Goal: Task Accomplishment & Management: Manage account settings

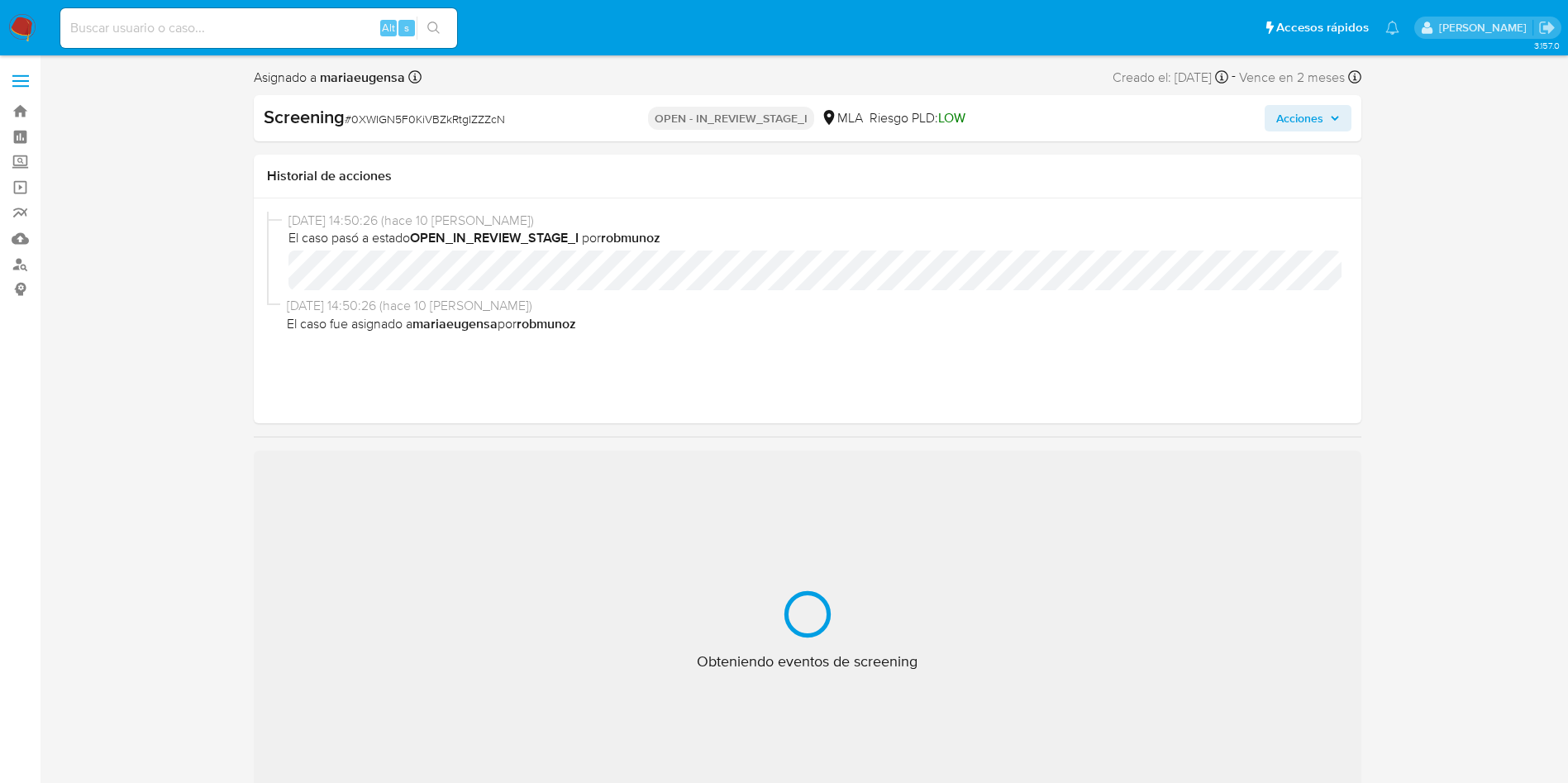
select select "10"
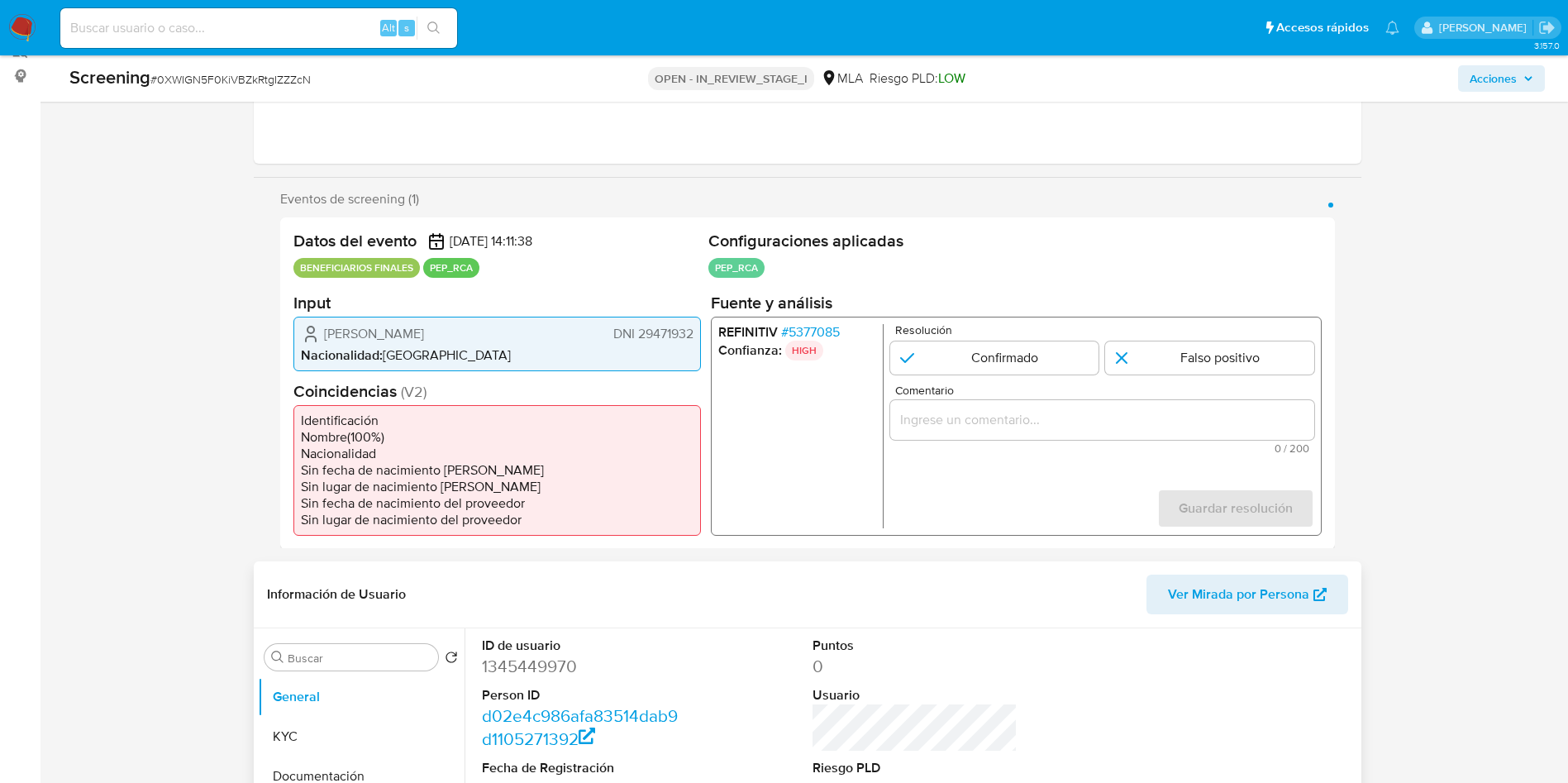
scroll to position [248, 0]
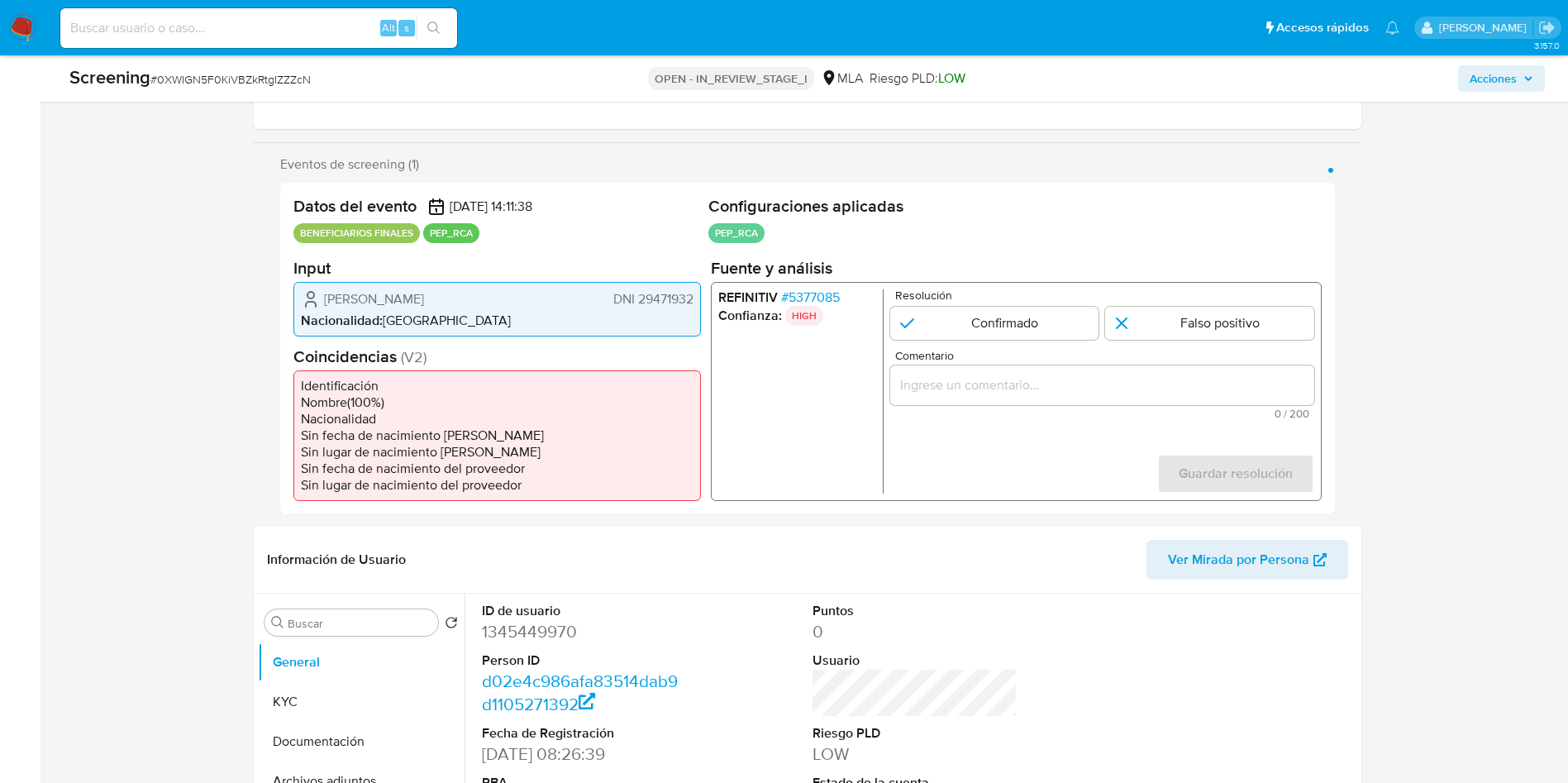
drag, startPoint x: 325, startPoint y: 294, endPoint x: 490, endPoint y: 291, distance: 165.0
click at [490, 291] on div "Pedro Pablo Sandilli DNI 29471932" at bounding box center [497, 298] width 393 height 20
click at [306, 722] on button "Documentación" at bounding box center [361, 741] width 207 height 40
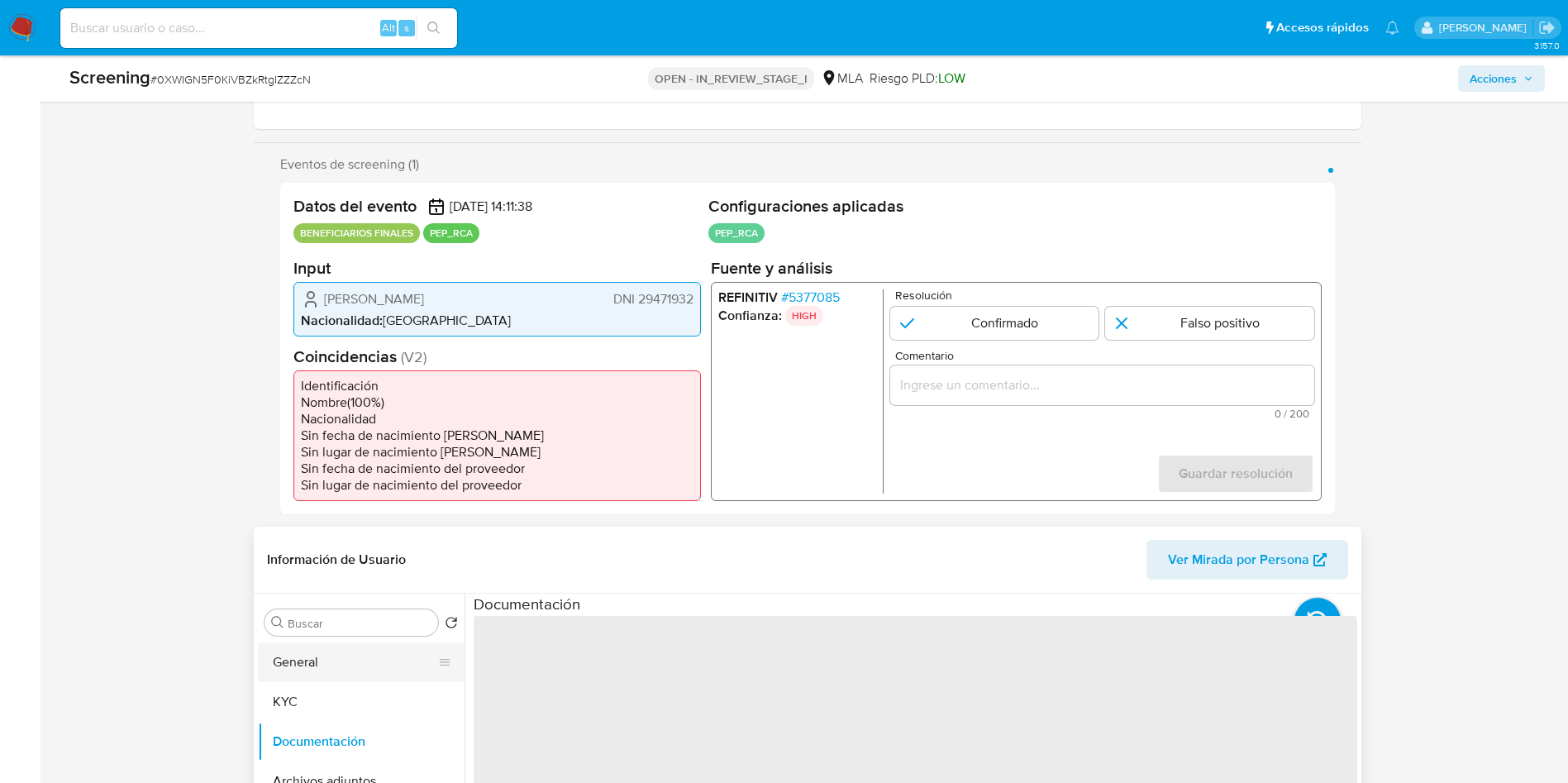
click at [331, 659] on button "General" at bounding box center [355, 662] width 194 height 40
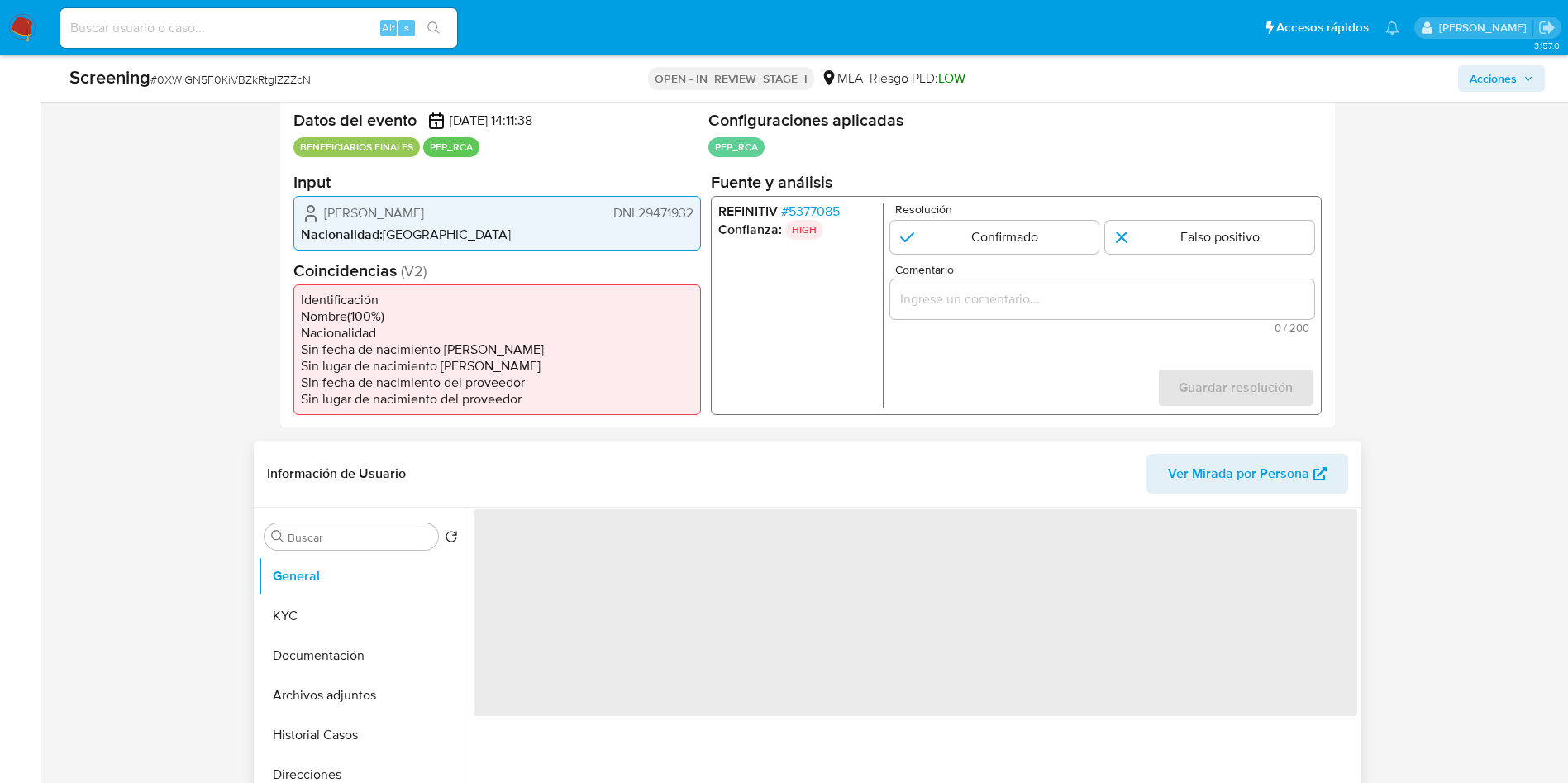
scroll to position [372, 0]
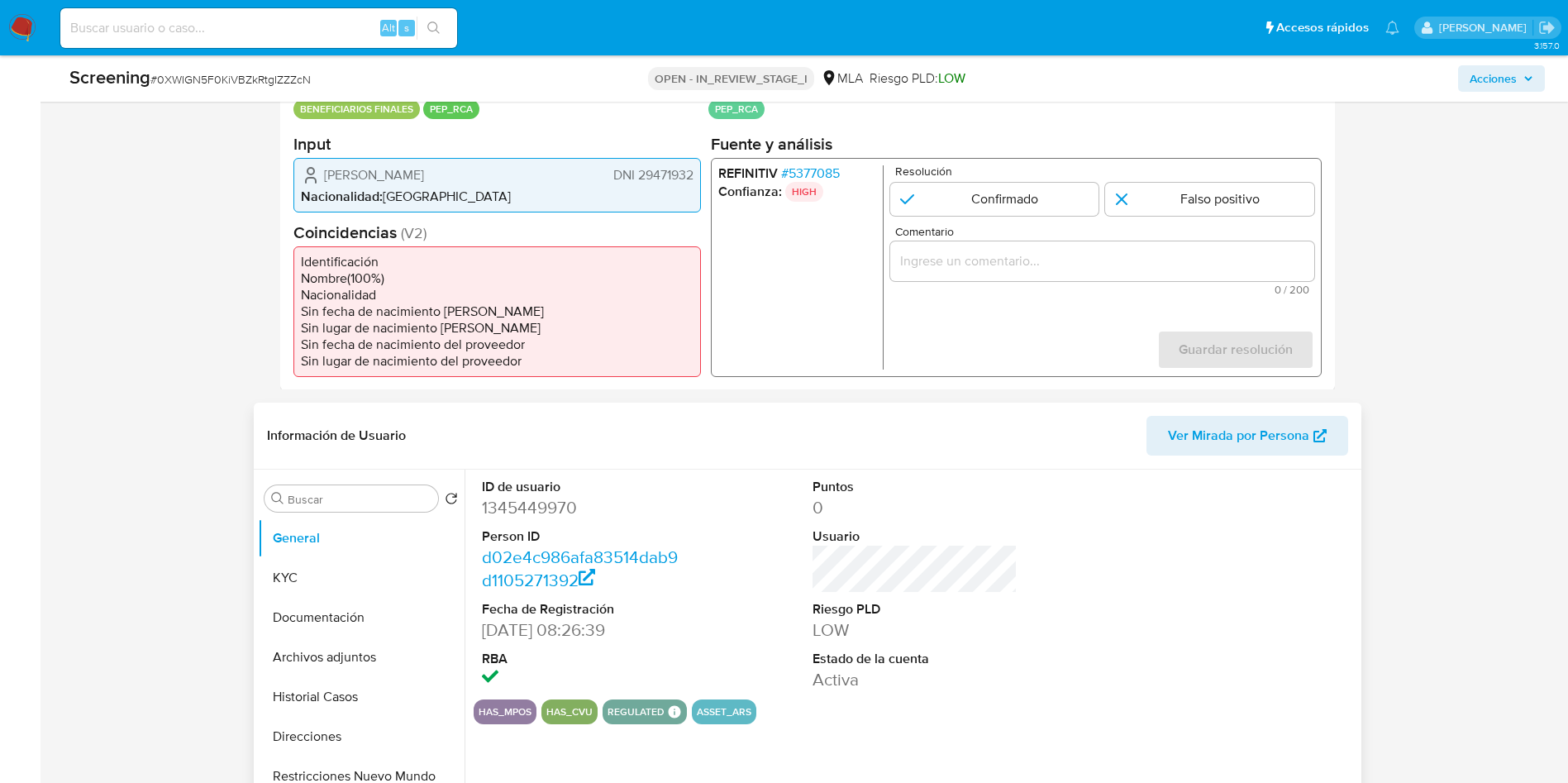
click at [517, 496] on dd "1345449970" at bounding box center [584, 507] width 204 height 23
copy dd "1345449970"
drag, startPoint x: 555, startPoint y: 625, endPoint x: 474, endPoint y: 629, distance: 81.1
click at [474, 629] on div "ID de usuario 1345449970 Person ID d02e4c986afa83514dab9d1105271392 Fecha de Re…" at bounding box center [584, 585] width 221 height 230
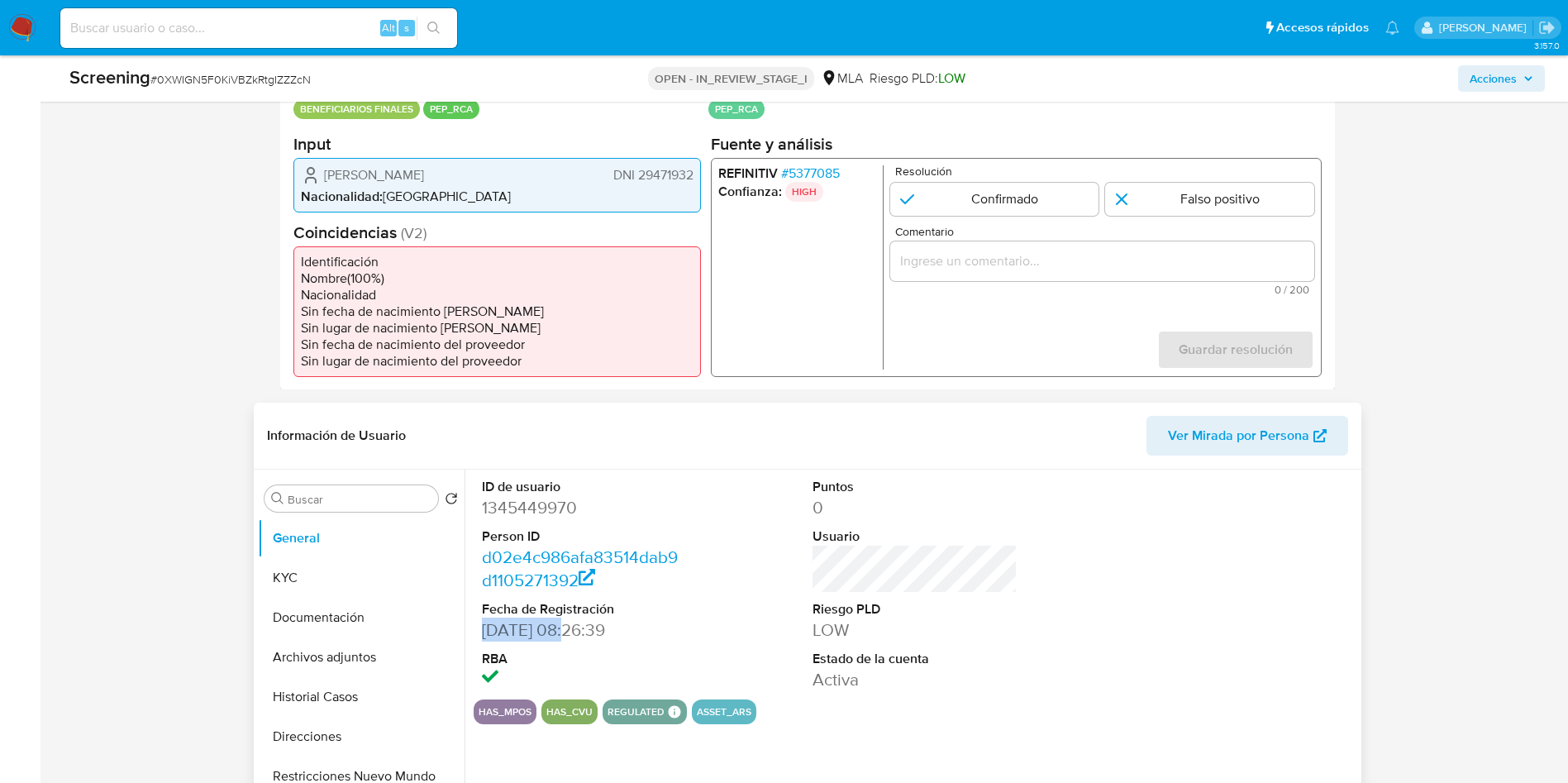
copy dd "04/04/2023"
click at [379, 586] on button "KYC" at bounding box center [355, 578] width 194 height 40
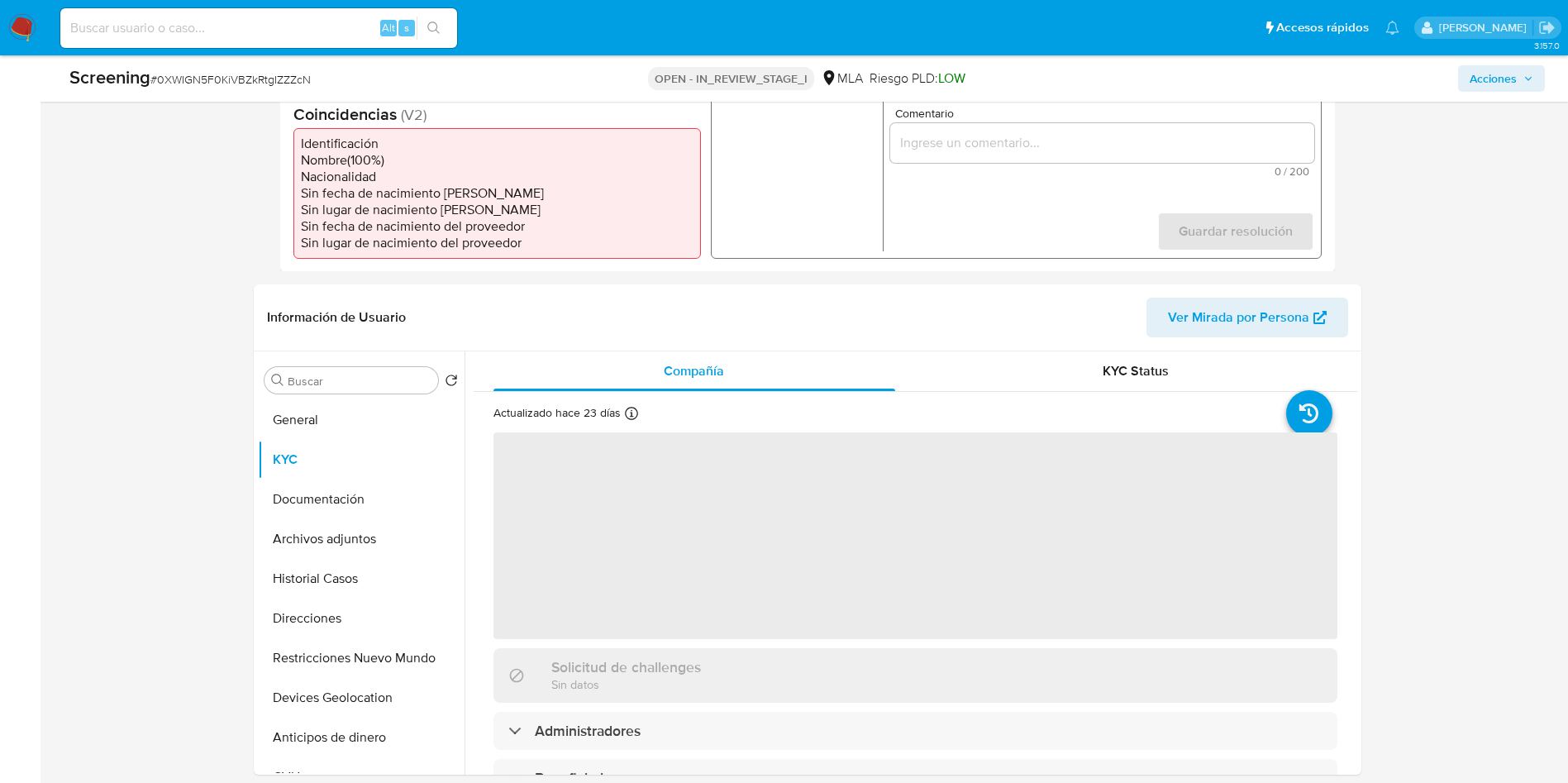
scroll to position [651, 0]
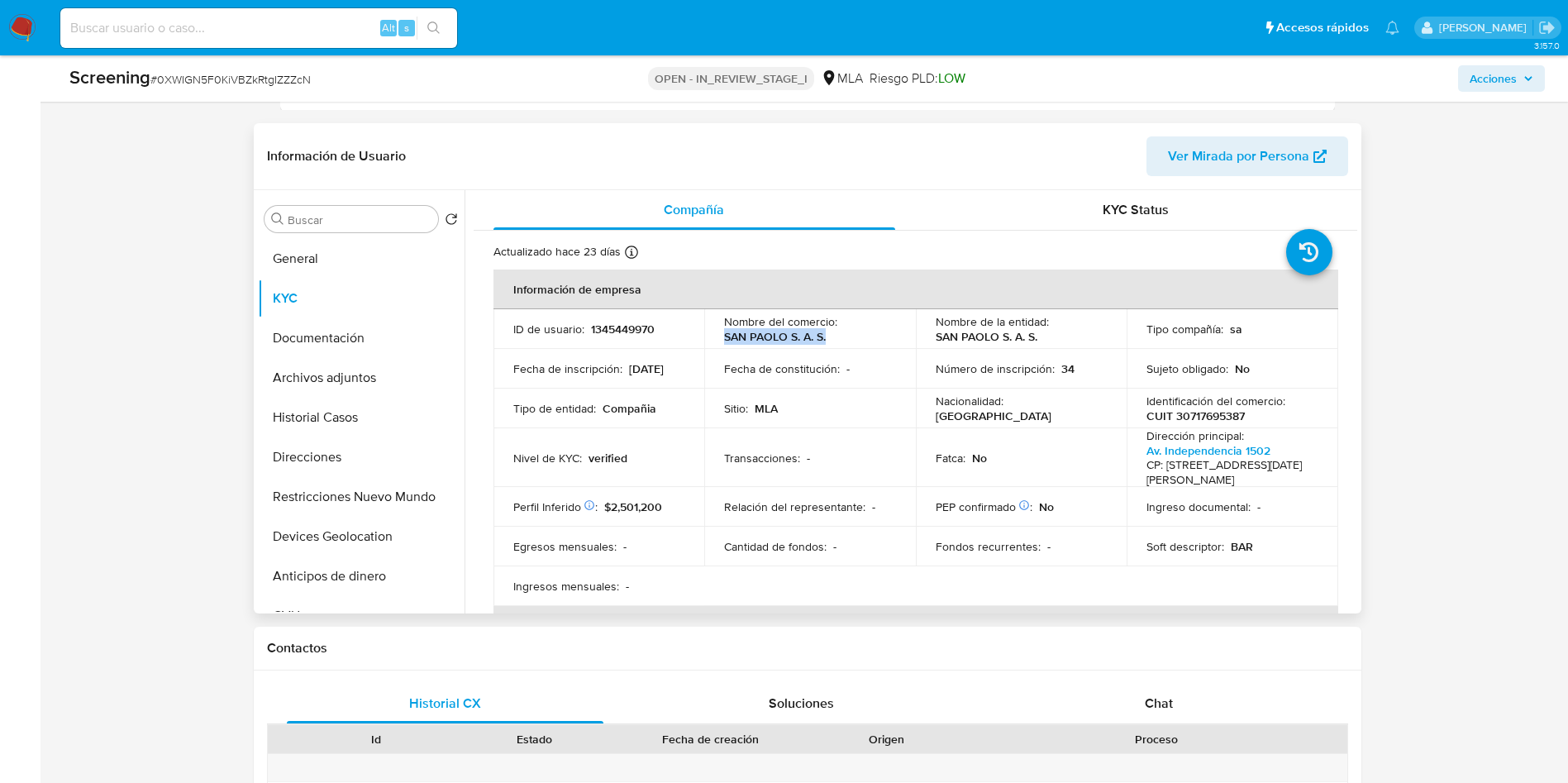
copy p "SAN PAOLO S. A. S."
drag, startPoint x: 736, startPoint y: 343, endPoint x: 828, endPoint y: 344, distance: 92.0
click at [828, 344] on td "Nombre del comercio : SAN PAOLO S. A. S." at bounding box center [810, 329] width 212 height 40
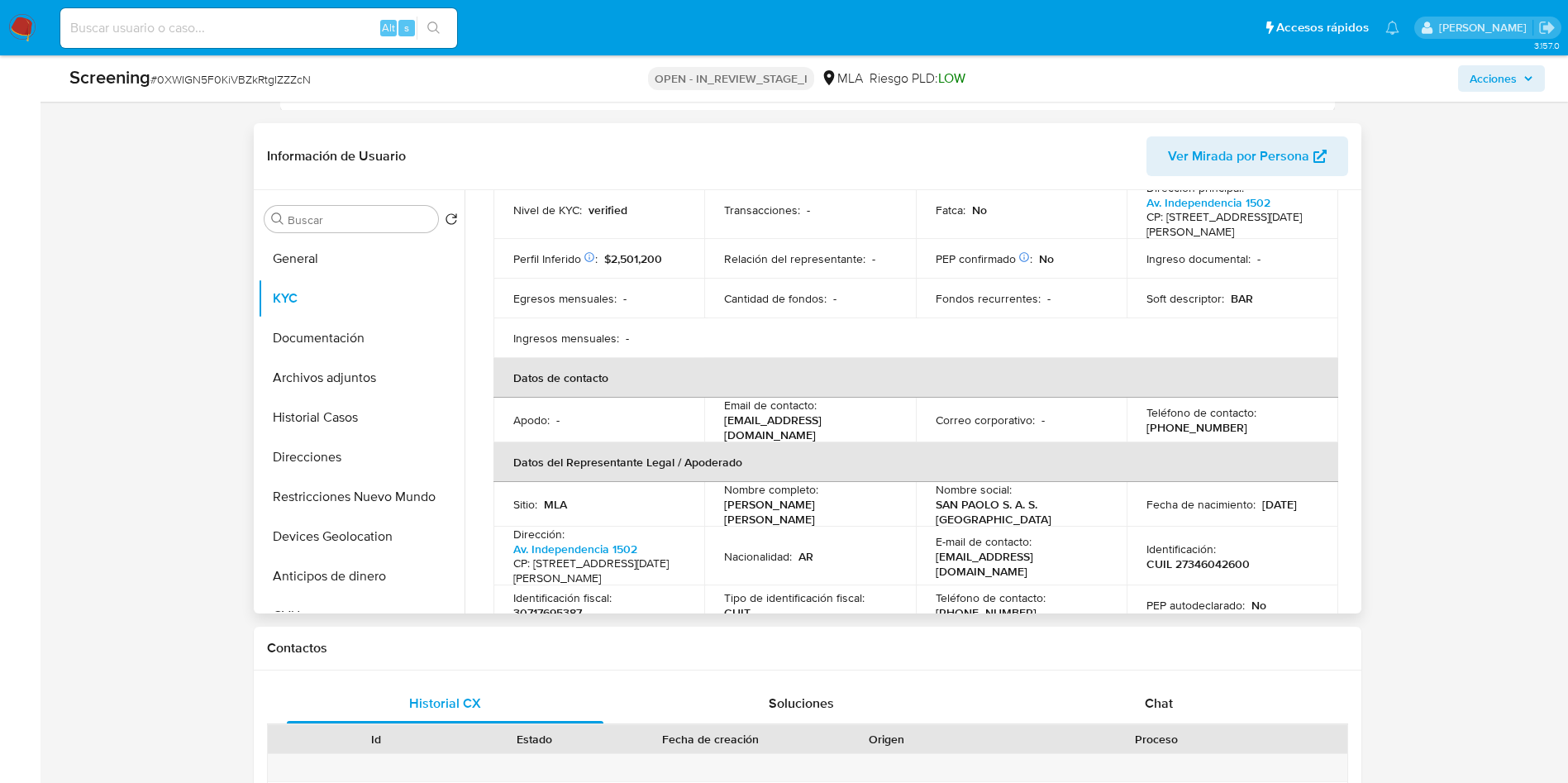
scroll to position [372, 0]
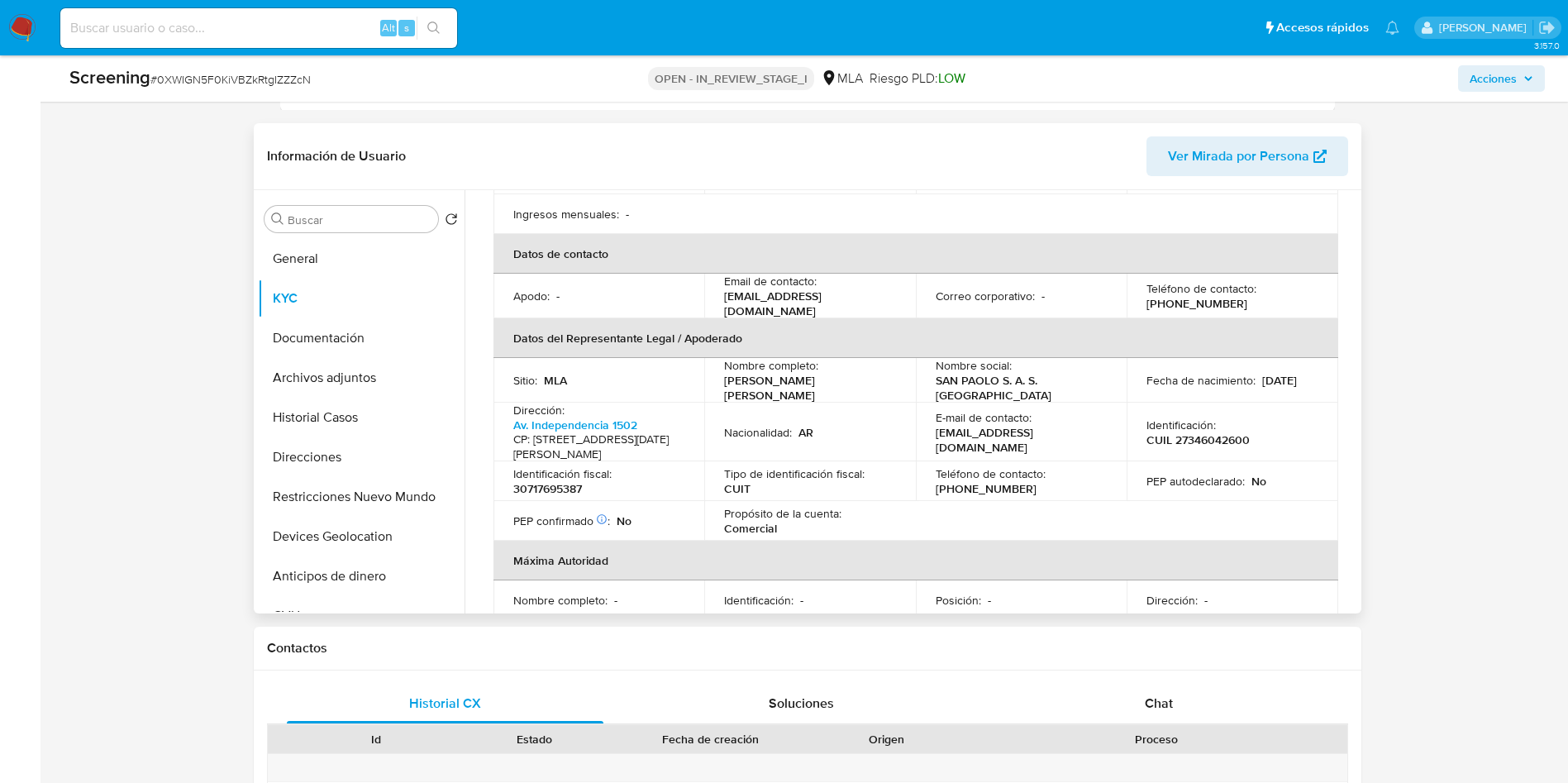
click at [564, 487] on p "30717695387" at bounding box center [547, 488] width 68 height 15
copy p "30717695387"
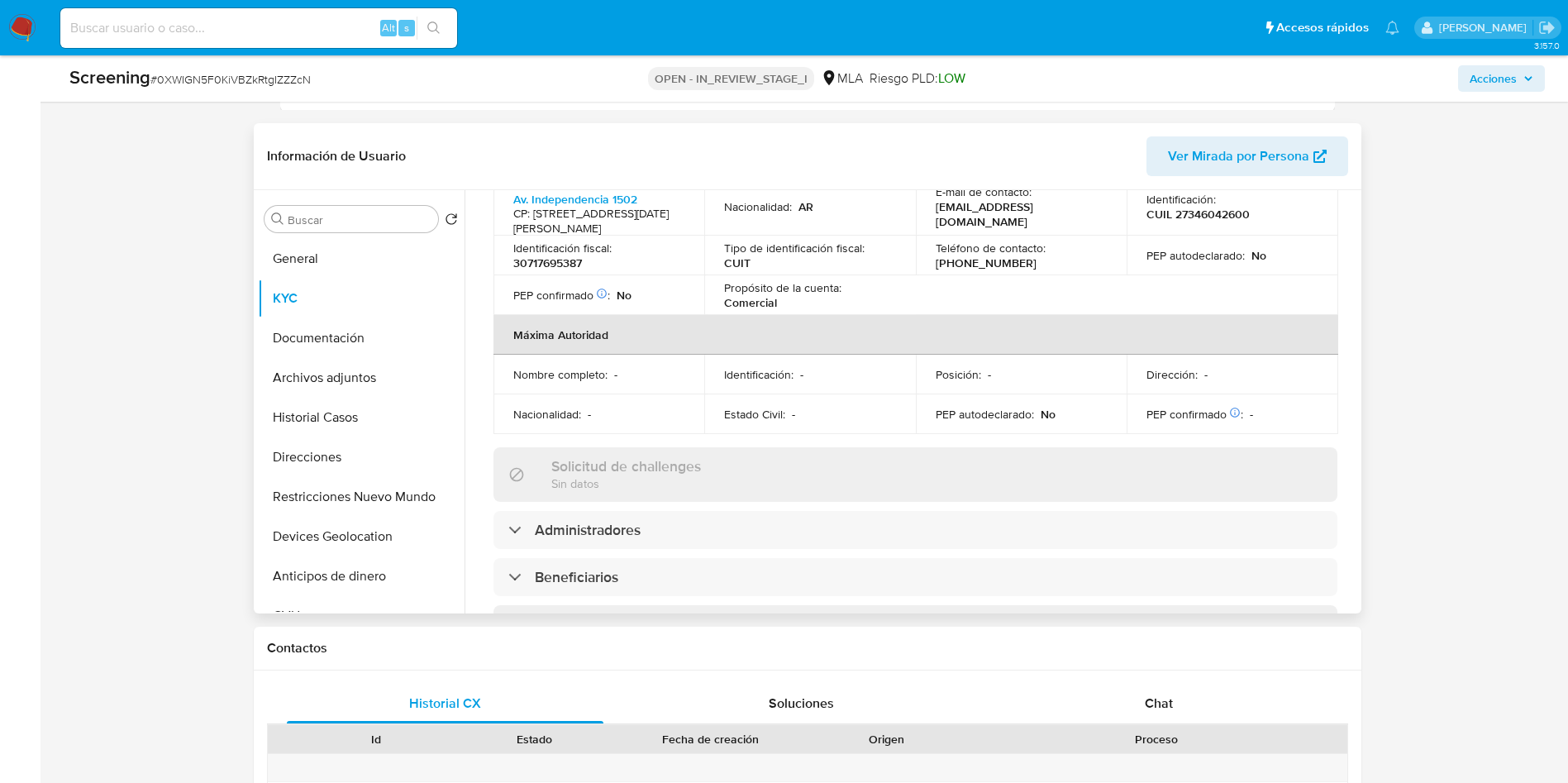
scroll to position [744, 0]
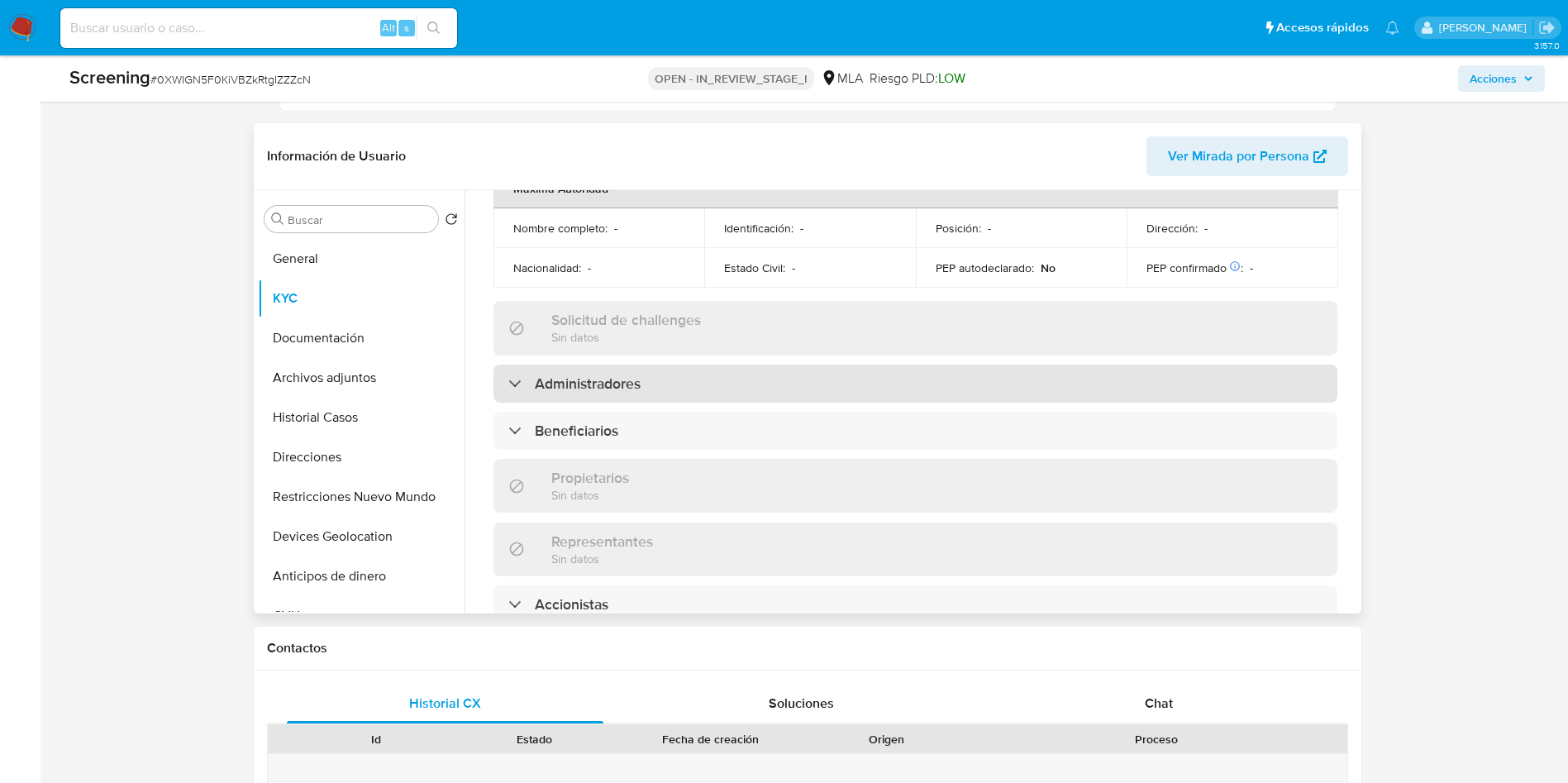
click at [627, 379] on h3 "Administradores" at bounding box center [587, 383] width 106 height 18
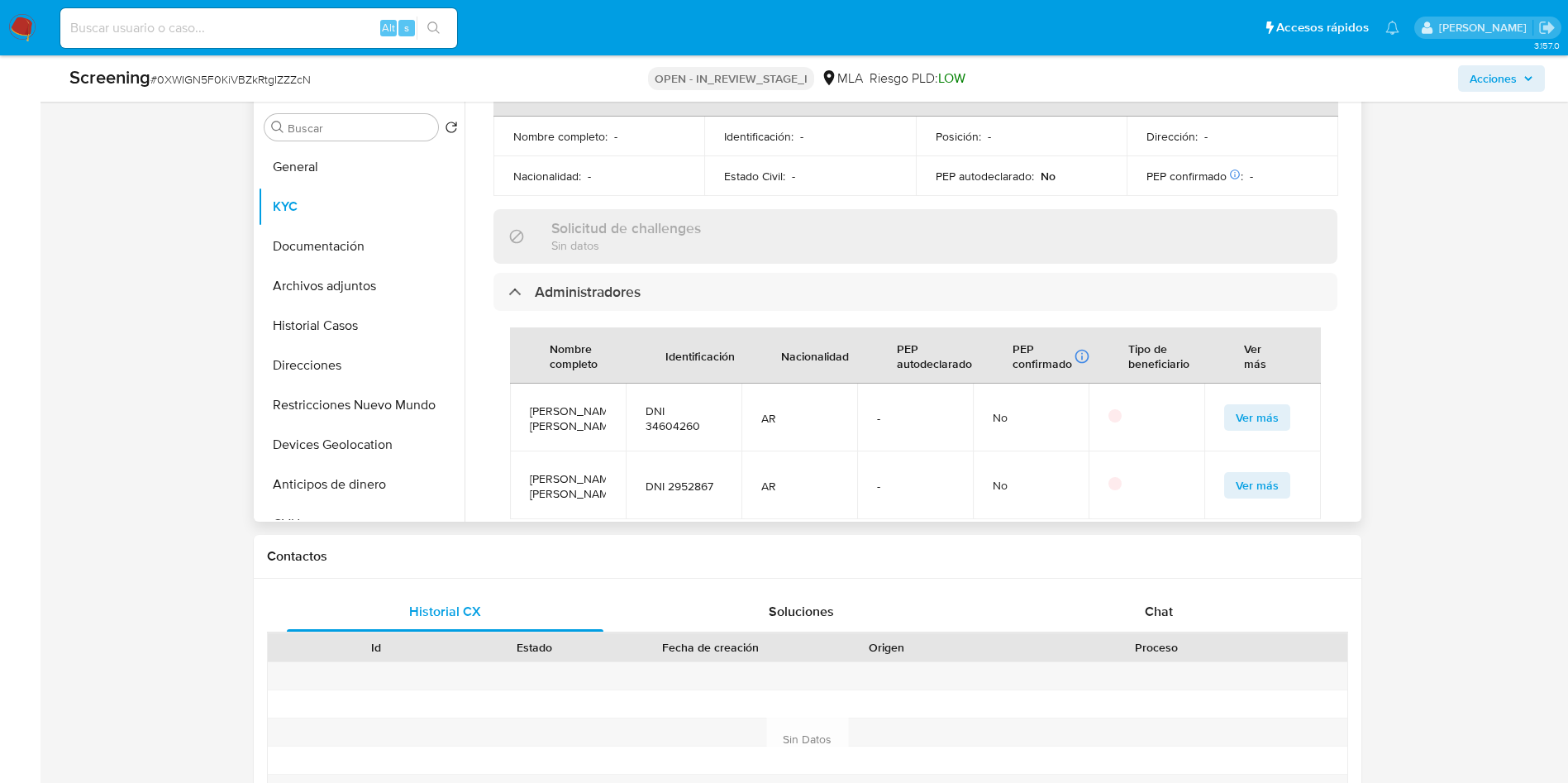
scroll to position [775, 0]
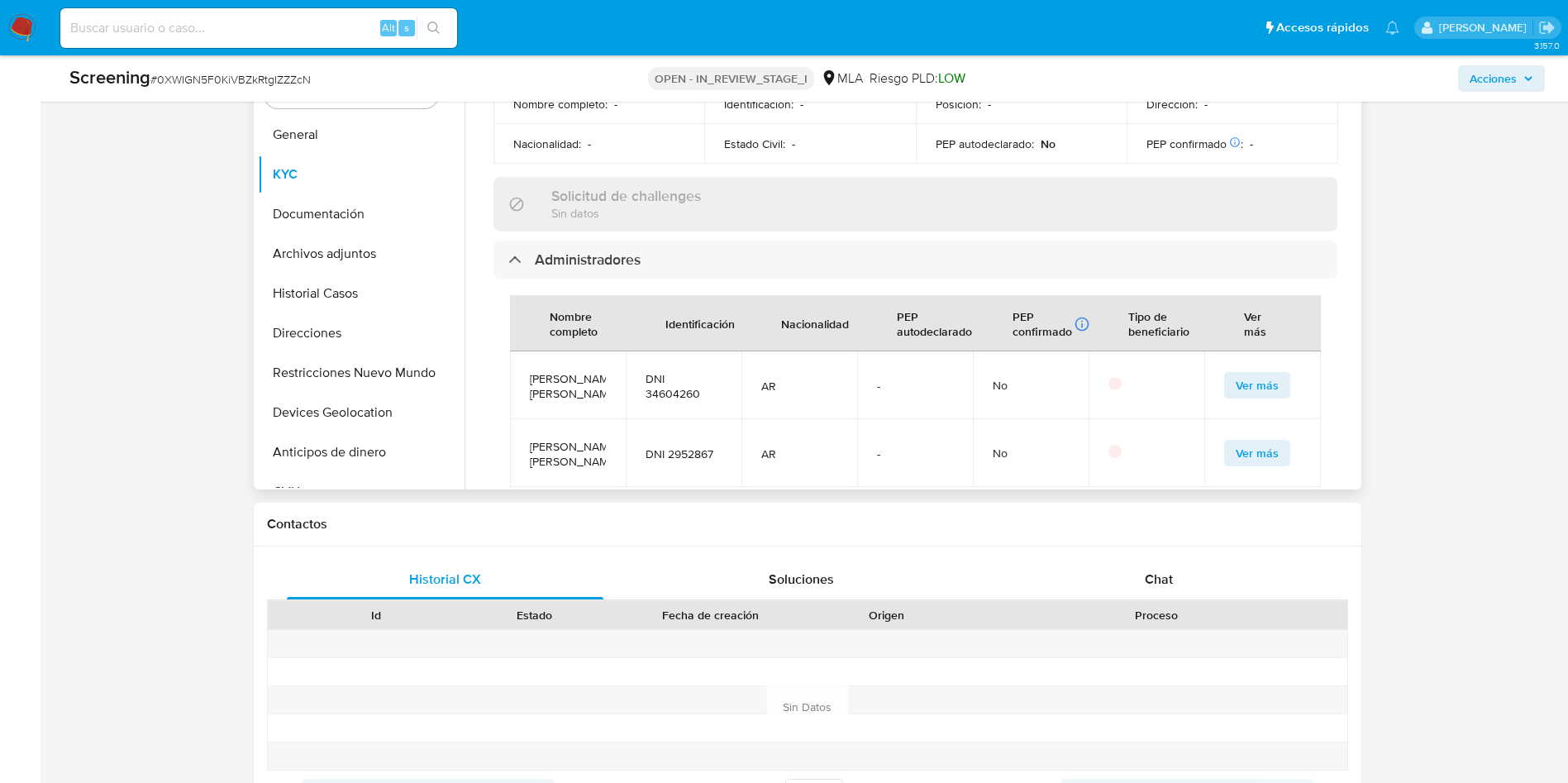
click at [694, 461] on span "DNI 2952867" at bounding box center [683, 453] width 76 height 15
copy span "2952867"
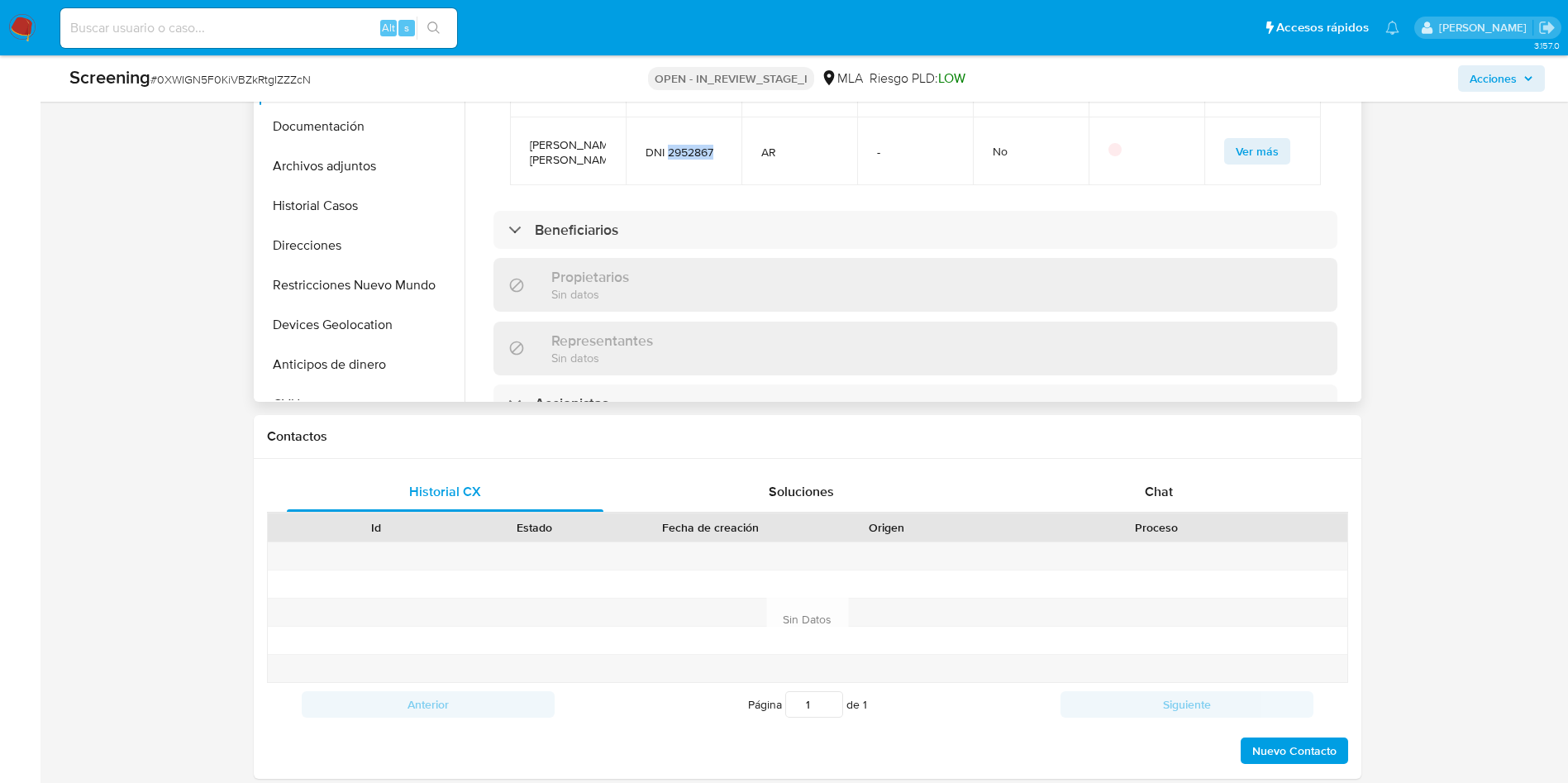
scroll to position [992, 0]
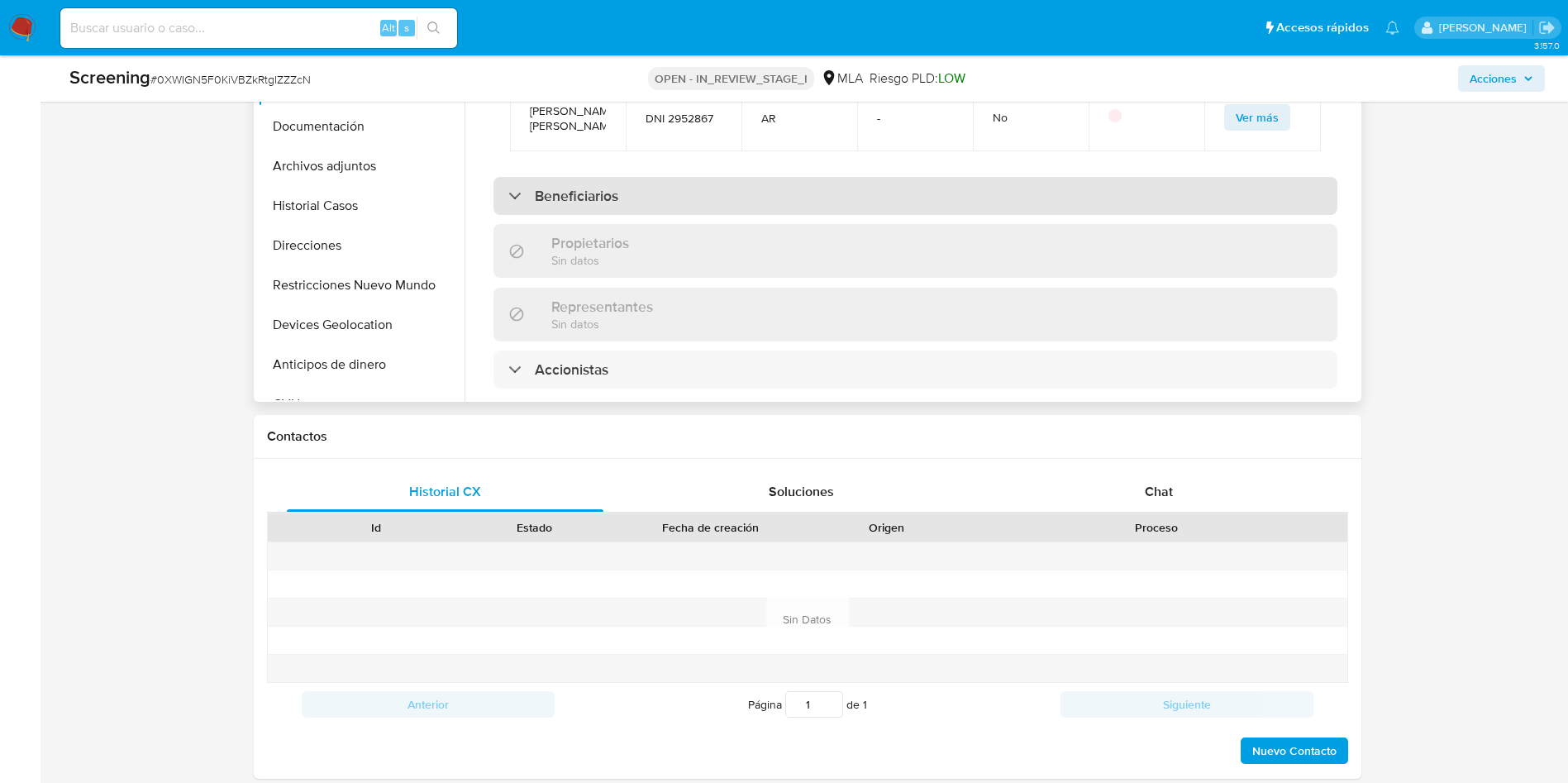
click at [618, 215] on div "Beneficiarios" at bounding box center [915, 196] width 844 height 38
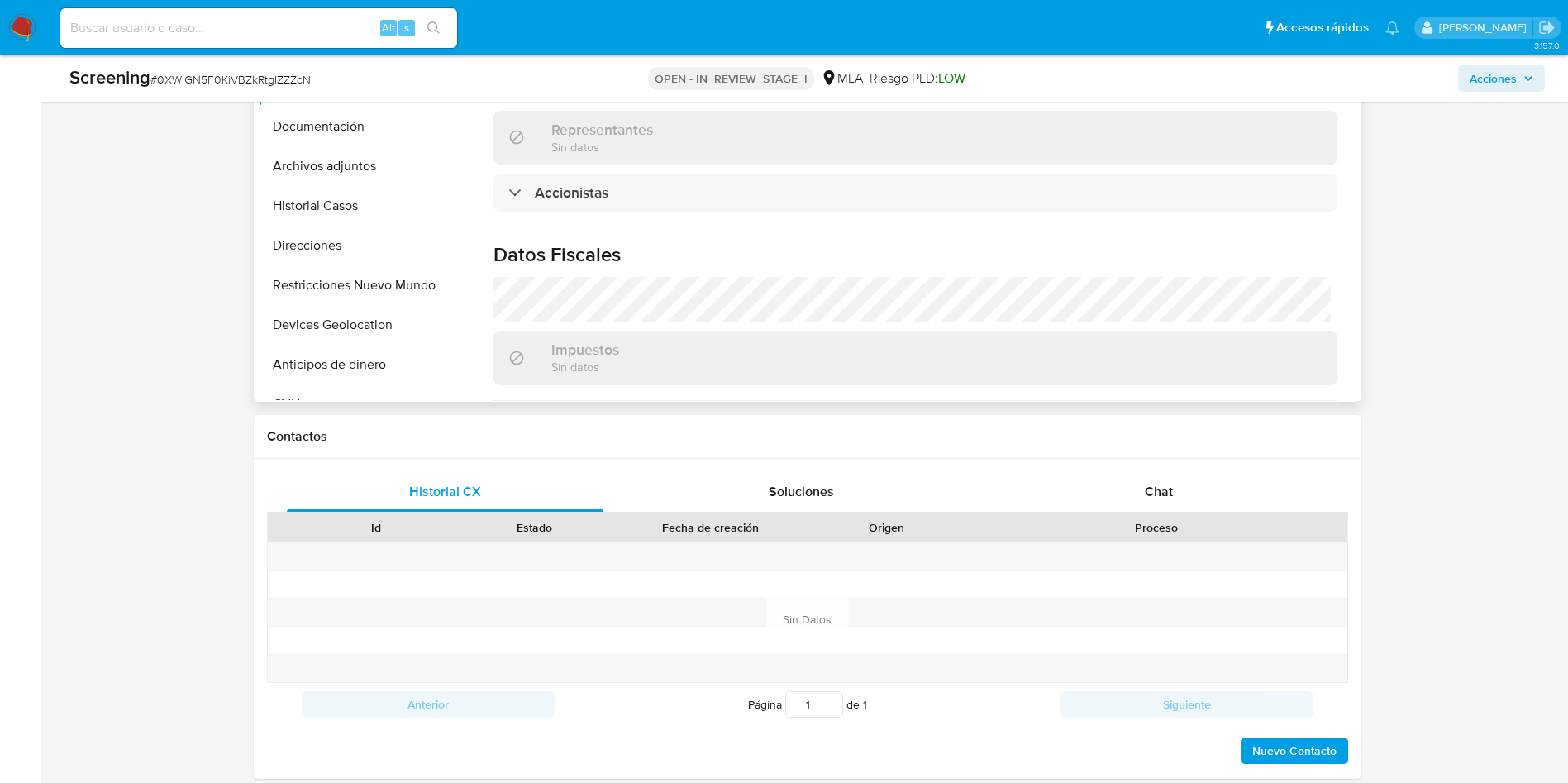
scroll to position [1364, 0]
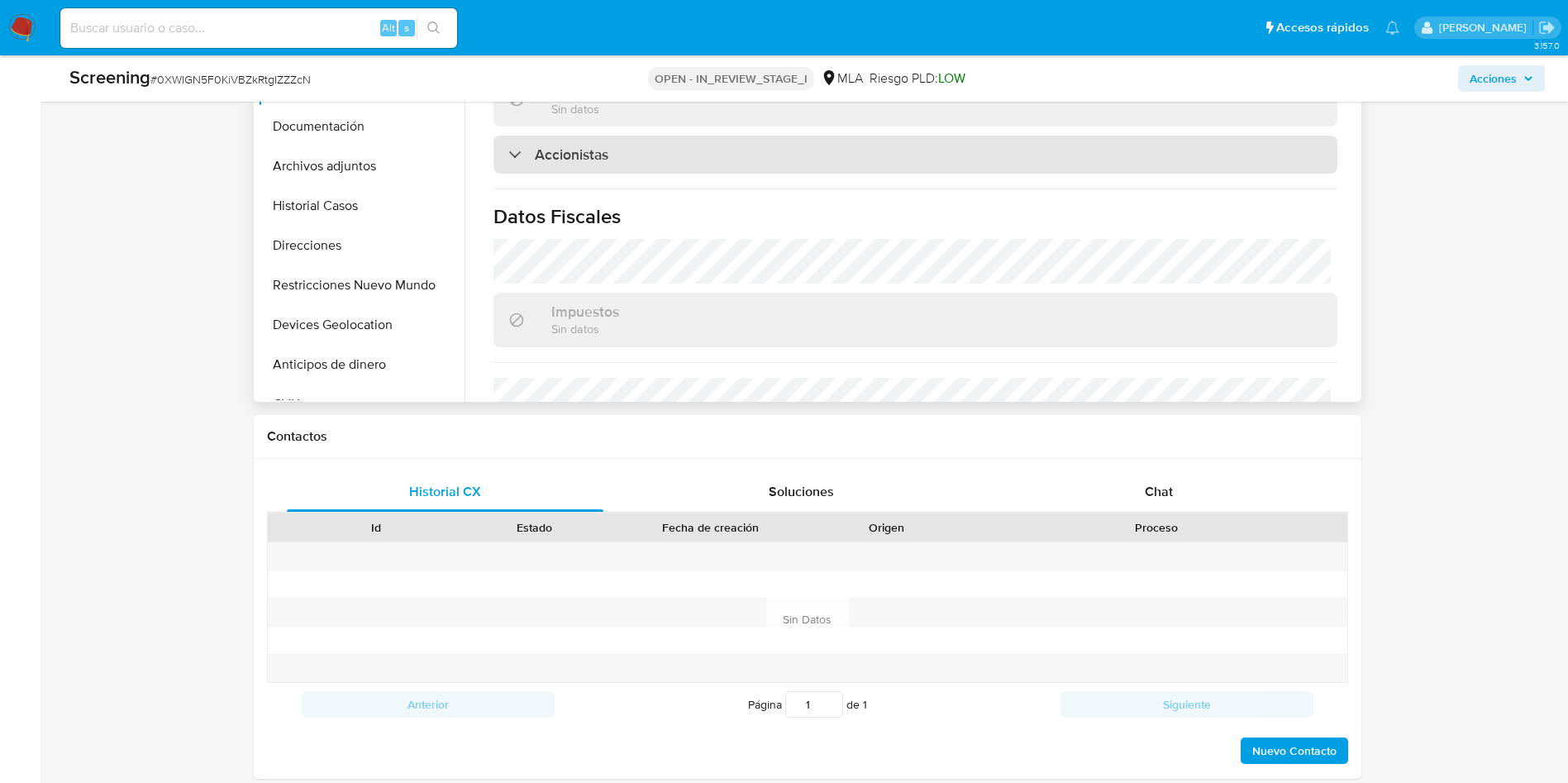
click at [614, 174] on div "Accionistas" at bounding box center [915, 155] width 844 height 38
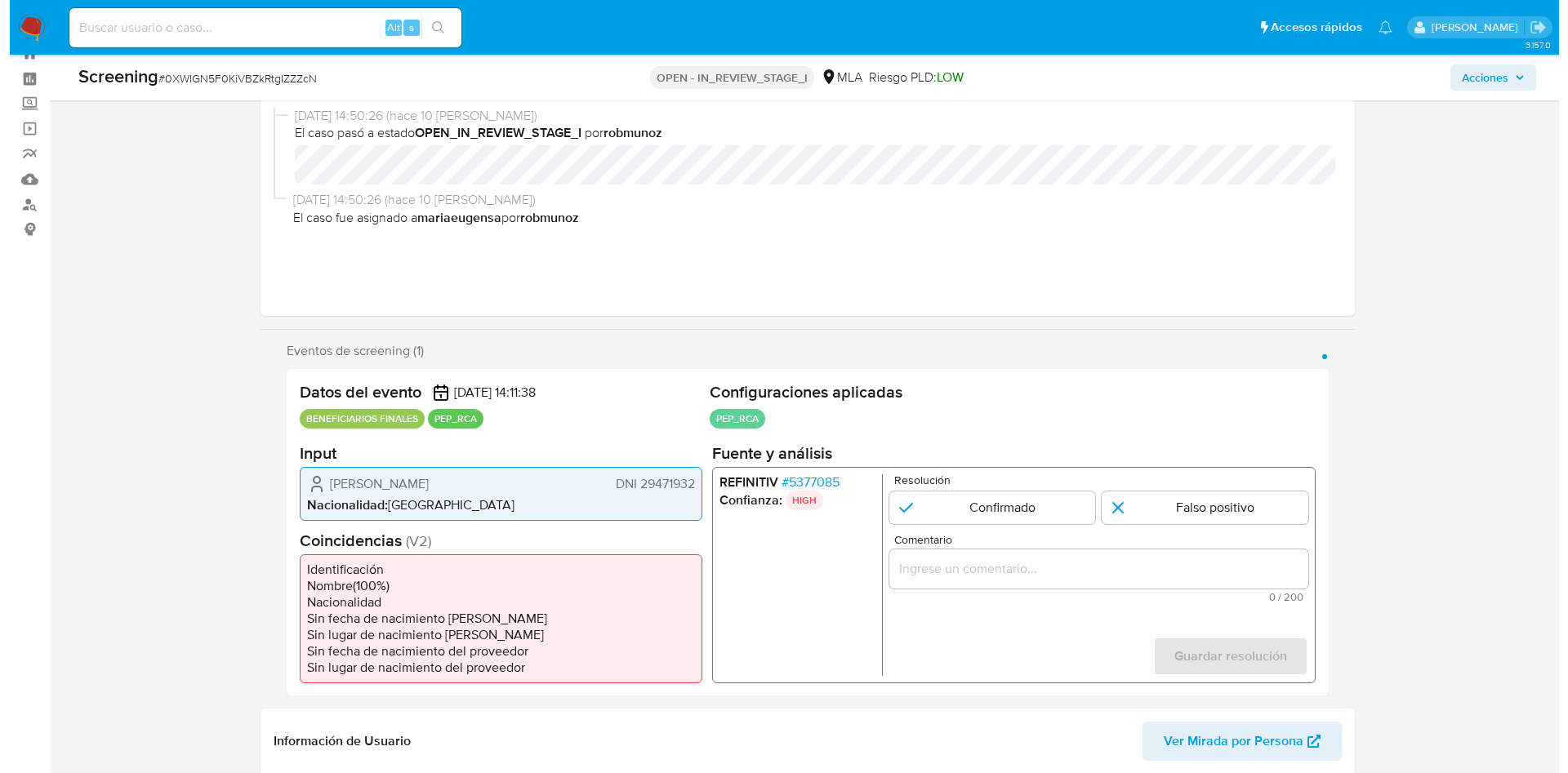
scroll to position [0, 0]
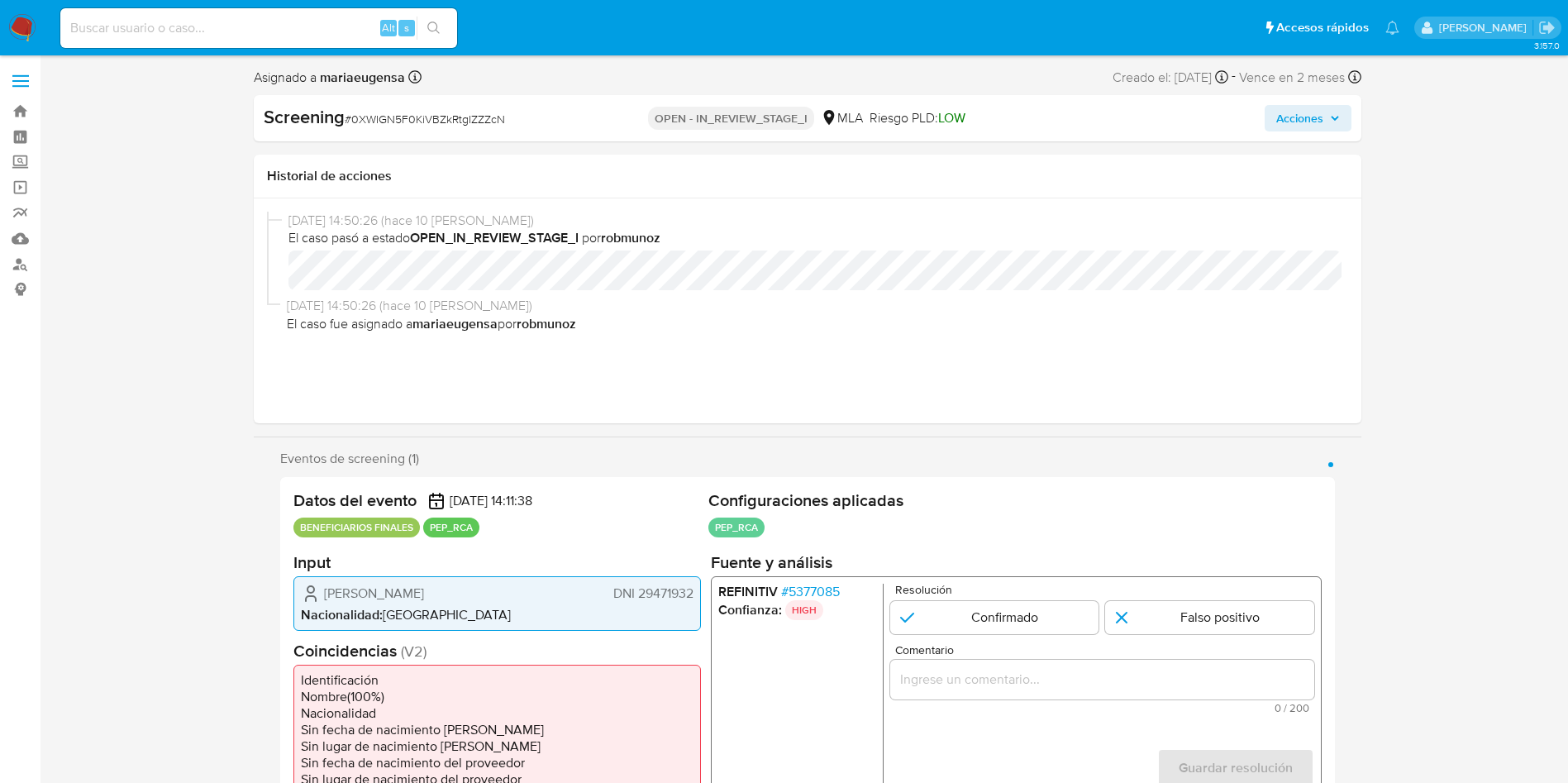
click at [831, 586] on span "# 5377085" at bounding box center [810, 591] width 59 height 16
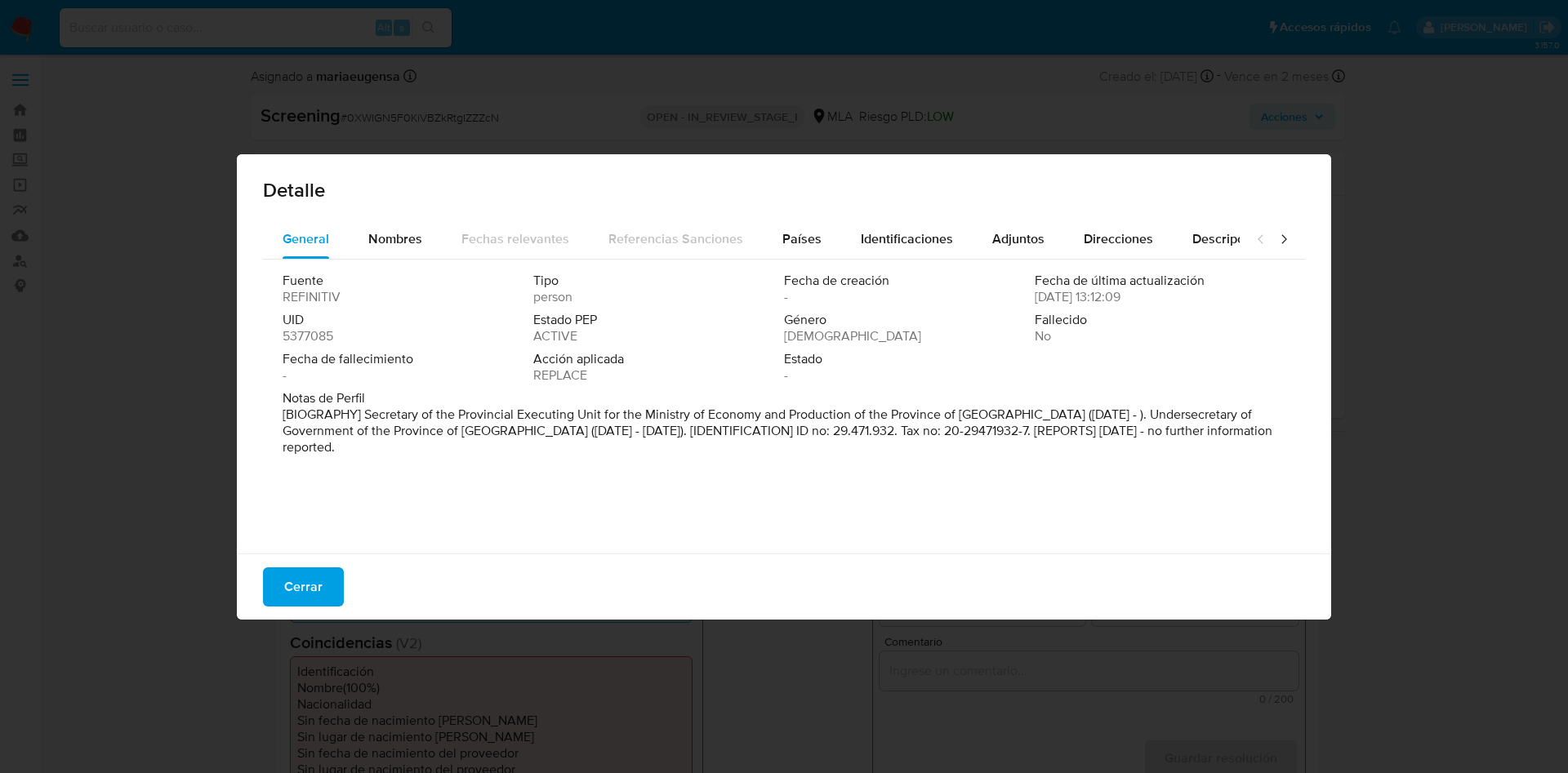
drag, startPoint x: 367, startPoint y: 413, endPoint x: 368, endPoint y: 445, distance: 32.0
click at [368, 445] on p "[BIOGRAPHY] Secretary of the Provincial Executing Unit for the Ministry of Econ…" at bounding box center [783, 430] width 1000 height 49
drag, startPoint x: 297, startPoint y: 600, endPoint x: 302, endPoint y: 583, distance: 17.7
click at [297, 593] on div "Cerrar" at bounding box center [784, 586] width 1094 height 66
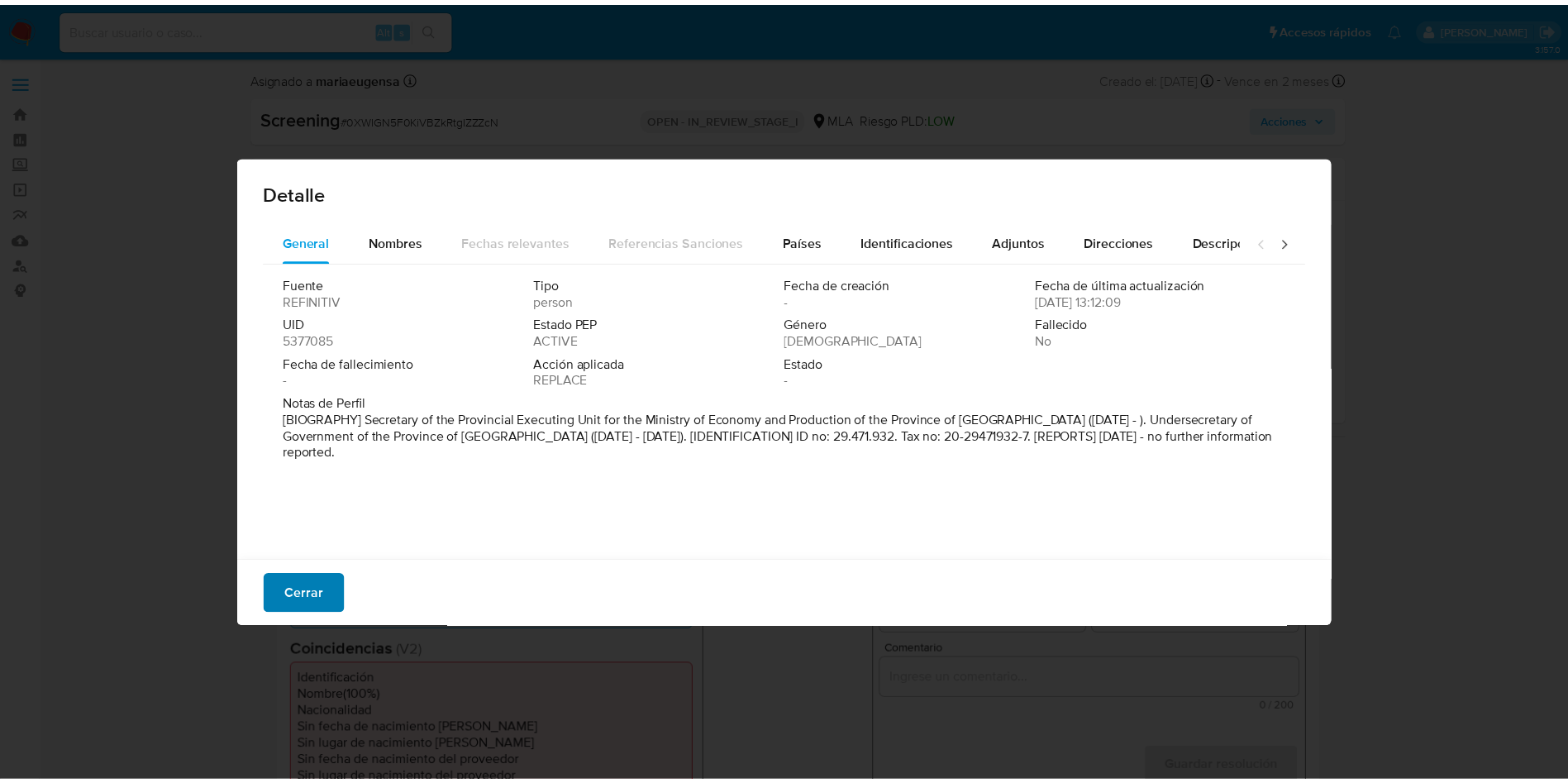
scroll to position [2, 0]
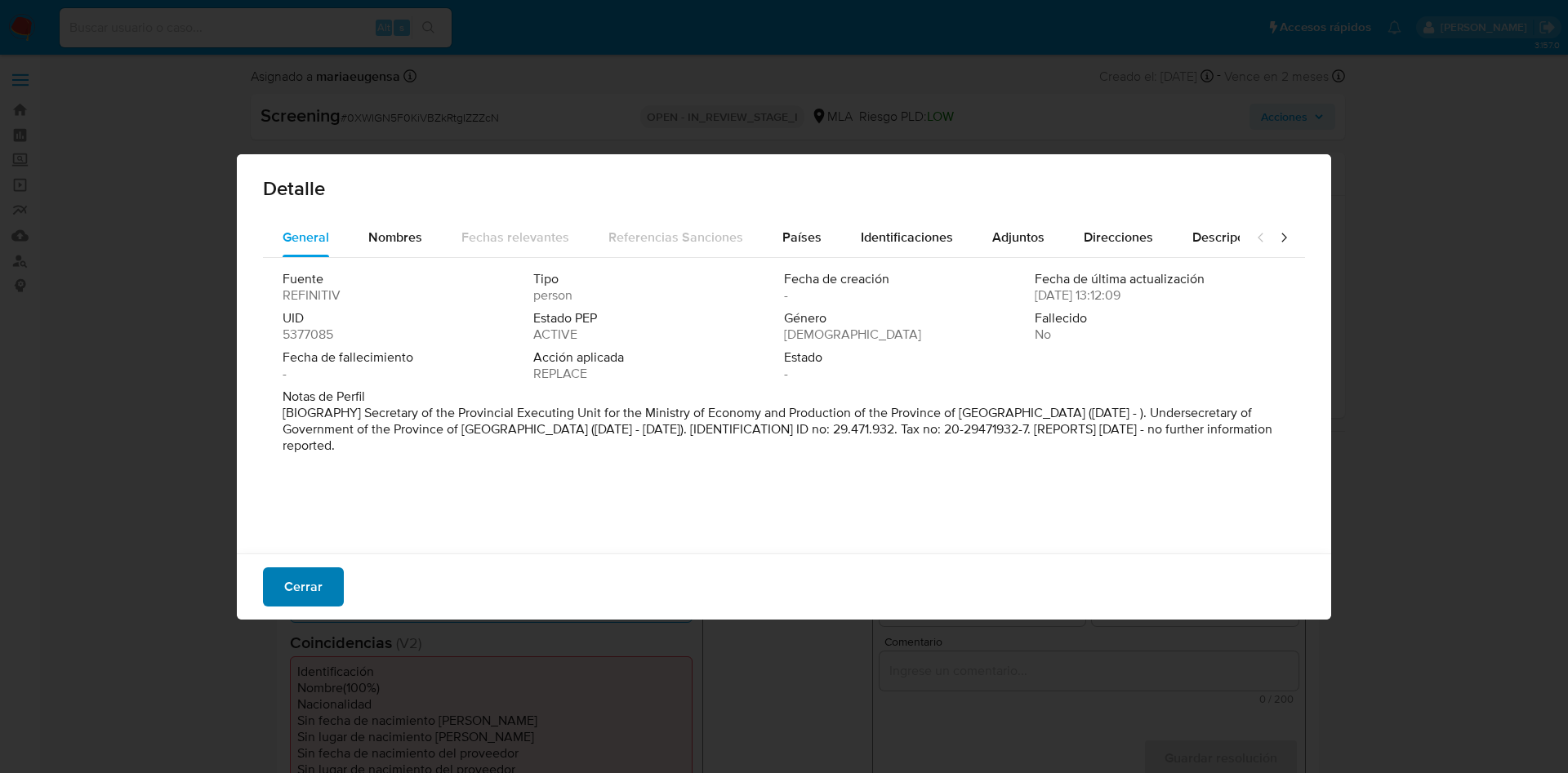
click at [302, 582] on span "Cerrar" at bounding box center [303, 587] width 38 height 36
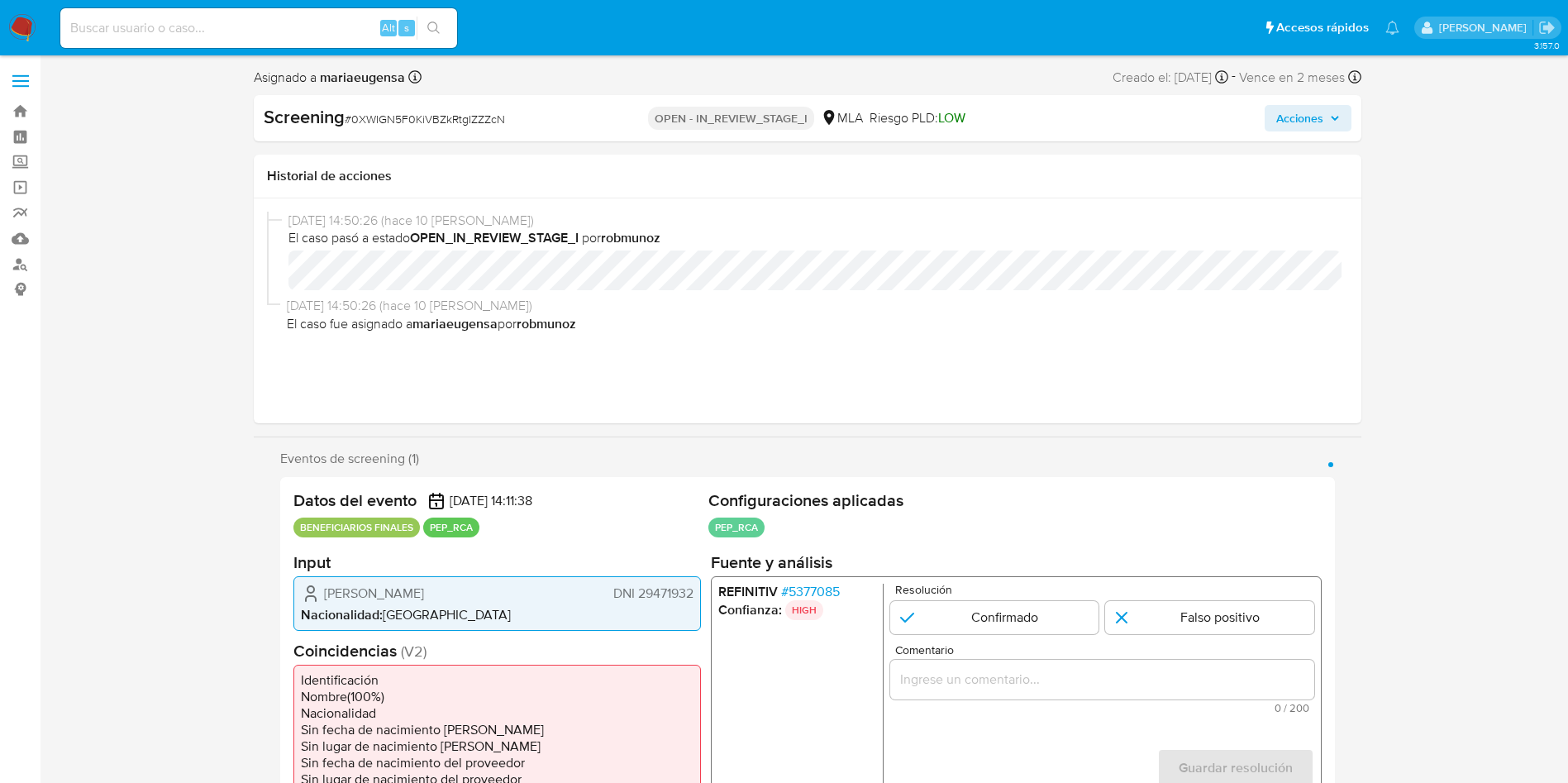
click at [927, 673] on input "Comentario" at bounding box center [1101, 678] width 424 height 22
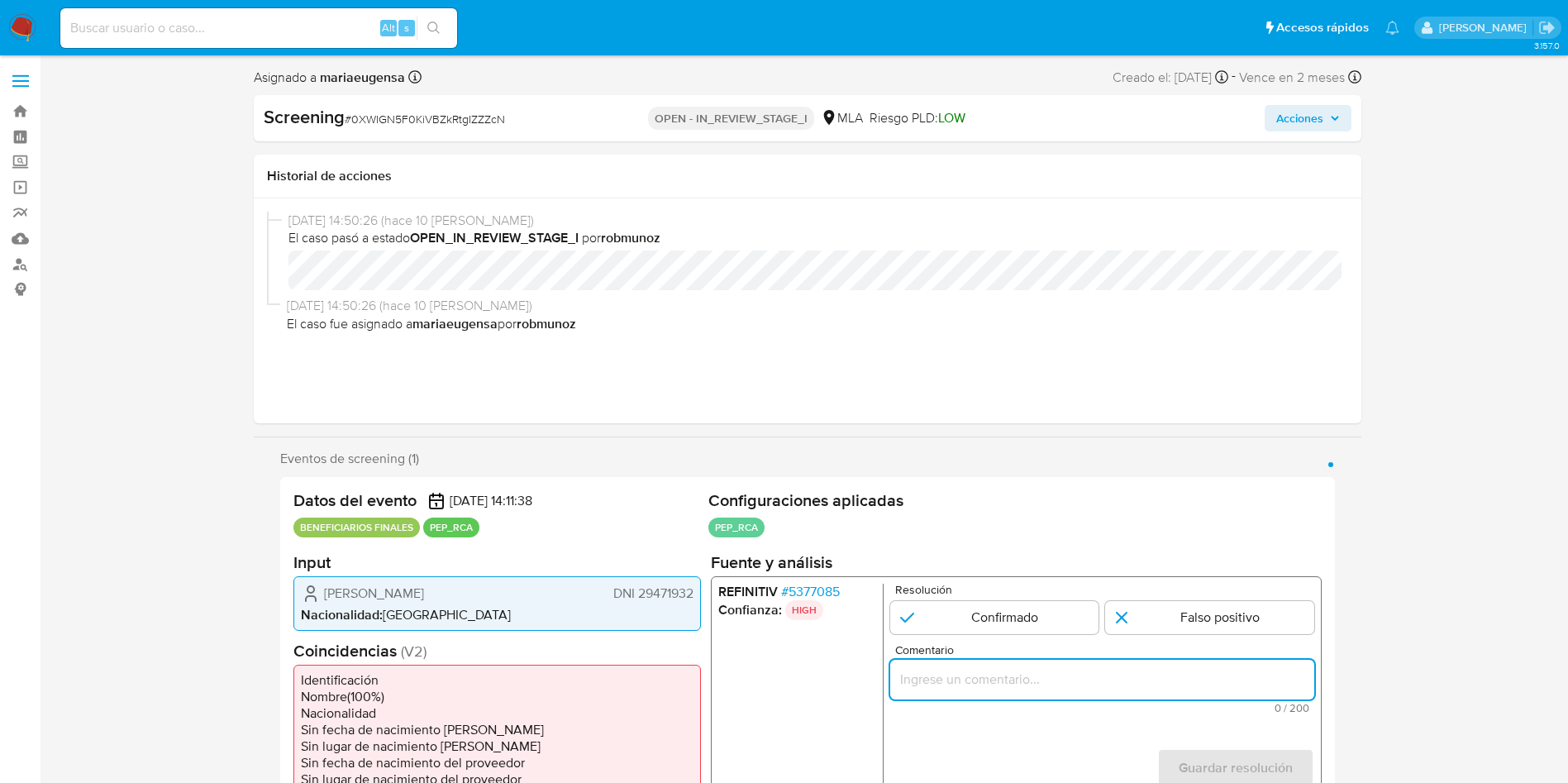
paste input "Se confirma match dado que se valida que el integrante de la PJ (mencionar el c…"
type input "Se confirma match dado que se valida que el integrante de la PJ (mencionar el c…"
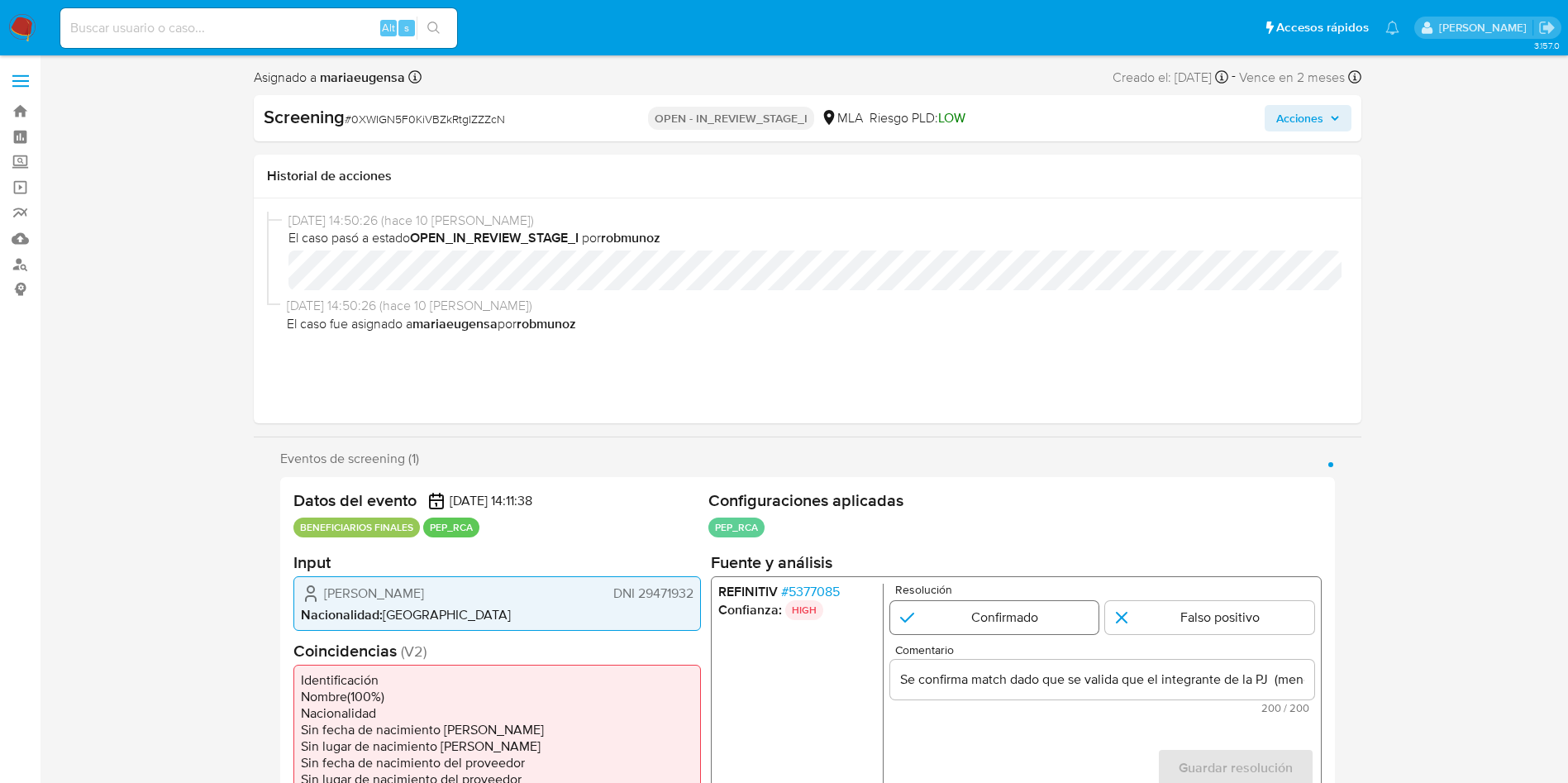
click at [956, 606] on input "1 de 1" at bounding box center [994, 617] width 209 height 33
radio input "true"
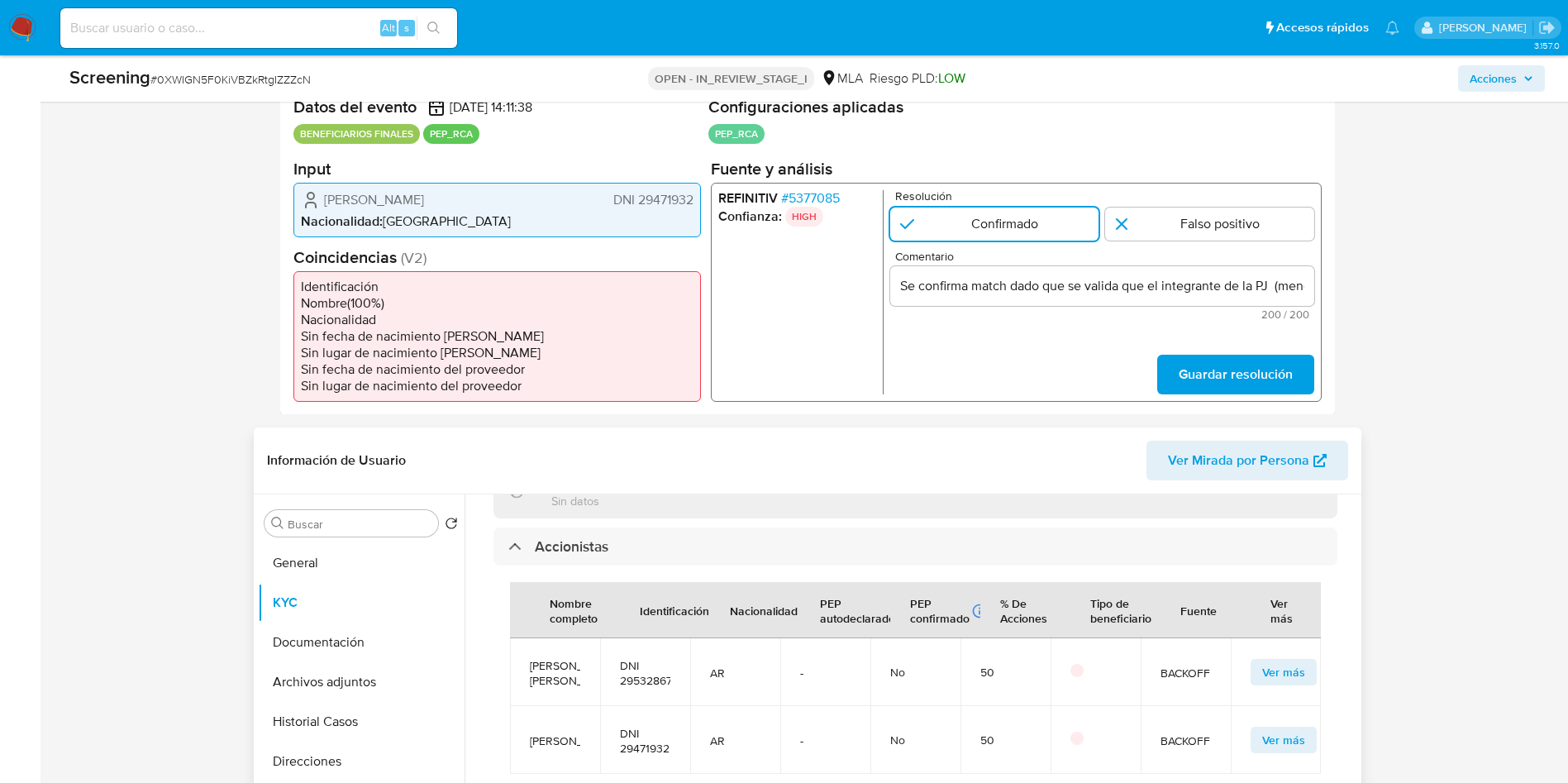
scroll to position [372, 0]
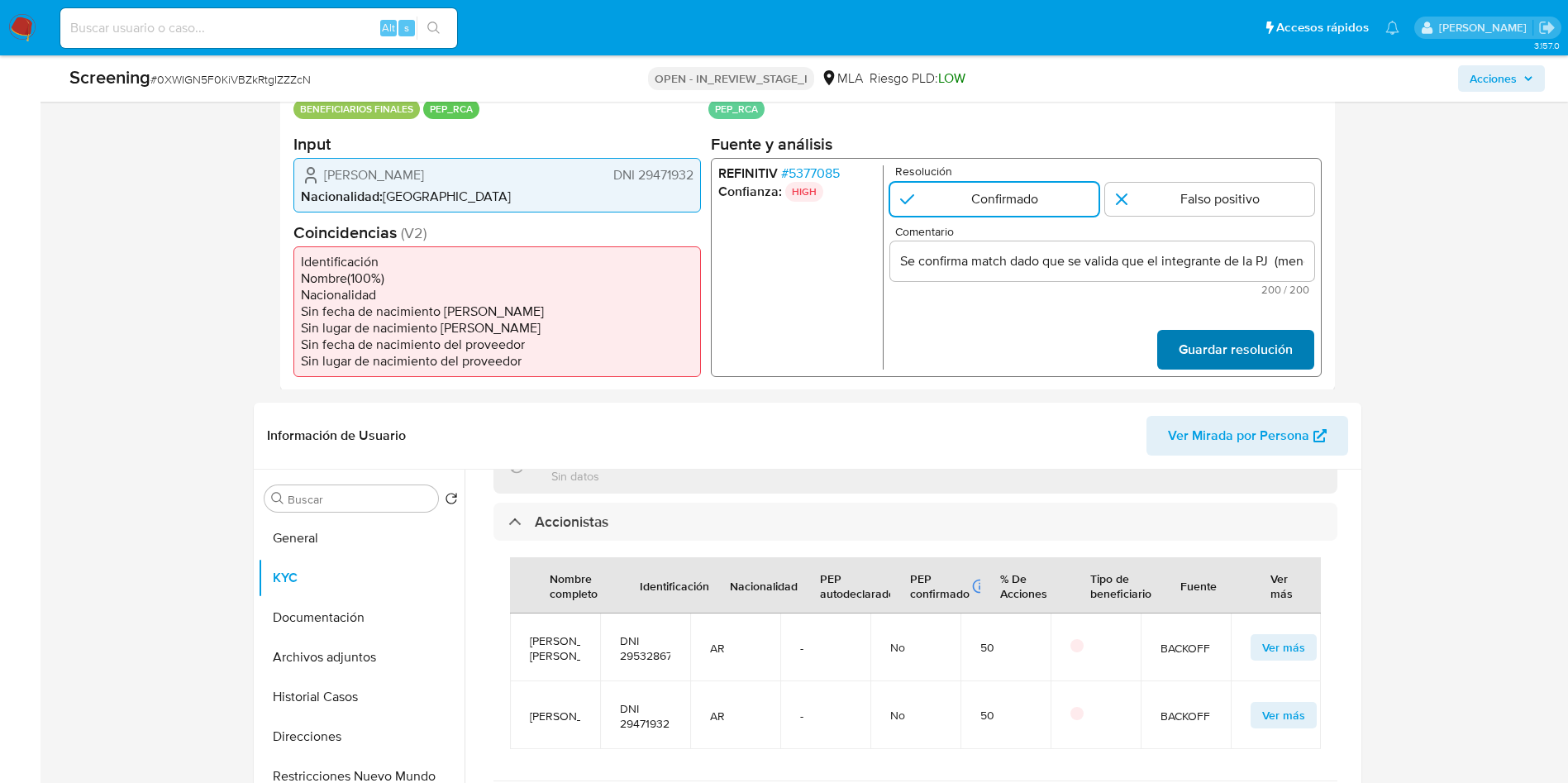
click at [1206, 343] on span "Guardar resolución" at bounding box center [1235, 349] width 114 height 36
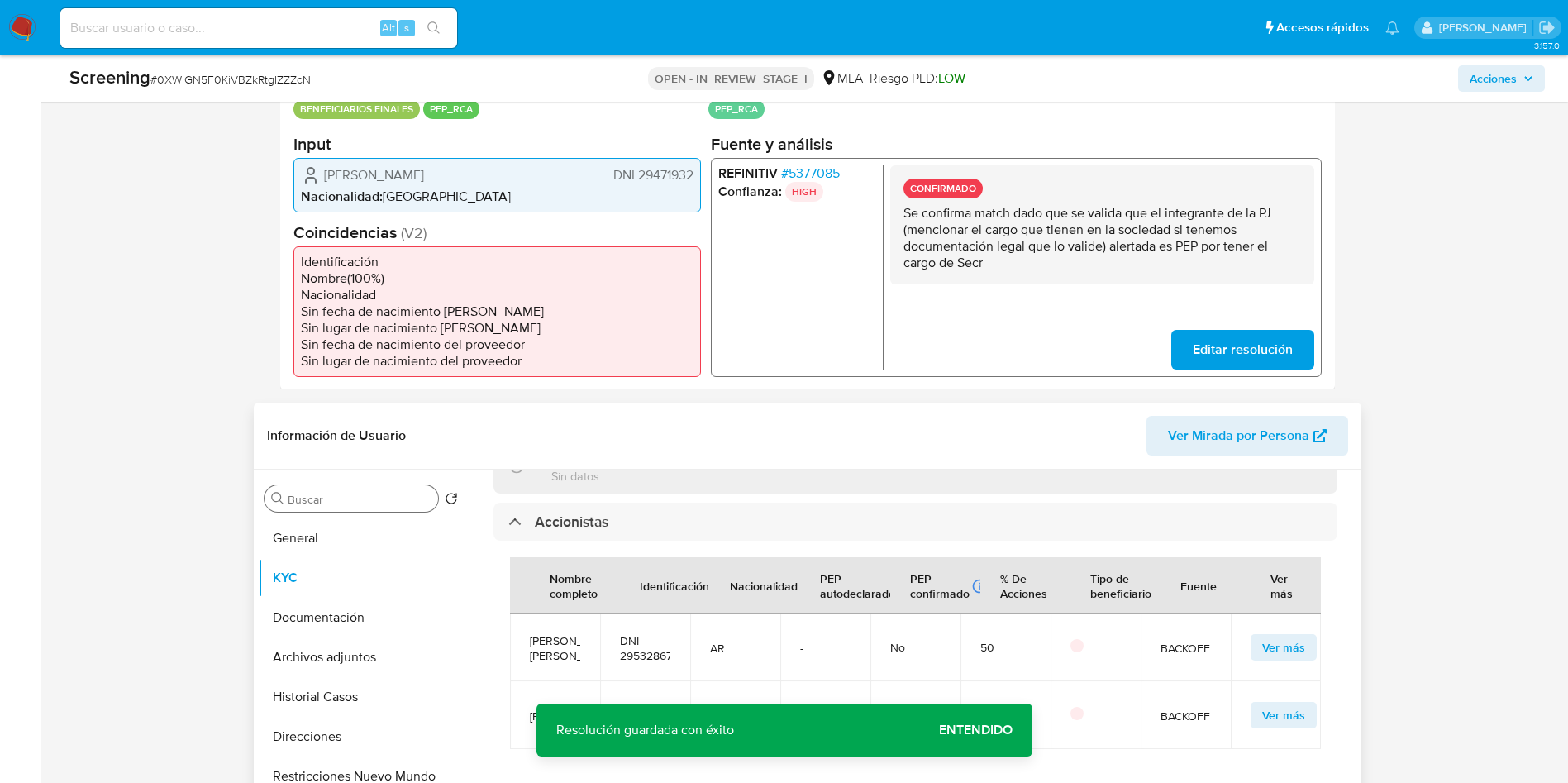
click at [376, 496] on input "Buscar" at bounding box center [360, 499] width 144 height 15
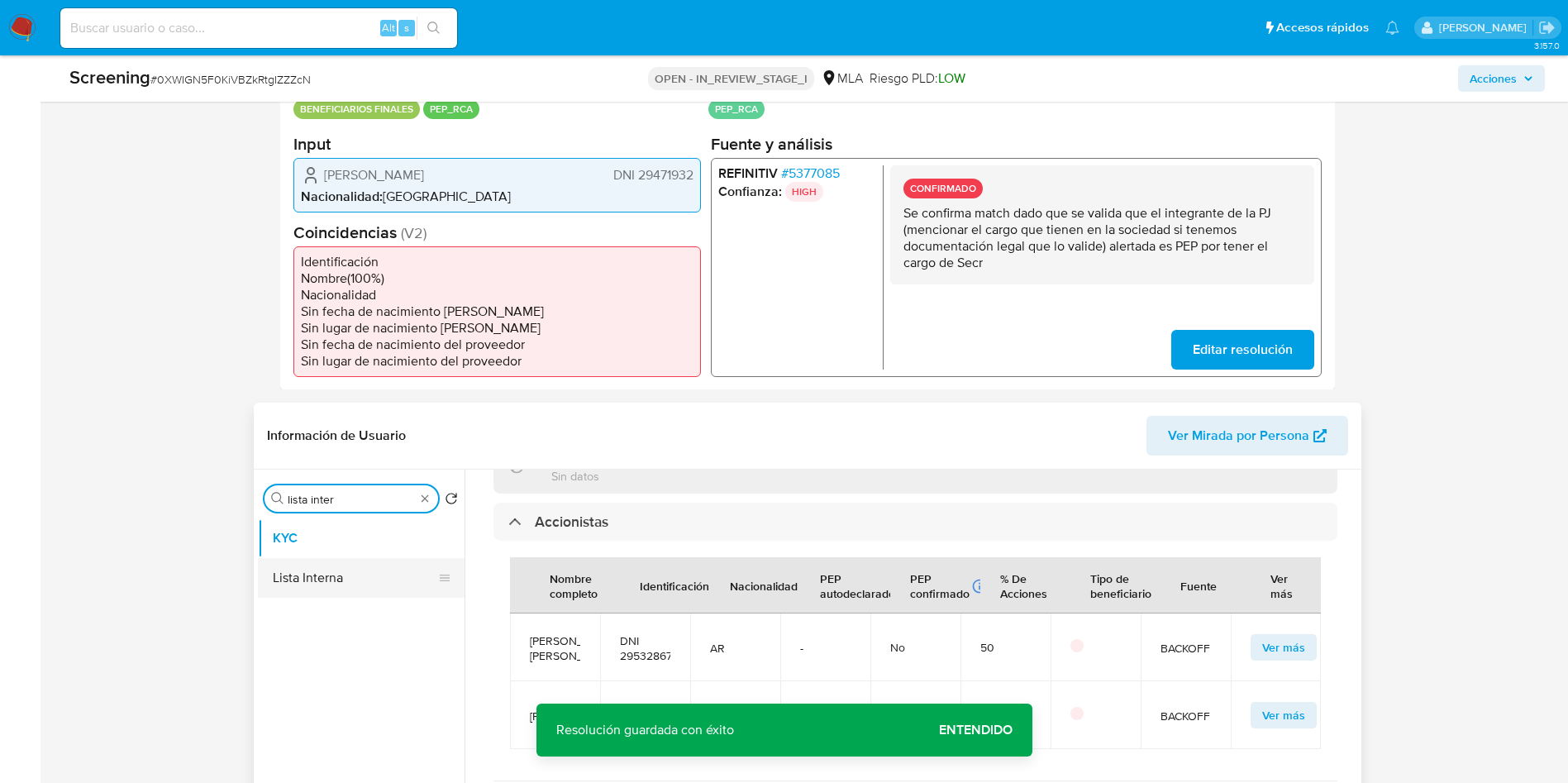
type input "lista inter"
click at [305, 580] on button "Lista Interna" at bounding box center [355, 578] width 194 height 40
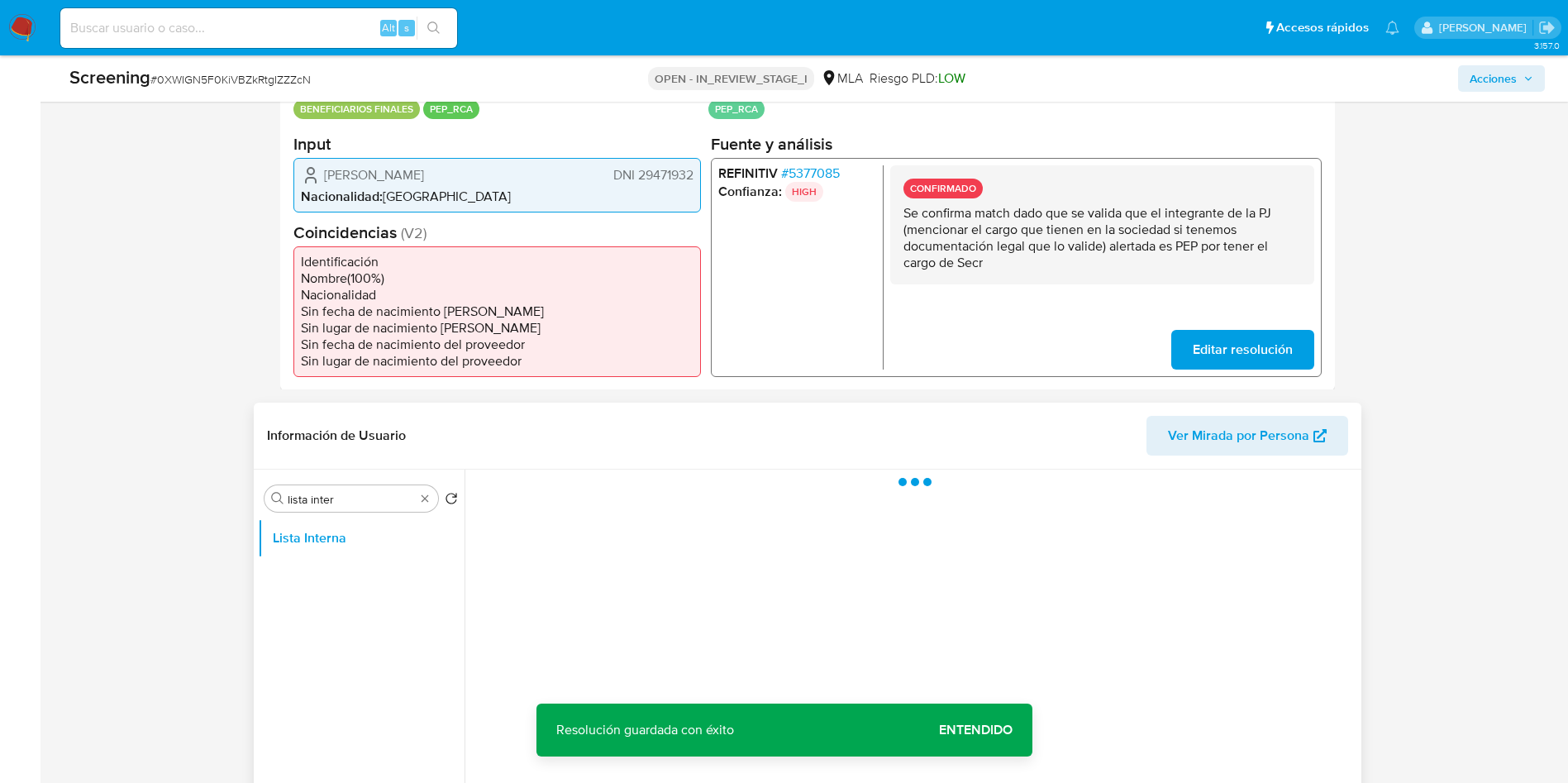
scroll to position [0, 0]
click at [677, 170] on span "DNI 29471932" at bounding box center [652, 174] width 80 height 16
click at [677, 170] on span "DNI 29471932" at bounding box center [652, 174] width 80 height 16
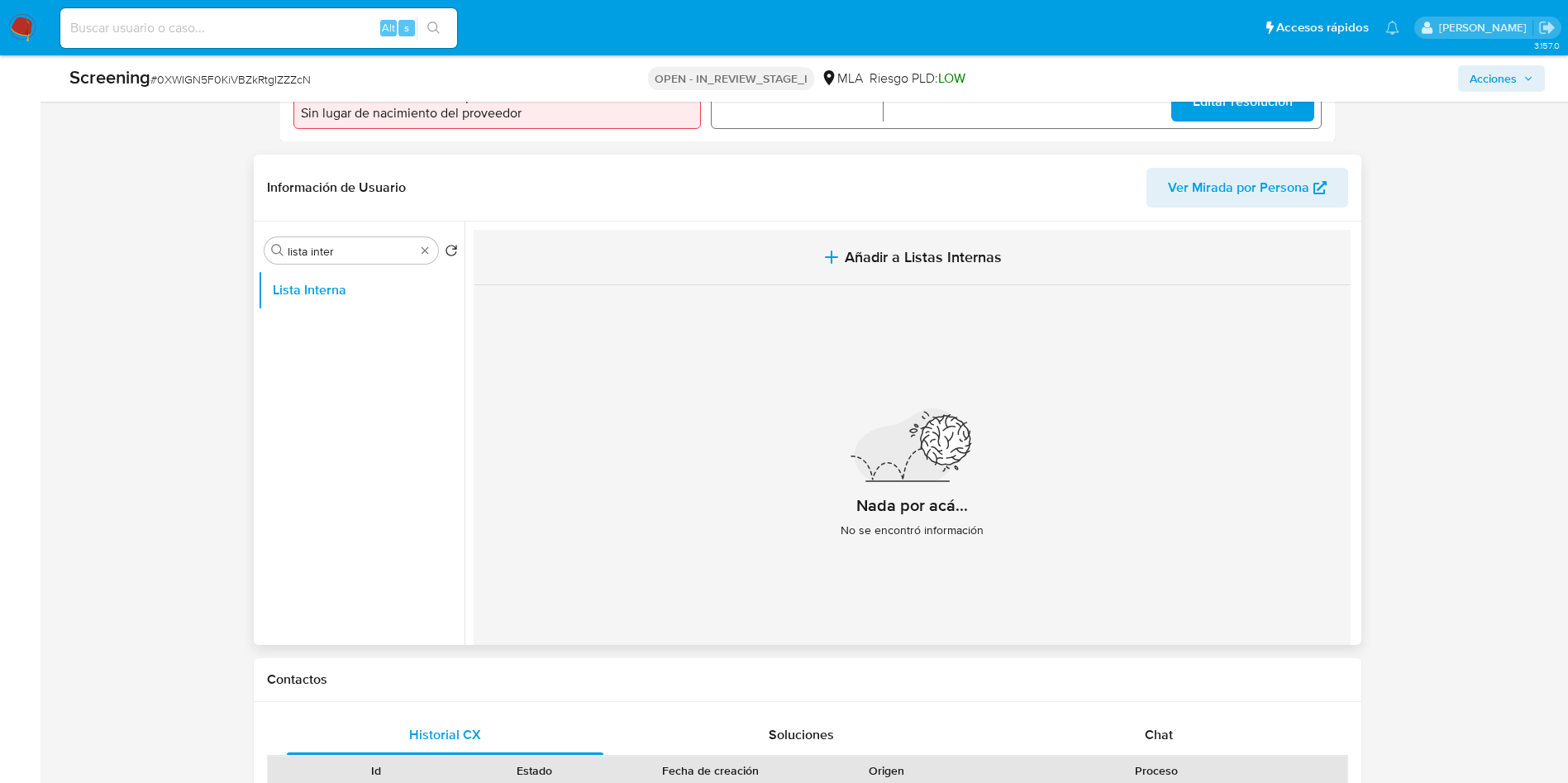
click at [910, 254] on span "Añadir a Listas Internas" at bounding box center [924, 257] width 157 height 18
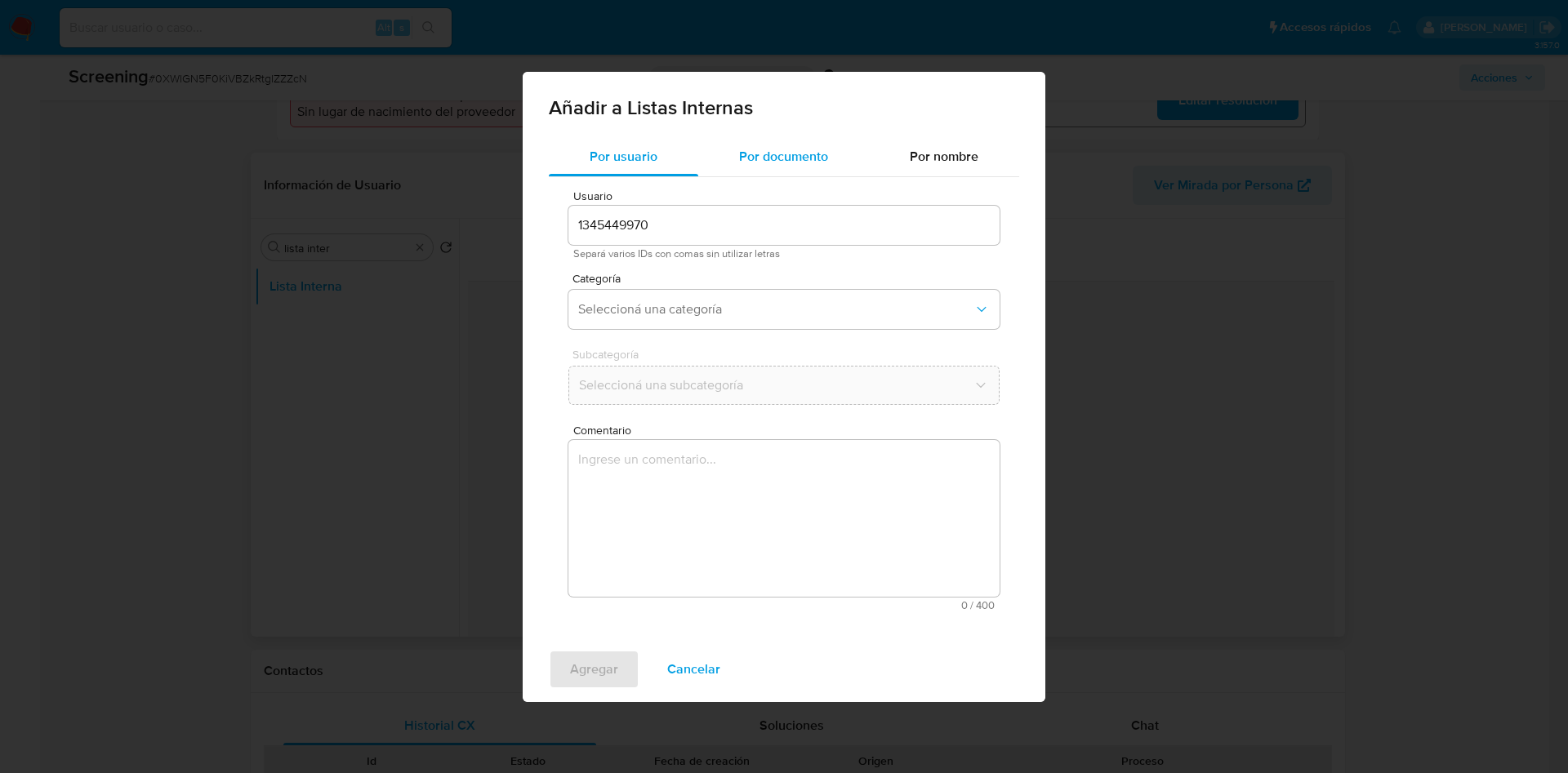
click at [765, 160] on span "Por documento" at bounding box center [784, 156] width 89 height 19
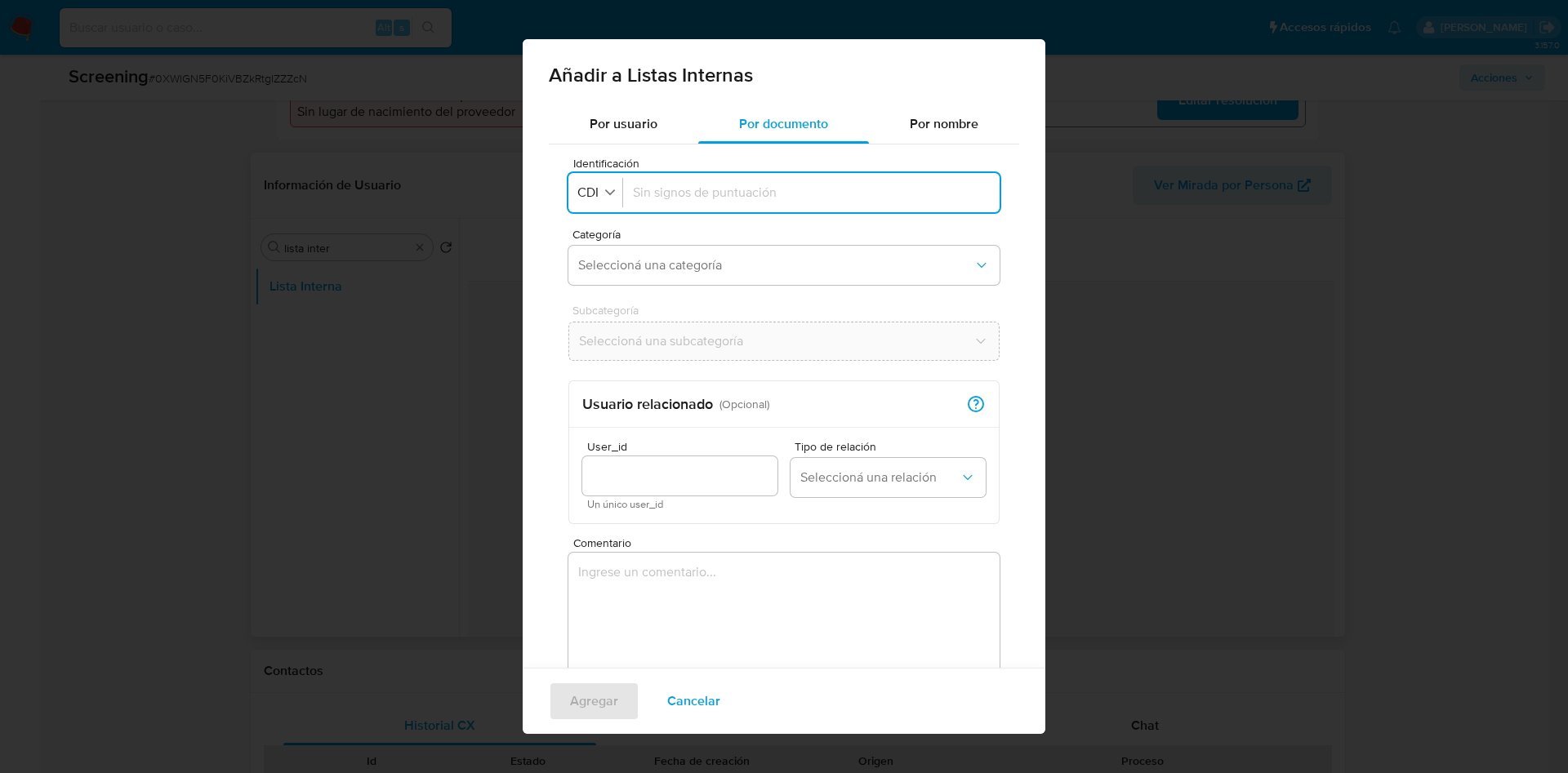
click at [597, 179] on div "Identificación CDI" at bounding box center [596, 192] width 55 height 29
click at [696, 181] on div at bounding box center [812, 193] width 357 height 39
click at [696, 186] on input "Identificación" at bounding box center [812, 192] width 357 height 18
click at [687, 260] on span "Seleccioná una categoría" at bounding box center [776, 265] width 395 height 16
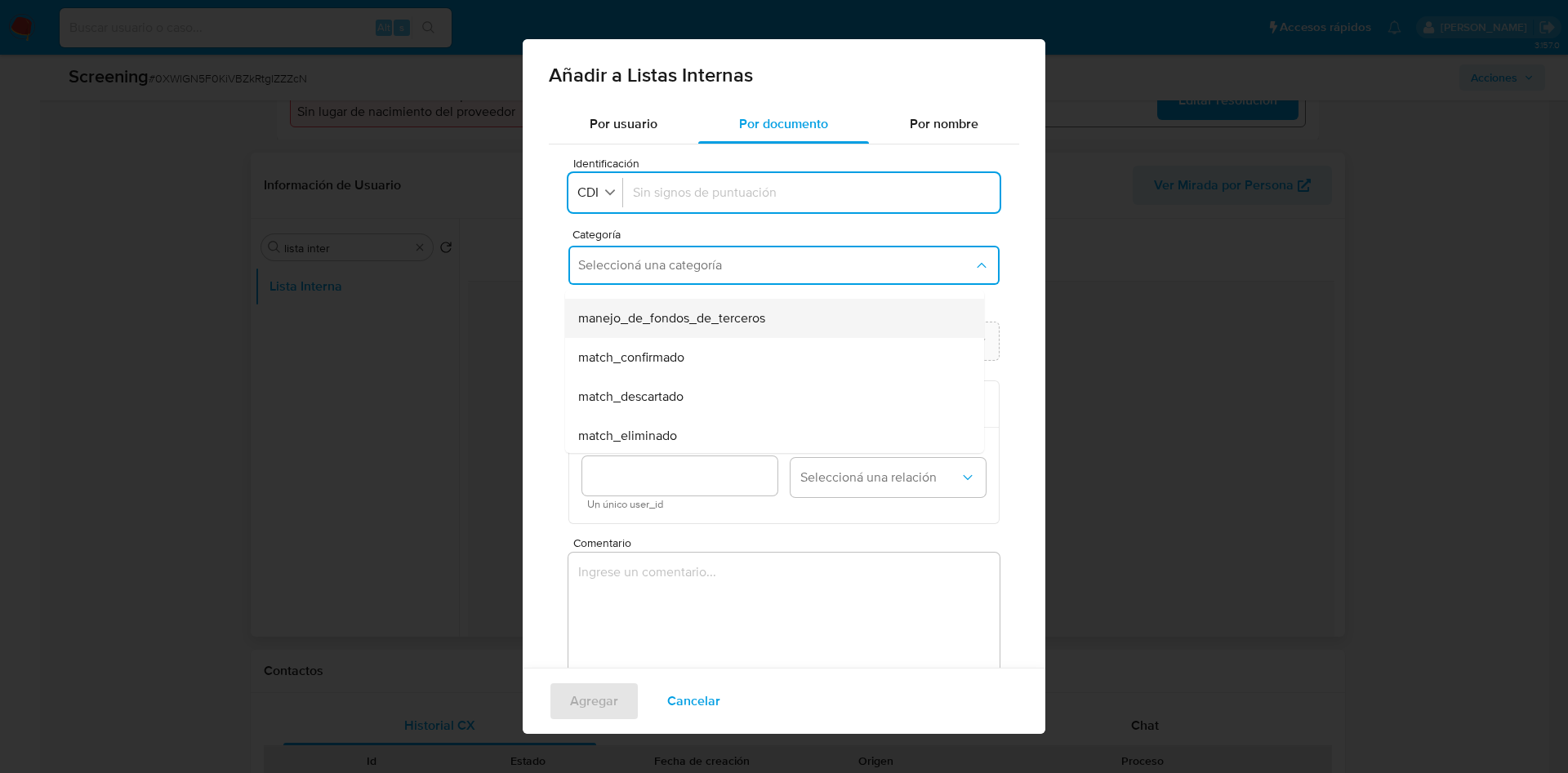
scroll to position [122, 0]
click at [680, 312] on div "match_confirmado" at bounding box center [770, 304] width 383 height 39
drag, startPoint x: 647, startPoint y: 360, endPoint x: 654, endPoint y: 348, distance: 13.9
click at [649, 354] on div "Subcategoría Seleccioná una subcategoría" at bounding box center [784, 336] width 432 height 63
click at [655, 343] on span "Seleccioná una subcategoría" at bounding box center [776, 341] width 395 height 16
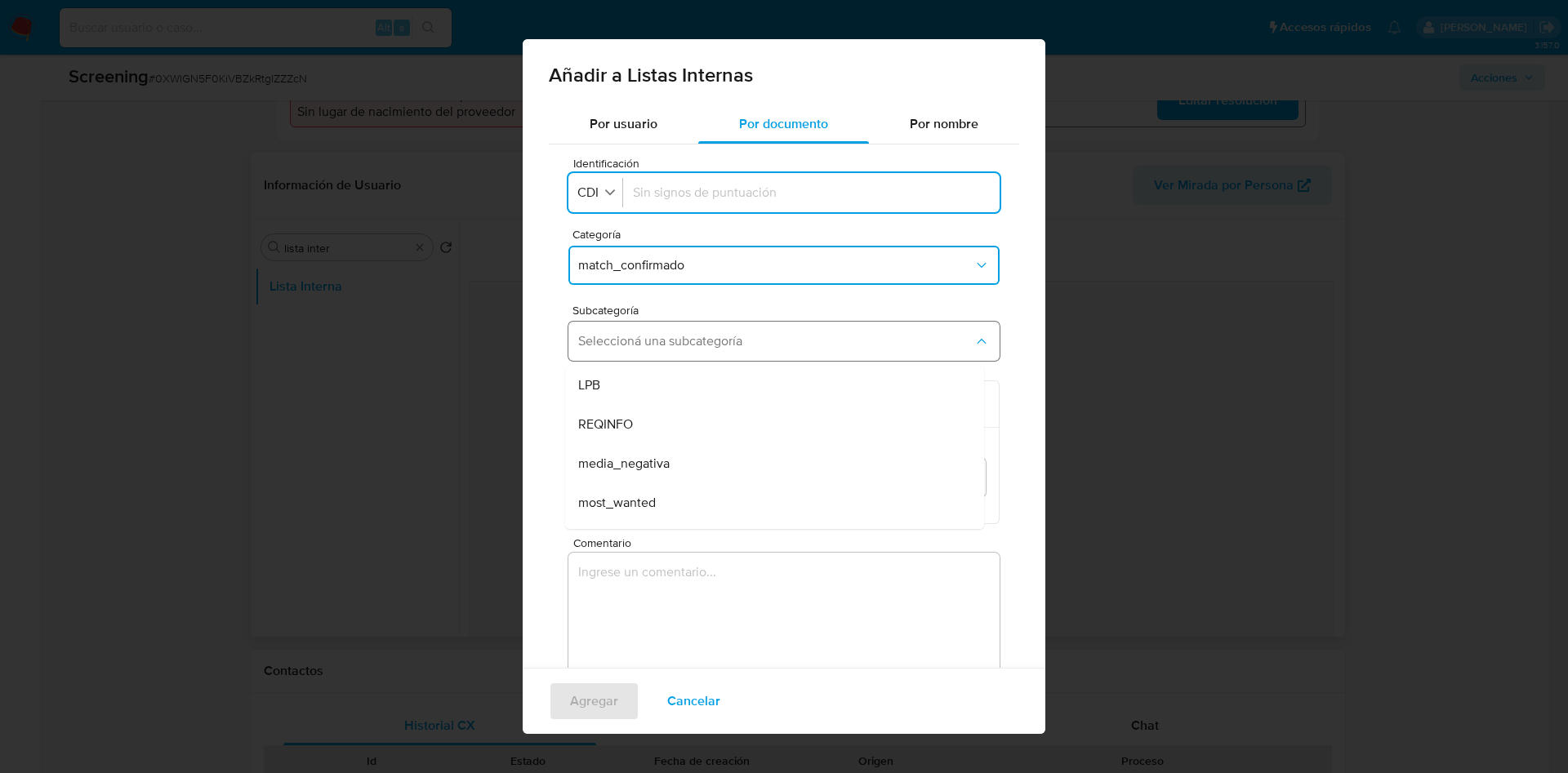
click at [655, 343] on span "Seleccioná una subcategoría" at bounding box center [776, 341] width 395 height 16
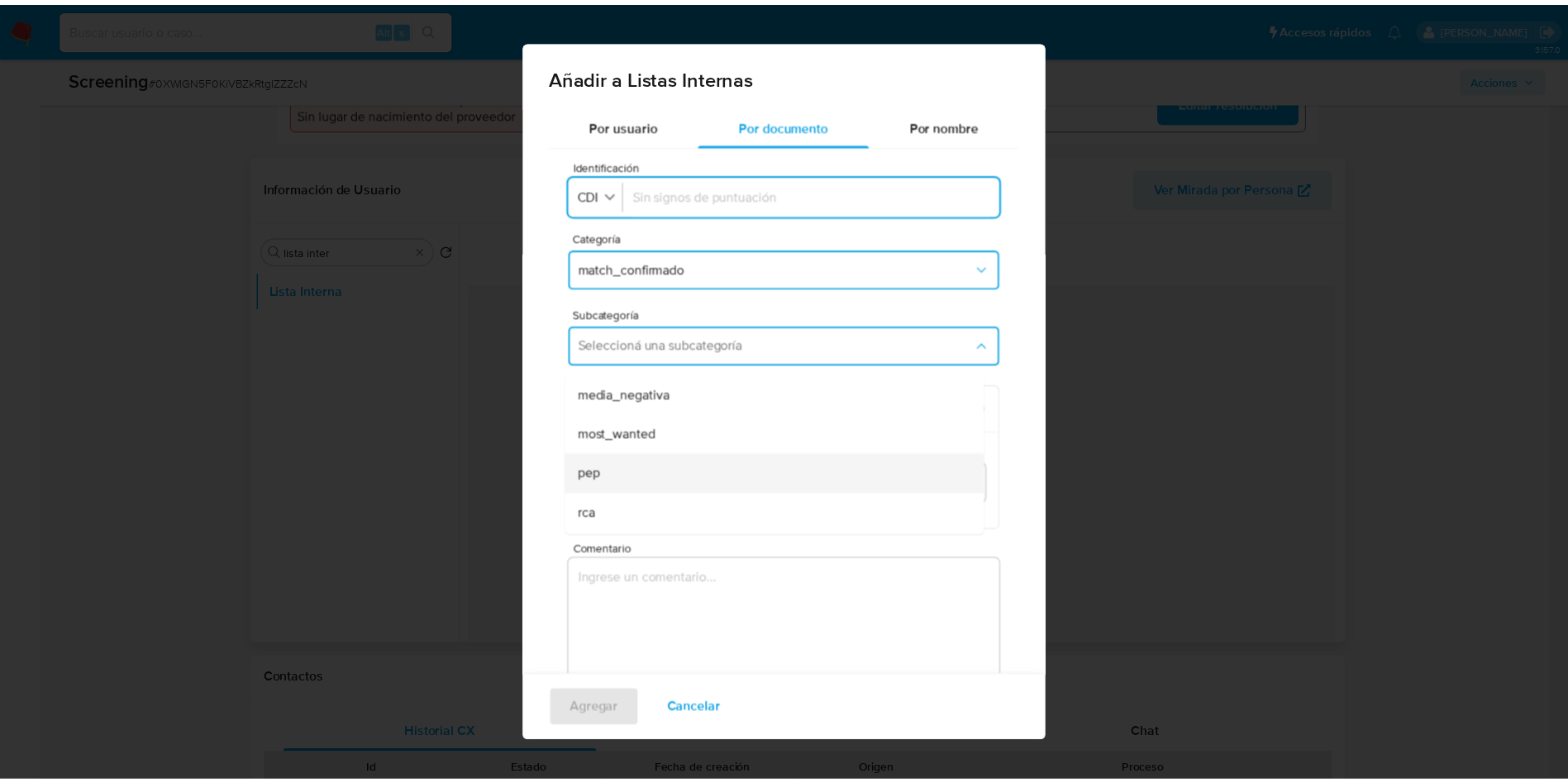
scroll to position [112, 0]
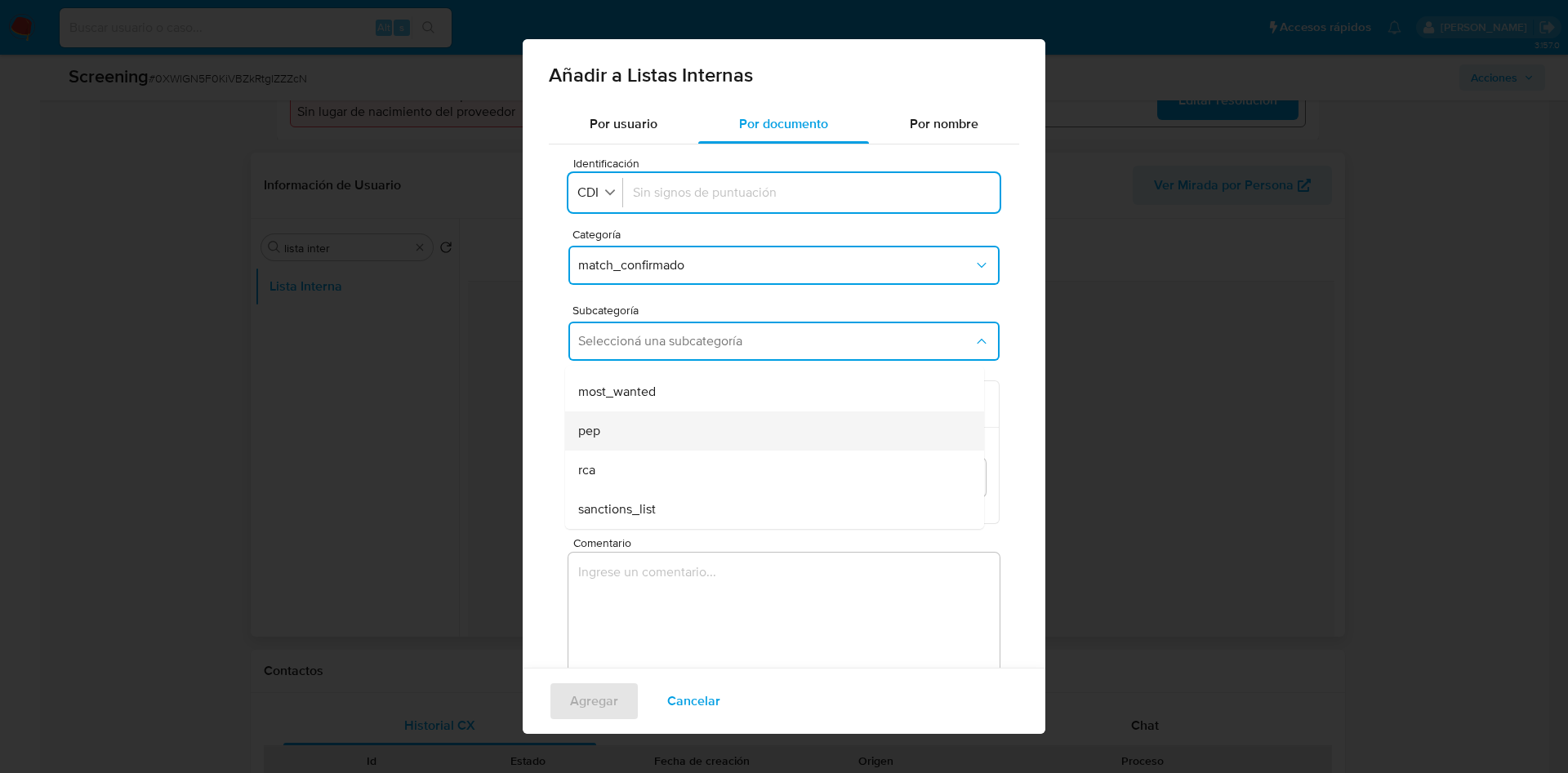
click at [664, 435] on div "pep" at bounding box center [770, 431] width 383 height 39
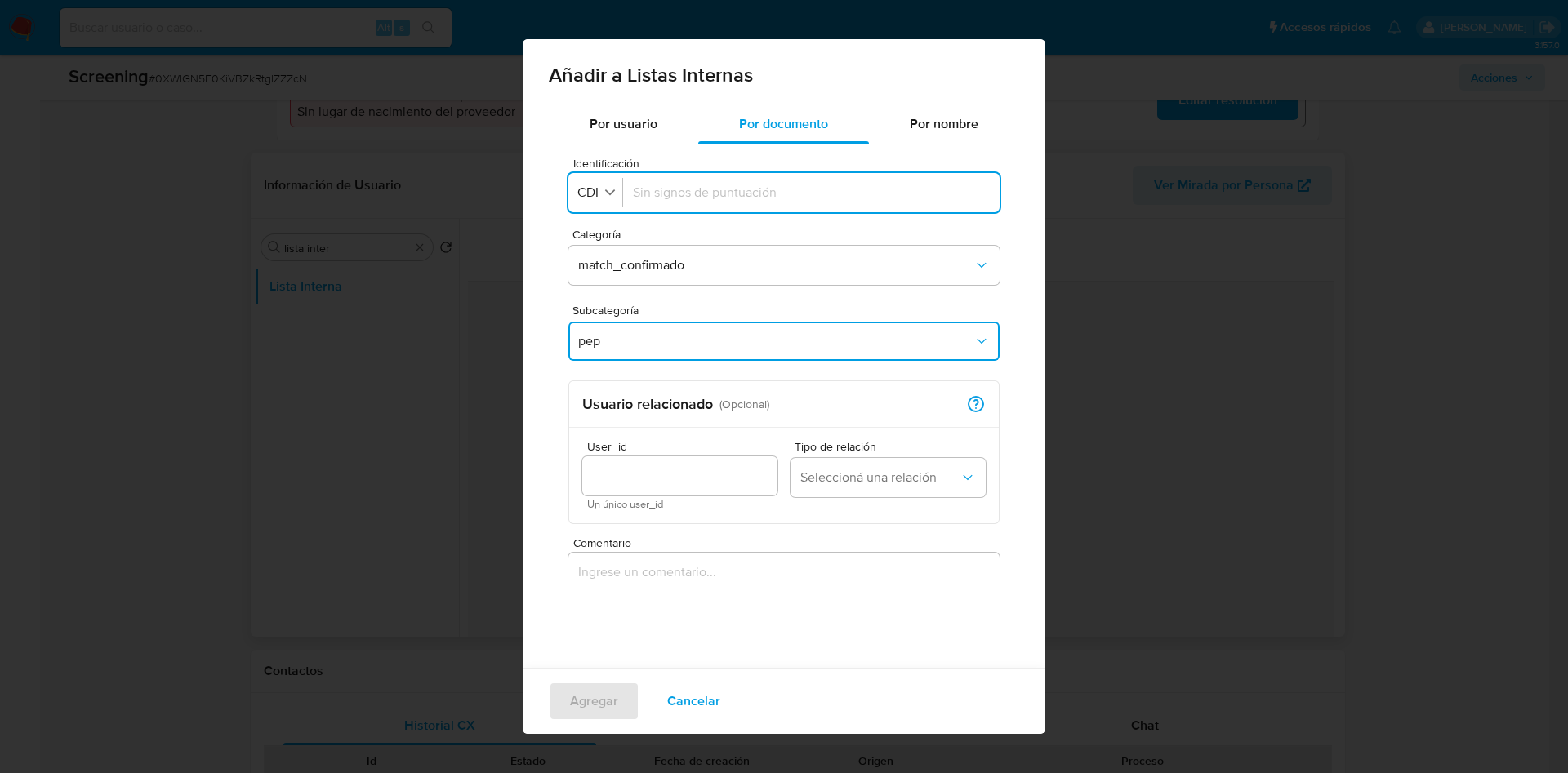
click at [670, 477] on input "User_id" at bounding box center [679, 476] width 195 height 21
click at [909, 472] on span "Seleccioná una relación" at bounding box center [879, 477] width 159 height 16
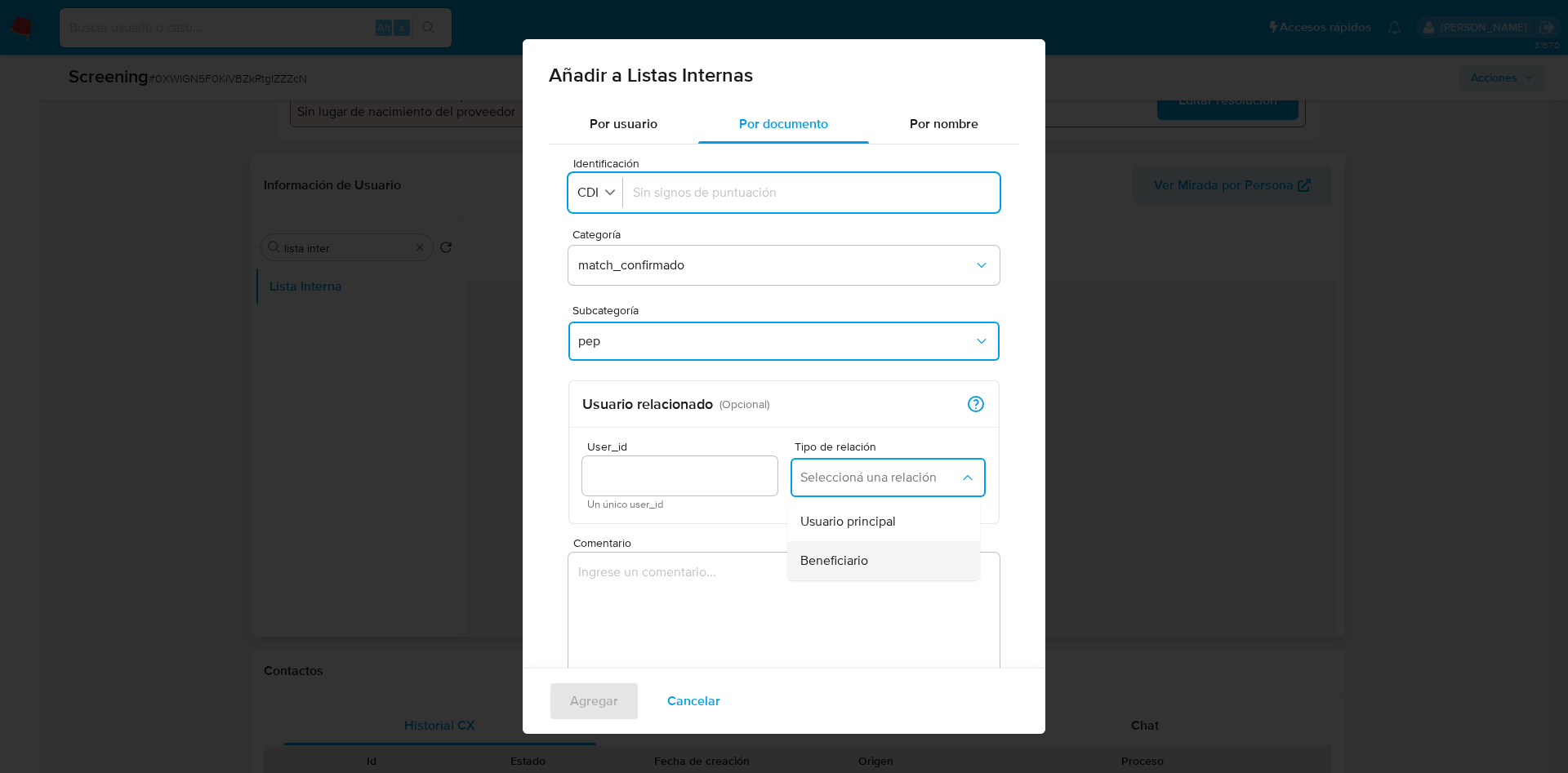
click at [864, 555] on div "Beneficiario" at bounding box center [878, 561] width 156 height 39
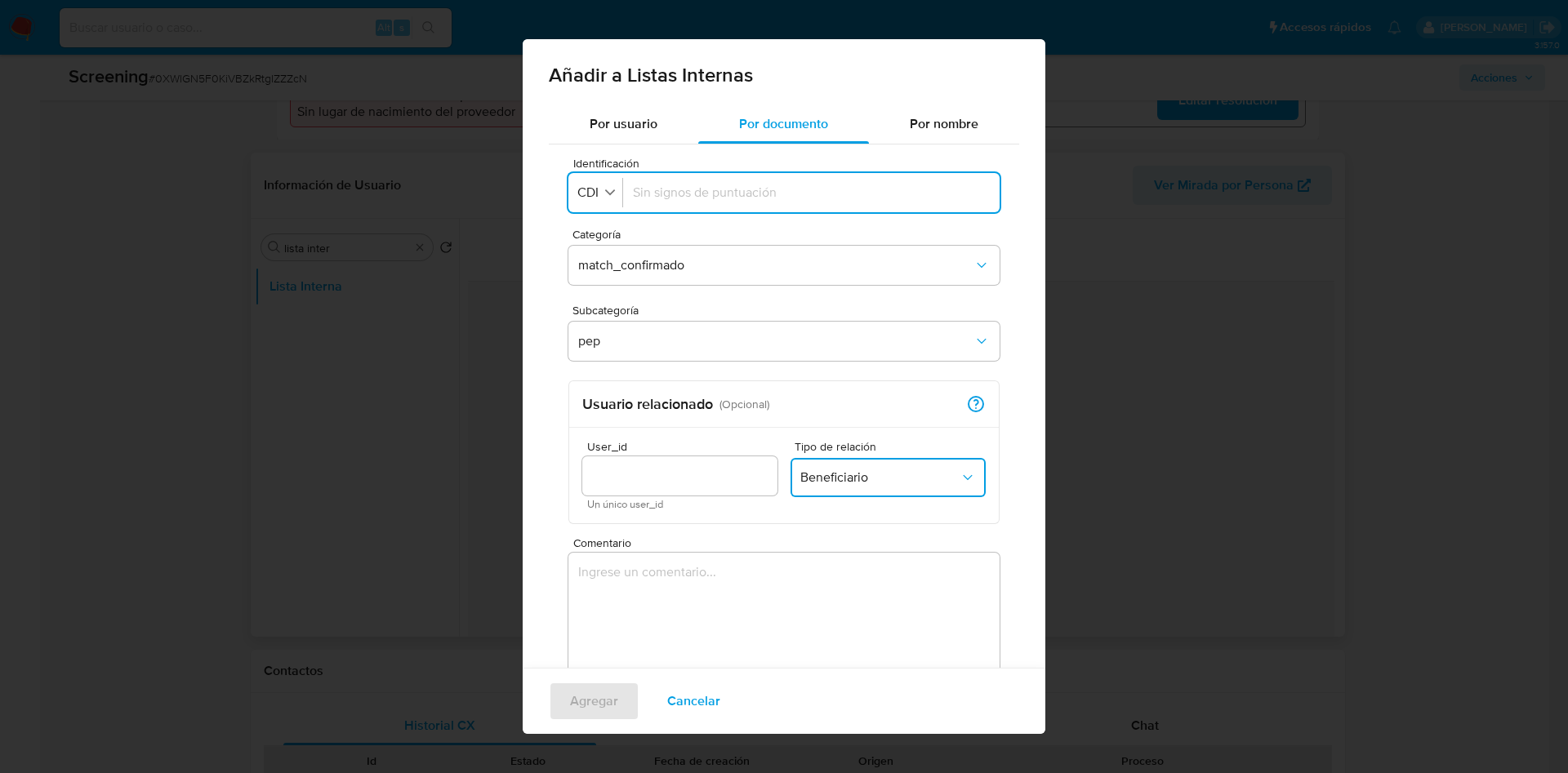
click at [695, 192] on input "Identificación" at bounding box center [812, 192] width 357 height 18
paste input "20294719327"
type input "20294719327"
click at [628, 478] on input "User_id" at bounding box center [679, 476] width 195 height 21
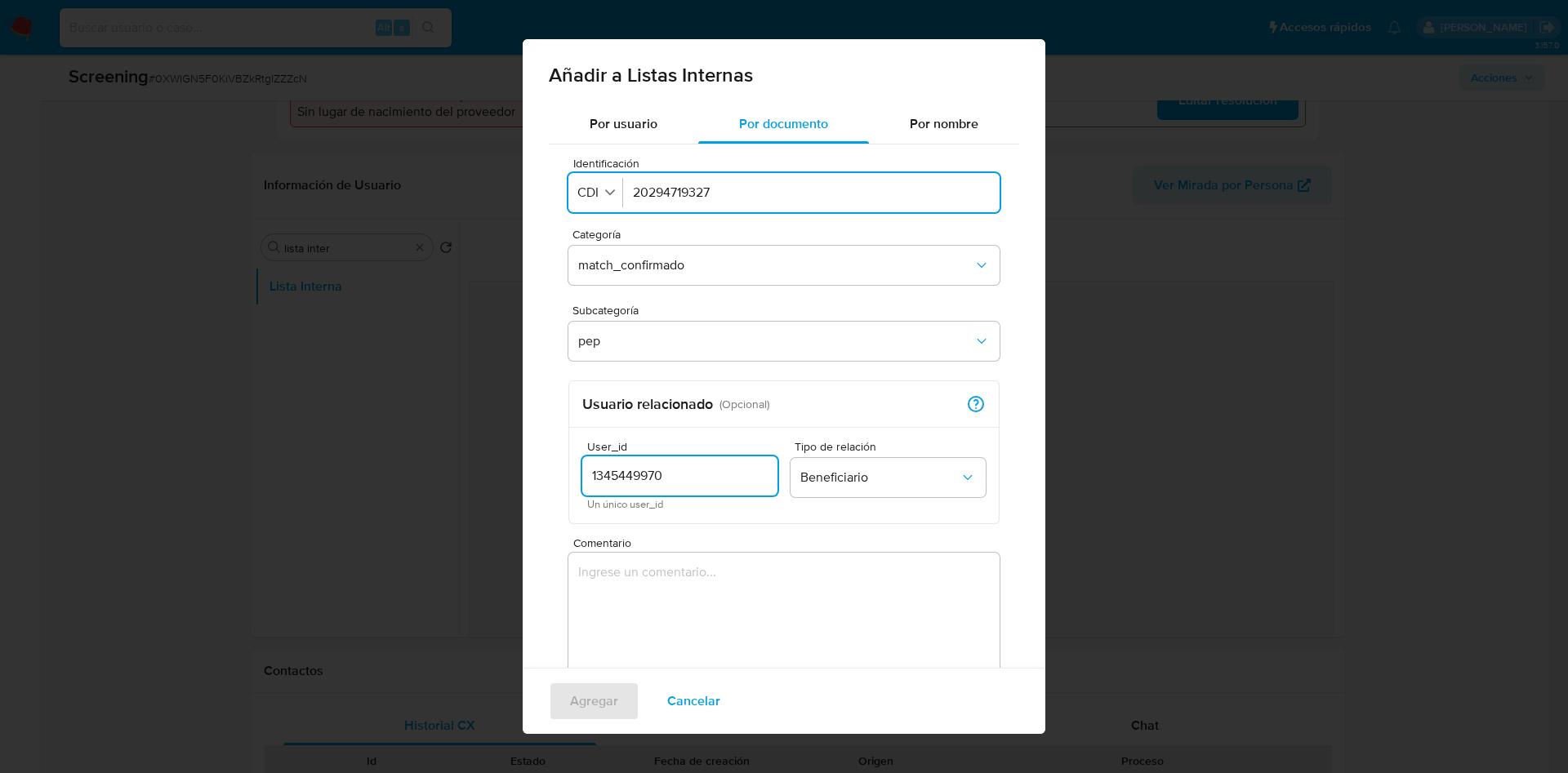
type input "1345449970"
click at [673, 624] on textarea "Comentario" at bounding box center [784, 630] width 432 height 156
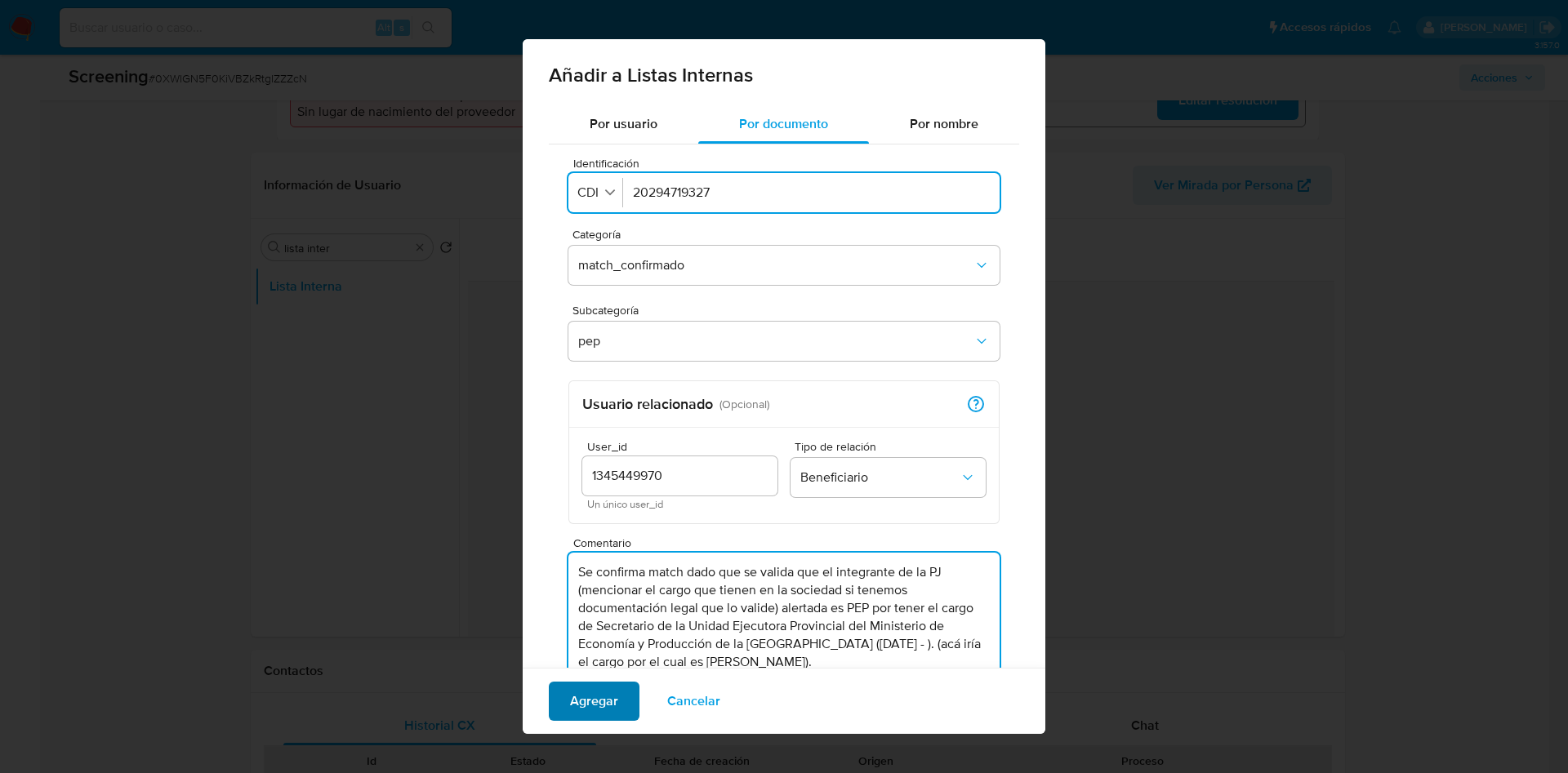
type textarea "Se confirma match dado que se valida que el integrante de la PJ (mencionar el c…"
click at [603, 695] on span "Agregar" at bounding box center [594, 701] width 48 height 36
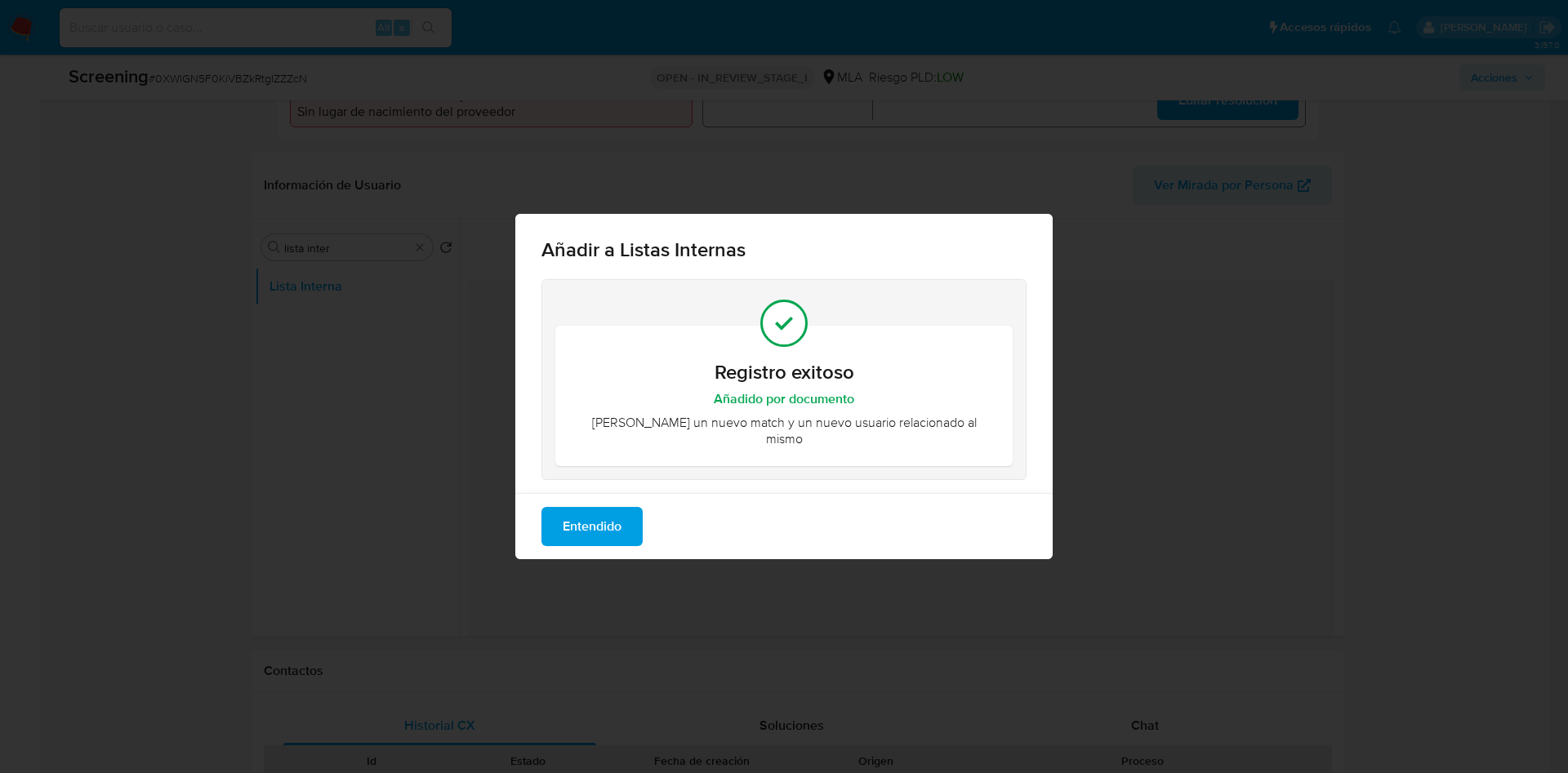
click at [631, 507] on button "Entendido" at bounding box center [592, 526] width 101 height 39
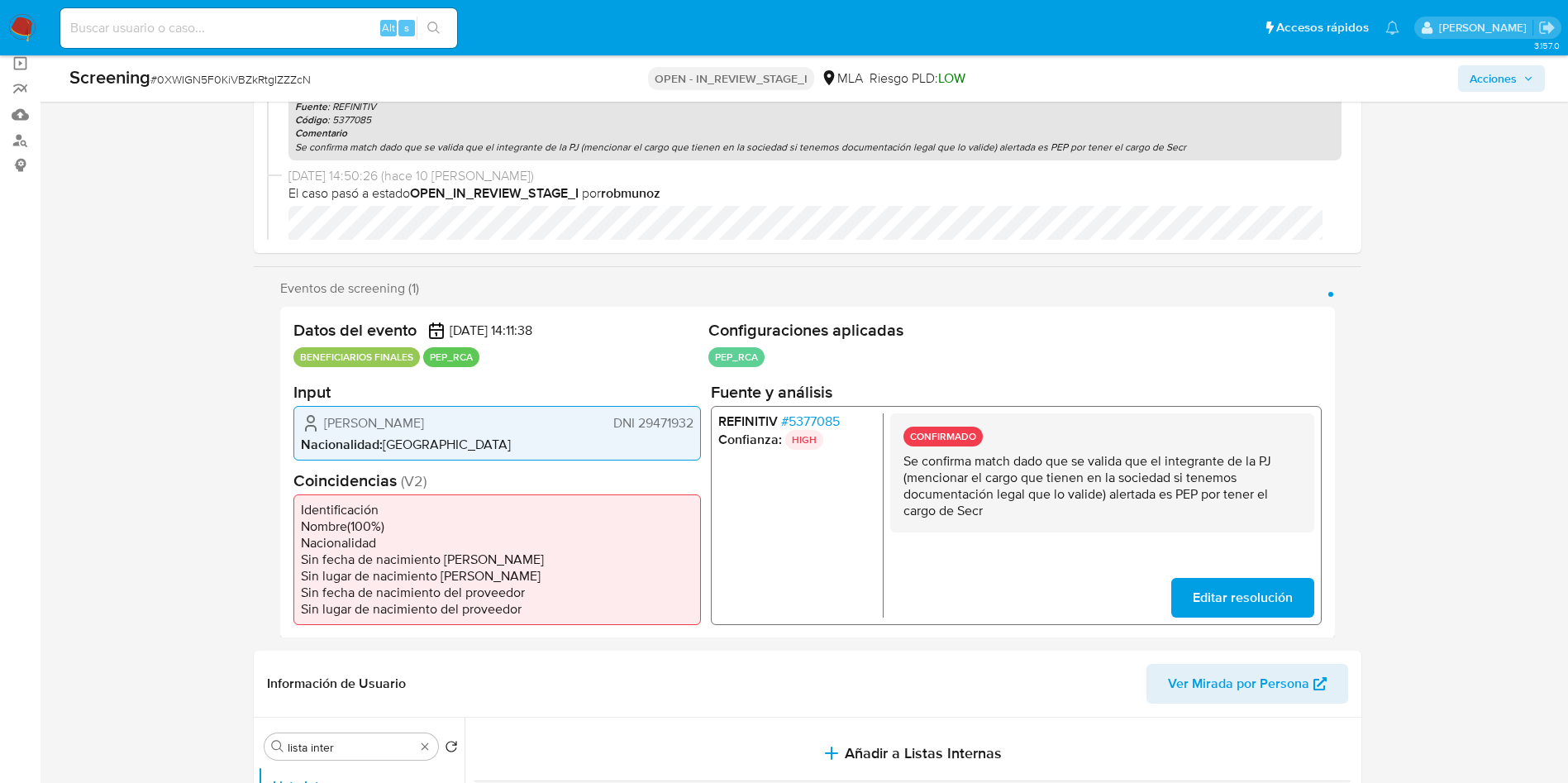
scroll to position [0, 0]
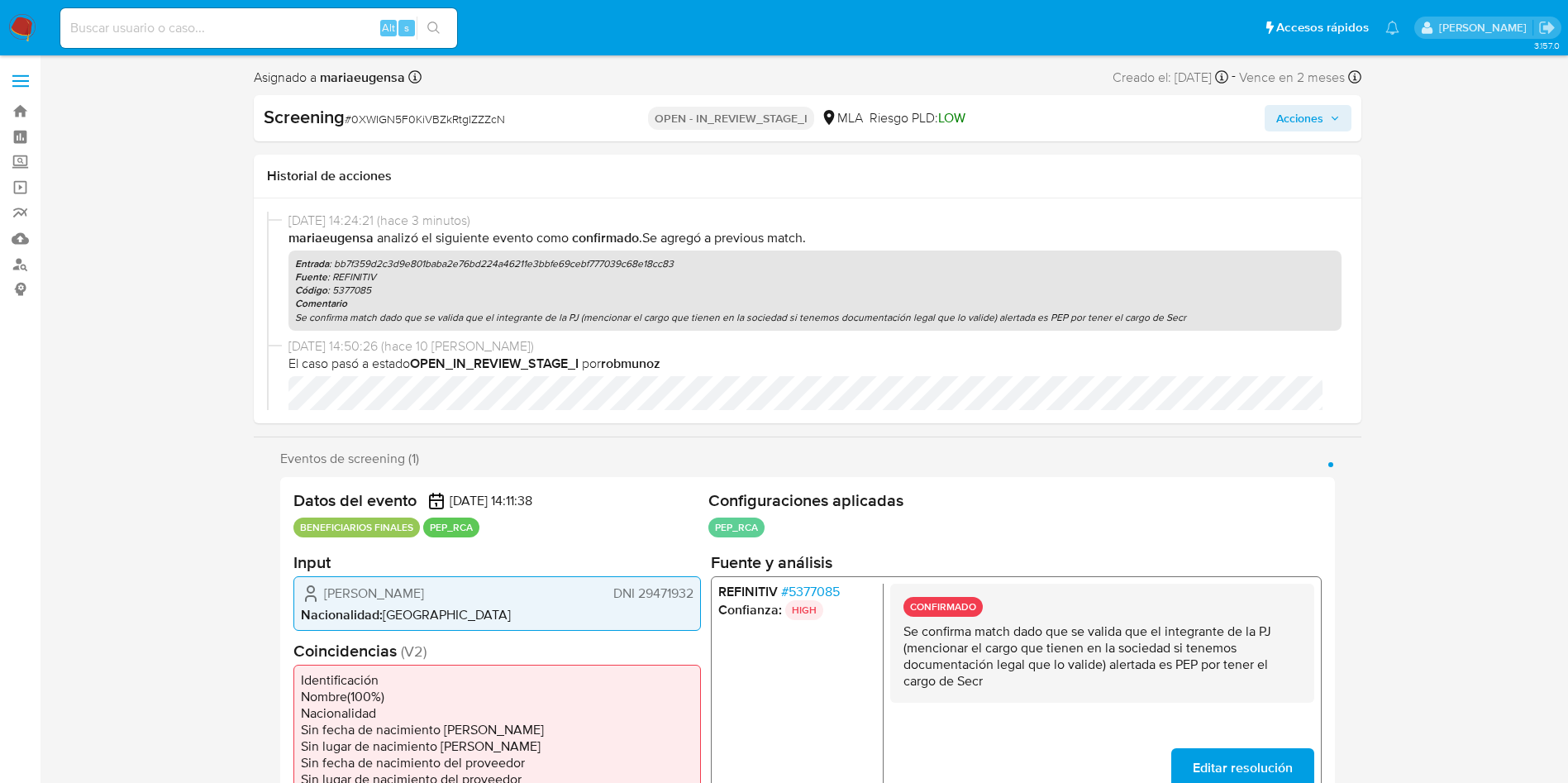
click at [1326, 117] on span "Acciones" at bounding box center [1308, 118] width 64 height 23
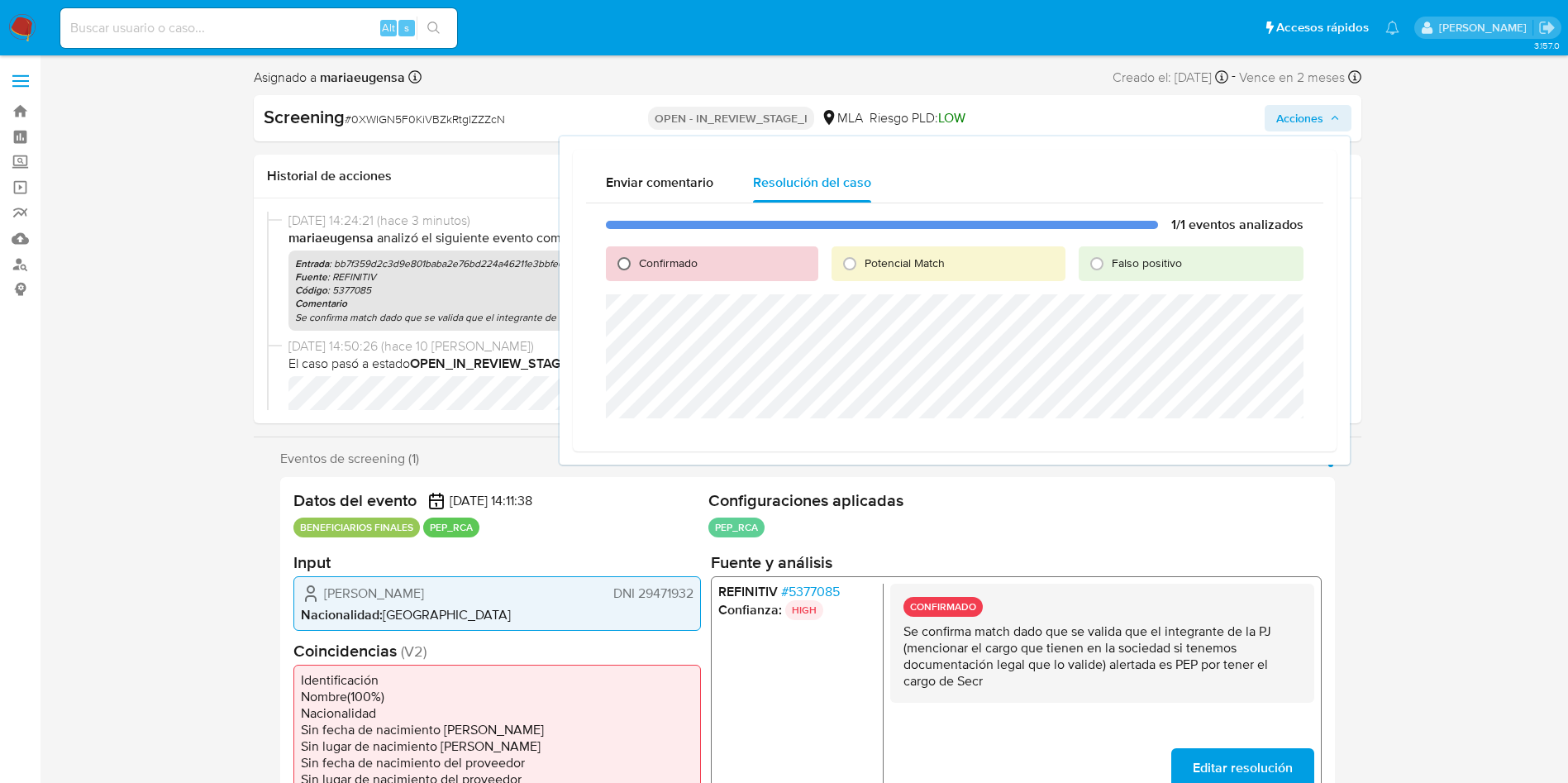
click at [625, 264] on input "Confirmado" at bounding box center [624, 264] width 27 height 27
radio input "true"
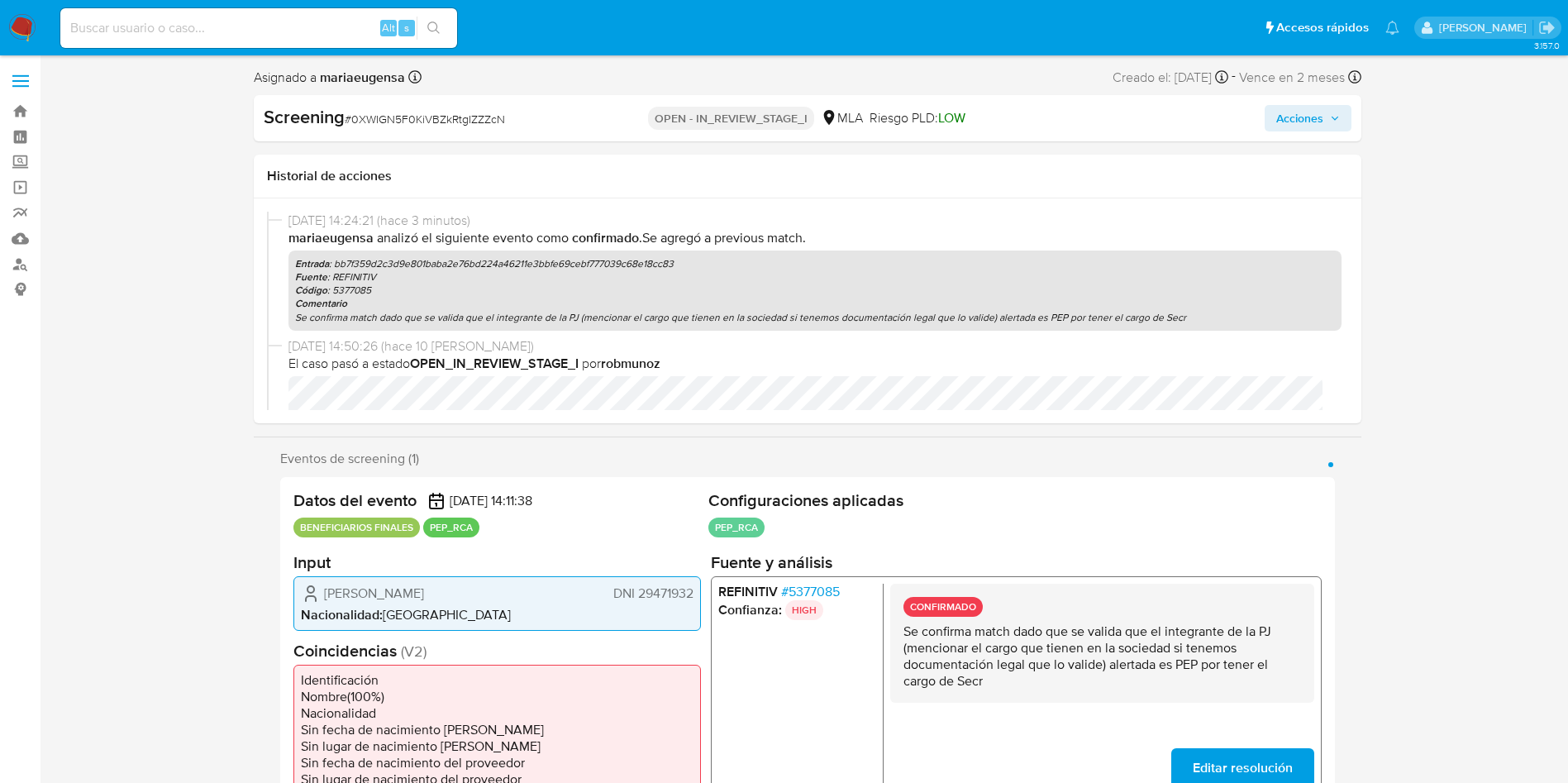
click at [1329, 112] on span "Acciones" at bounding box center [1308, 118] width 64 height 23
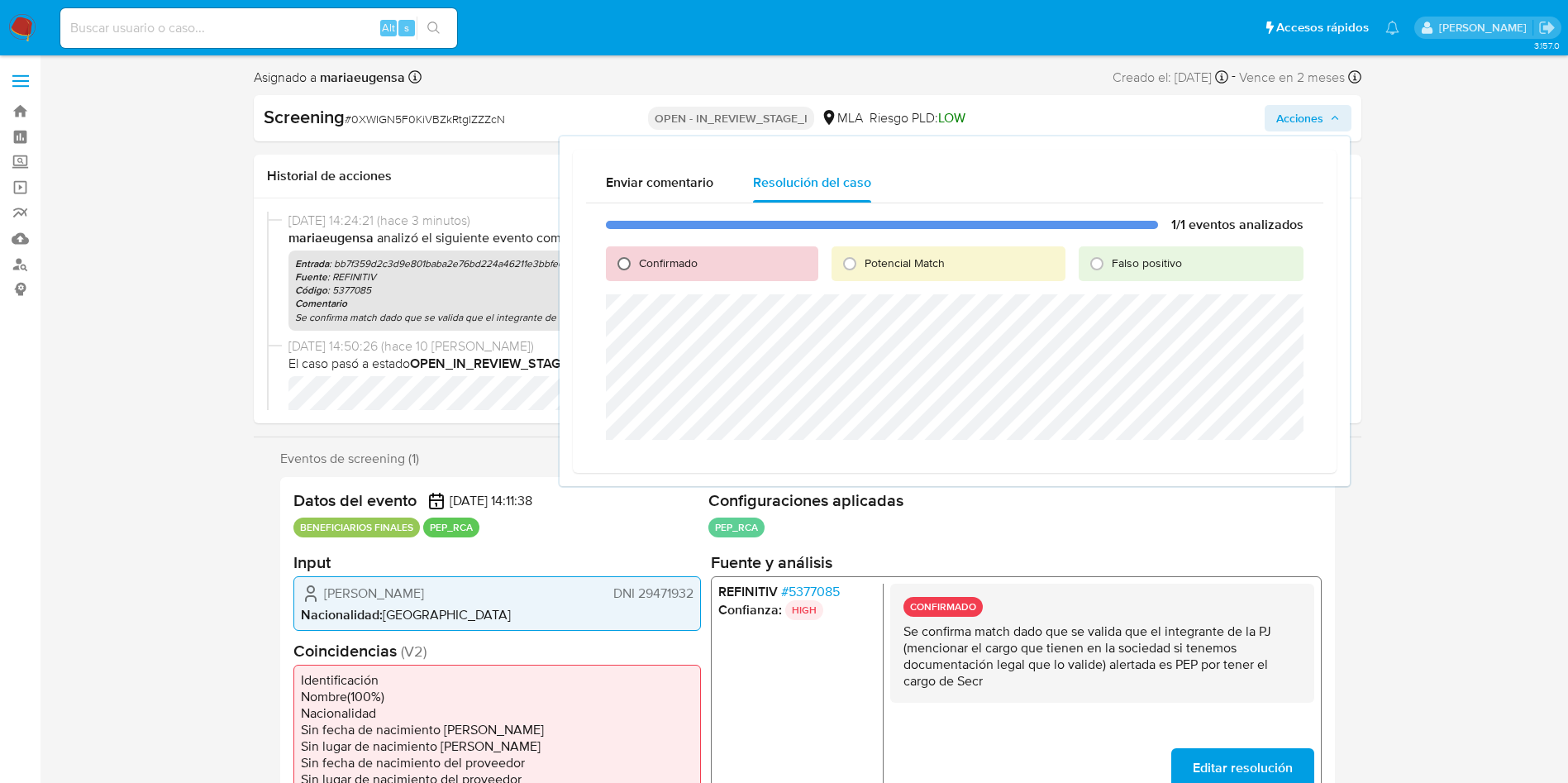
click at [617, 260] on input "Confirmado" at bounding box center [624, 264] width 27 height 27
radio input "true"
click at [1227, 471] on span "Cerrar Caso" at bounding box center [1245, 459] width 80 height 23
click at [1232, 464] on div "Cerrar Caso" at bounding box center [954, 461] width 697 height 27
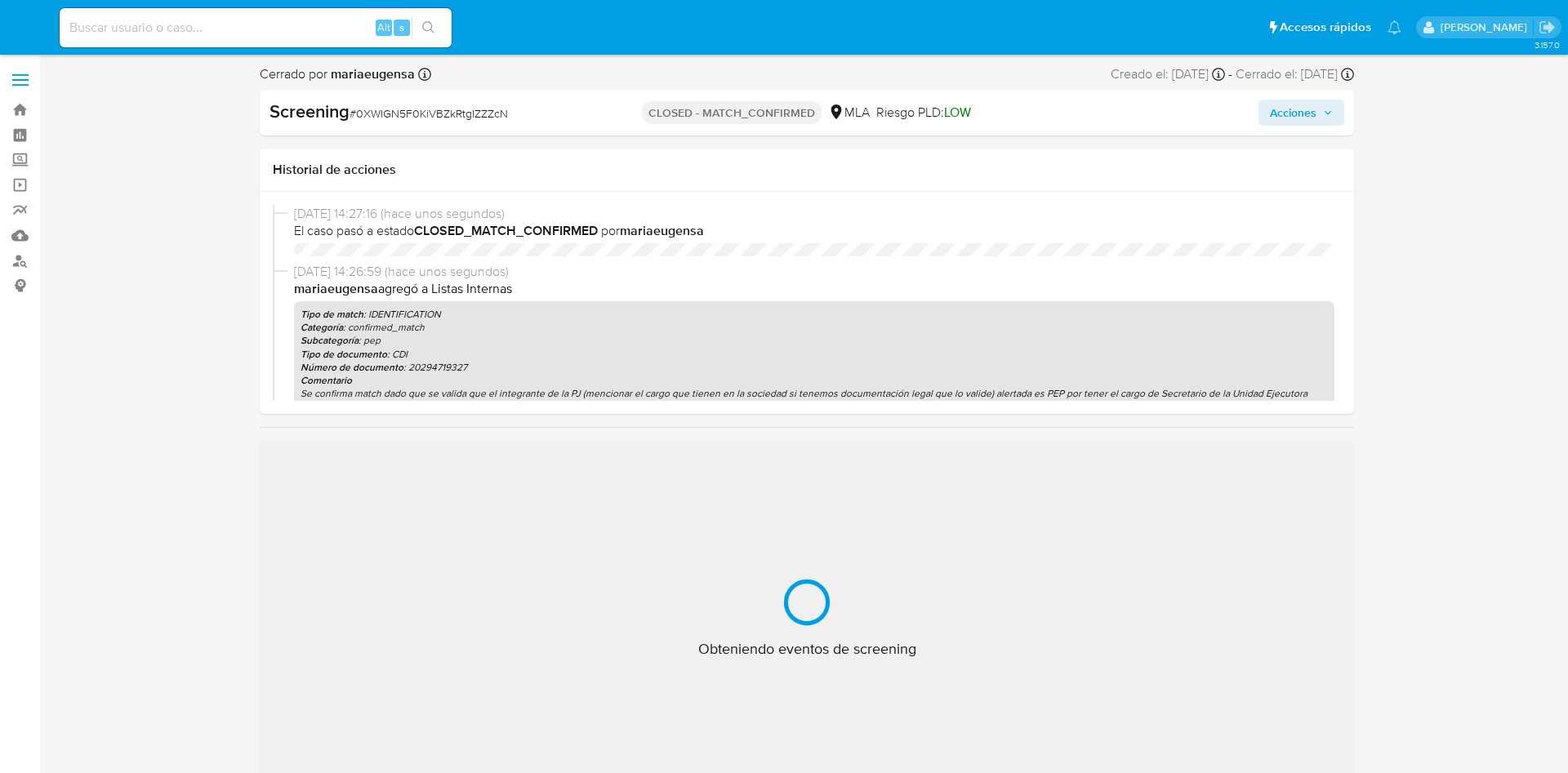
select select "10"
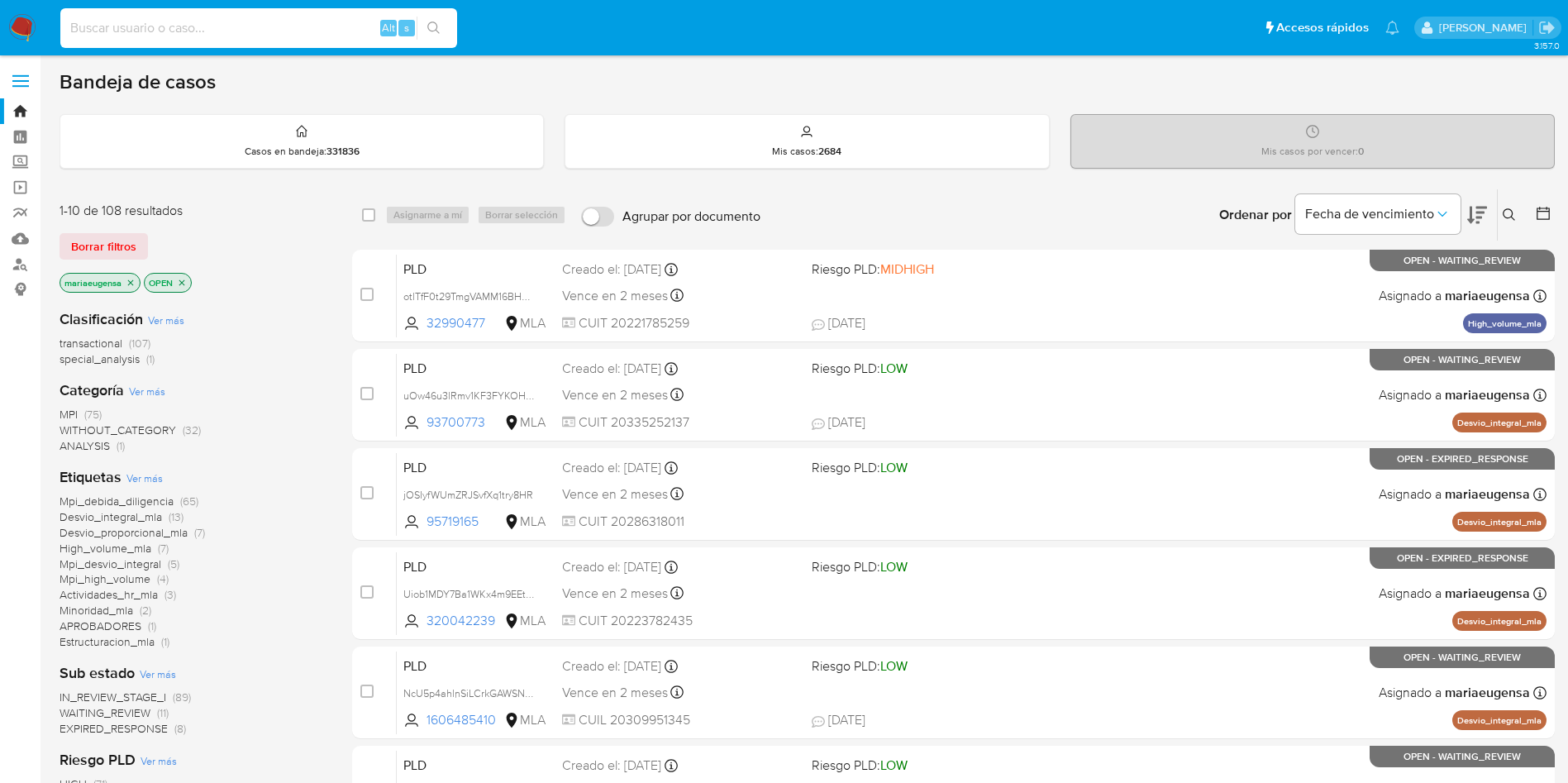
click at [310, 23] on input at bounding box center [259, 28] width 397 height 22
paste input "758521932"
type input "758521932"
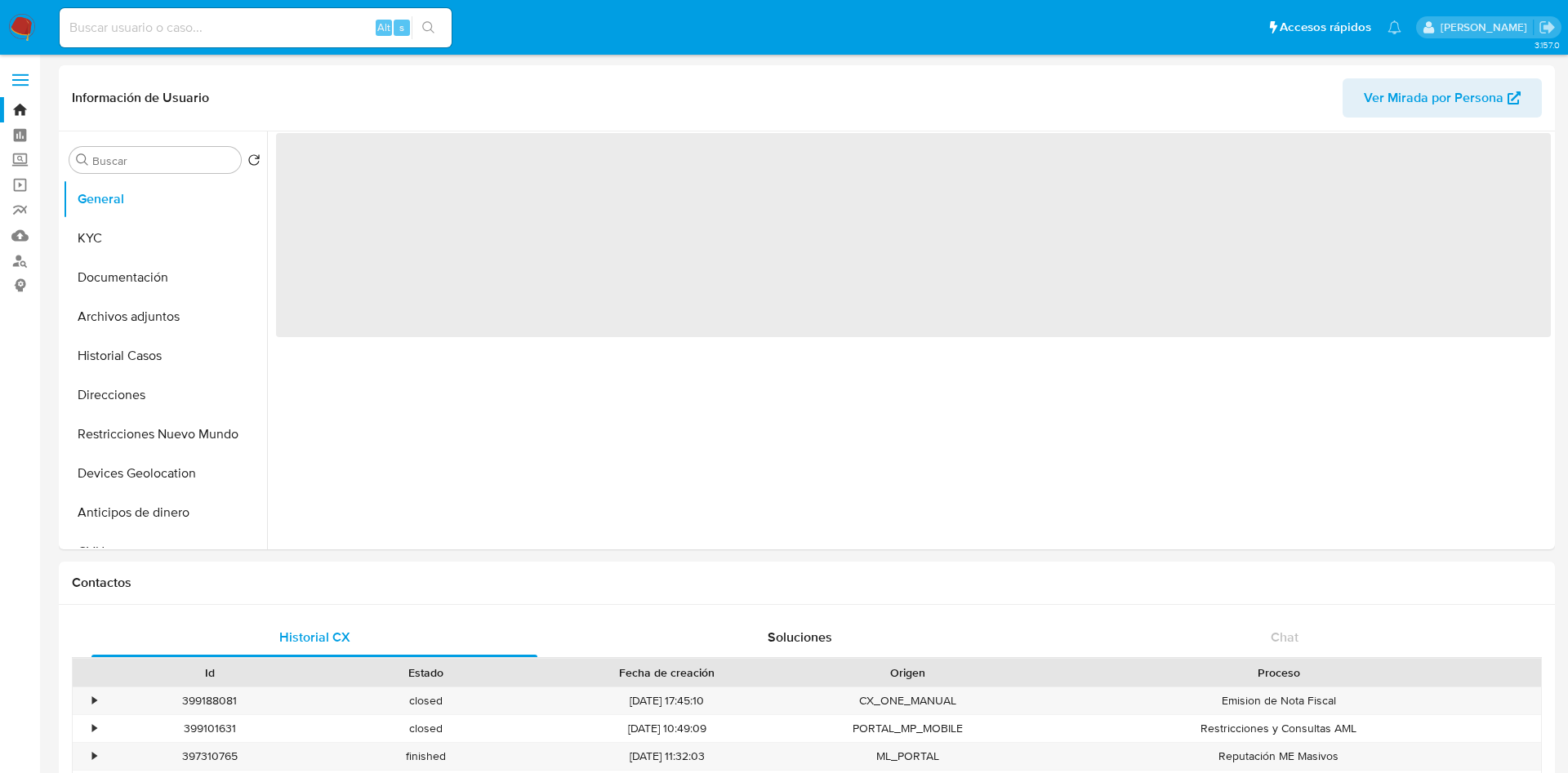
select select "10"
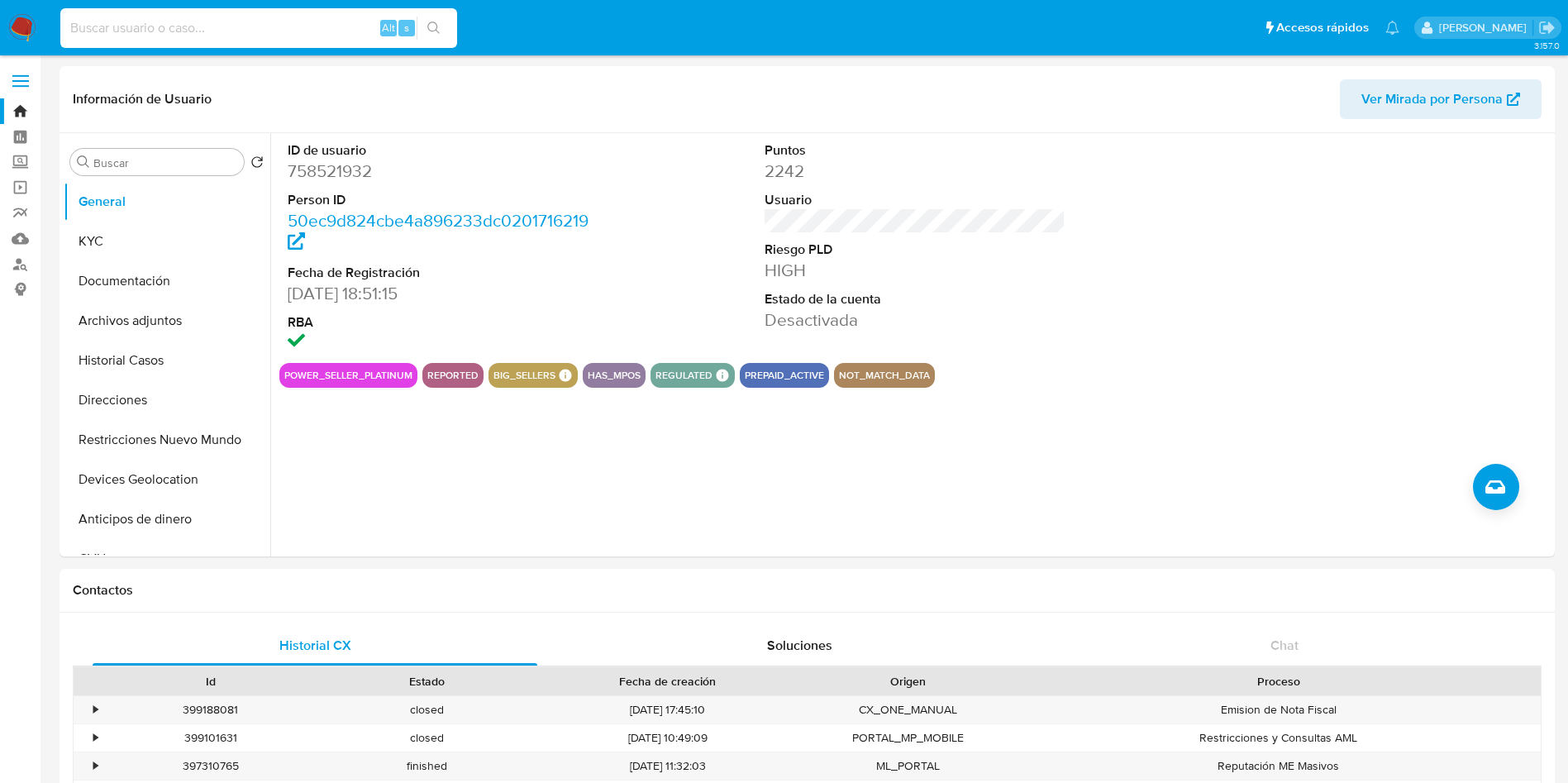
click at [192, 27] on input at bounding box center [259, 28] width 397 height 22
paste input "451698714"
type input "451698714"
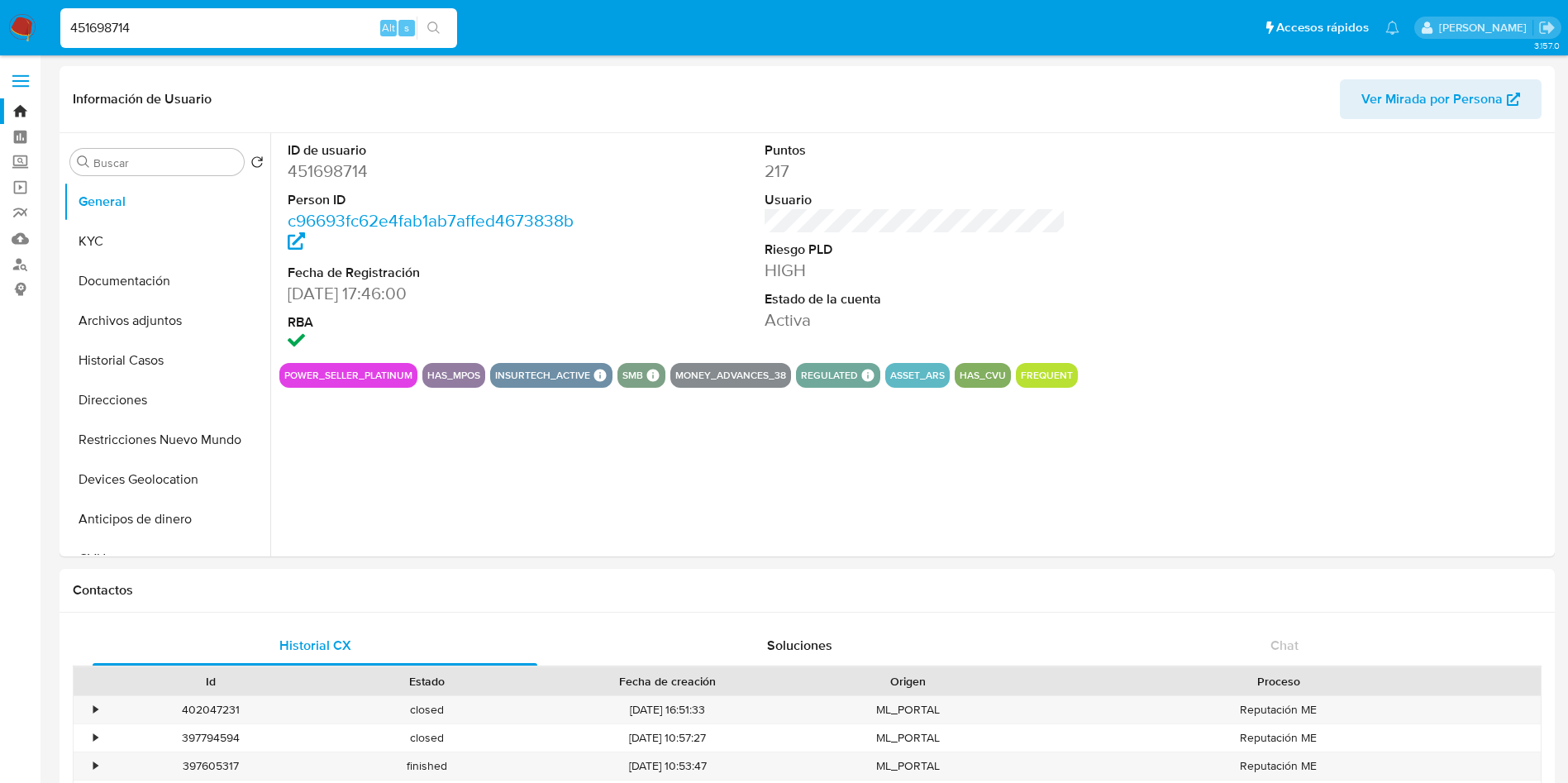
select select "10"
click at [167, 243] on button "KYC" at bounding box center [161, 241] width 194 height 40
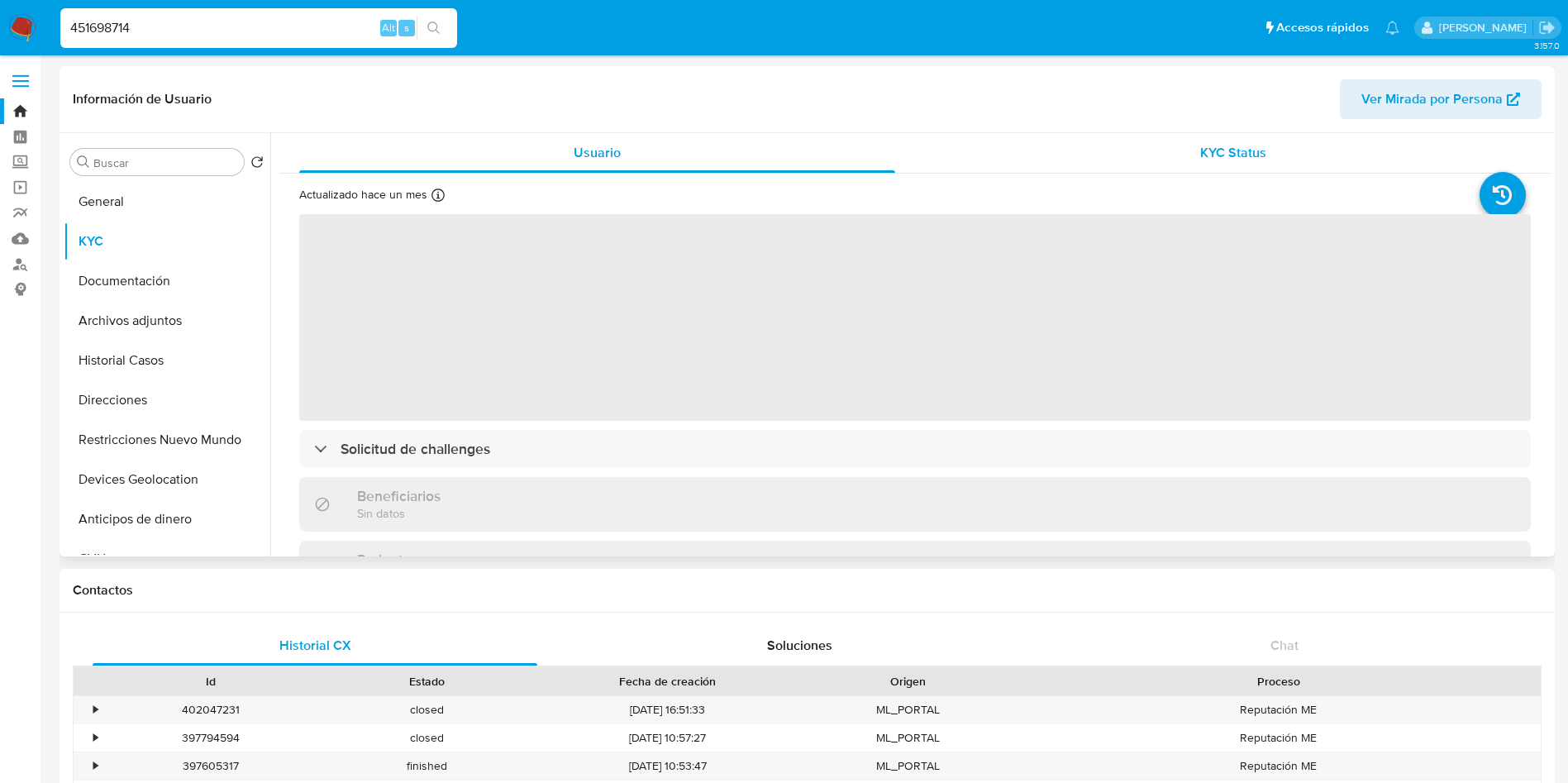
drag, startPoint x: 1230, startPoint y: 131, endPoint x: 1225, endPoint y: 139, distance: 9.4
click at [1230, 131] on div "Información de Usuario Ver Mirada por Persona" at bounding box center [807, 99] width 1495 height 67
click at [1220, 144] on span "KYC Status" at bounding box center [1232, 152] width 66 height 19
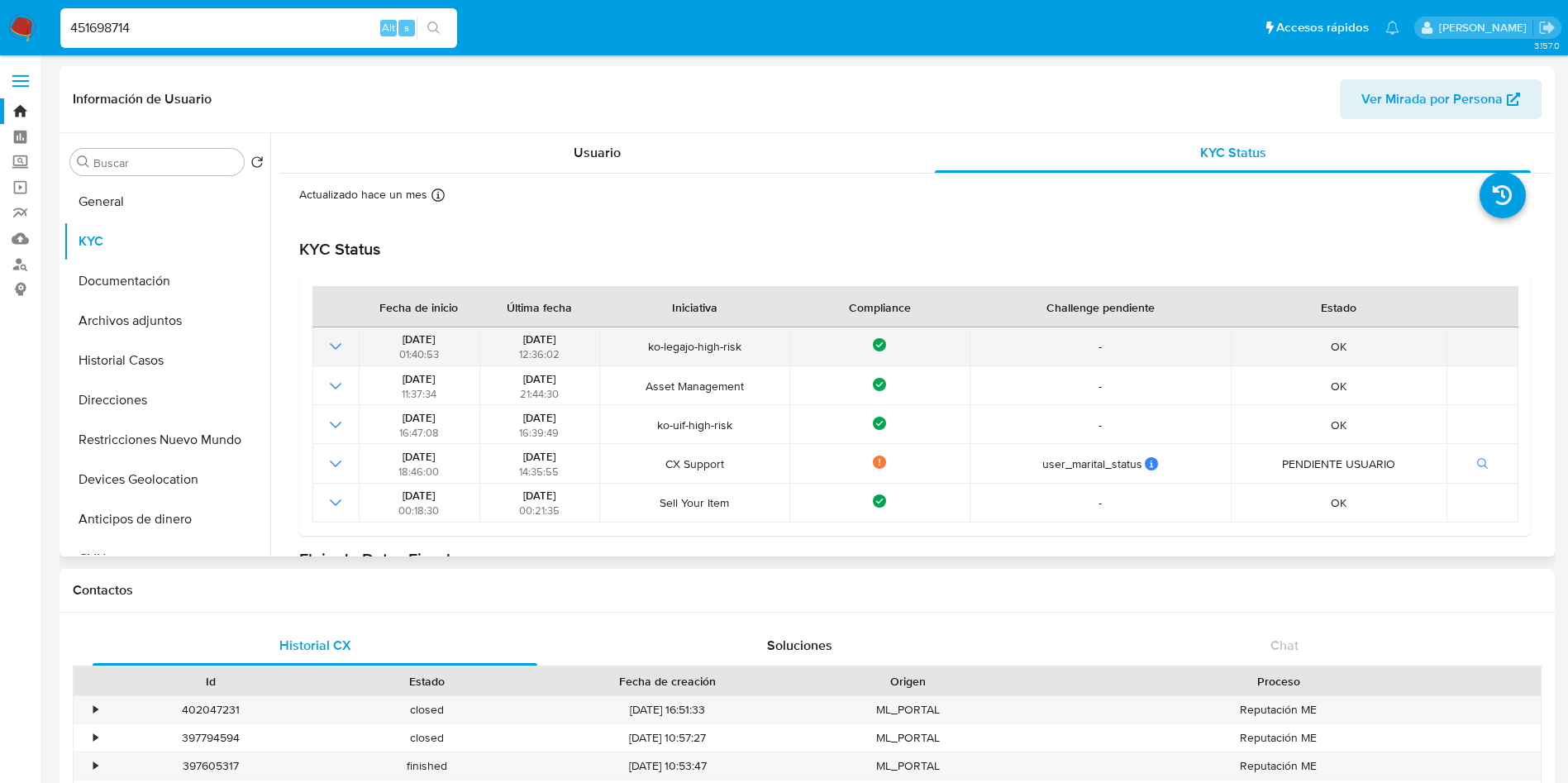
drag, startPoint x: 515, startPoint y: 342, endPoint x: 584, endPoint y: 343, distance: 69.0
click at [584, 343] on div "29/07/2024 12:36:02" at bounding box center [539, 346] width 110 height 29
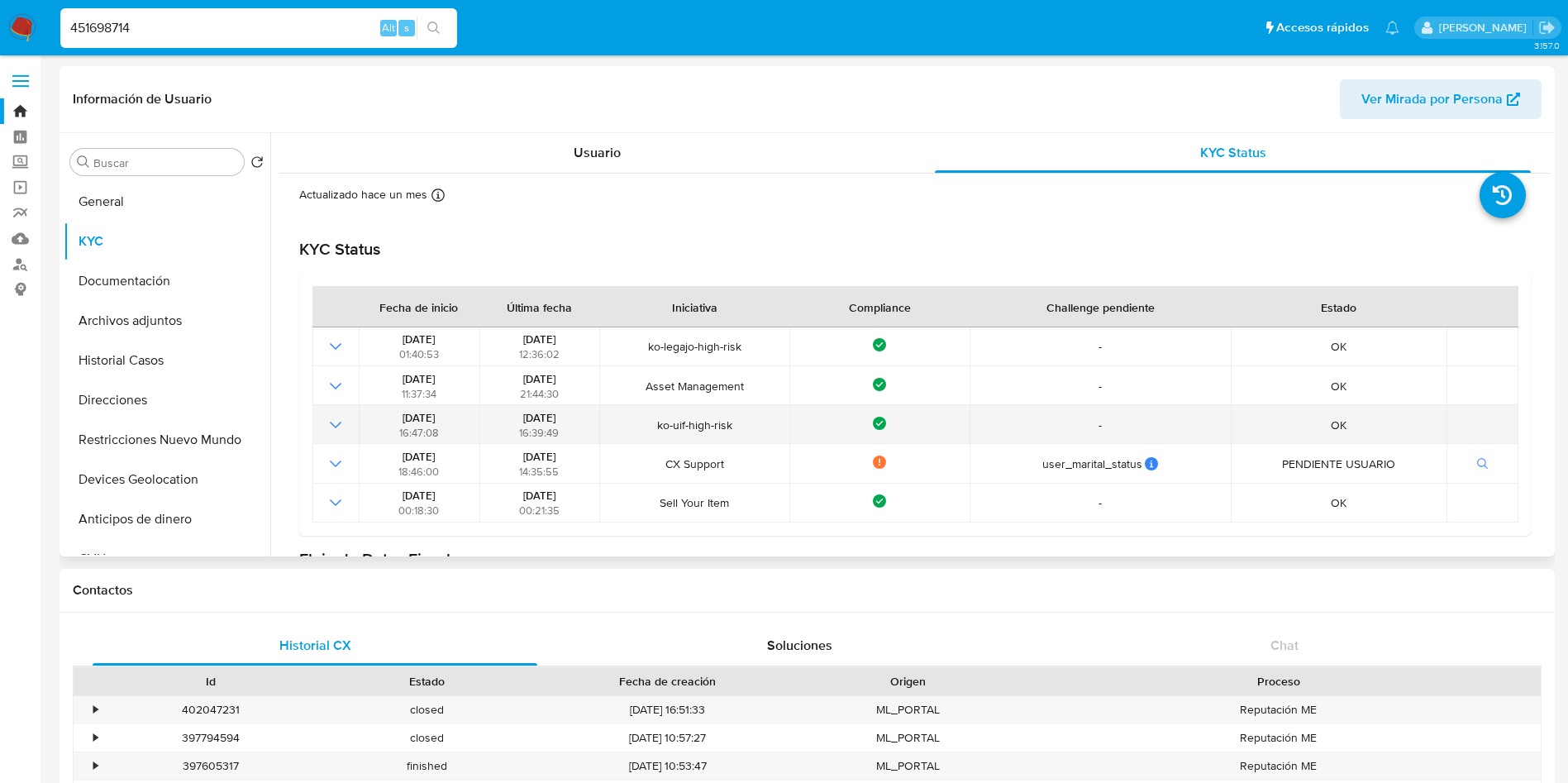
drag, startPoint x: 497, startPoint y: 416, endPoint x: 574, endPoint y: 416, distance: 77.0
click at [574, 416] on div "30/03/2021 16:39:49" at bounding box center [539, 425] width 110 height 29
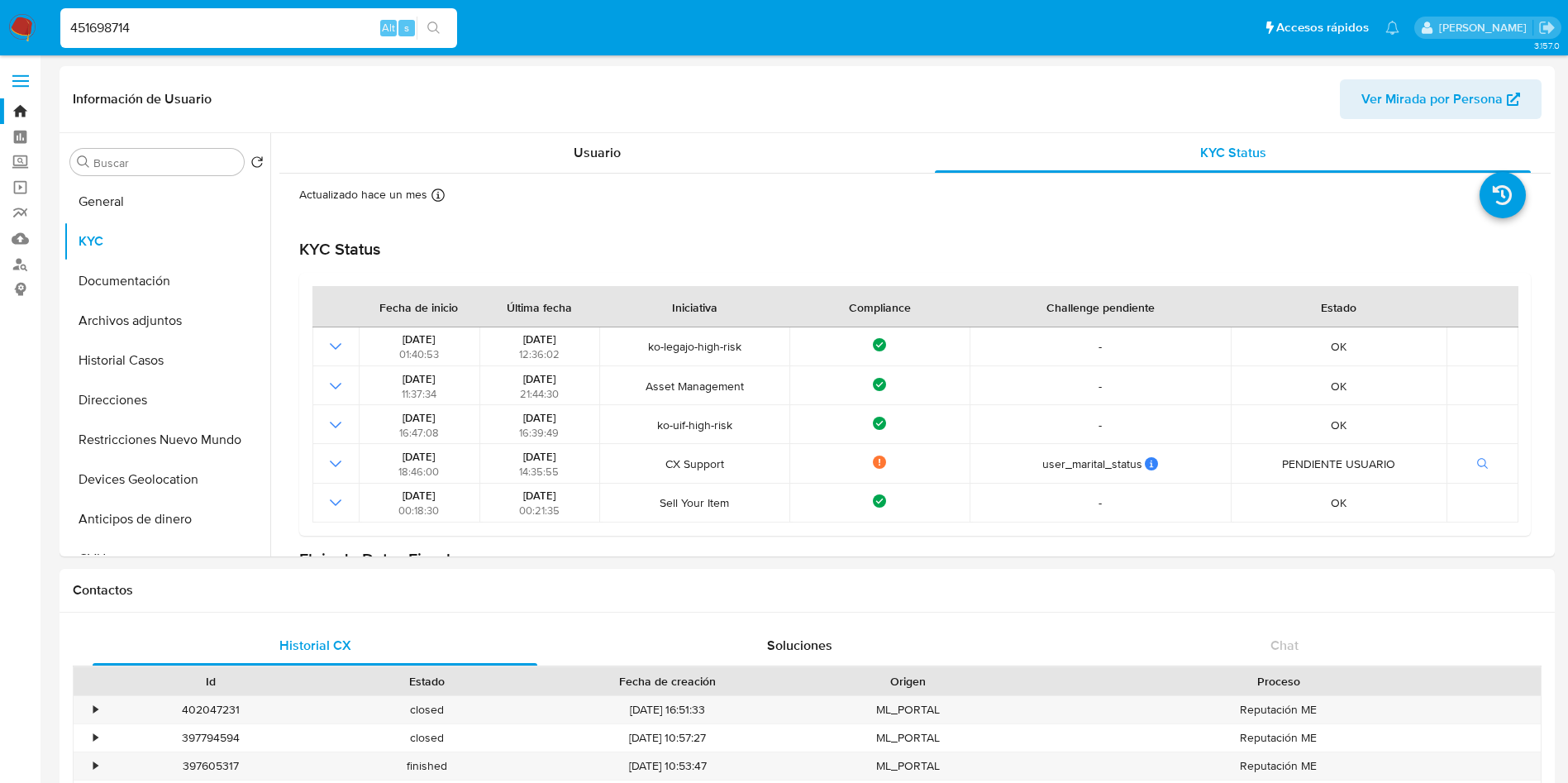
click at [188, 32] on input "451698714" at bounding box center [259, 28] width 397 height 22
click at [188, 31] on input "451698714" at bounding box center [259, 28] width 397 height 22
paste input "96527952"
type input "96527952"
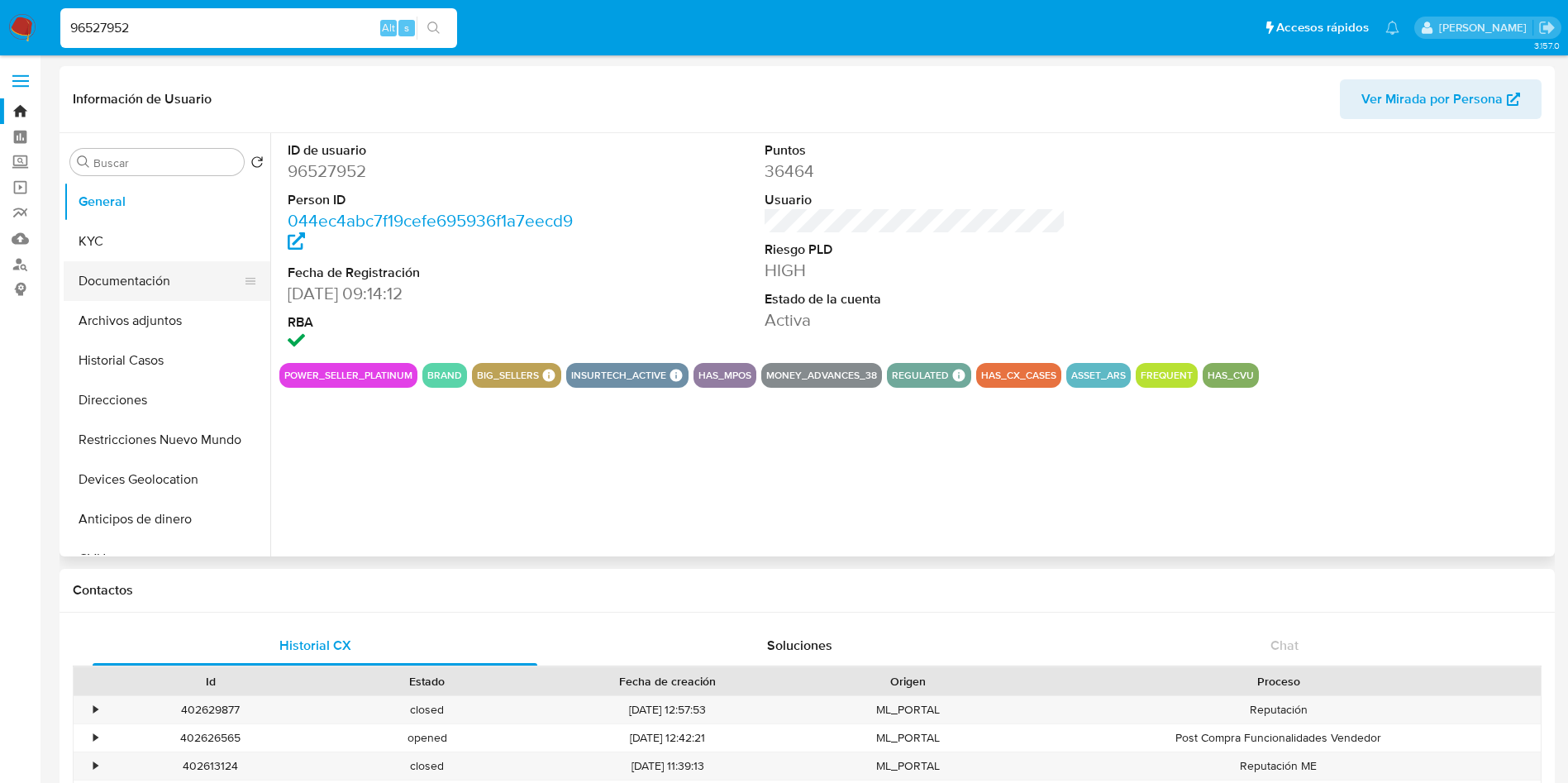
select select "10"
click at [221, 279] on button "Documentación" at bounding box center [161, 281] width 194 height 40
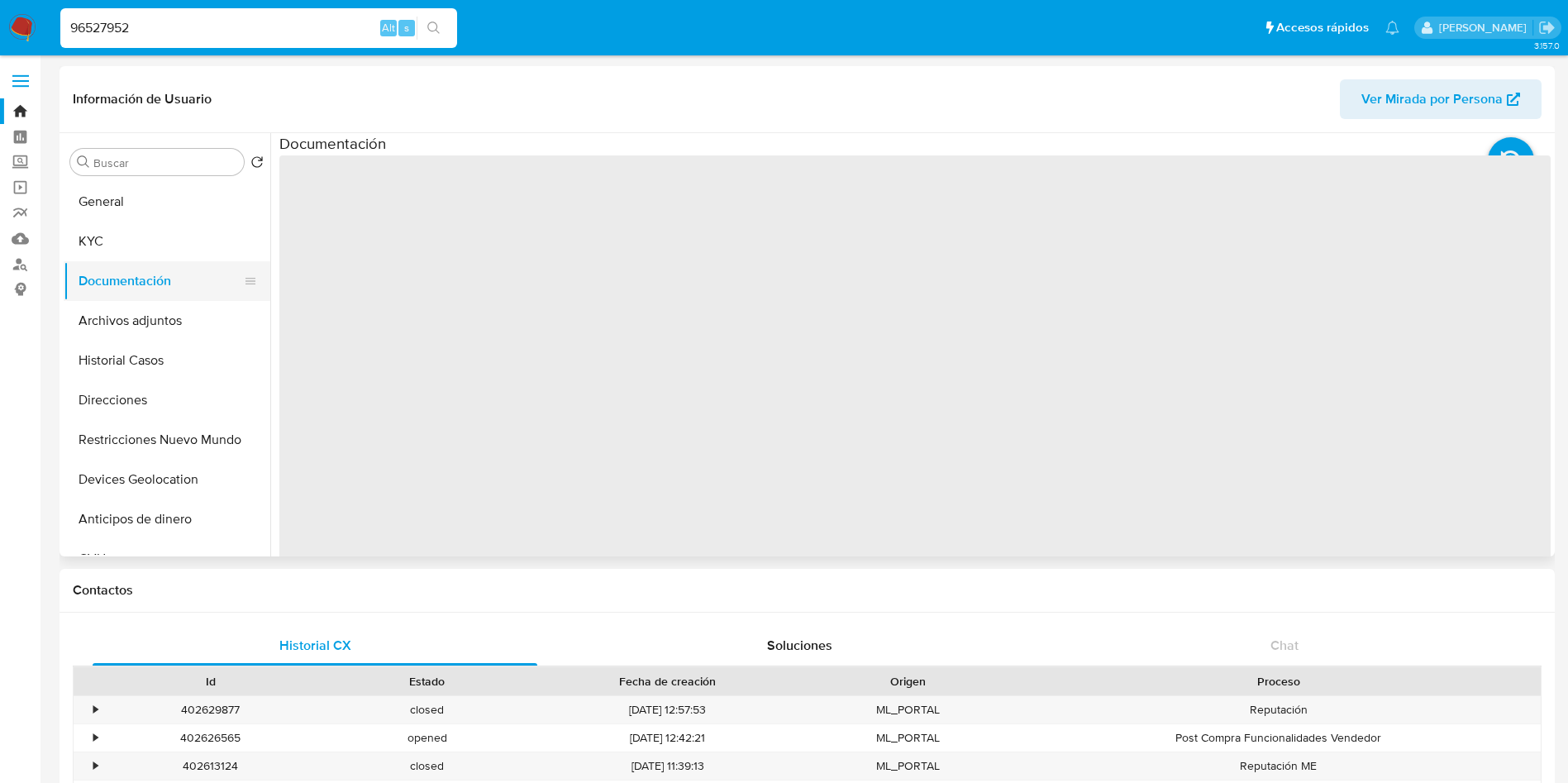
drag, startPoint x: 167, startPoint y: 255, endPoint x: 162, endPoint y: 291, distance: 36.3
click at [167, 254] on button "KYC" at bounding box center [167, 241] width 207 height 40
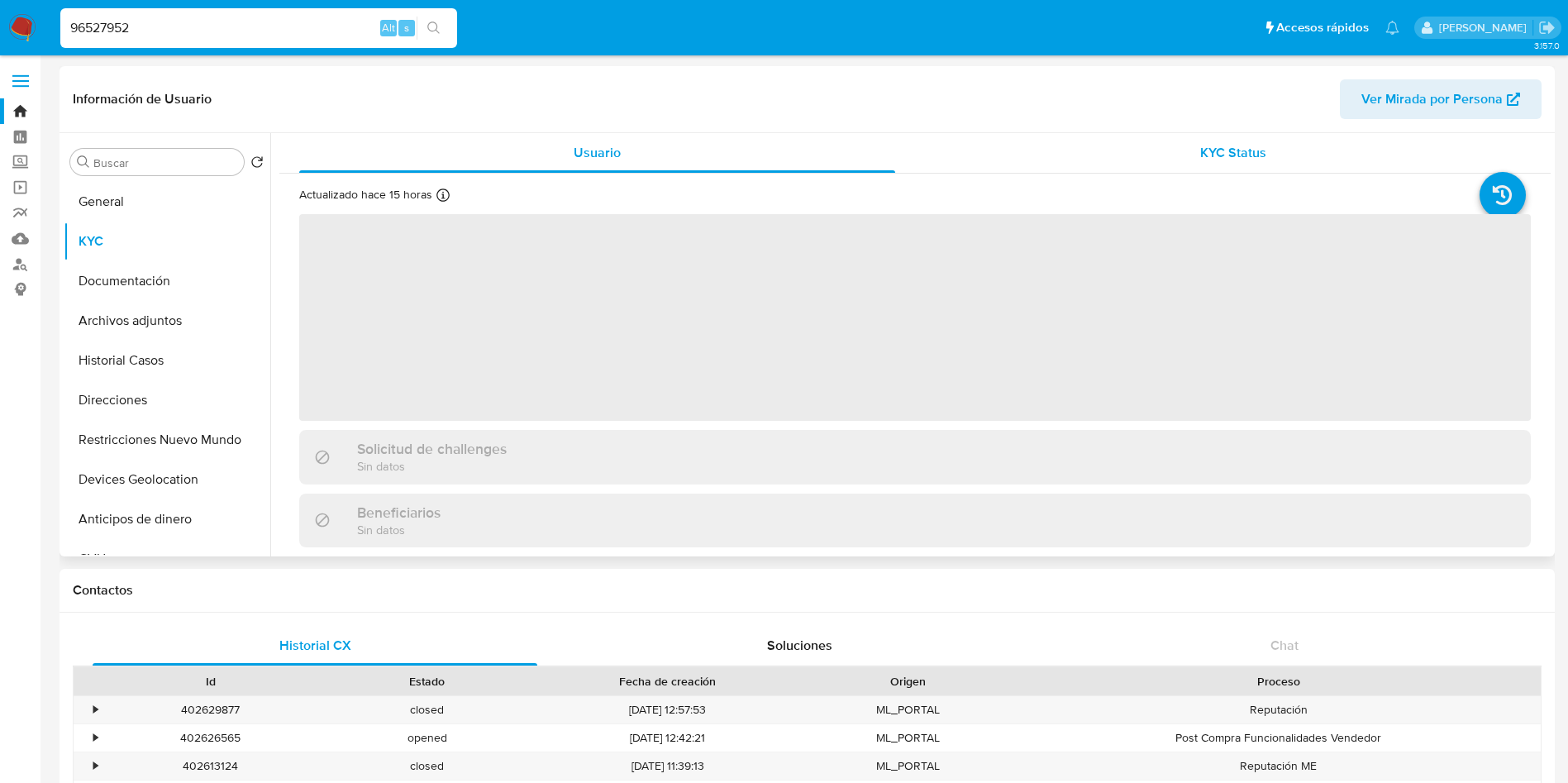
click at [1158, 152] on div "KYC Status" at bounding box center [1232, 153] width 596 height 40
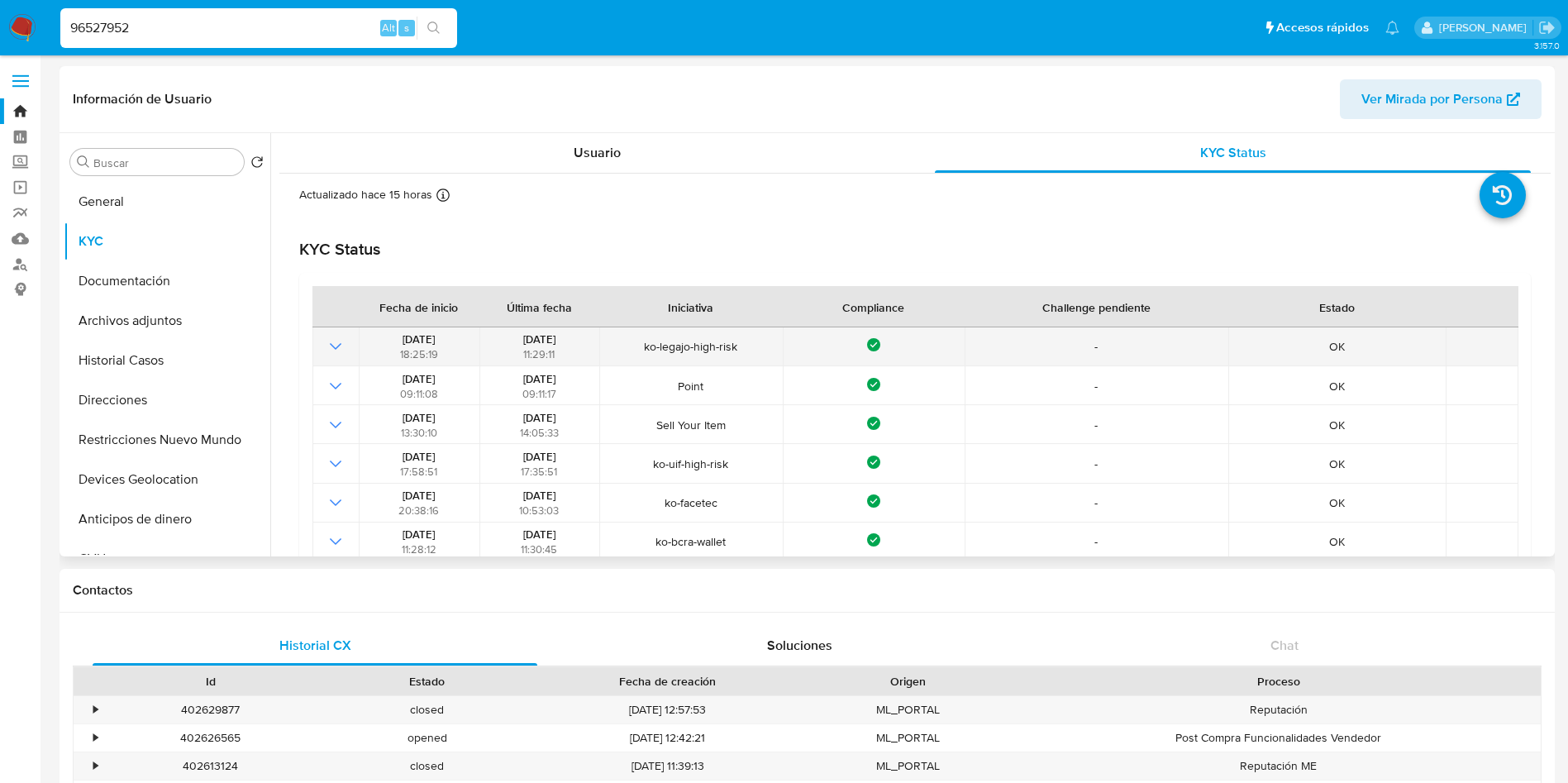
drag, startPoint x: 502, startPoint y: 333, endPoint x: 573, endPoint y: 343, distance: 71.7
click at [573, 343] on div "08/11/2024 11:29:11" at bounding box center [539, 346] width 110 height 29
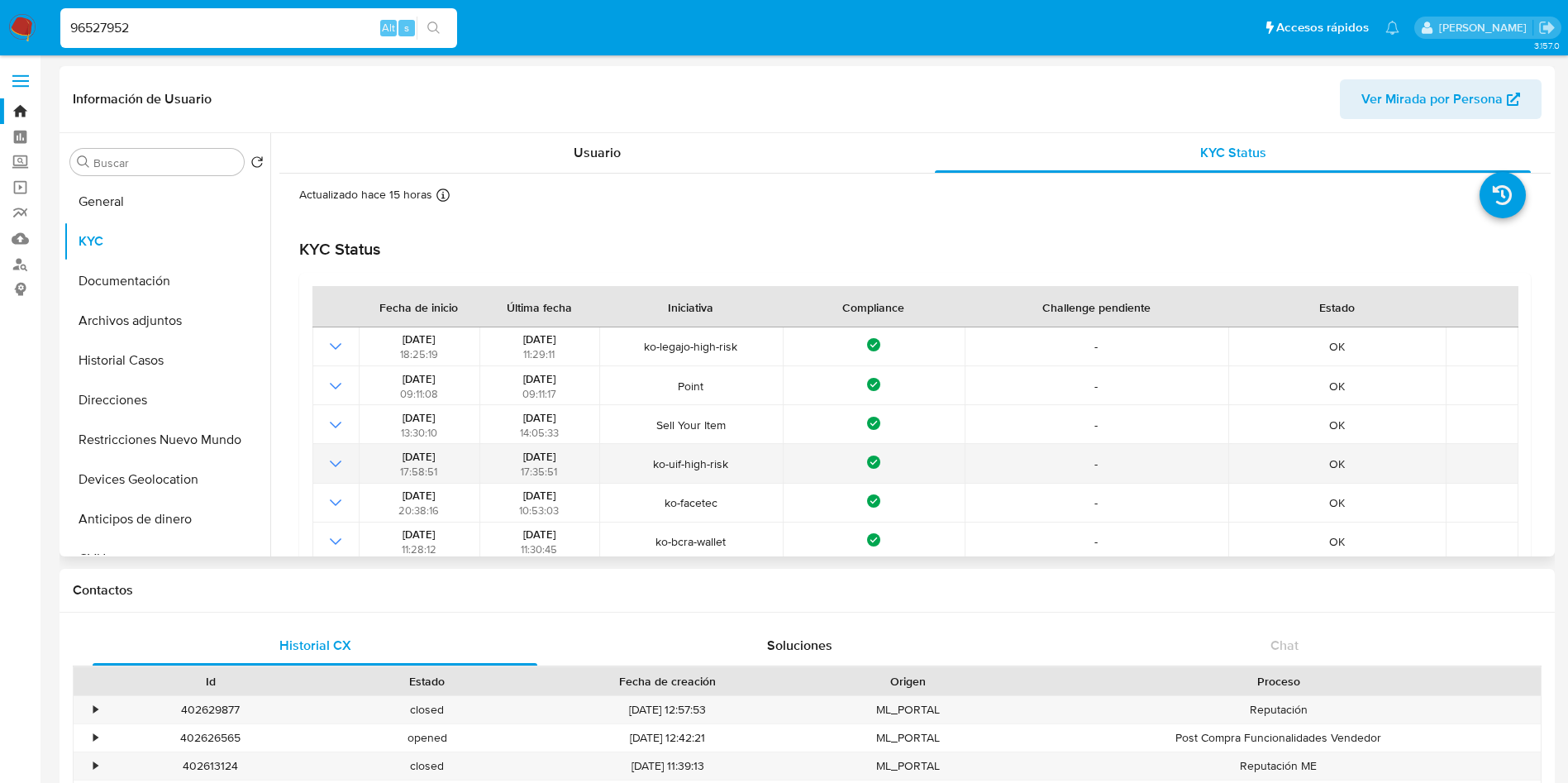
drag, startPoint x: 502, startPoint y: 455, endPoint x: 573, endPoint y: 452, distance: 71.1
click at [573, 452] on div "03/02/2022 17:35:51" at bounding box center [539, 464] width 110 height 29
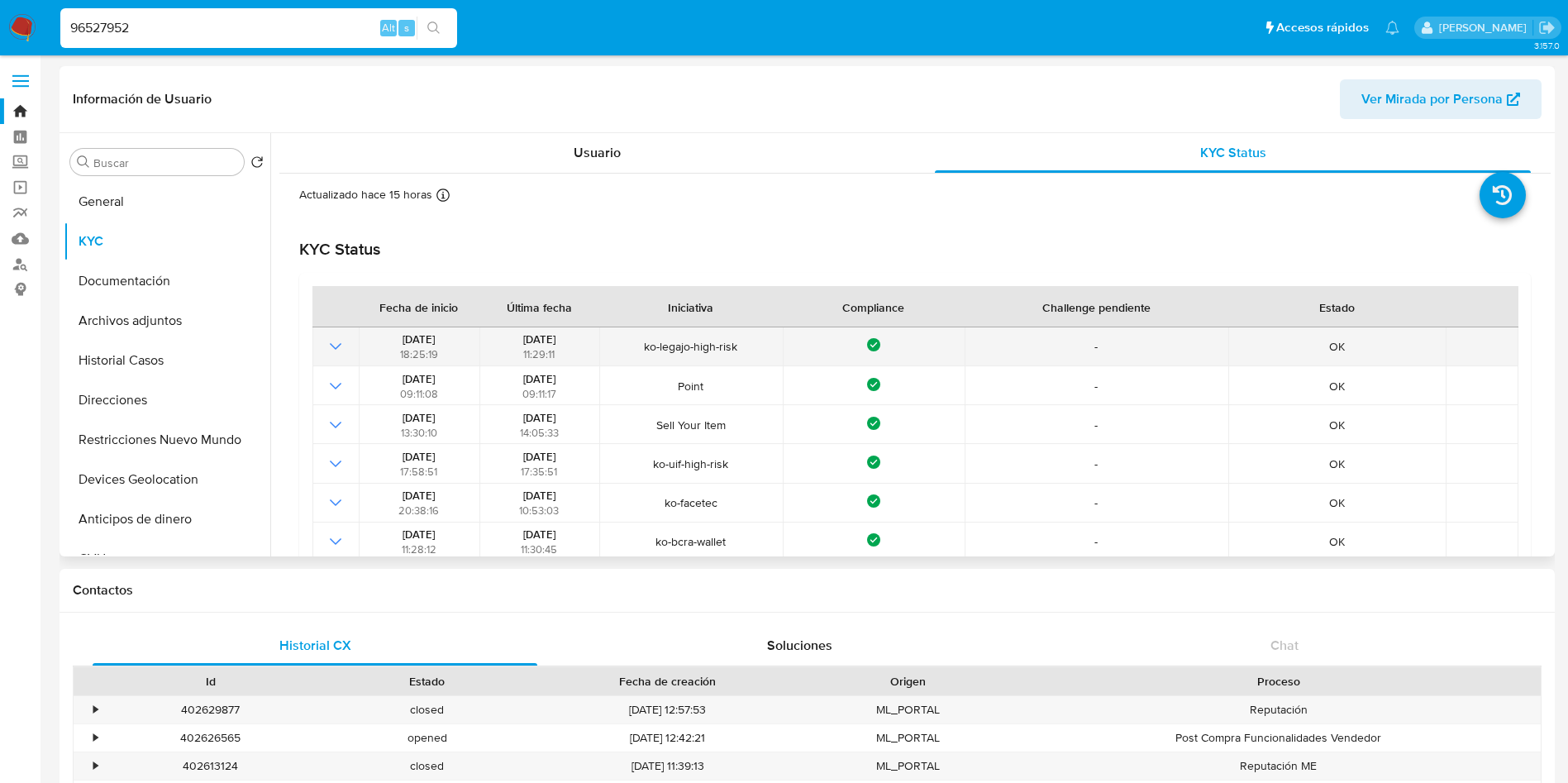
drag, startPoint x: 505, startPoint y: 336, endPoint x: 569, endPoint y: 341, distance: 64.2
click at [569, 341] on div "08/11/2024 11:29:11" at bounding box center [539, 346] width 110 height 29
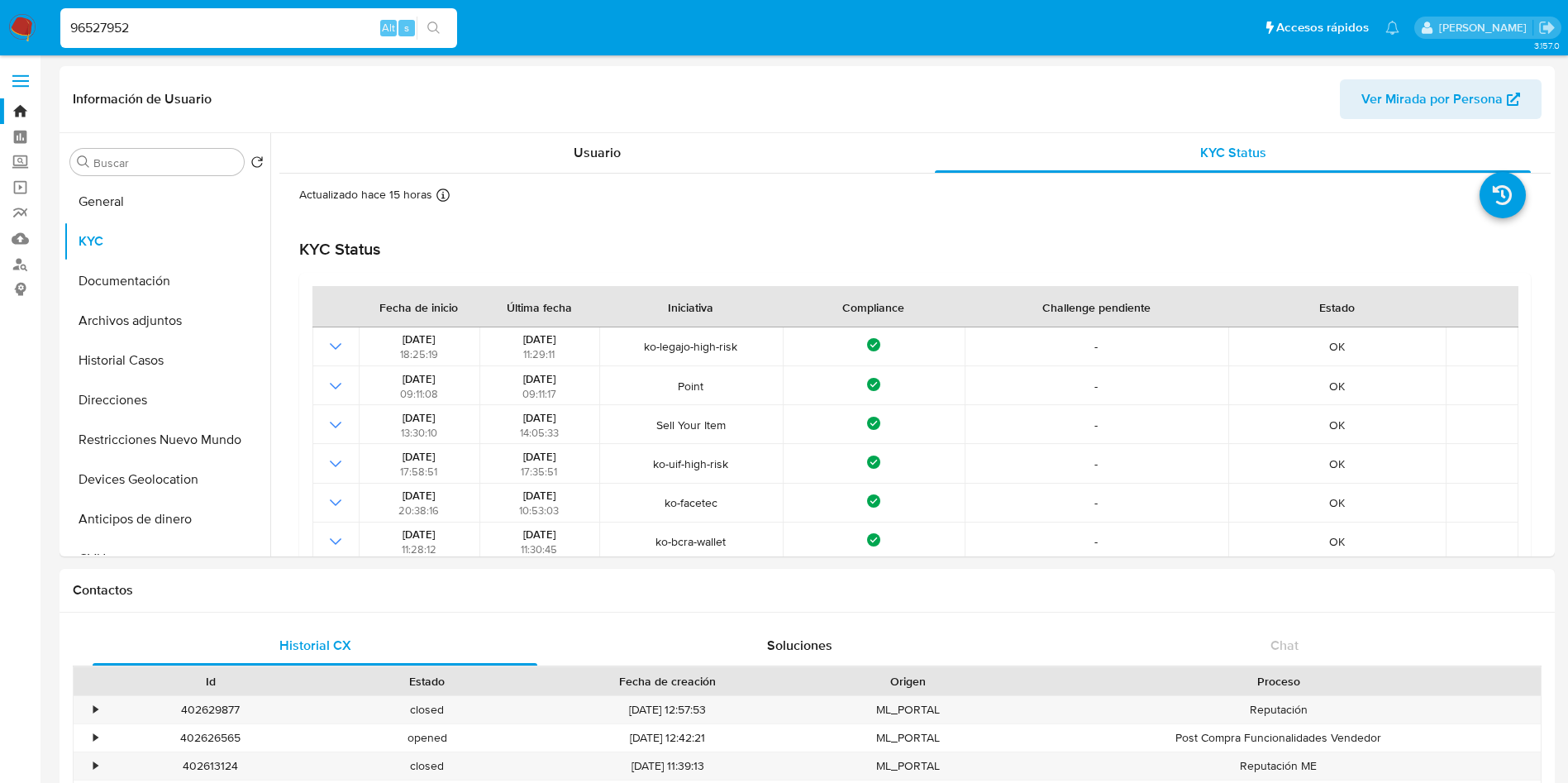
click at [232, 22] on input "96527952" at bounding box center [259, 28] width 397 height 22
click at [232, 22] on input "96527952" at bounding box center [259, 28] width 397 height 22
paste input "2291298810"
type input "2291298810"
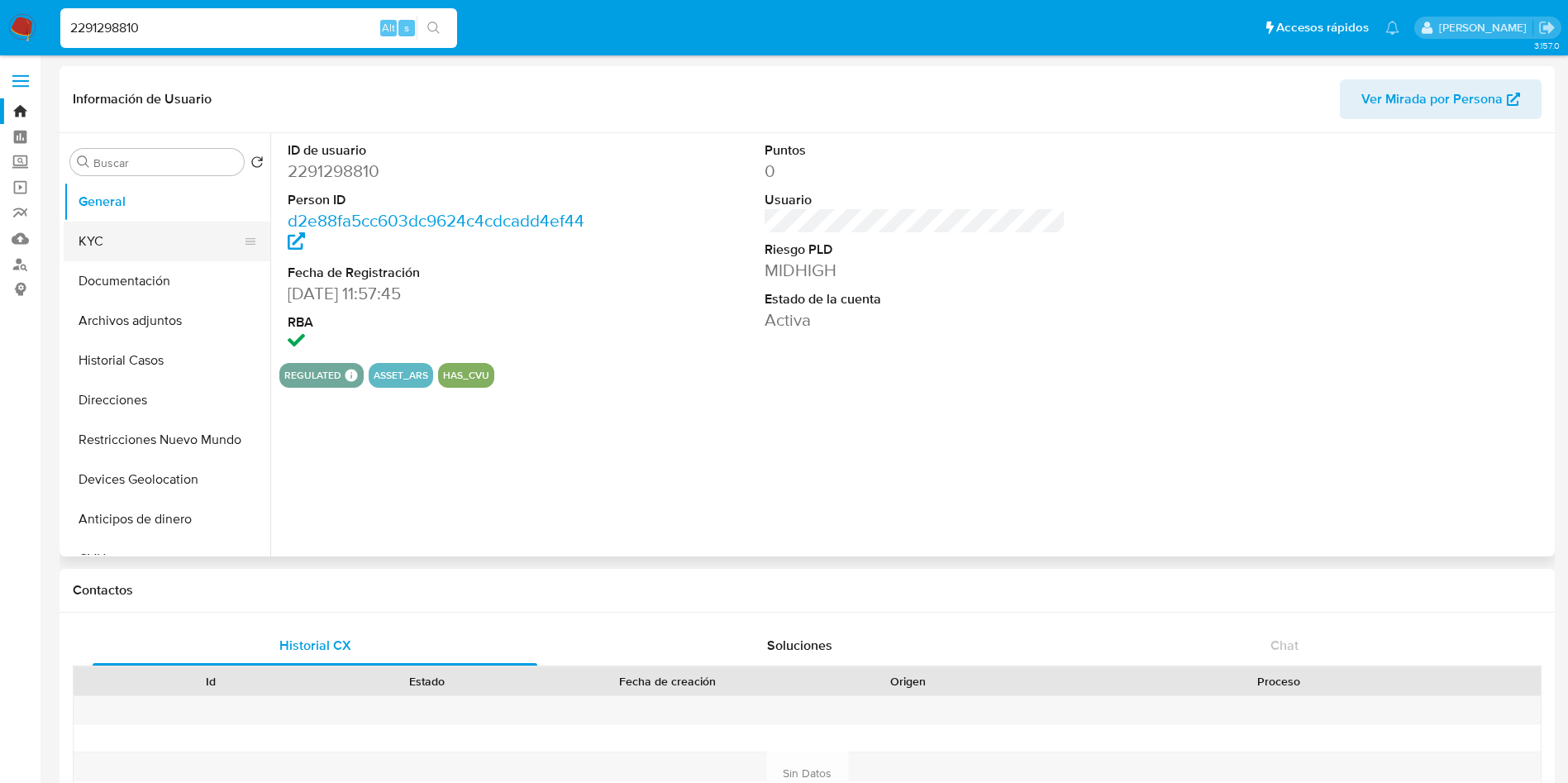
select select "10"
click at [163, 241] on button "KYC" at bounding box center [161, 241] width 194 height 40
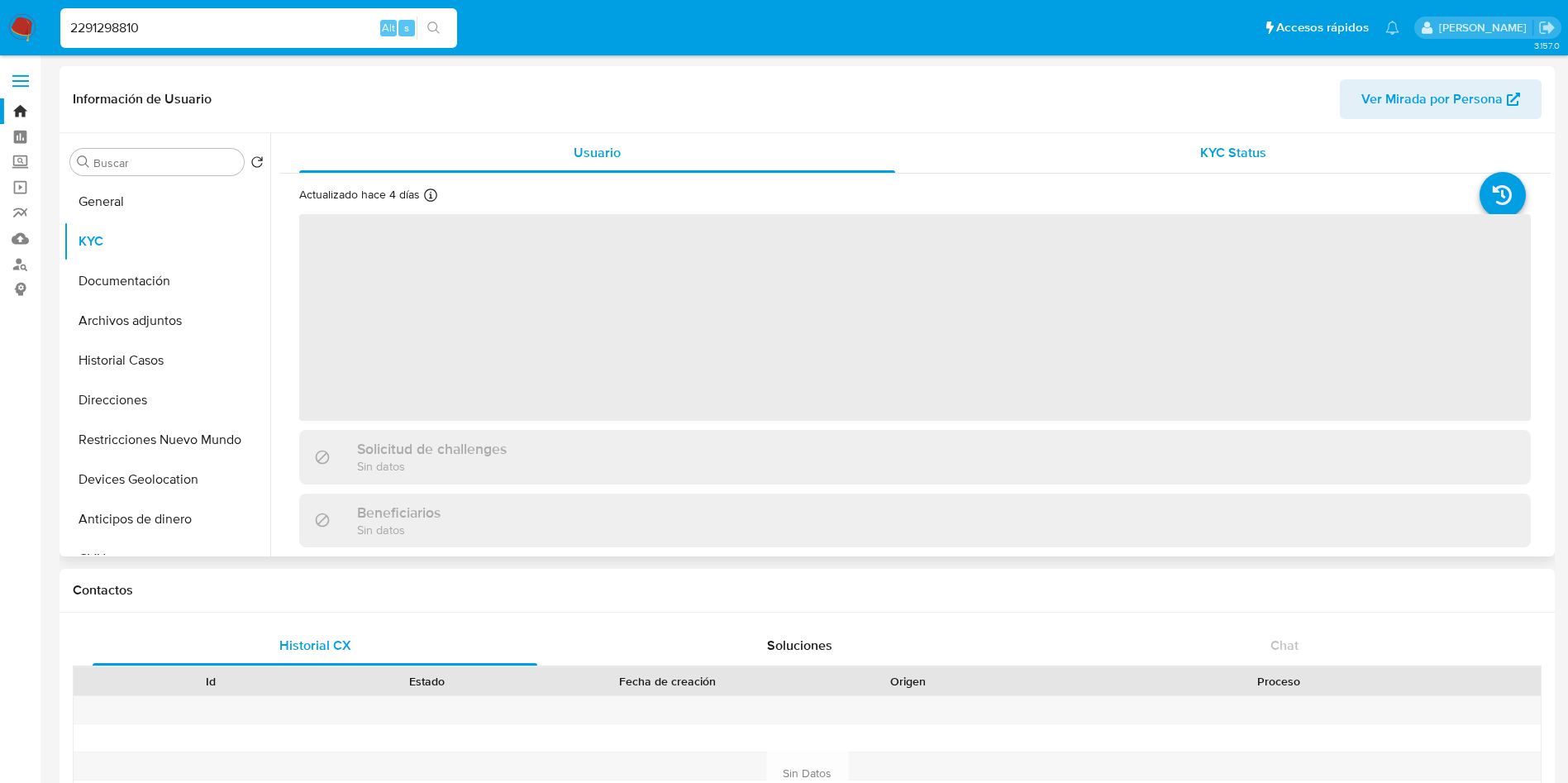
click at [1108, 151] on div "KYC Status" at bounding box center [1232, 153] width 596 height 40
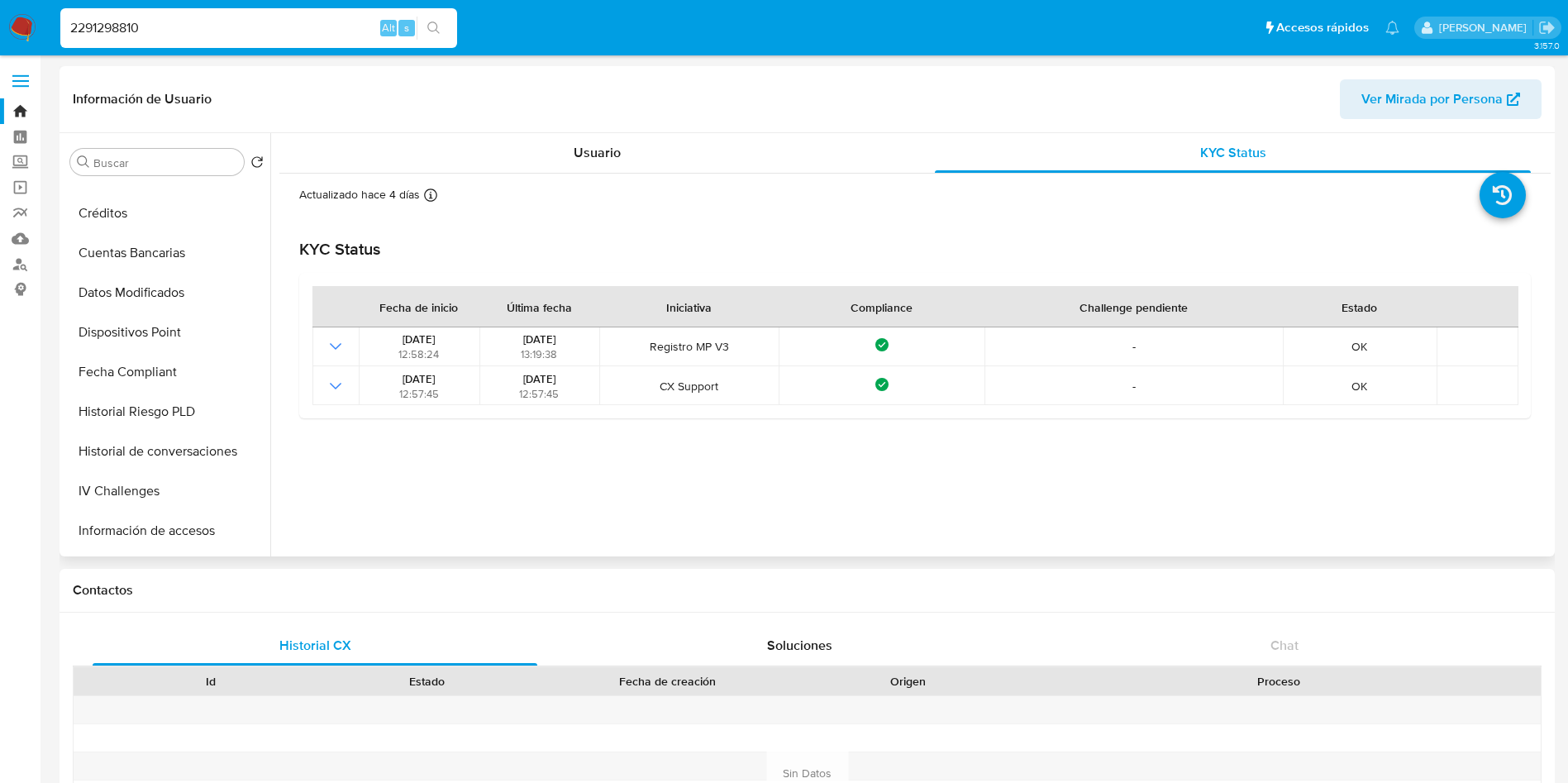
scroll to position [372, 0]
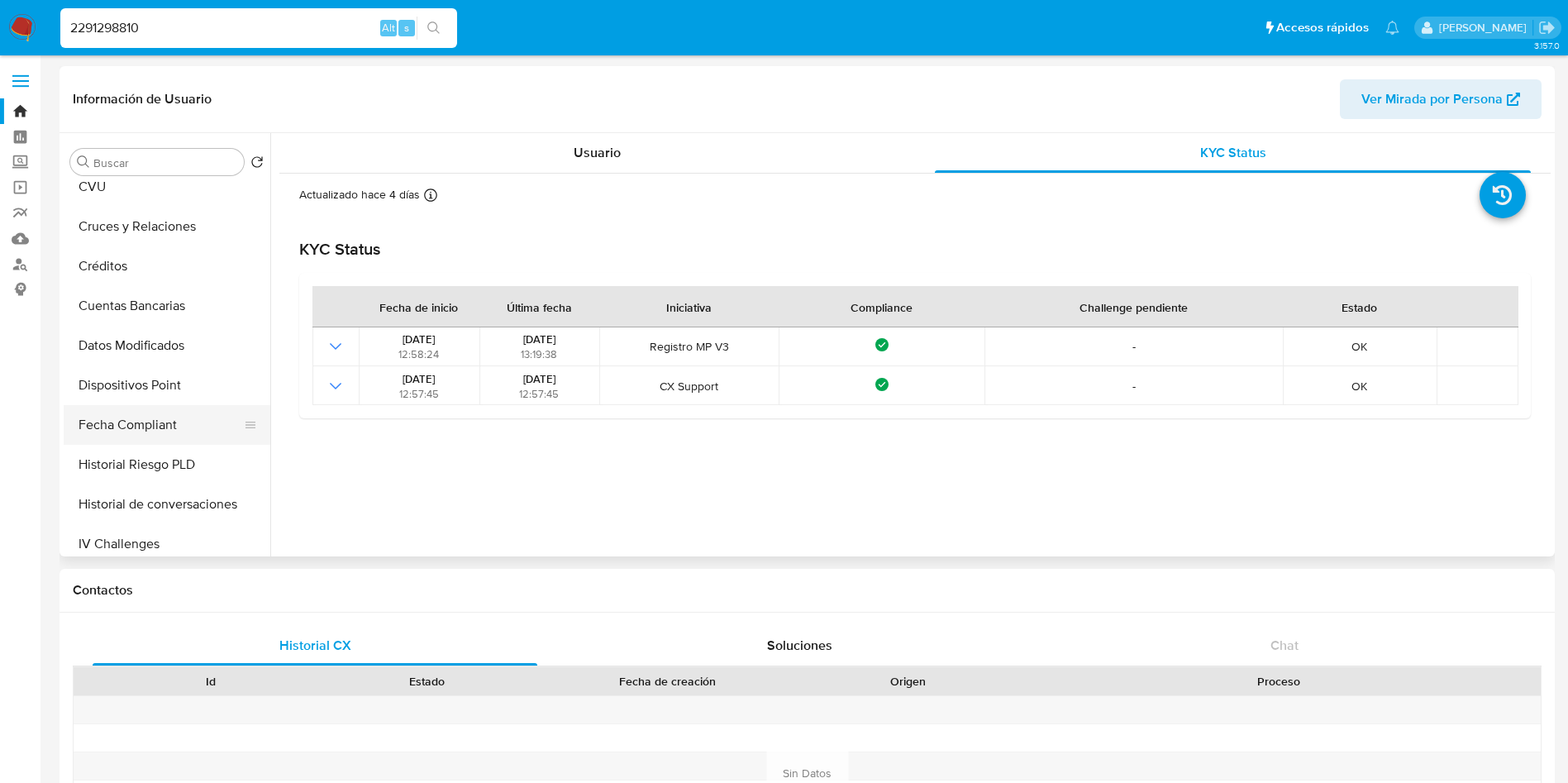
click at [164, 427] on button "Fecha Compliant" at bounding box center [161, 425] width 194 height 40
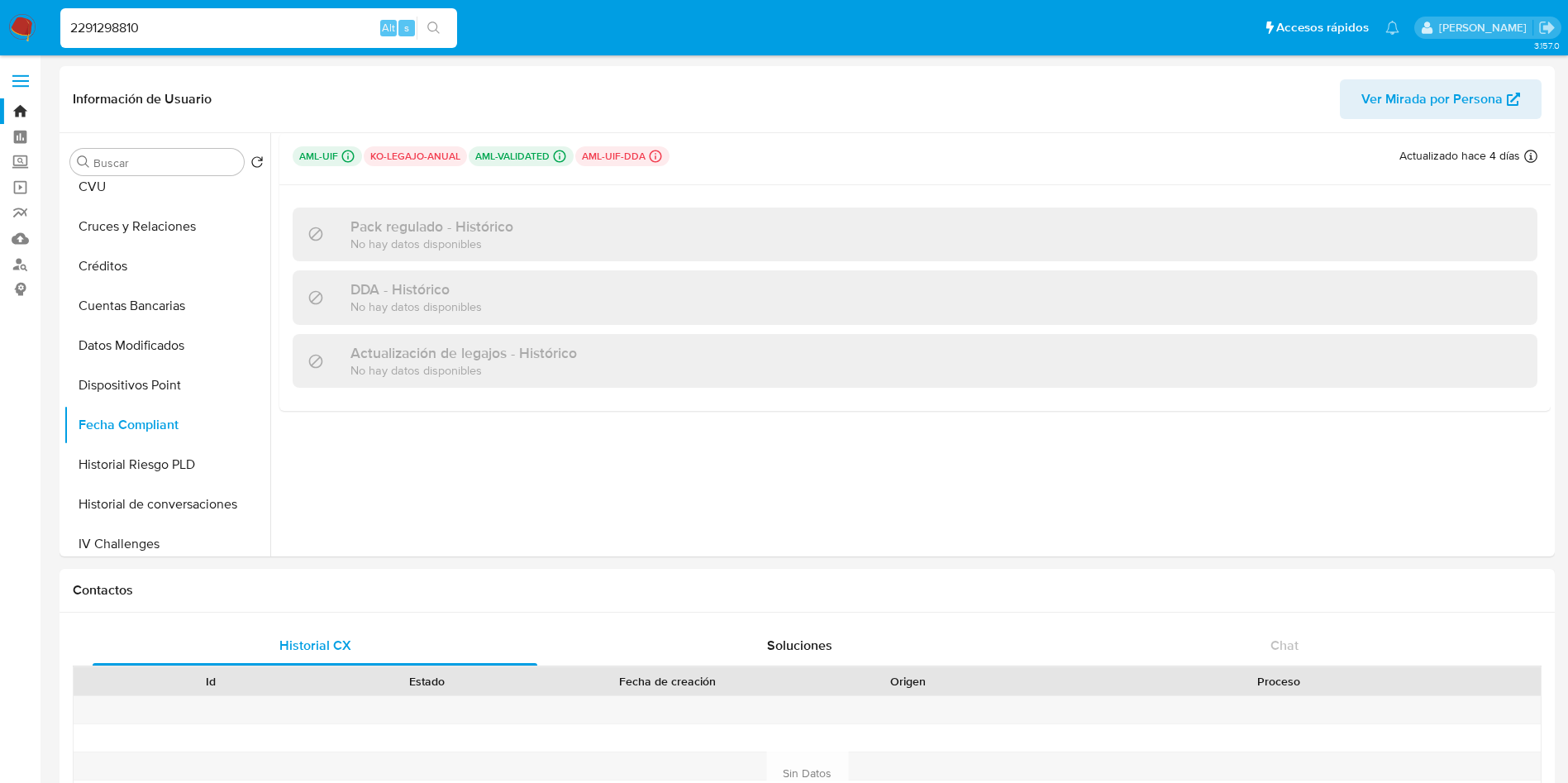
click at [286, 16] on div "2291298810 Alt s" at bounding box center [259, 29] width 397 height 40
click at [286, 15] on div "2291298810 Alt s" at bounding box center [259, 29] width 397 height 40
click at [233, 32] on input "2291298810" at bounding box center [259, 28] width 397 height 22
click at [233, 33] on input "2291298810" at bounding box center [259, 28] width 397 height 22
click at [216, 24] on input "2291298810" at bounding box center [259, 28] width 397 height 22
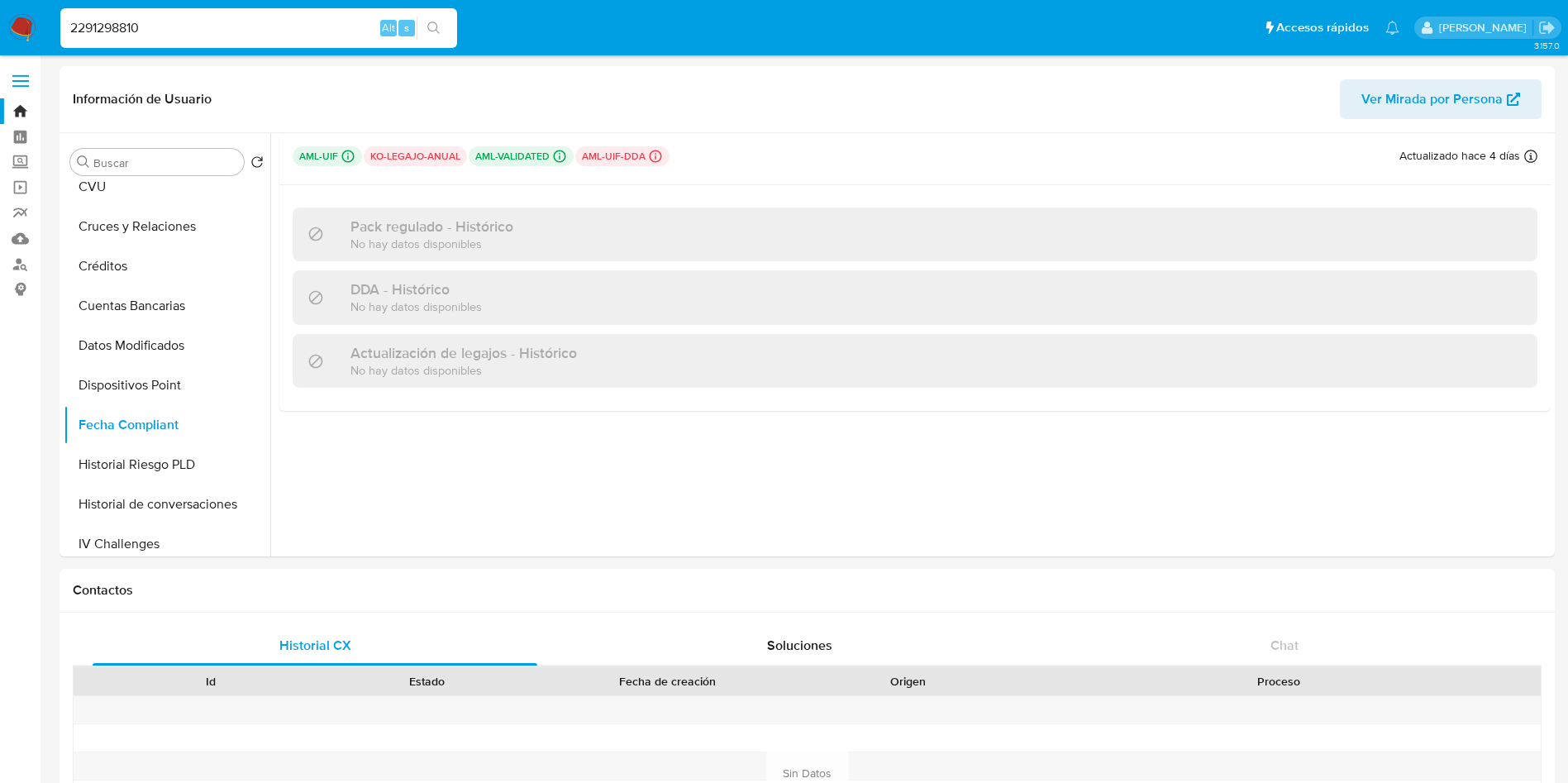
click at [216, 23] on input "2291298810" at bounding box center [259, 28] width 397 height 22
click at [216, 24] on input "2291298810" at bounding box center [259, 28] width 397 height 22
paste input "83661368"
type input "83661368"
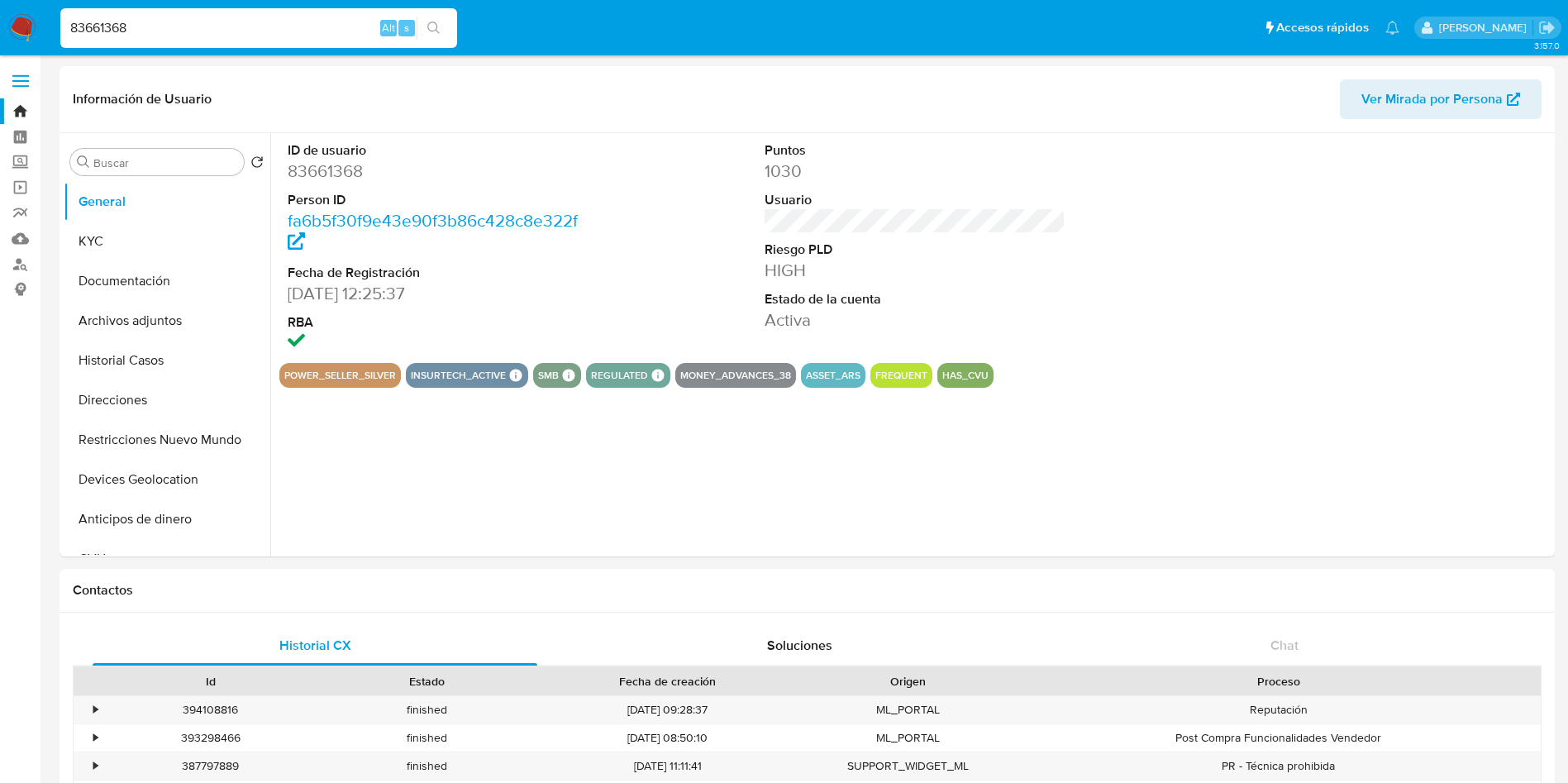
select select "10"
click at [131, 167] on input "Buscar" at bounding box center [165, 163] width 144 height 15
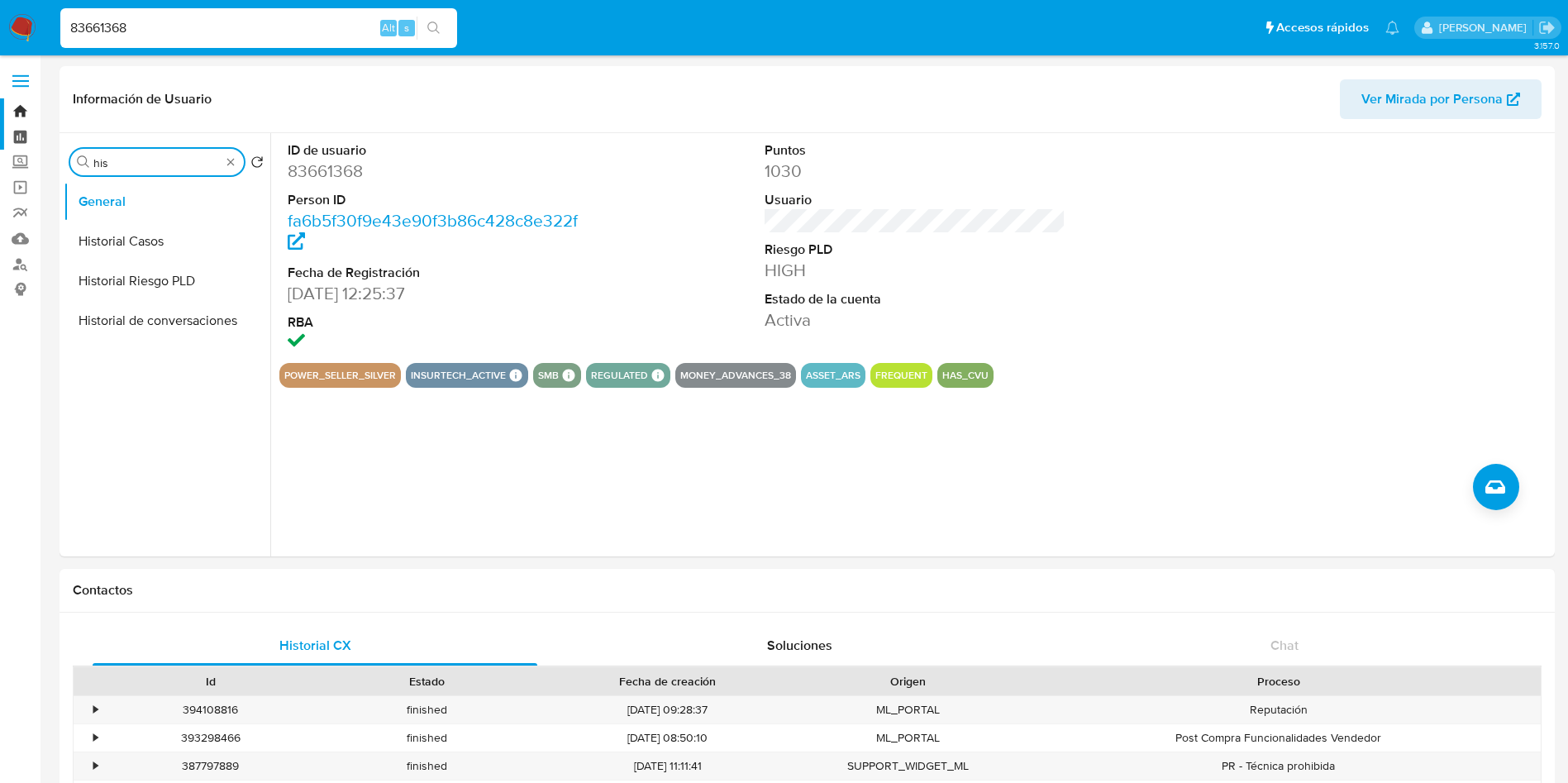
drag, startPoint x: 152, startPoint y: 165, endPoint x: 2, endPoint y: 144, distance: 151.5
type input "kyc"
click at [128, 252] on button "KYC" at bounding box center [167, 241] width 207 height 40
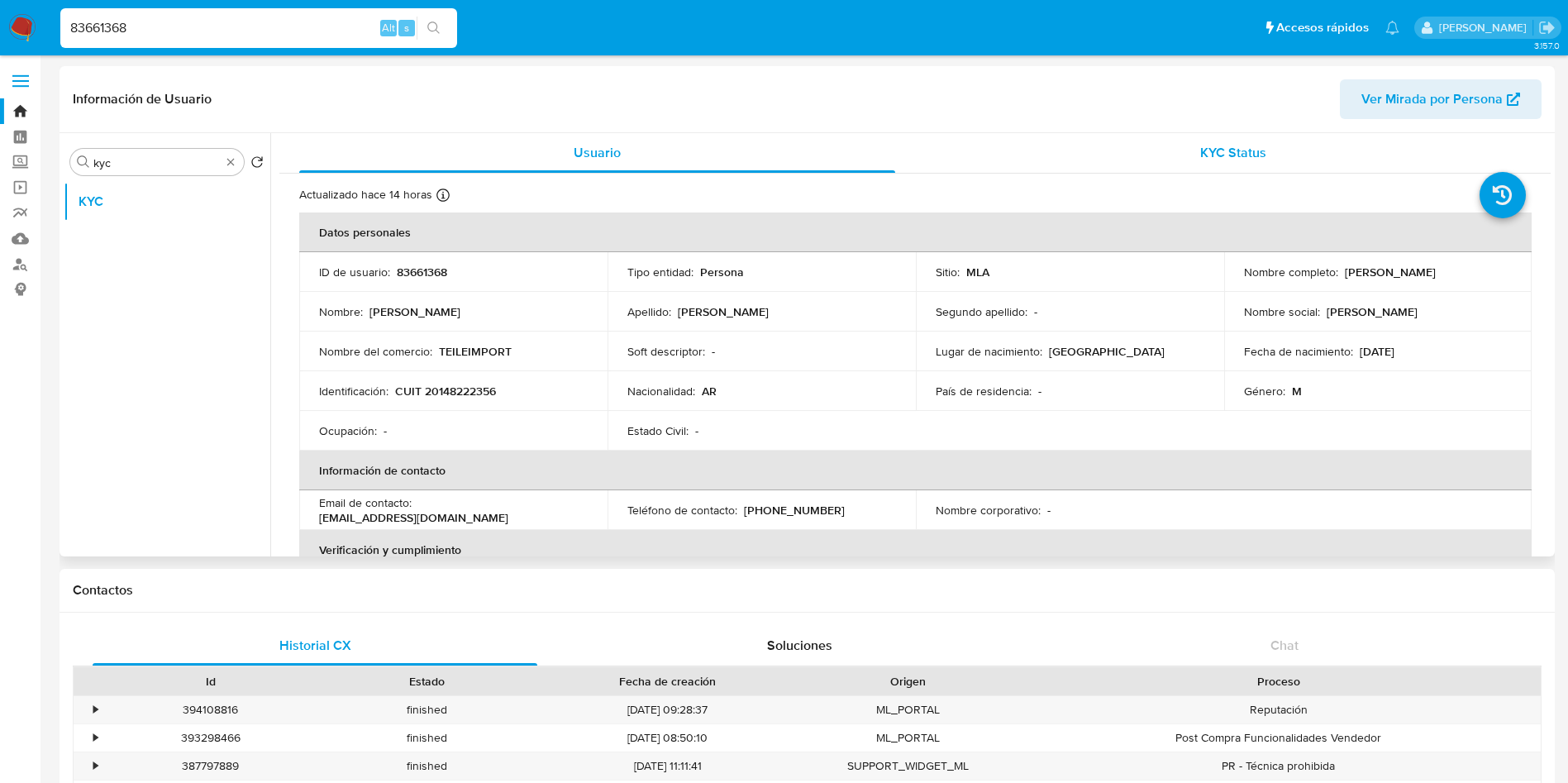
click at [1104, 152] on div "KYC Status" at bounding box center [1232, 153] width 596 height 40
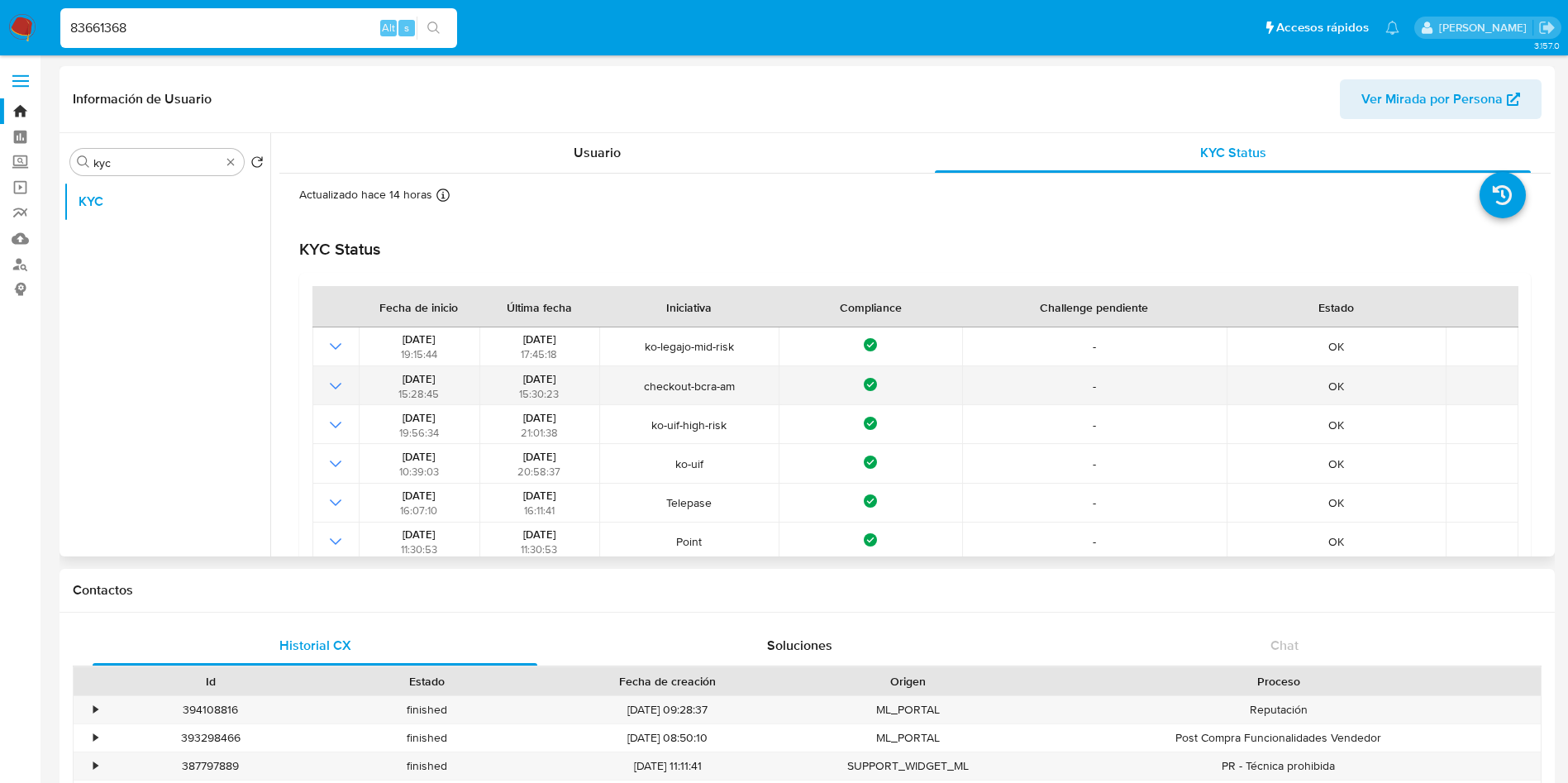
drag, startPoint x: 498, startPoint y: 414, endPoint x: 613, endPoint y: 392, distance: 117.1
click at [582, 424] on div "01/02/2022 21:01:38" at bounding box center [539, 425] width 110 height 29
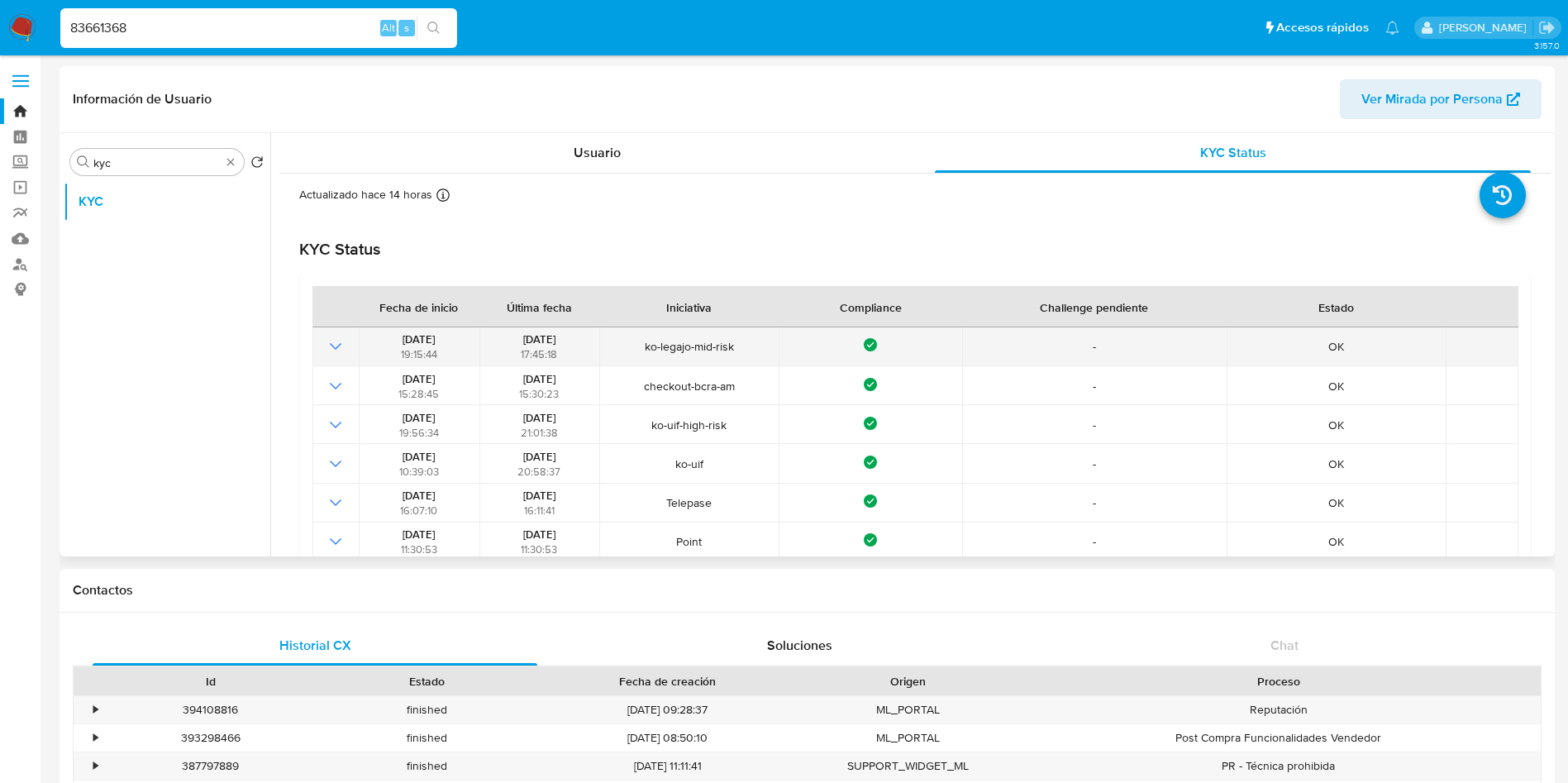
drag, startPoint x: 502, startPoint y: 333, endPoint x: 569, endPoint y: 341, distance: 67.5
click at [569, 341] on div "26/11/2024 17:45:18" at bounding box center [539, 346] width 110 height 29
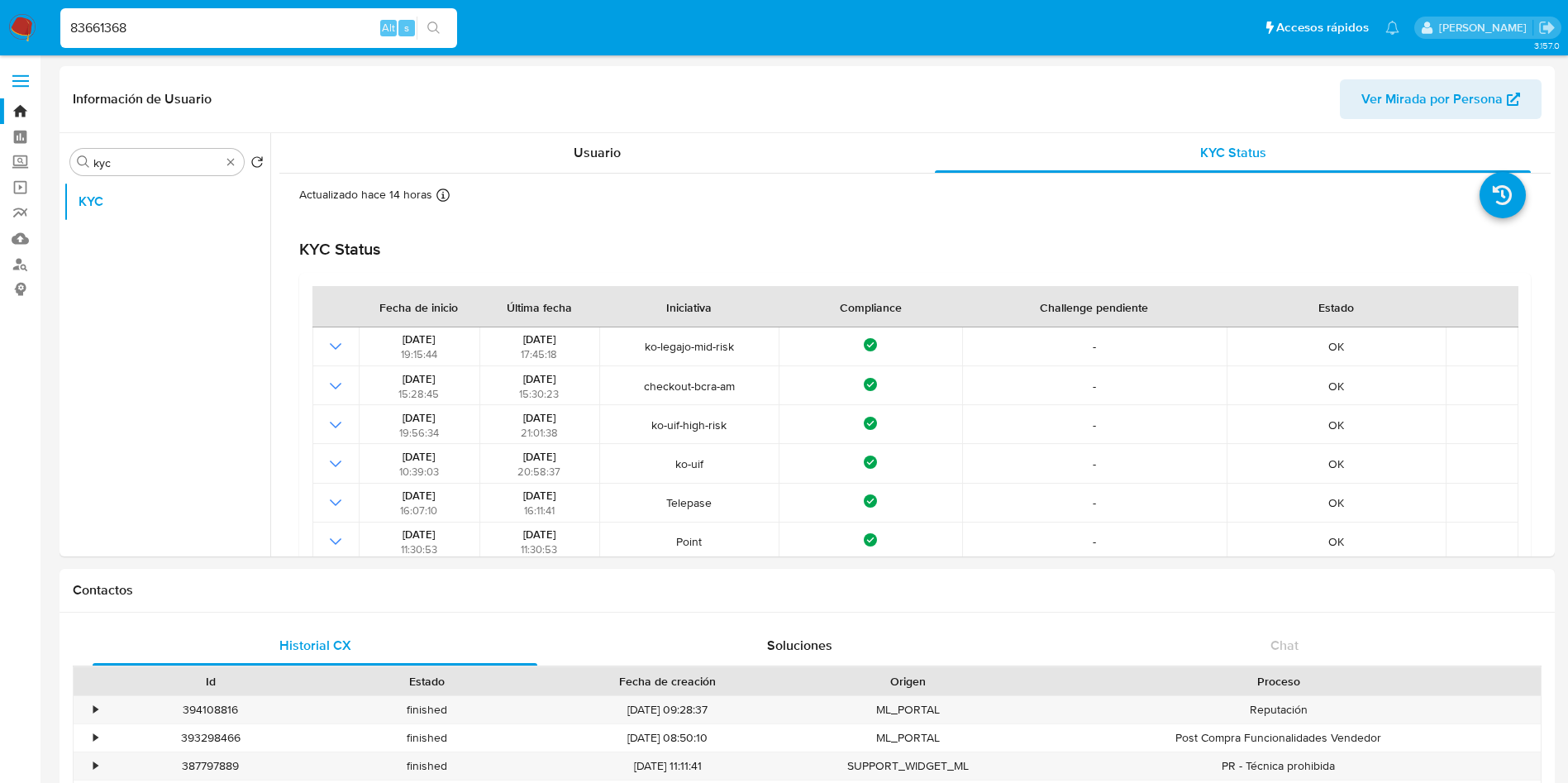
click at [264, 36] on input "83661368" at bounding box center [259, 28] width 397 height 22
paste input "266991559"
type input "266991559"
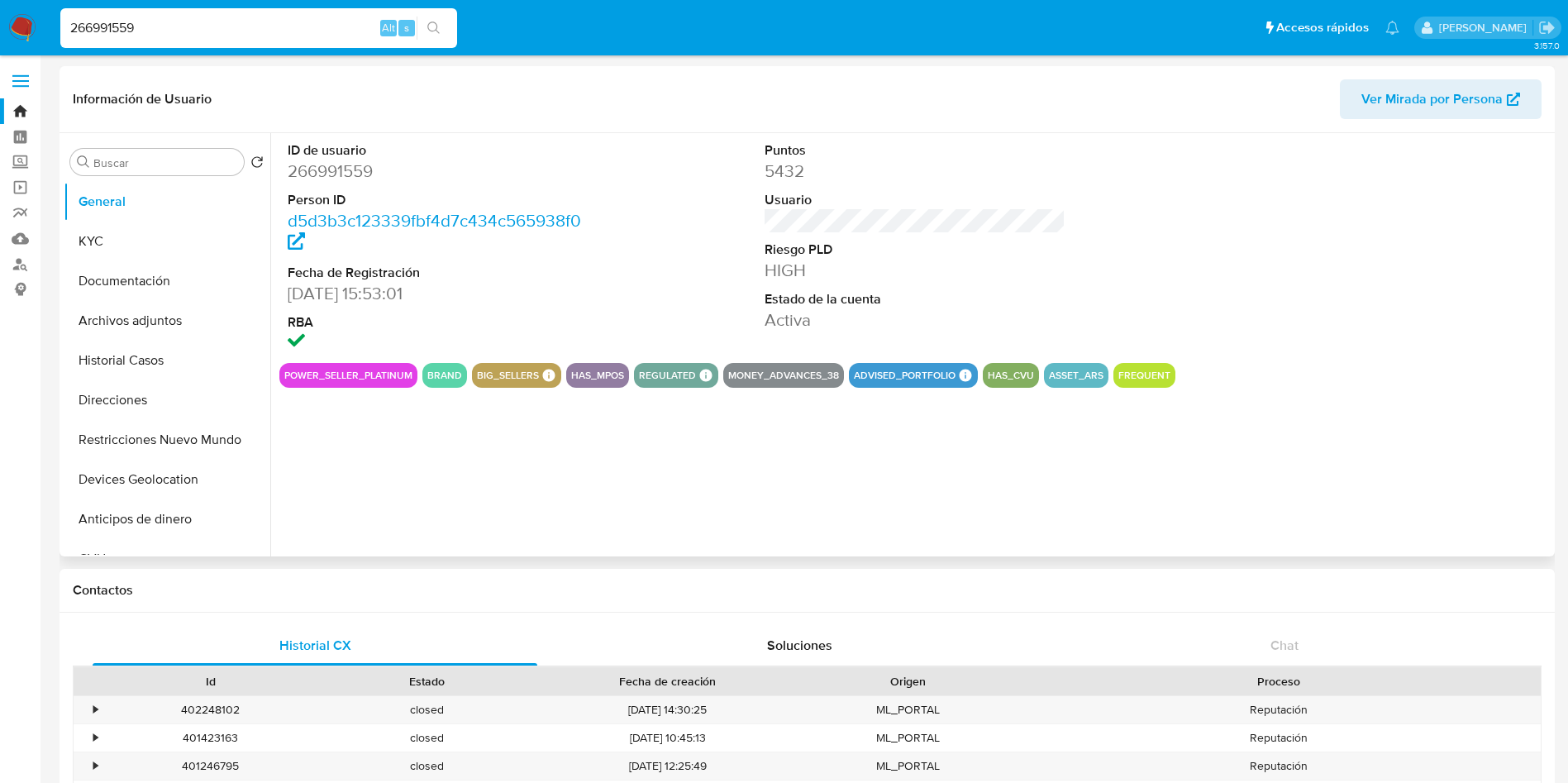
select select "10"
click at [163, 248] on button "KYC" at bounding box center [161, 241] width 194 height 40
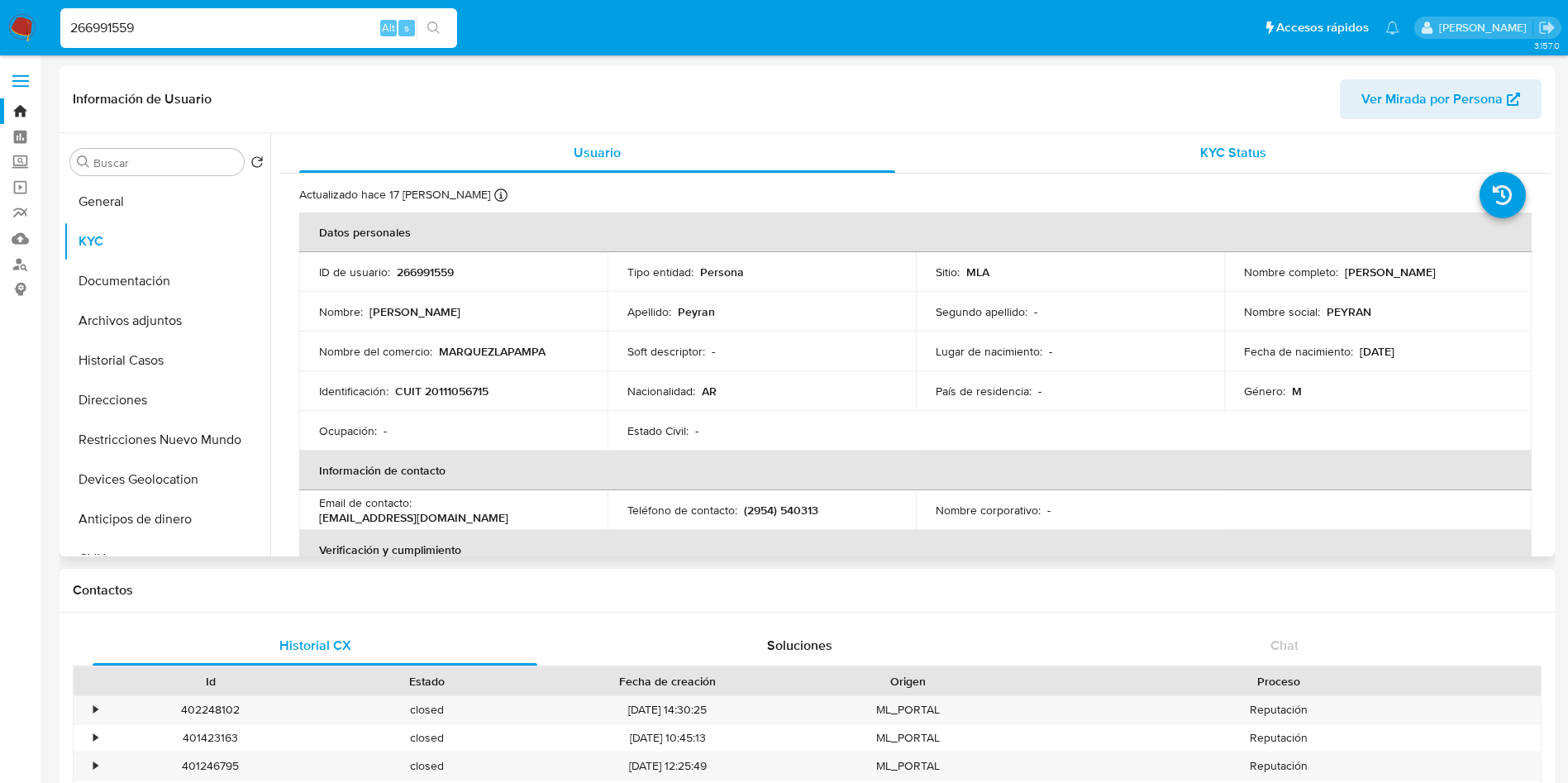
click at [1105, 157] on div "KYC Status" at bounding box center [1232, 153] width 596 height 40
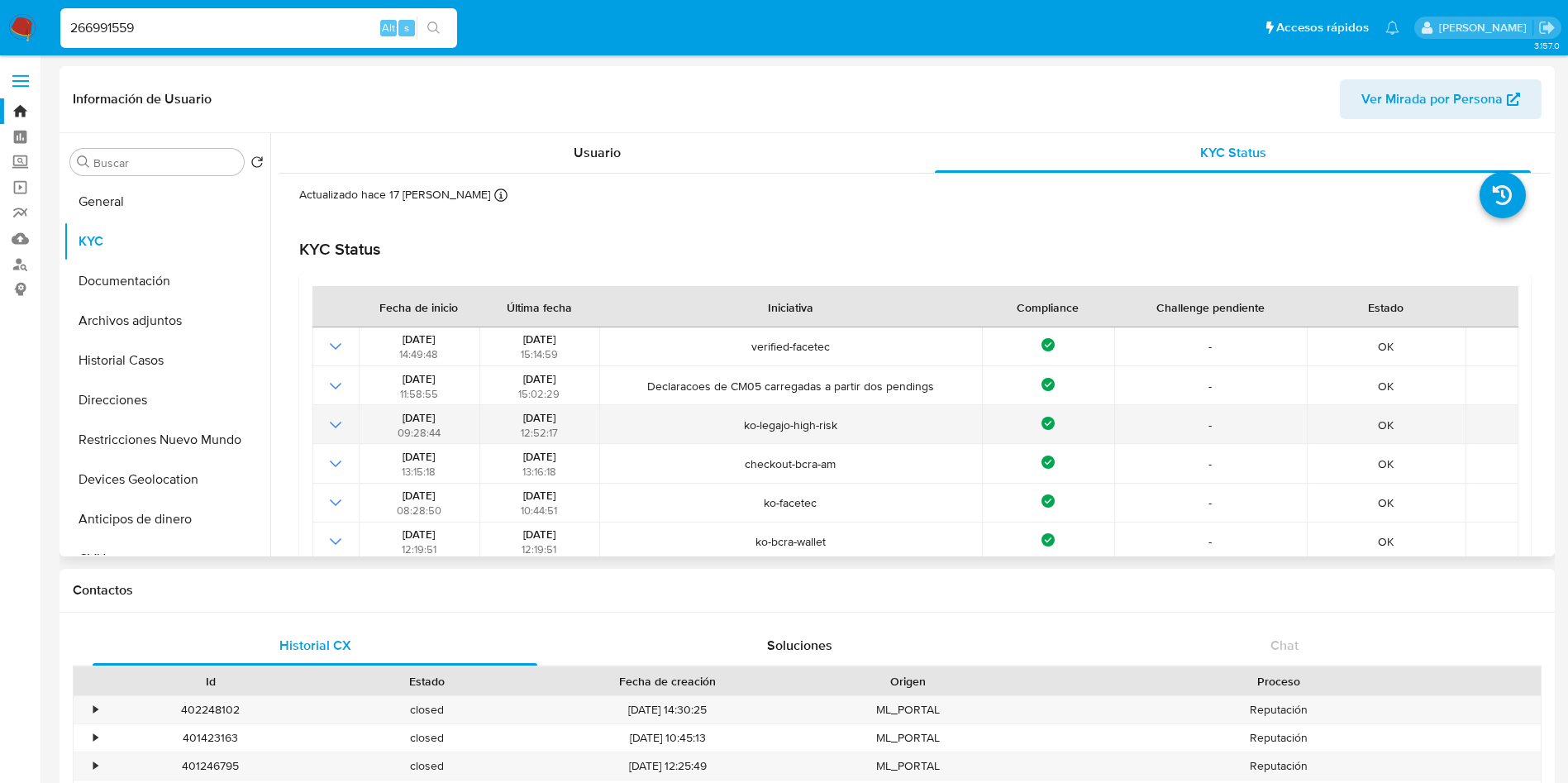
drag, startPoint x: 497, startPoint y: 416, endPoint x: 571, endPoint y: 416, distance: 74.0
click at [571, 416] on div "26/08/2024 12:52:17" at bounding box center [539, 425] width 110 height 29
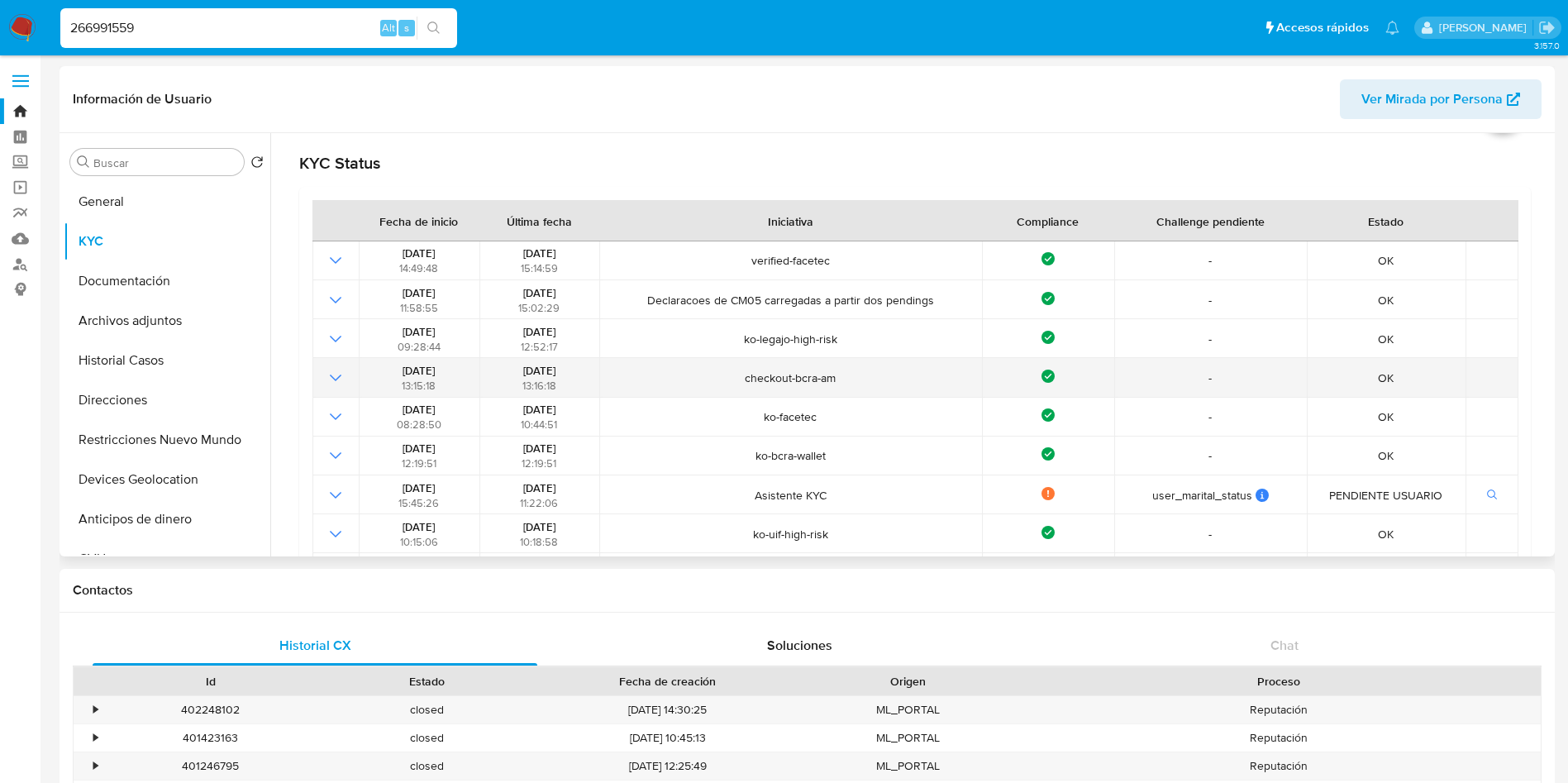
scroll to position [124, 0]
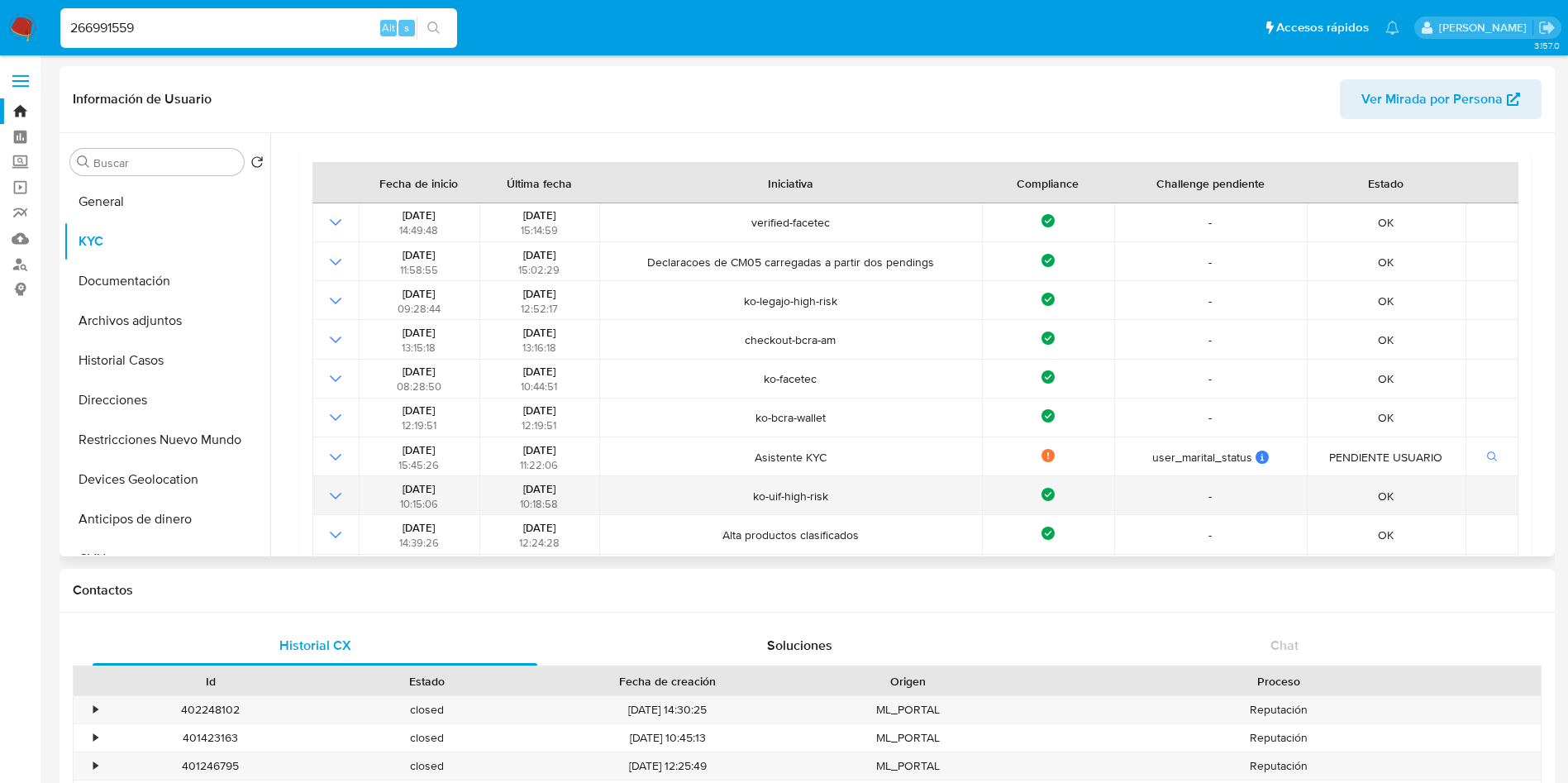
drag, startPoint x: 506, startPoint y: 488, endPoint x: 576, endPoint y: 491, distance: 70.1
click at [576, 491] on div "04/09/2021 10:18:58" at bounding box center [539, 496] width 110 height 29
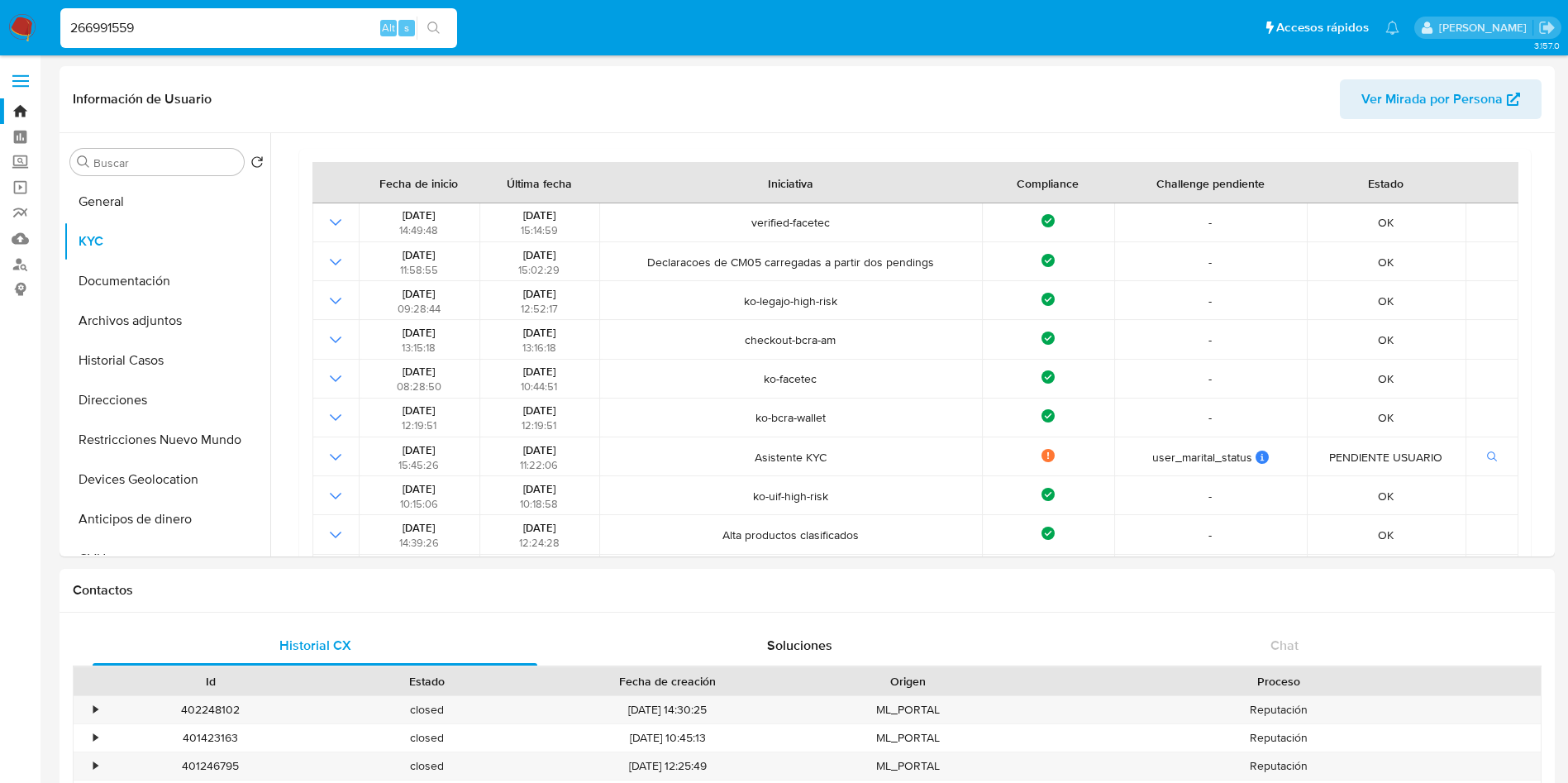
click at [230, 22] on input "266991559" at bounding box center [259, 28] width 397 height 22
click at [230, 22] on input "266991559" at bounding box center [259, 28] width 397 height 22
paste input "16199701"
type input "161997019"
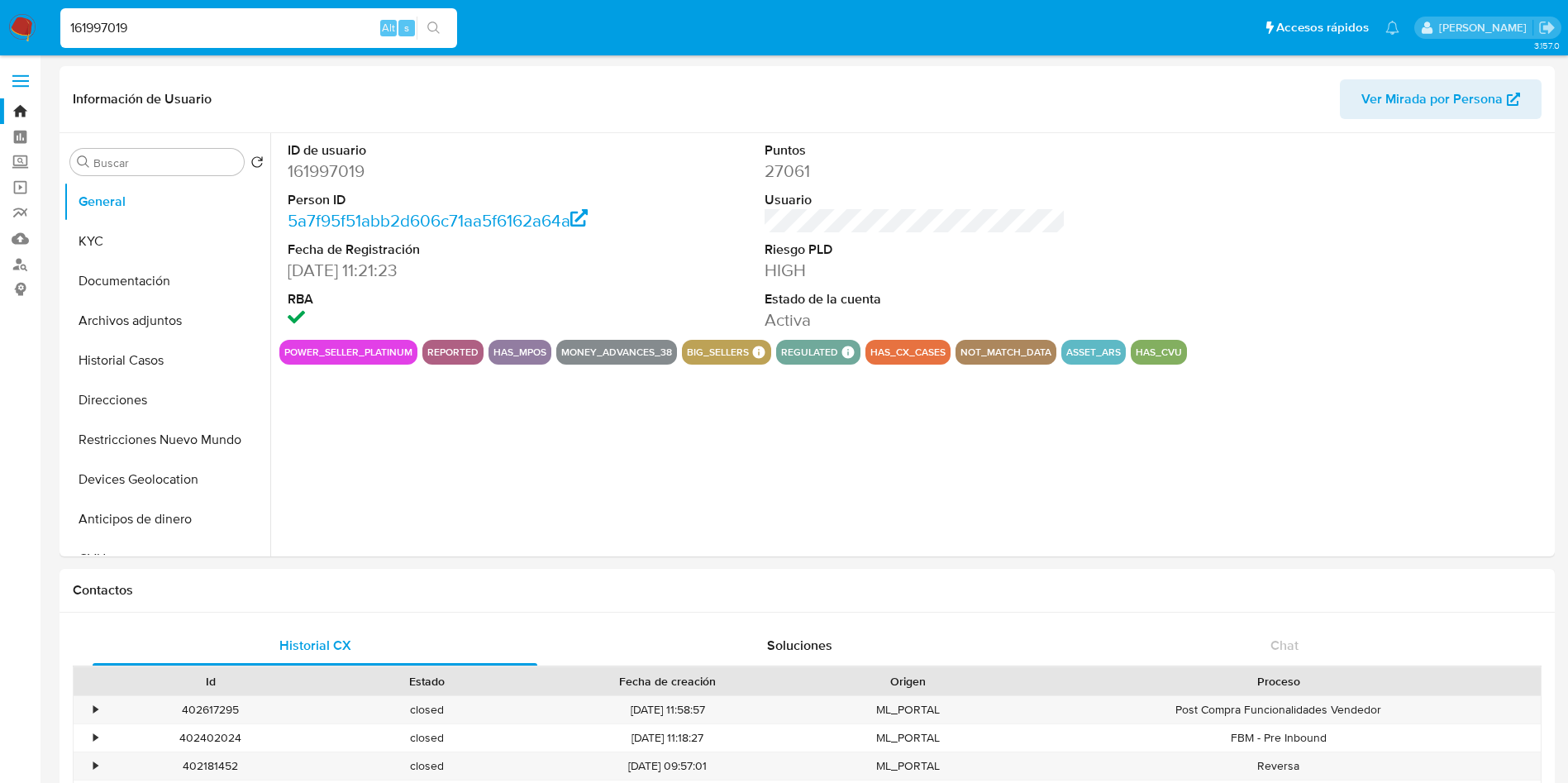
select select "10"
click at [141, 252] on button "KYC" at bounding box center [161, 241] width 194 height 40
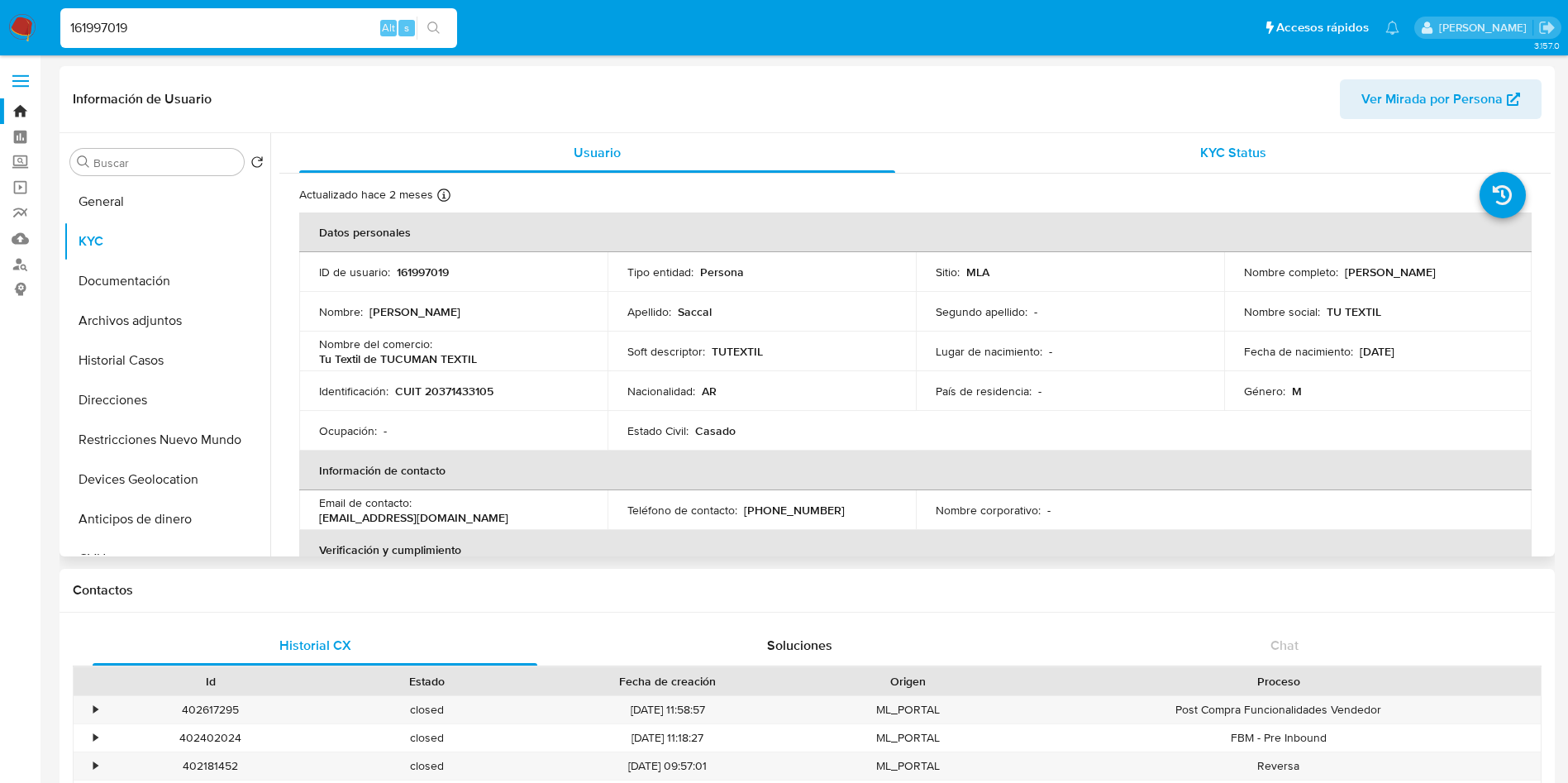
click at [1120, 170] on div "KYC Status" at bounding box center [1232, 153] width 596 height 40
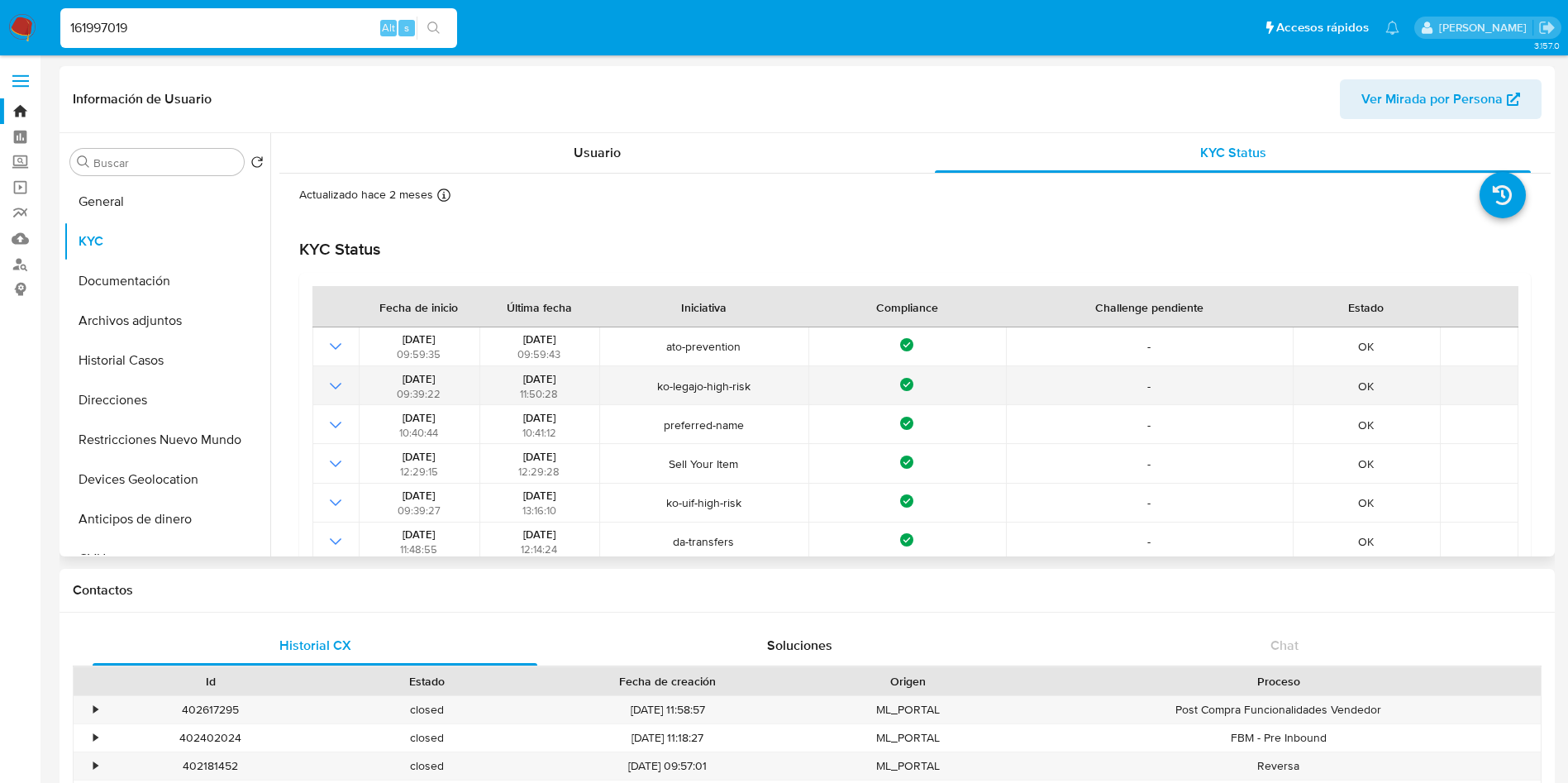
drag, startPoint x: 502, startPoint y: 378, endPoint x: 574, endPoint y: 381, distance: 72.1
click at [574, 381] on div "05/08/2024 11:50:28" at bounding box center [539, 386] width 110 height 29
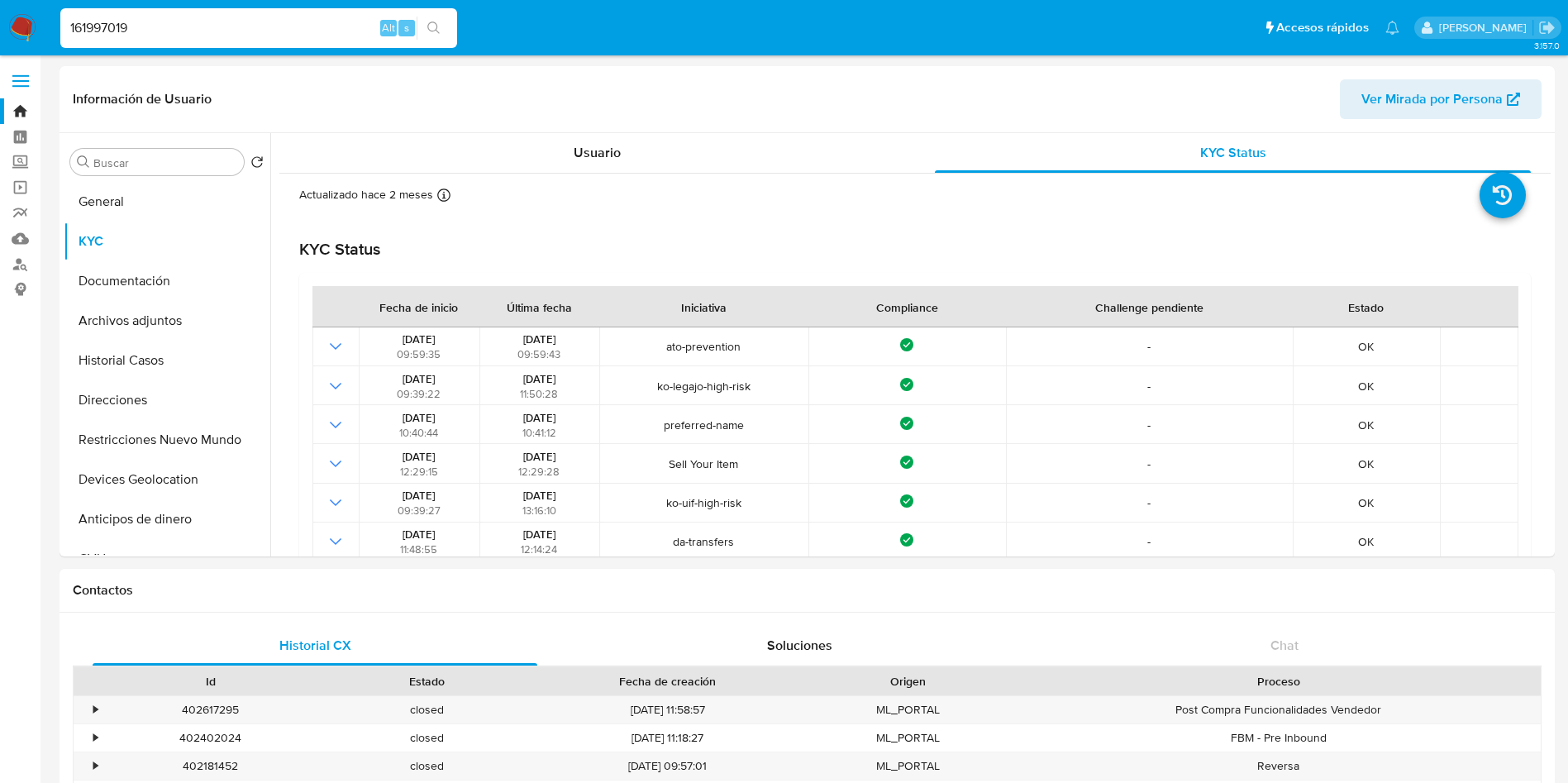
click at [265, 45] on div "161997019 Alt s" at bounding box center [259, 29] width 397 height 40
click at [267, 26] on input "161997019" at bounding box center [259, 28] width 397 height 22
click at [268, 25] on input "161997019" at bounding box center [259, 28] width 397 height 22
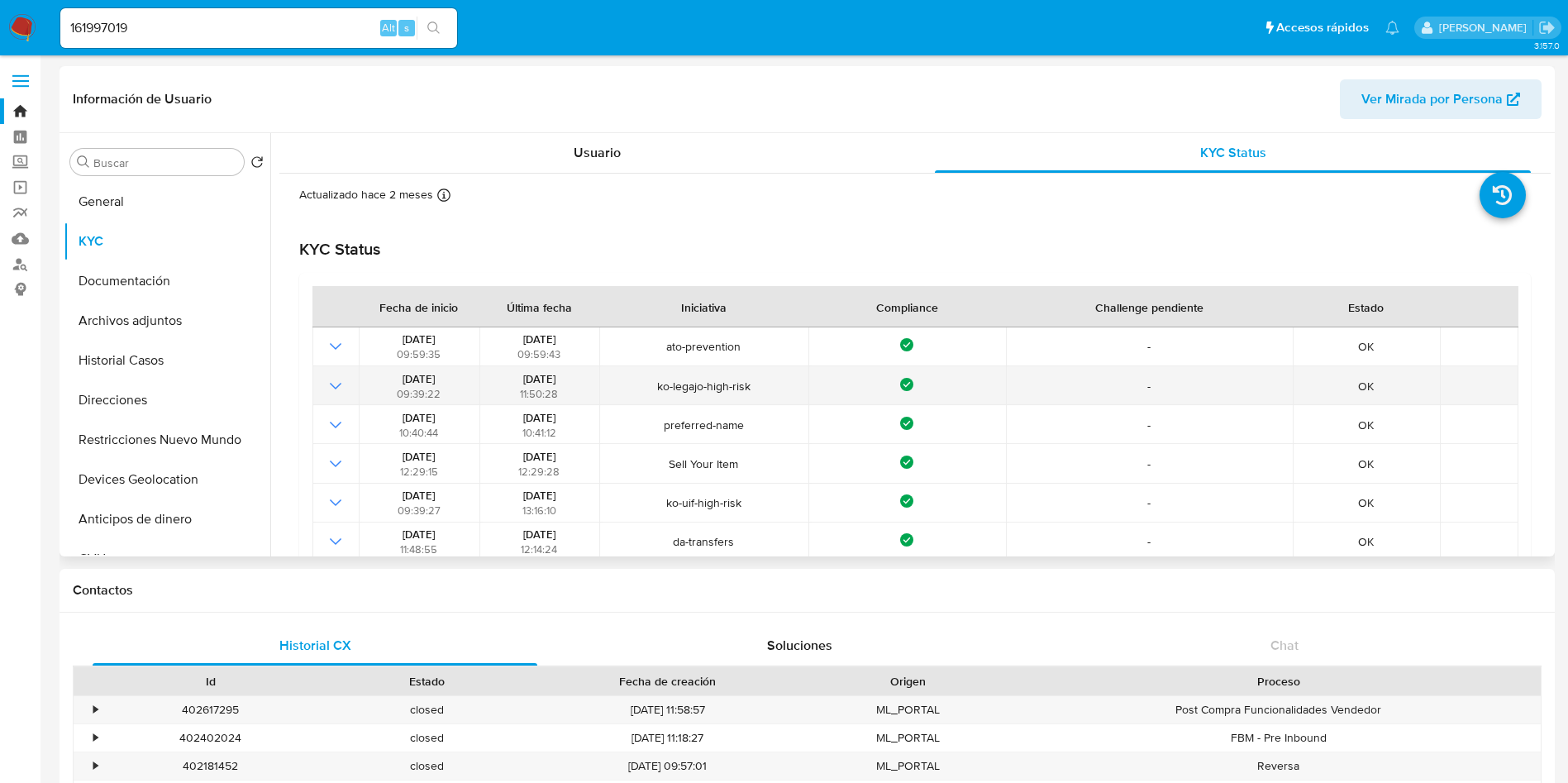
drag, startPoint x: 498, startPoint y: 376, endPoint x: 573, endPoint y: 376, distance: 75.0
click at [573, 376] on div "05/08/2024 11:50:28" at bounding box center [539, 386] width 110 height 29
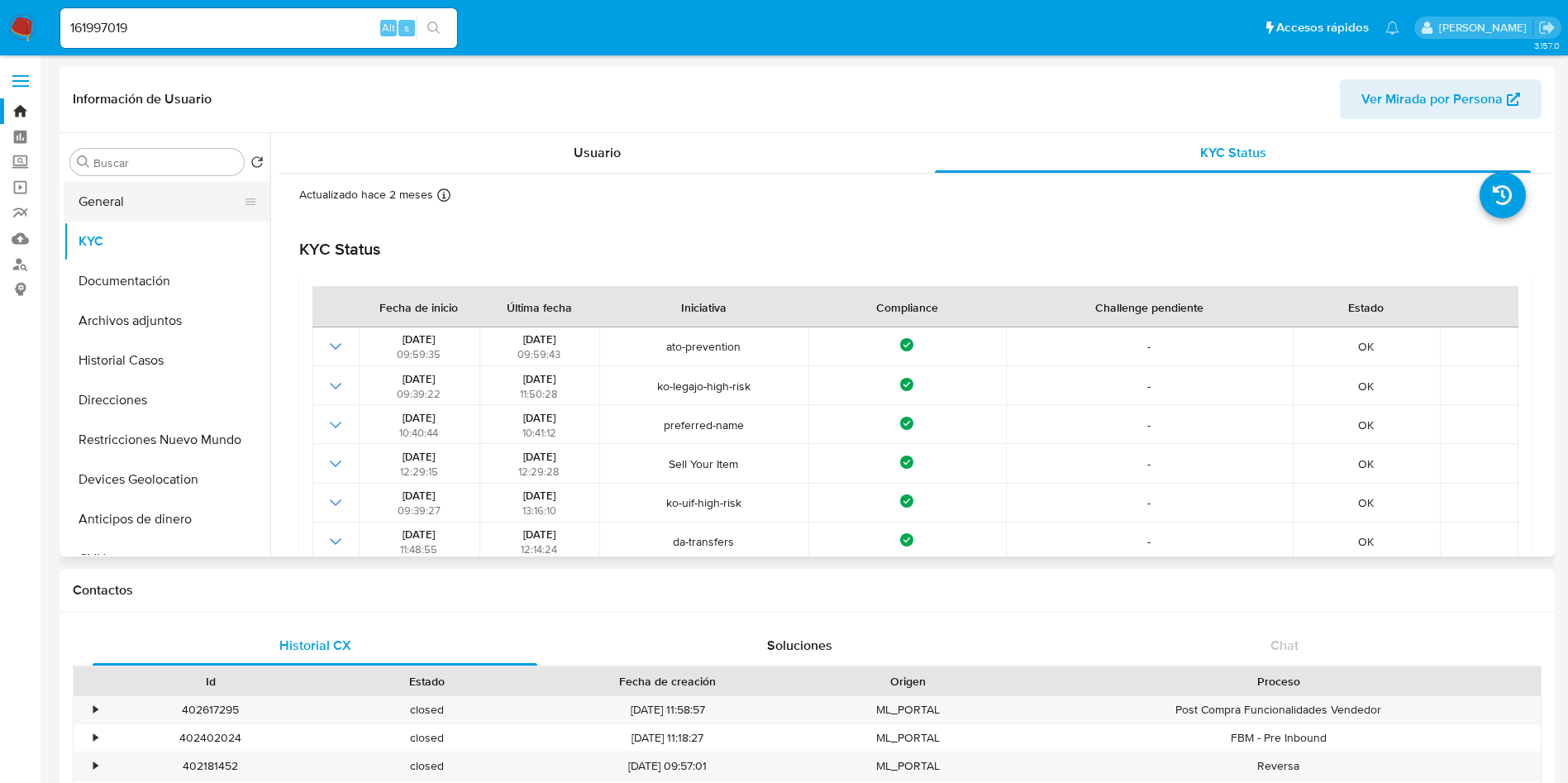
click at [152, 205] on button "General" at bounding box center [161, 202] width 194 height 40
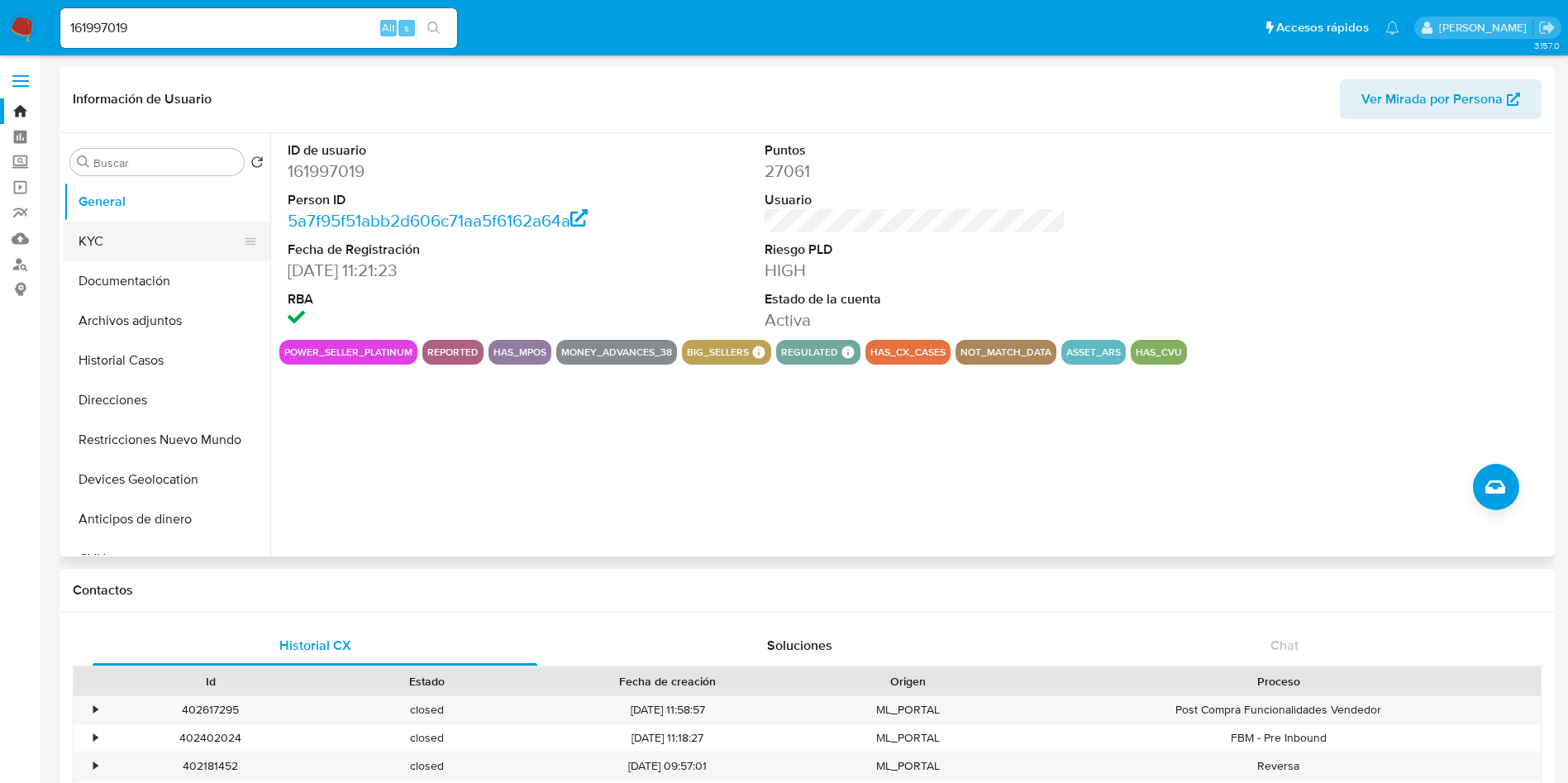
click at [106, 247] on button "KYC" at bounding box center [161, 241] width 194 height 40
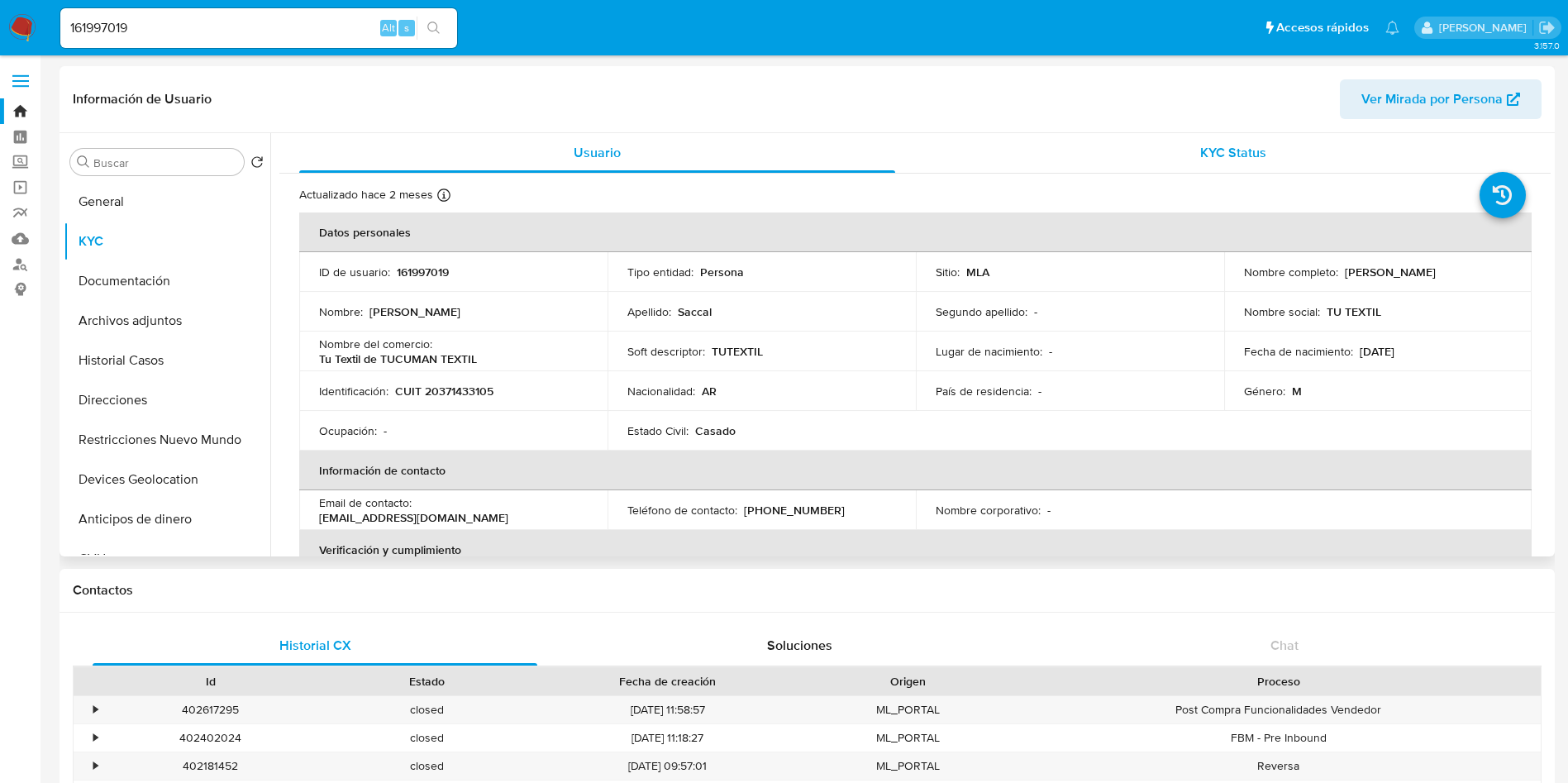
click at [1254, 140] on div "KYC Status" at bounding box center [1232, 153] width 596 height 40
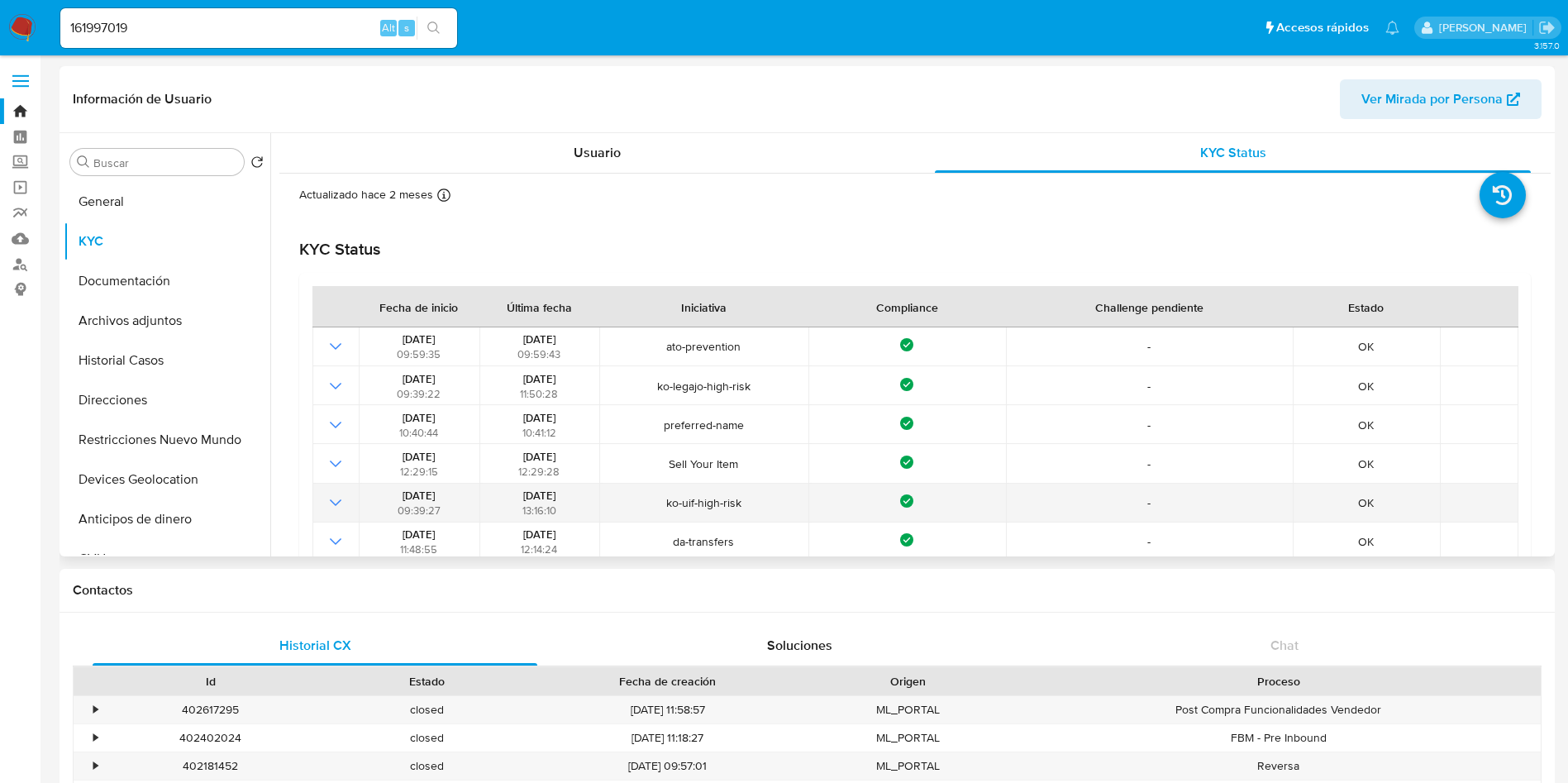
drag, startPoint x: 496, startPoint y: 491, endPoint x: 577, endPoint y: 492, distance: 81.0
click at [577, 492] on div "07/09/2023 13:16:10" at bounding box center [539, 503] width 110 height 29
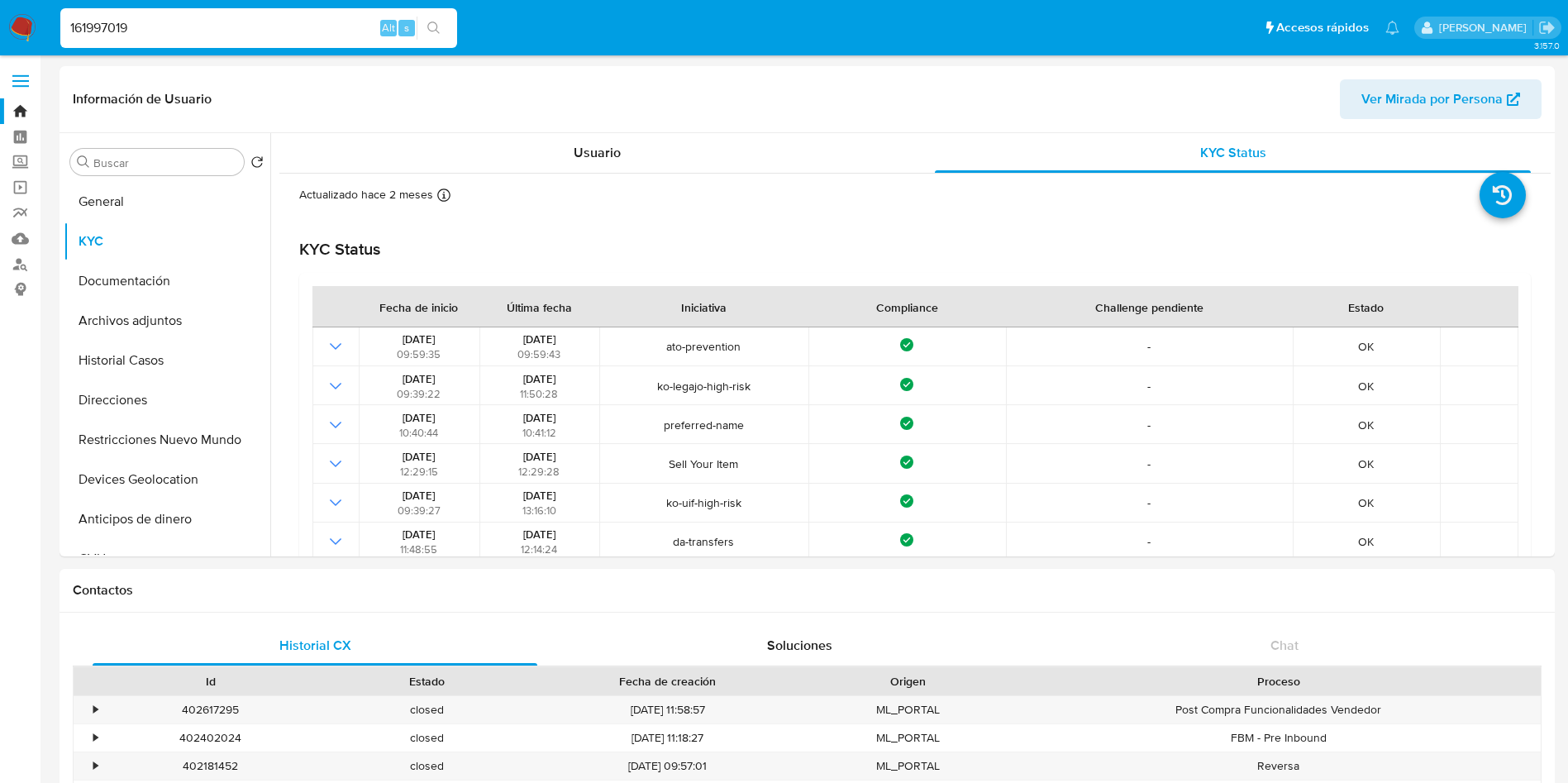
click at [217, 20] on input "161997019" at bounding box center [259, 28] width 397 height 22
click at [217, 21] on input "161997019" at bounding box center [259, 28] width 397 height 22
paste input "725085400"
type input "725085400"
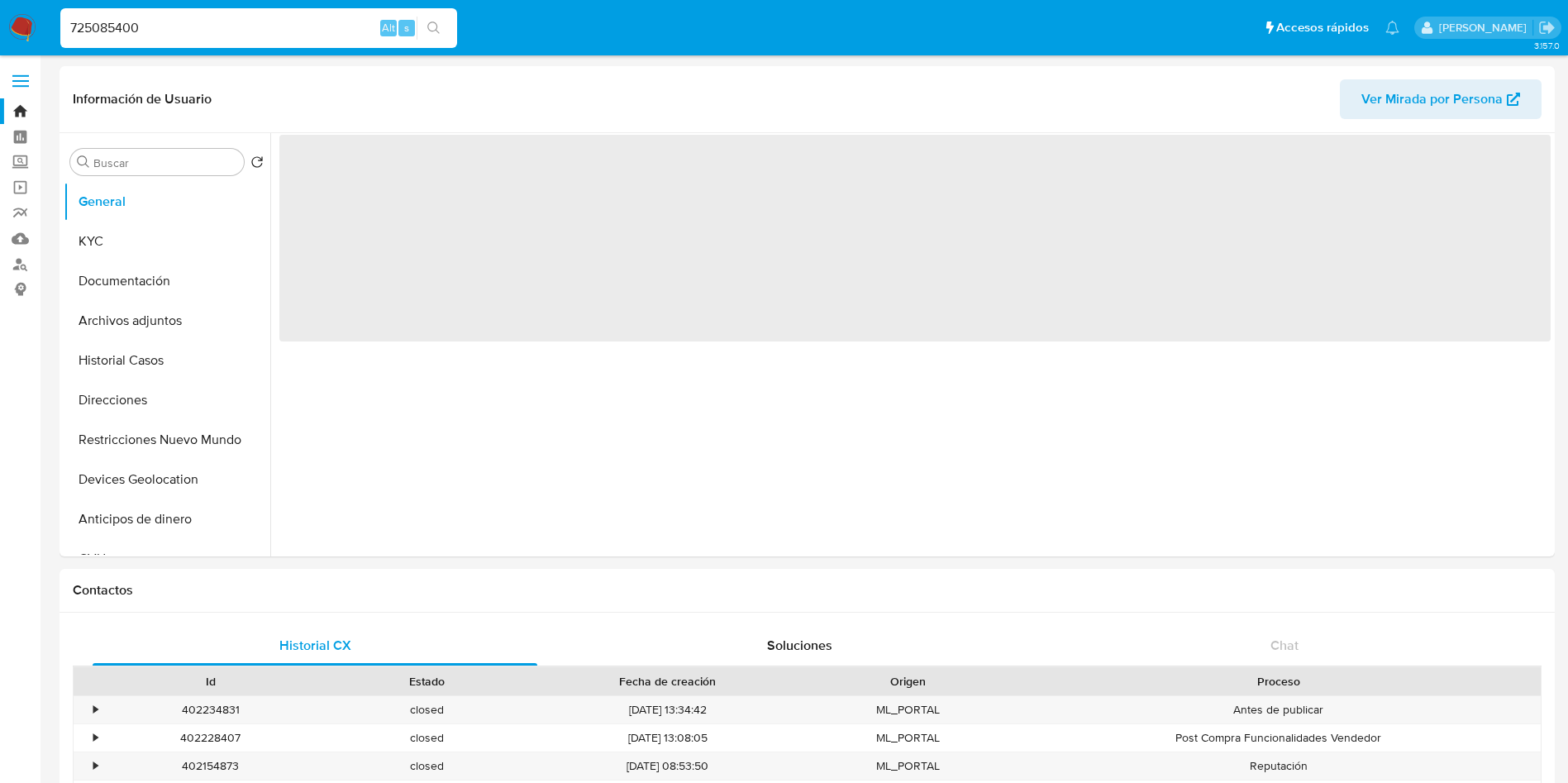
select select "10"
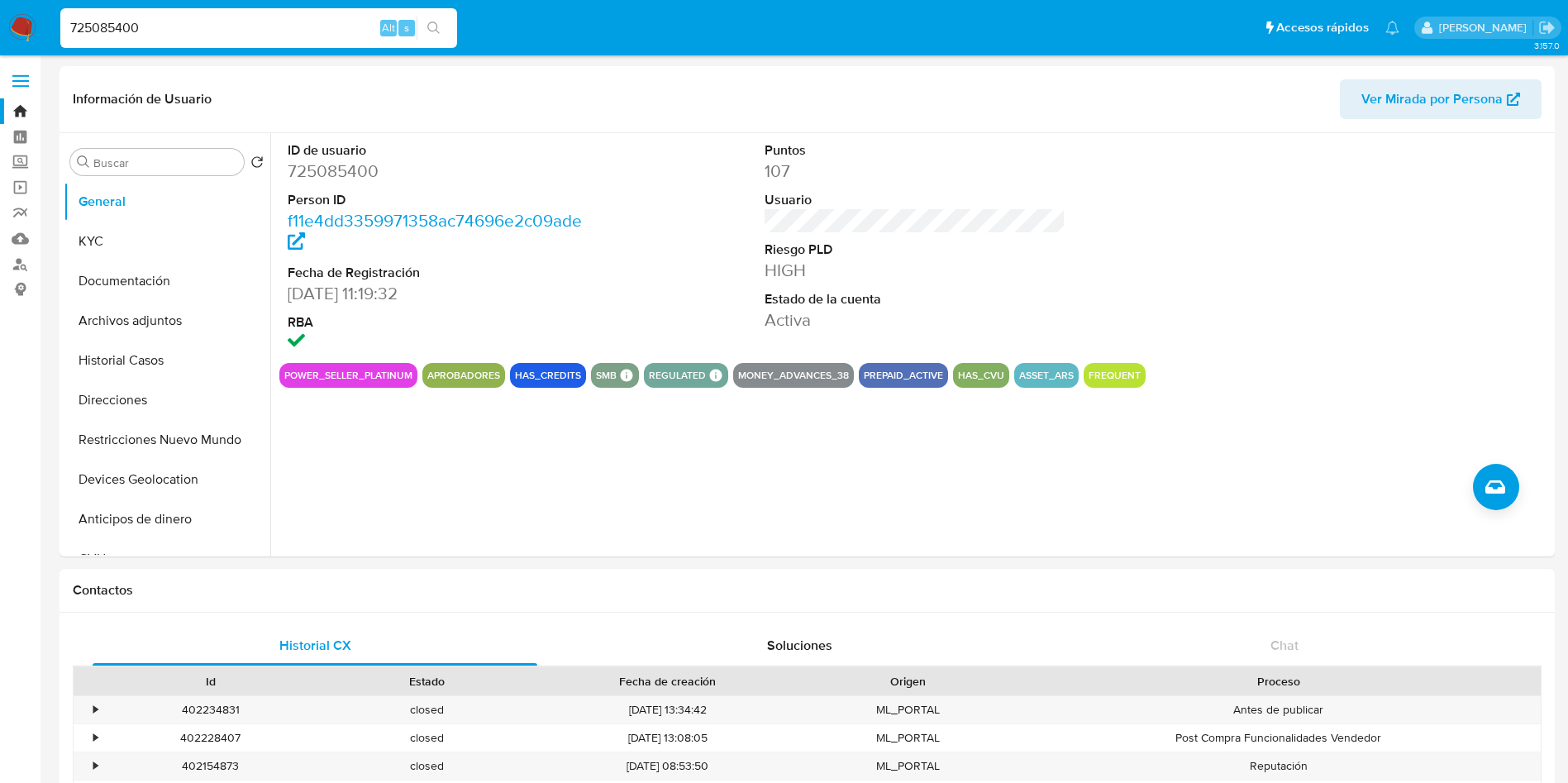
click at [260, 20] on input "725085400" at bounding box center [259, 28] width 397 height 22
click at [260, 19] on input "725085400" at bounding box center [259, 28] width 397 height 22
click at [135, 164] on input "Buscar" at bounding box center [165, 163] width 144 height 15
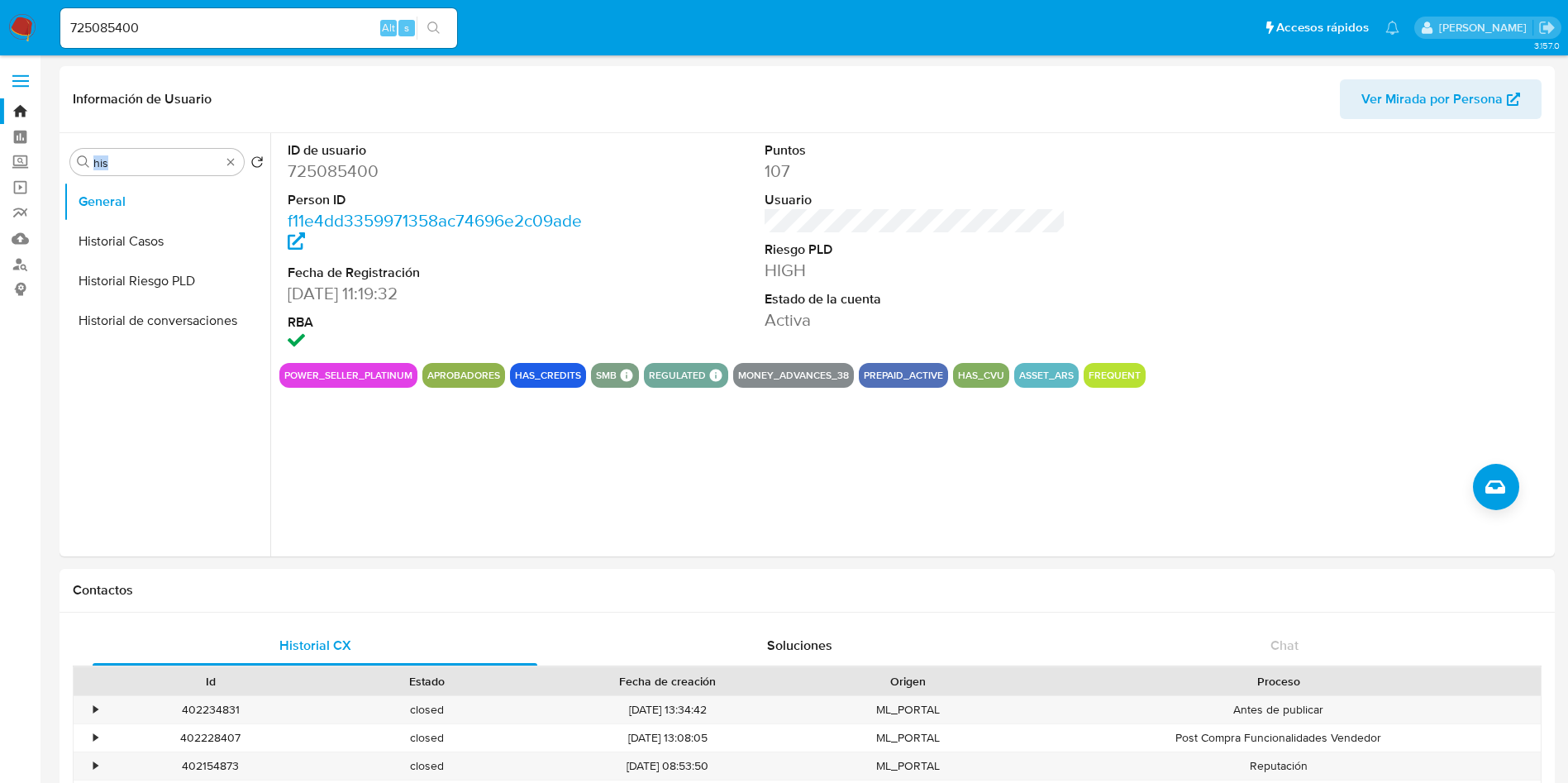
drag, startPoint x: 118, startPoint y: 151, endPoint x: 41, endPoint y: 147, distance: 77.1
click at [131, 131] on div "Información de Usuario Ver Mirada por Persona" at bounding box center [807, 99] width 1495 height 67
click at [118, 157] on input "his" at bounding box center [157, 163] width 127 height 15
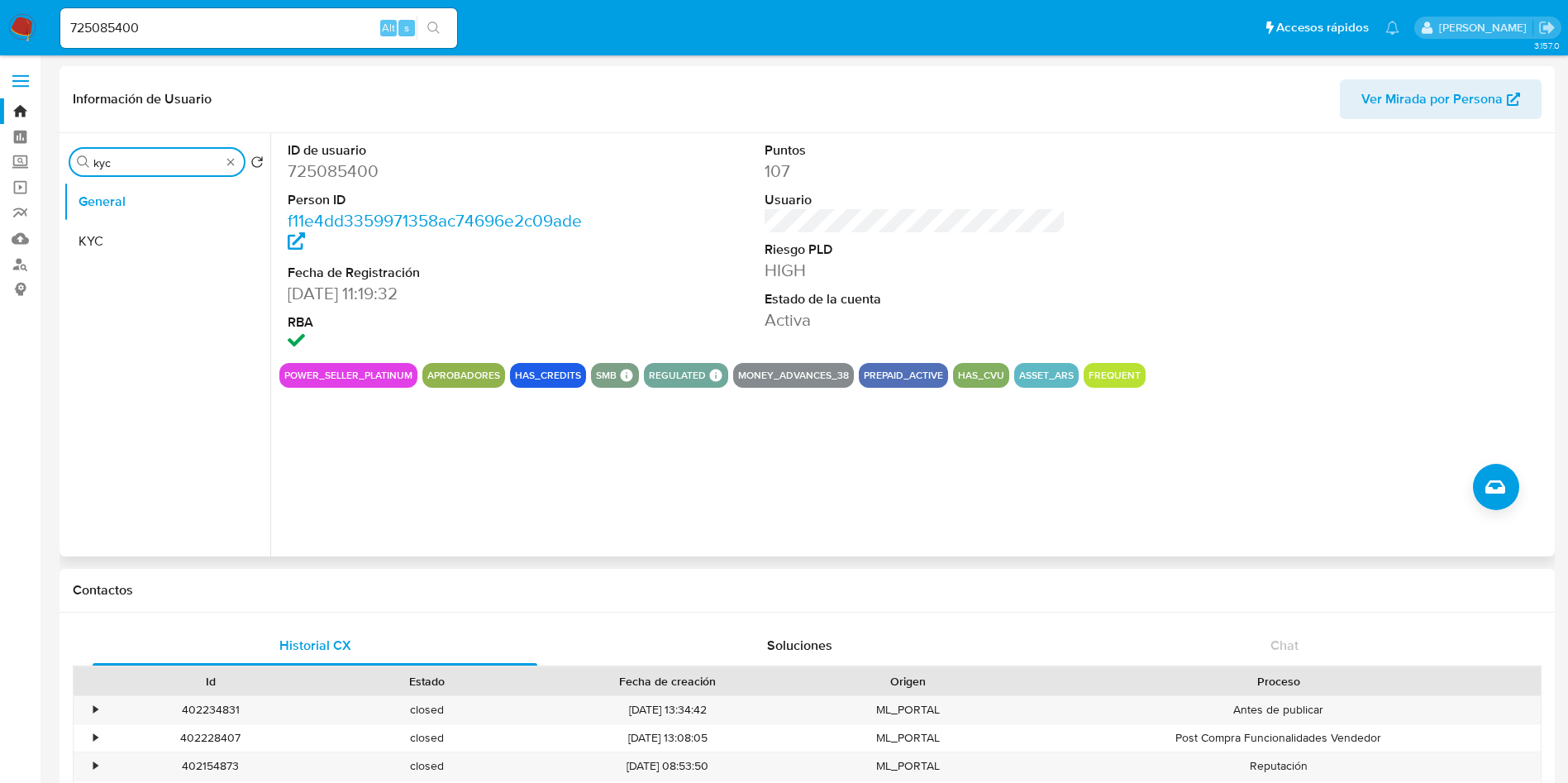
type input "kyc"
click at [124, 245] on button "KYC" at bounding box center [167, 241] width 207 height 40
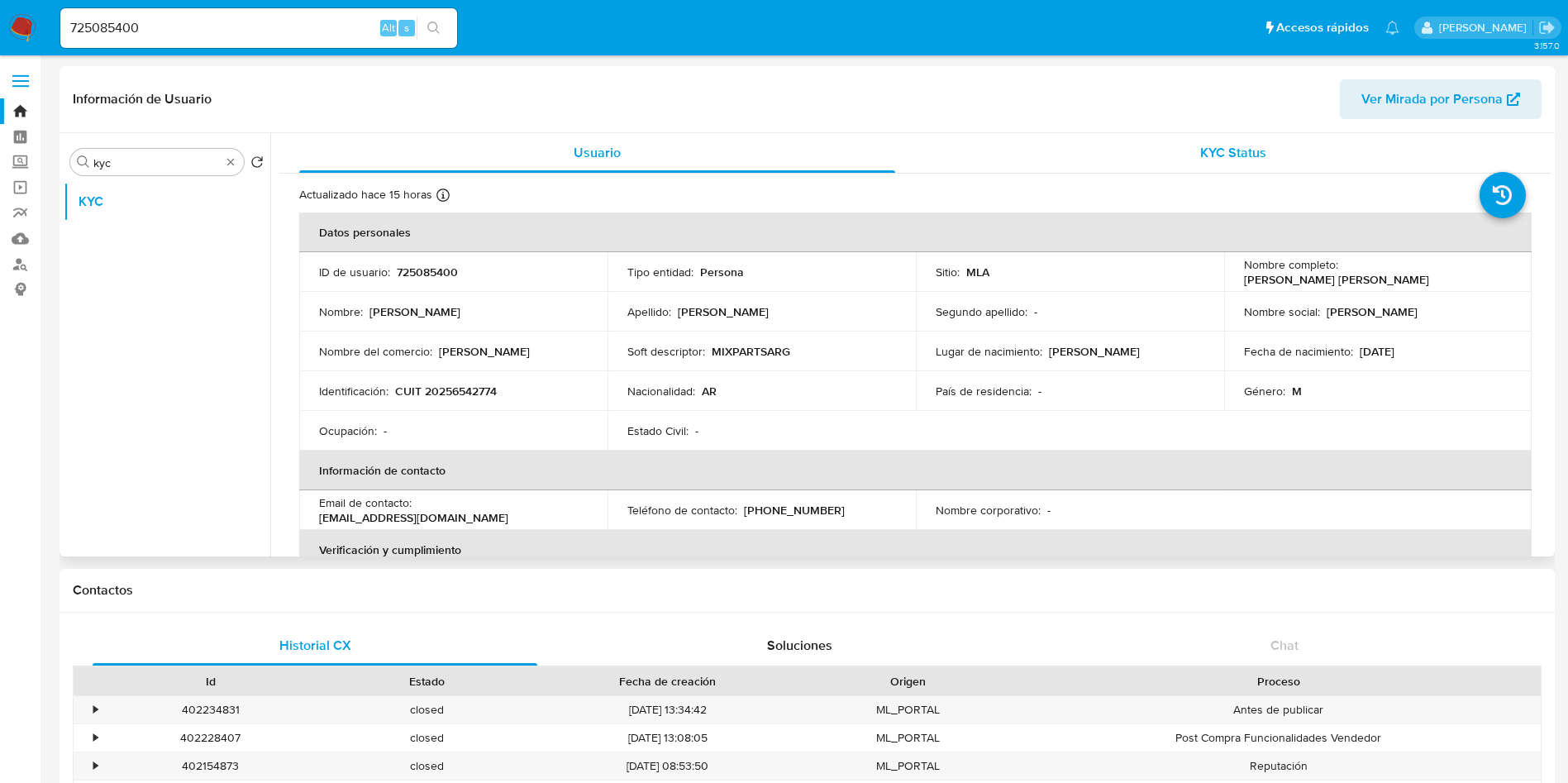
click at [1140, 168] on div "KYC Status" at bounding box center [1232, 153] width 596 height 40
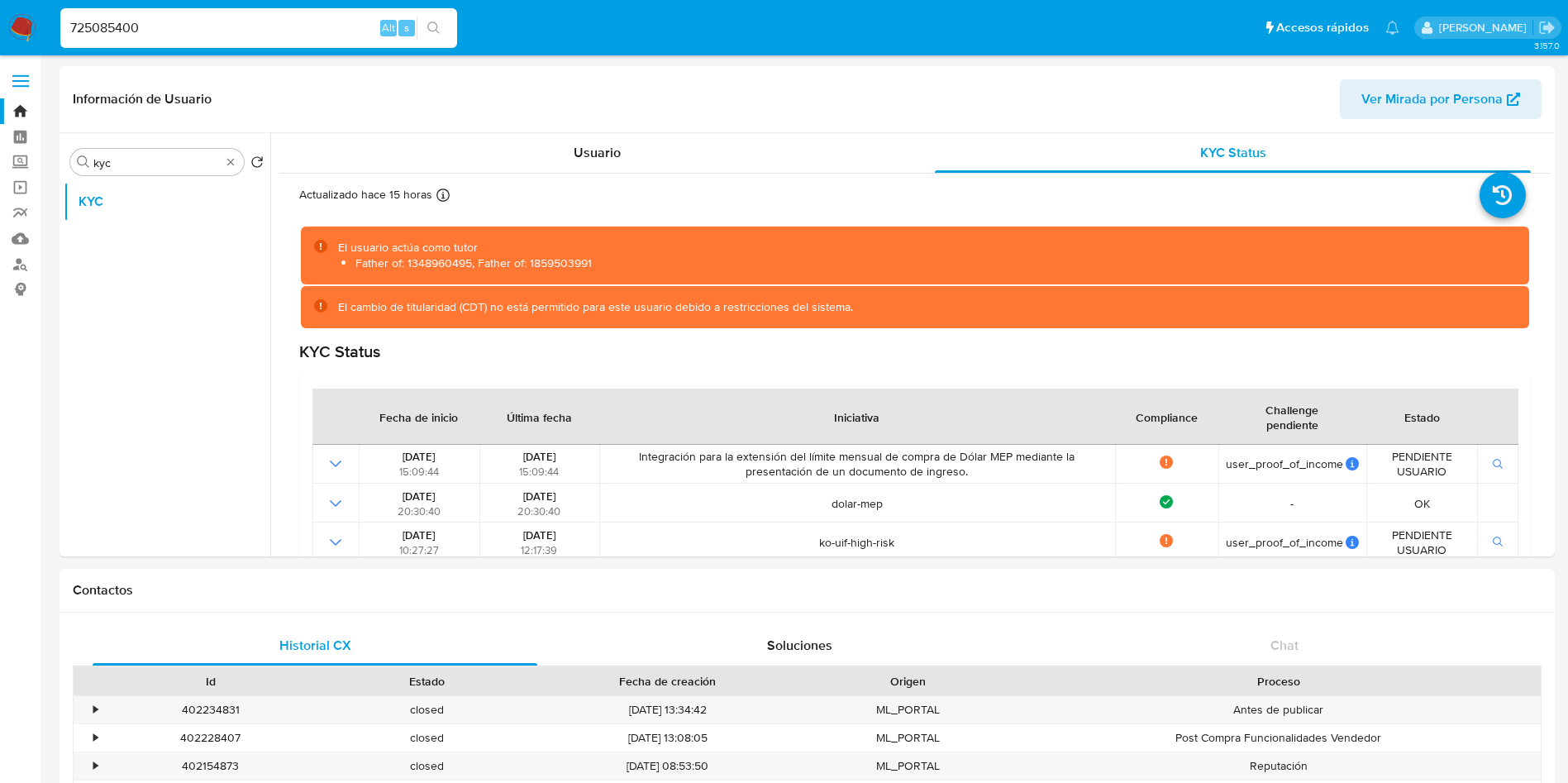
click at [282, 34] on input "725085400" at bounding box center [259, 28] width 397 height 22
paste input "83715572"
type input "83715572"
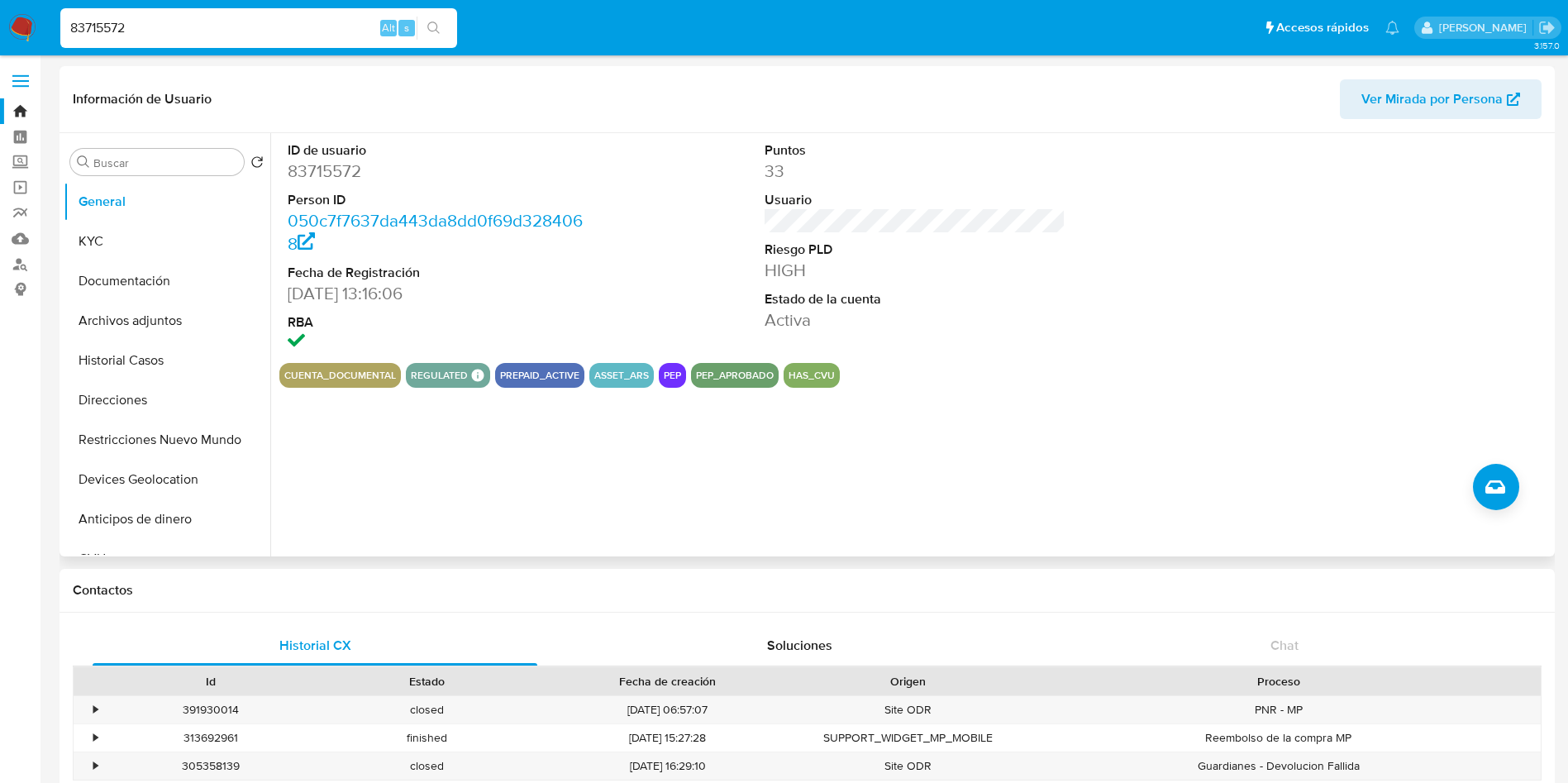
select select "10"
click at [158, 246] on button "KYC" at bounding box center [161, 241] width 194 height 40
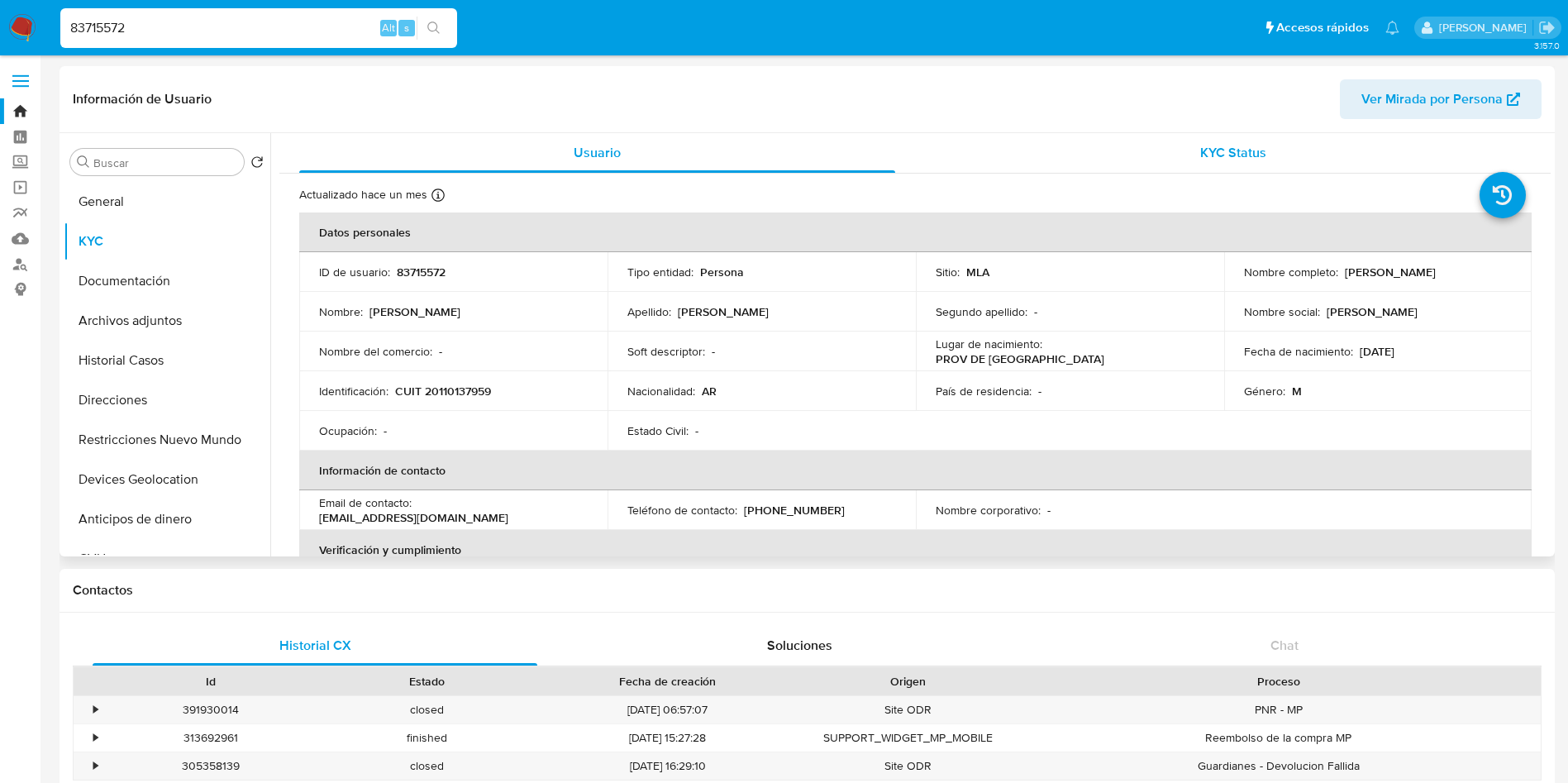
click at [1083, 156] on div "KYC Status" at bounding box center [1232, 153] width 596 height 40
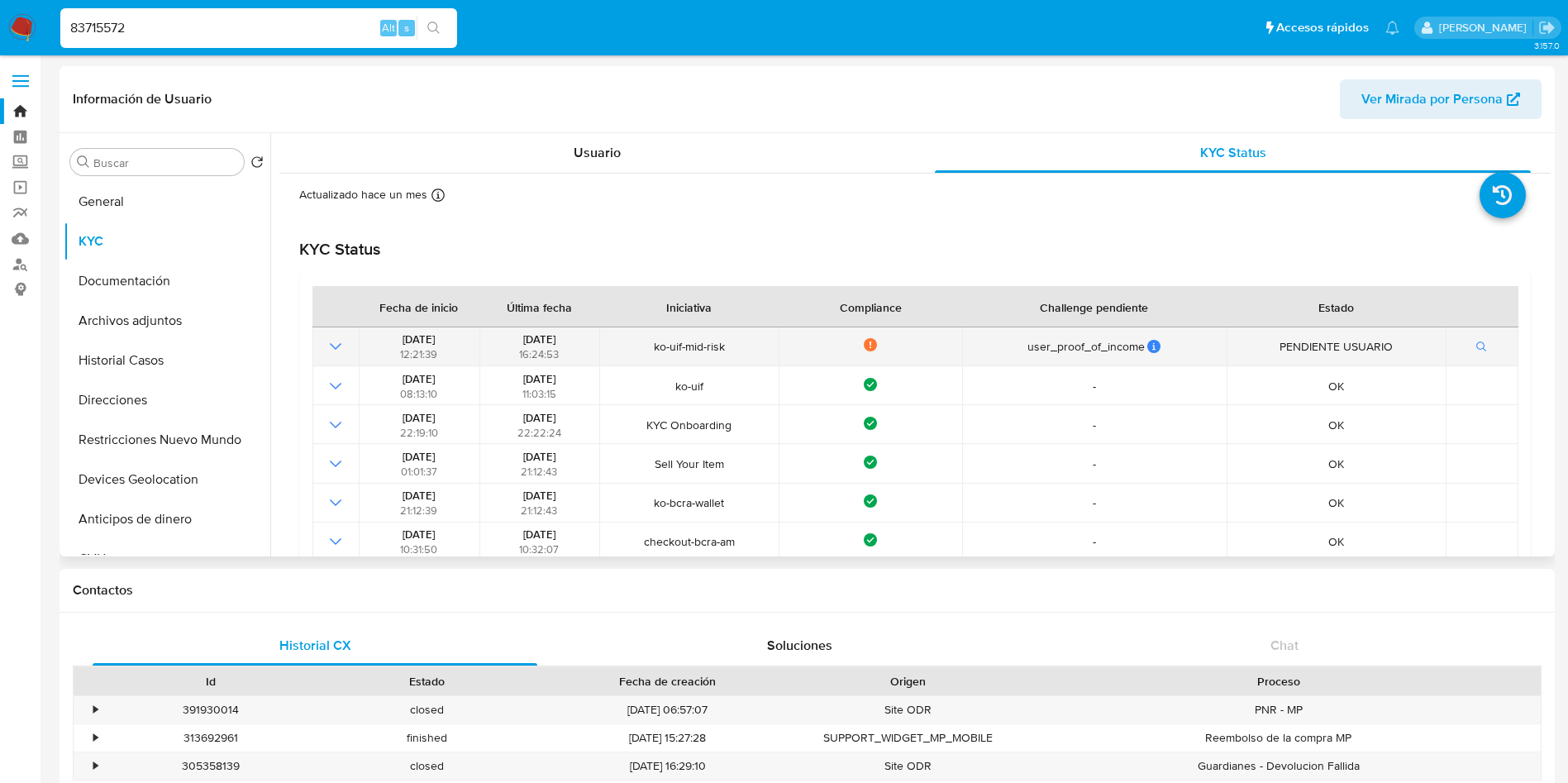
drag, startPoint x: 498, startPoint y: 337, endPoint x: 584, endPoint y: 332, distance: 86.1
click at [584, 332] on div "16/04/2025 16:24:53" at bounding box center [539, 346] width 110 height 29
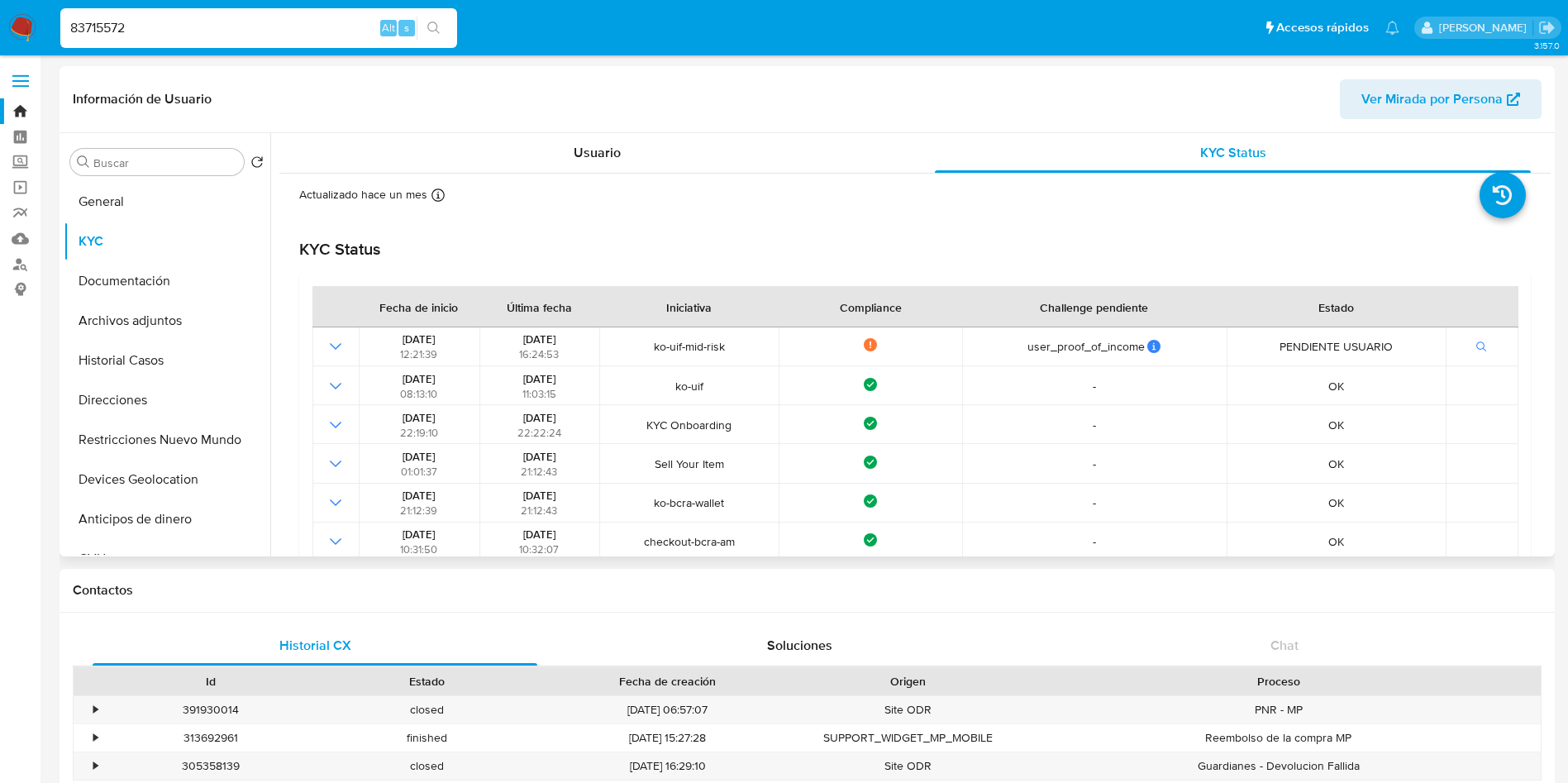
click at [600, 255] on div "KYC Status" at bounding box center [915, 249] width 1232 height 21
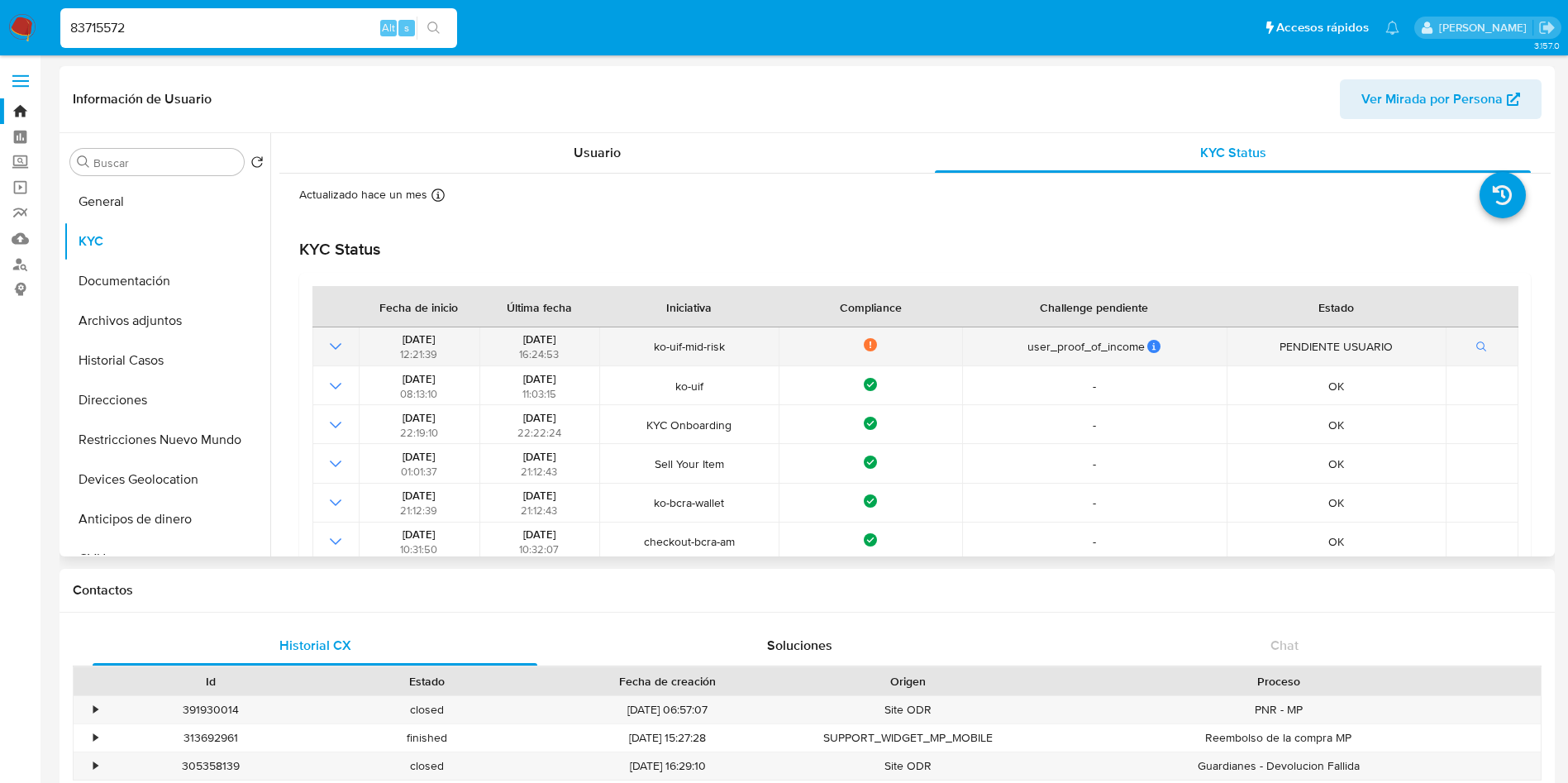
drag, startPoint x: 500, startPoint y: 339, endPoint x: 571, endPoint y: 343, distance: 71.1
click at [571, 343] on div "16/04/2025 16:24:53" at bounding box center [539, 346] width 110 height 29
click at [484, 340] on div "16/04/2025 16:24:53" at bounding box center [539, 346] width 110 height 29
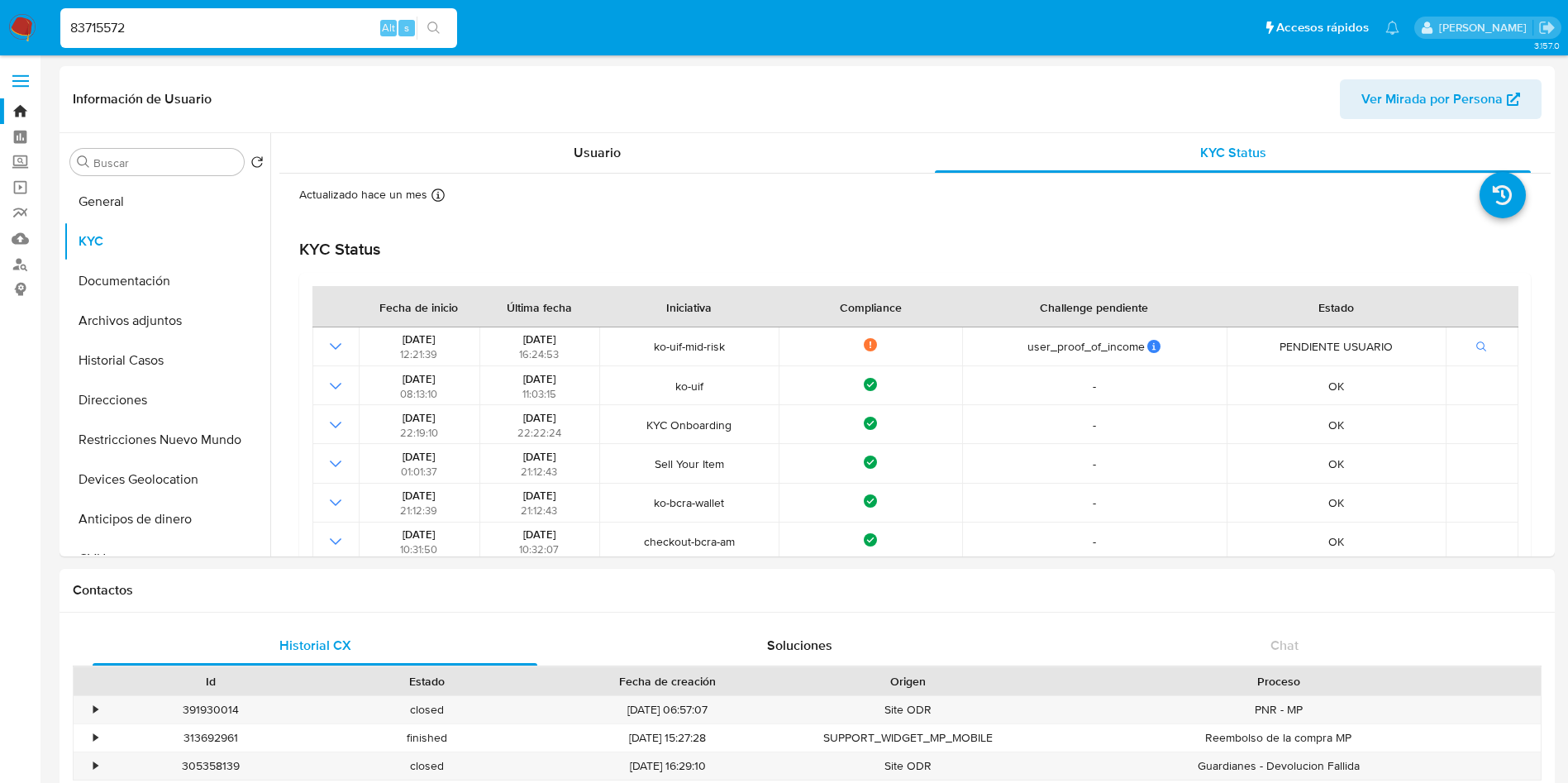
click at [336, 23] on input "83715572" at bounding box center [259, 28] width 397 height 22
click at [336, 22] on input "83715572" at bounding box center [259, 28] width 397 height 22
paste input "OK"
type input "OK"
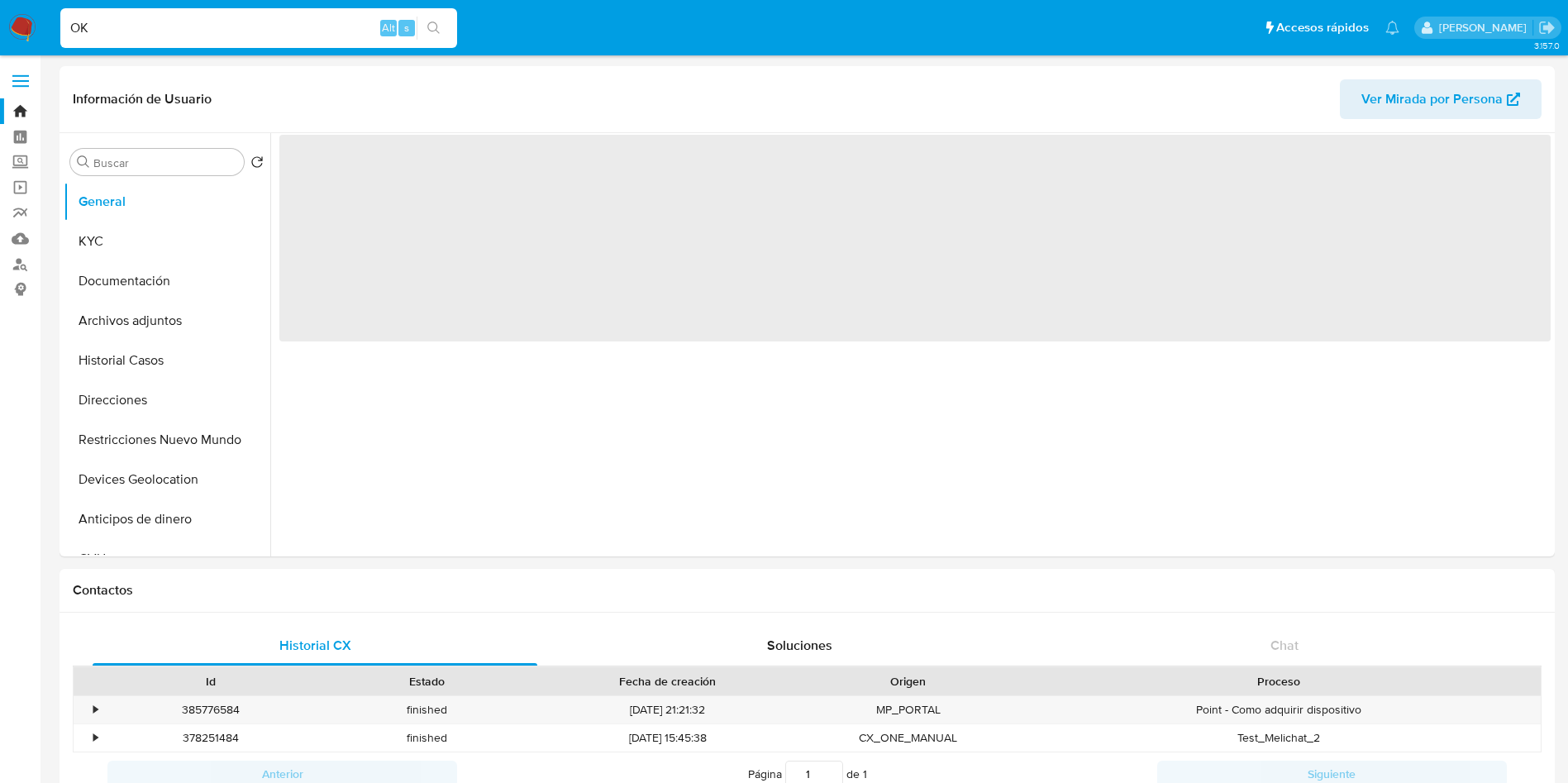
select select "10"
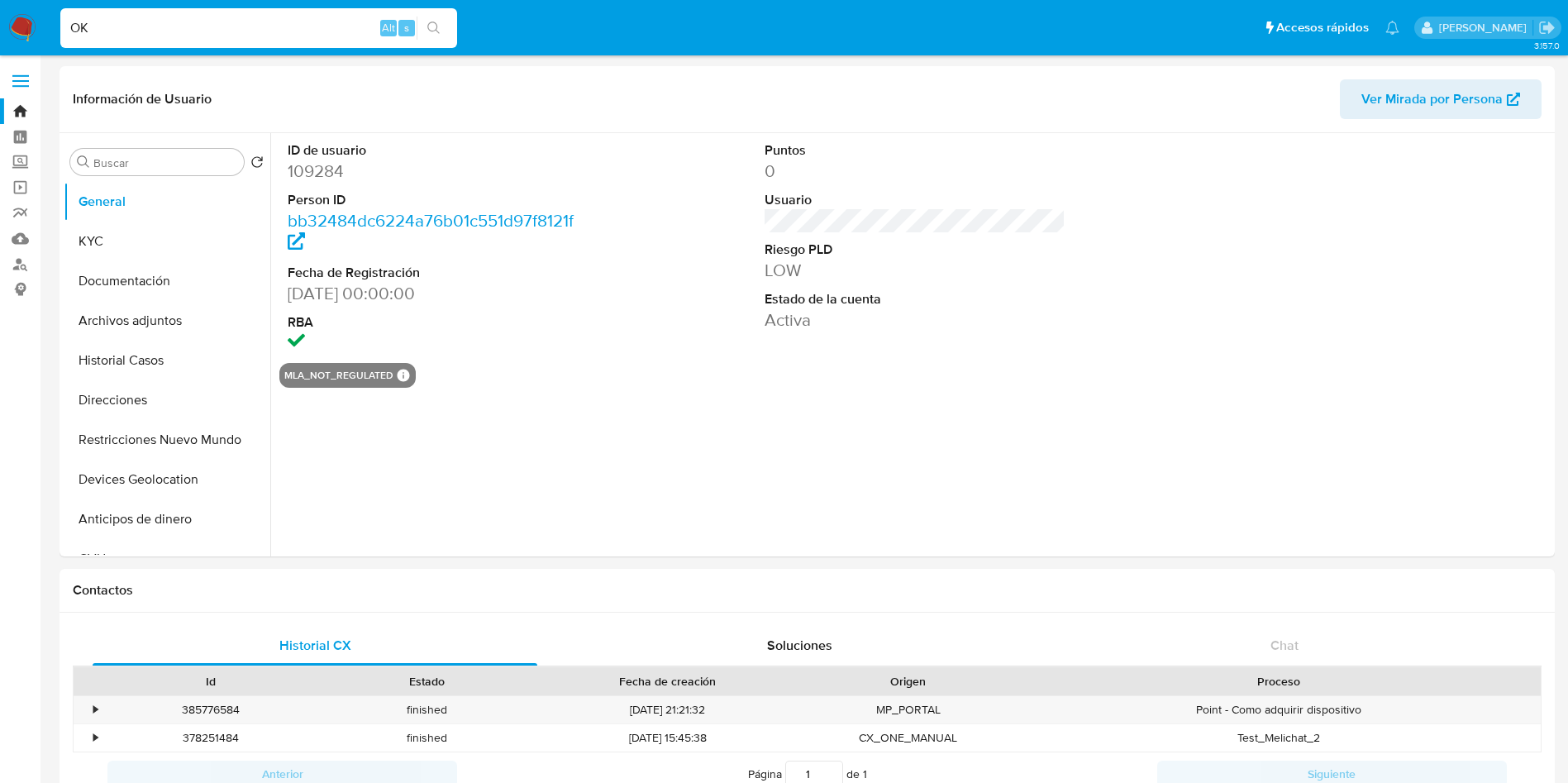
click at [308, 19] on input "OK" at bounding box center [259, 28] width 397 height 22
click at [307, 18] on input "OK" at bounding box center [259, 28] width 397 height 22
paste input "83661368"
type input "83661368"
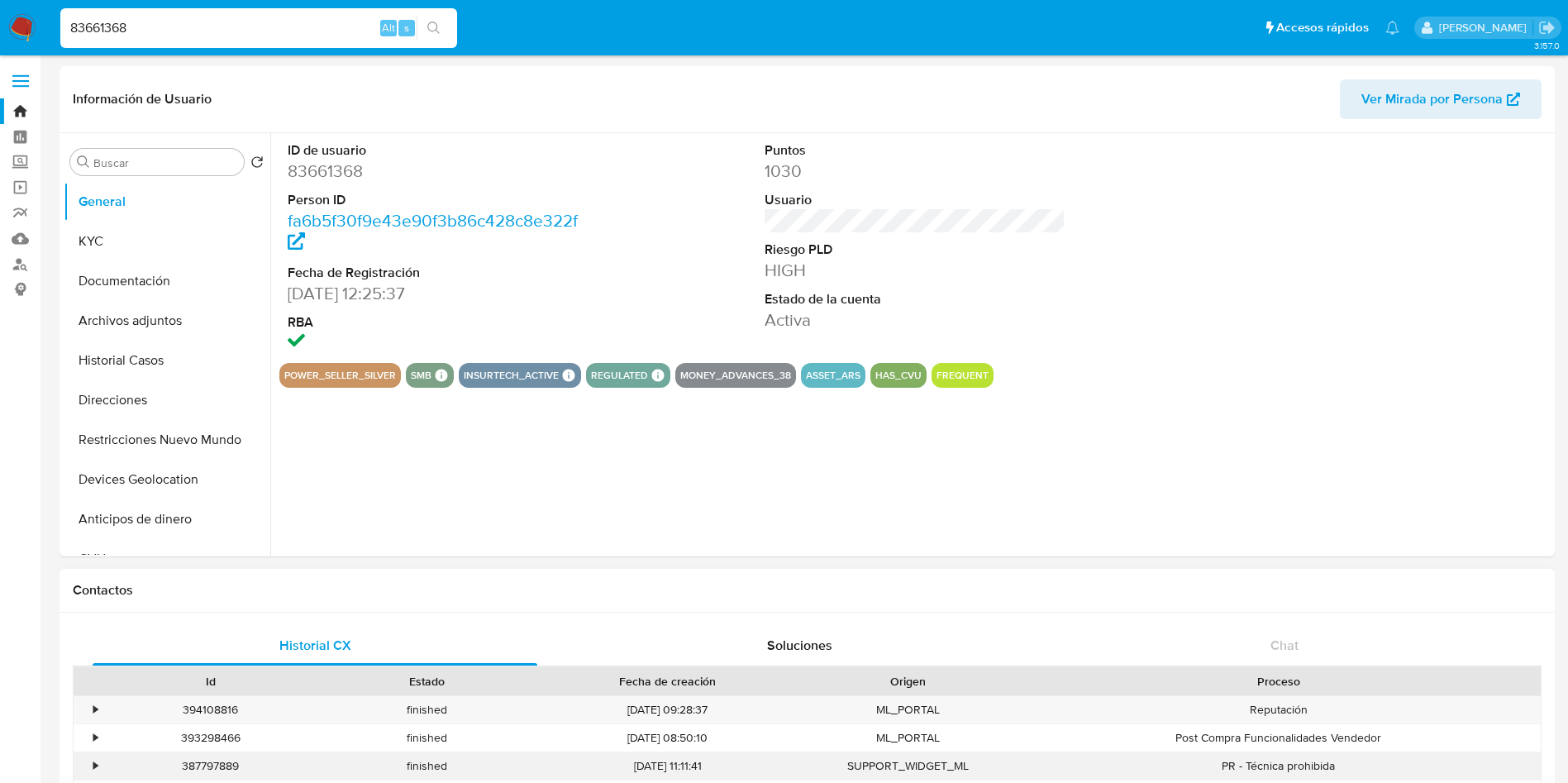
select select "10"
click at [326, 21] on input "83661368" at bounding box center [259, 28] width 397 height 22
click at [150, 35] on div "83661368 Alt s" at bounding box center [259, 29] width 397 height 40
click at [158, 20] on input "83661368" at bounding box center [259, 28] width 397 height 22
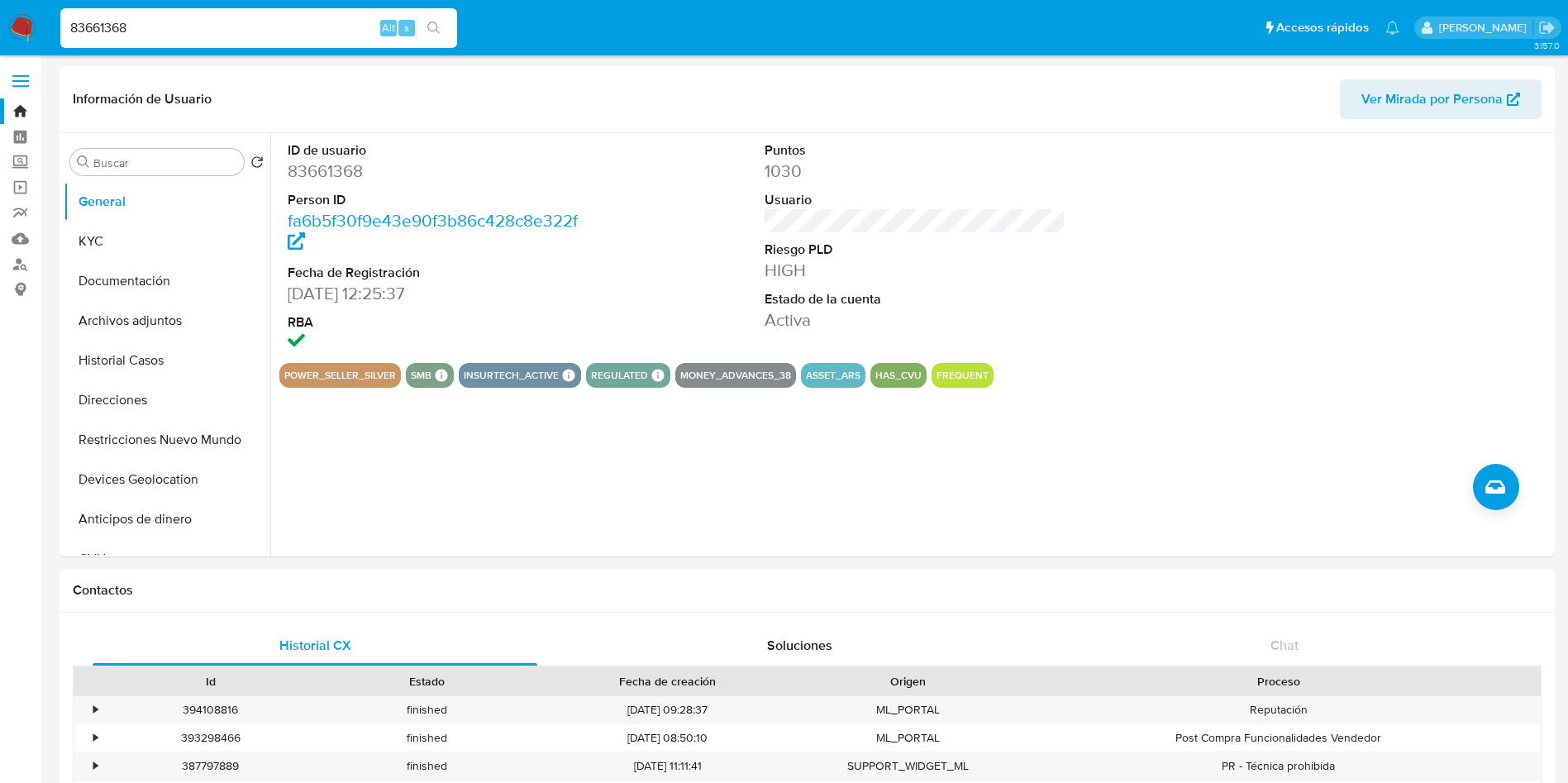
click at [158, 19] on input "83661368" at bounding box center [259, 28] width 397 height 22
click at [168, 228] on button "KYC" at bounding box center [161, 241] width 194 height 40
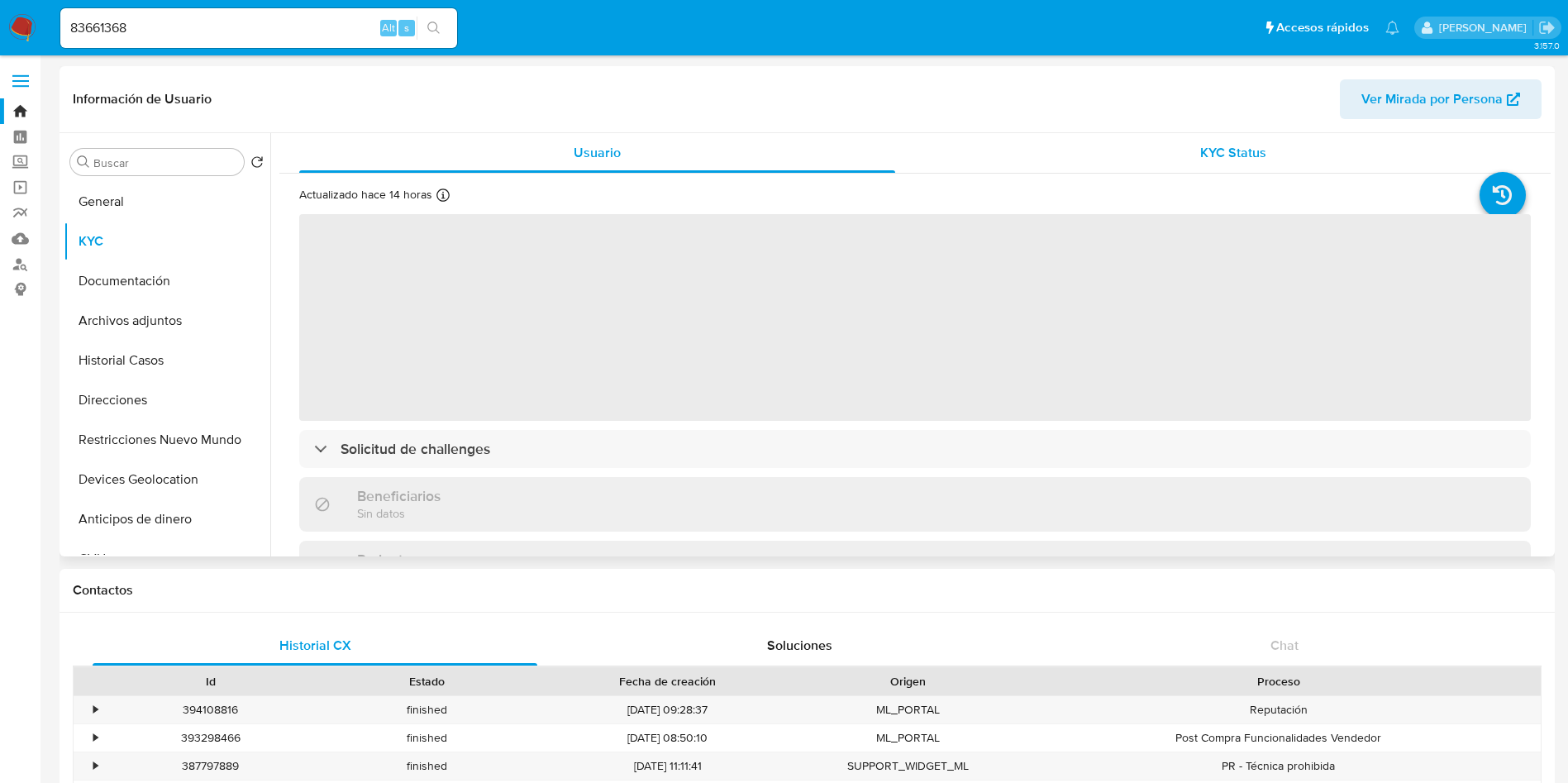
click at [1187, 144] on div "KYC Status" at bounding box center [1232, 153] width 596 height 40
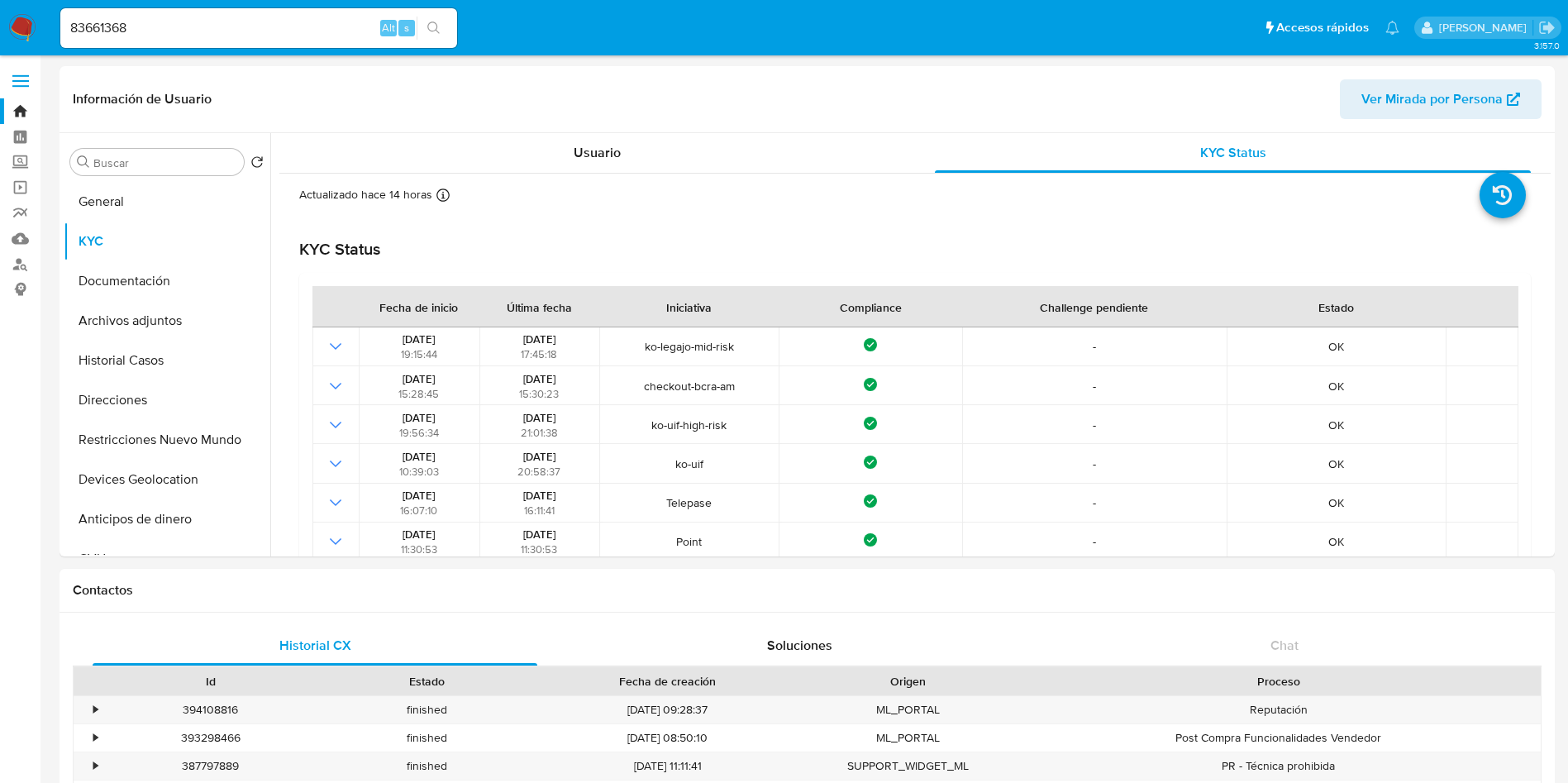
click at [206, 31] on input "83661368" at bounding box center [259, 28] width 397 height 22
paste input "266991559"
type input "266991559"
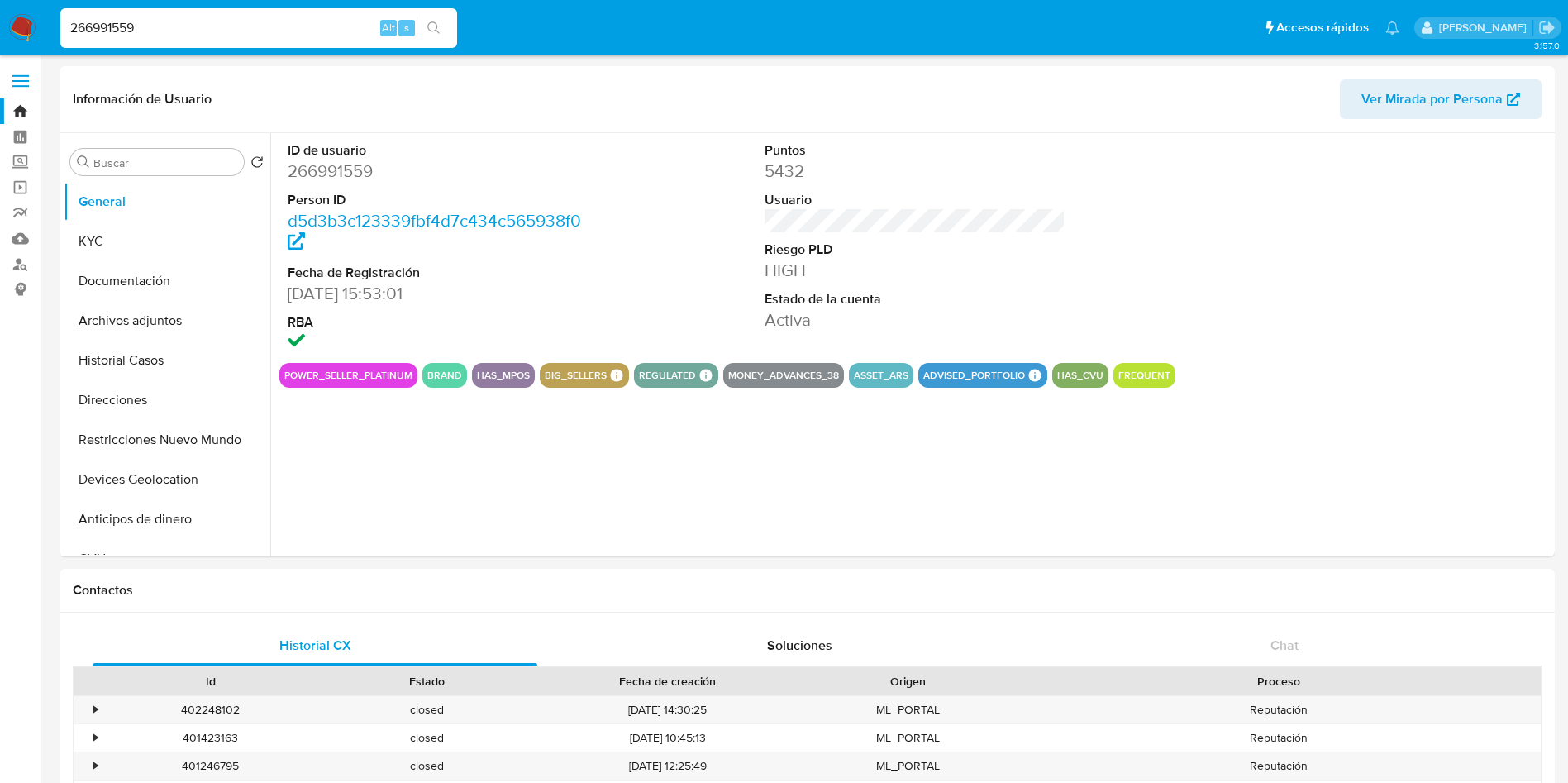
select select "10"
click at [156, 249] on button "KYC" at bounding box center [161, 241] width 194 height 40
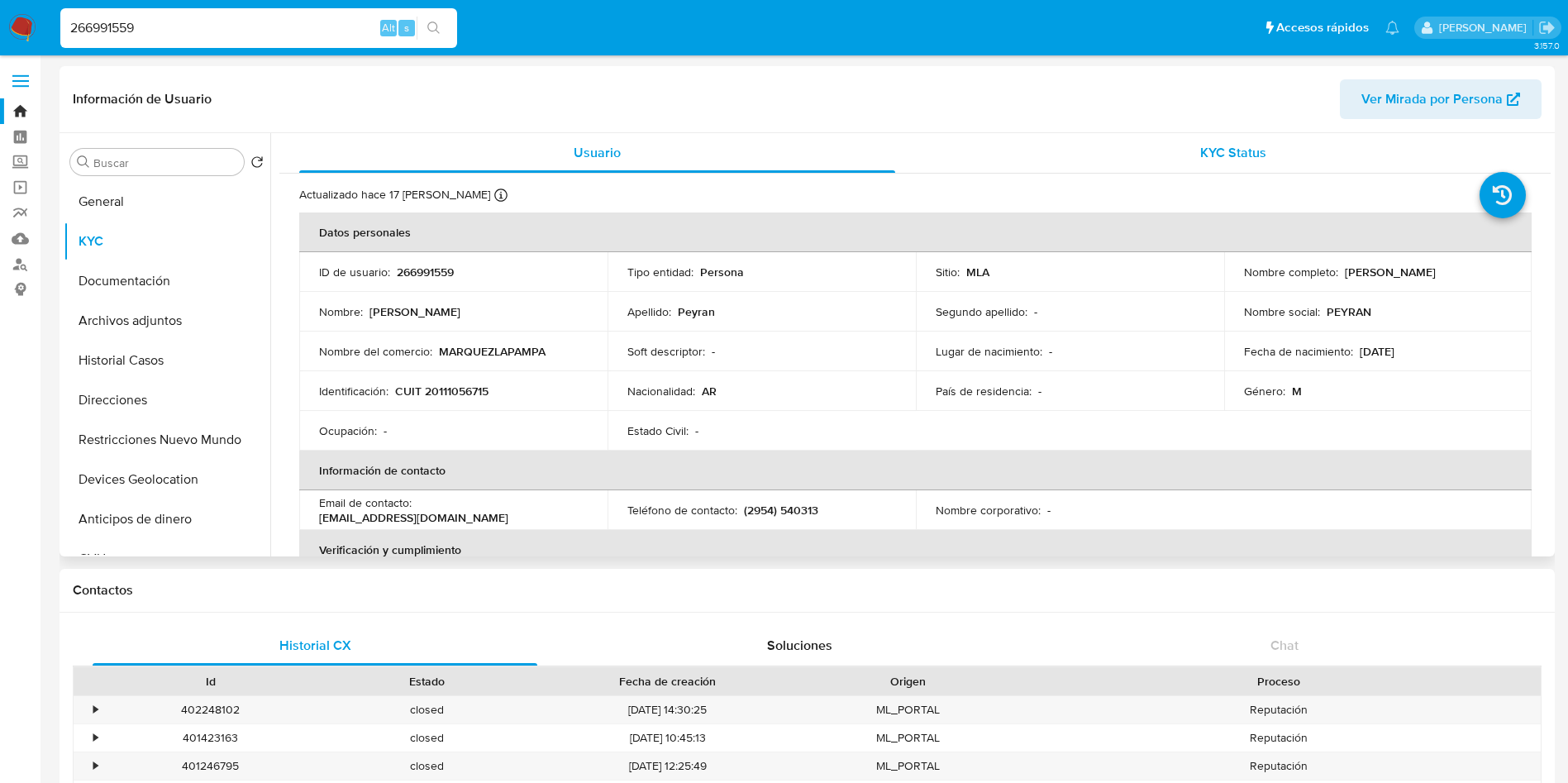
click at [1178, 160] on div "KYC Status" at bounding box center [1232, 153] width 596 height 40
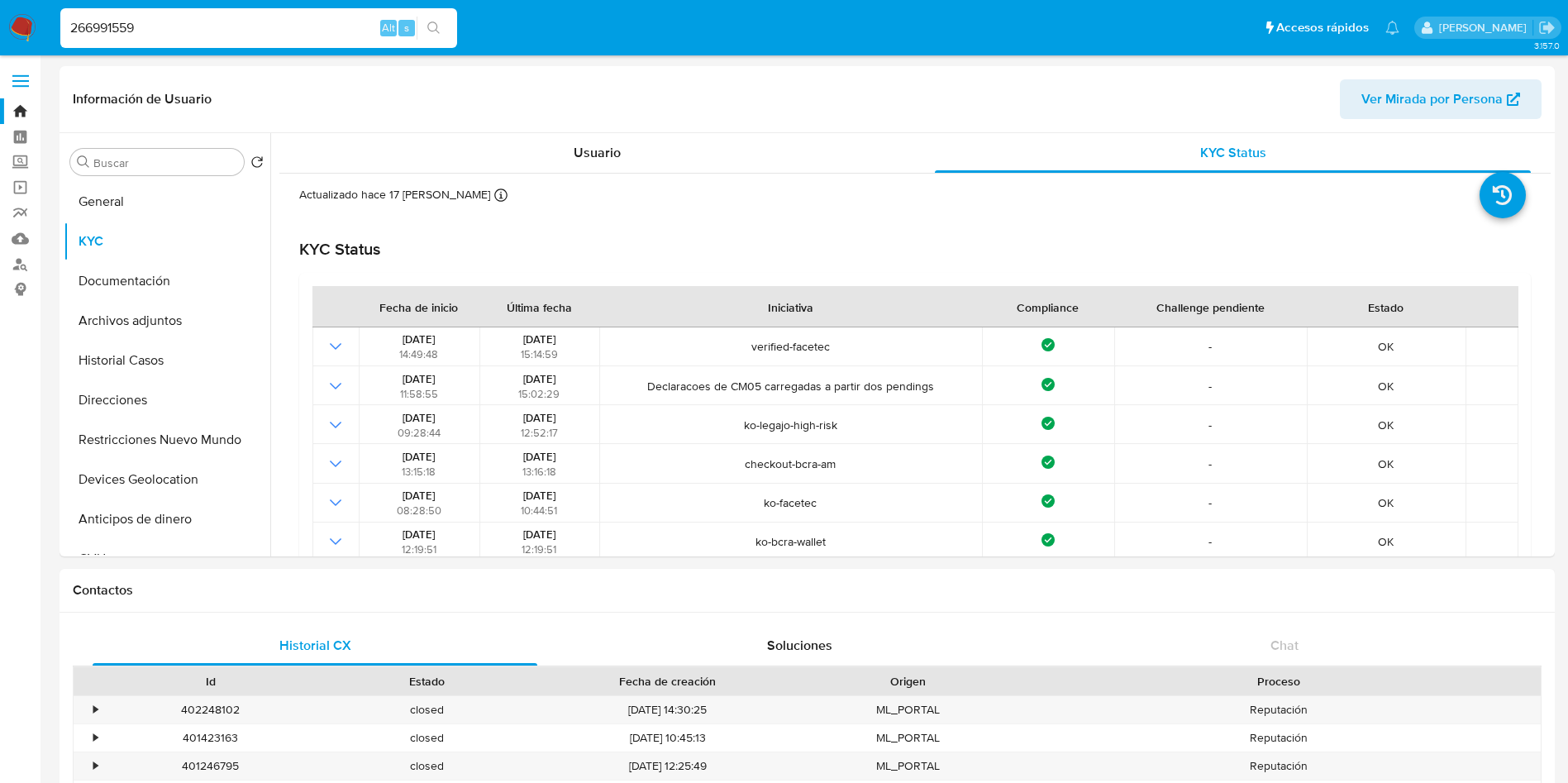
click at [276, 13] on div "266991559 Alt s" at bounding box center [259, 29] width 397 height 40
drag, startPoint x: 276, startPoint y: 13, endPoint x: 269, endPoint y: 24, distance: 13.0
click at [276, 13] on div "266991559 Alt s" at bounding box center [259, 29] width 397 height 40
click at [267, 25] on input "266991559" at bounding box center [259, 28] width 397 height 22
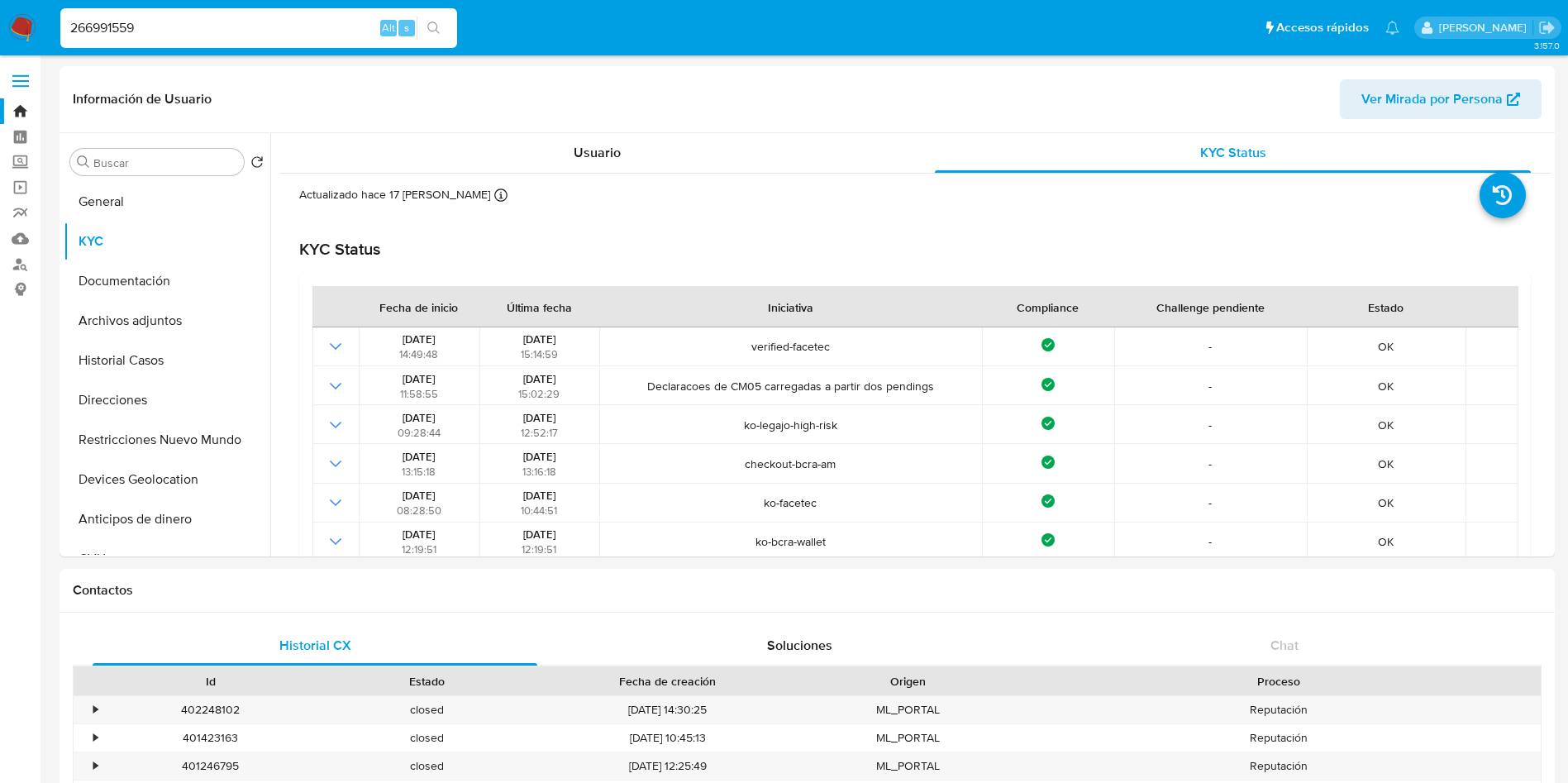
click at [267, 25] on input "266991559" at bounding box center [259, 28] width 397 height 22
click at [267, 24] on input "266991559" at bounding box center [259, 28] width 397 height 22
paste input "16199701"
type input "161997019"
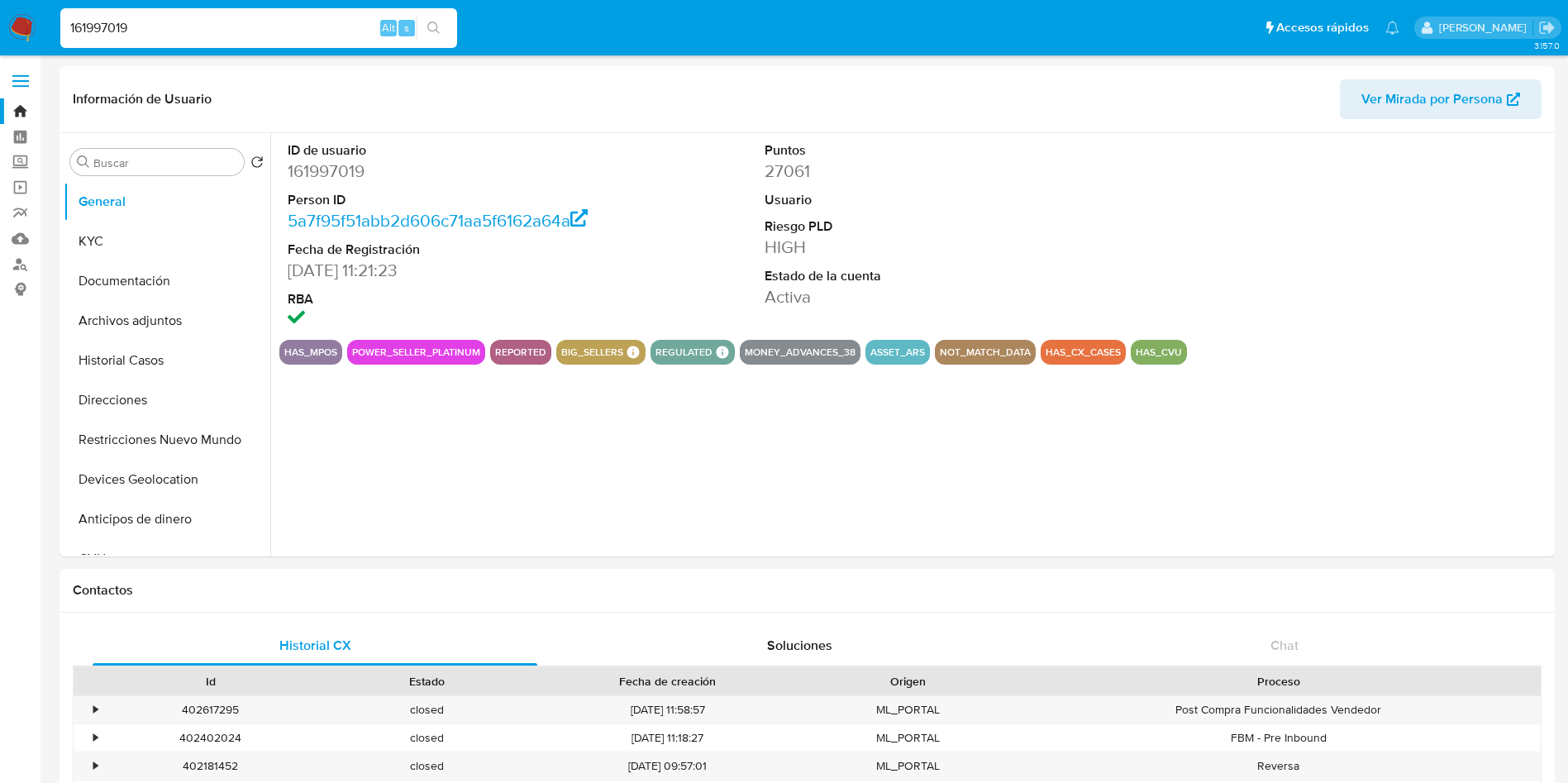
select select "10"
drag, startPoint x: 122, startPoint y: 225, endPoint x: 120, endPoint y: 286, distance: 61.0
click at [122, 226] on button "KYC" at bounding box center [167, 241] width 207 height 40
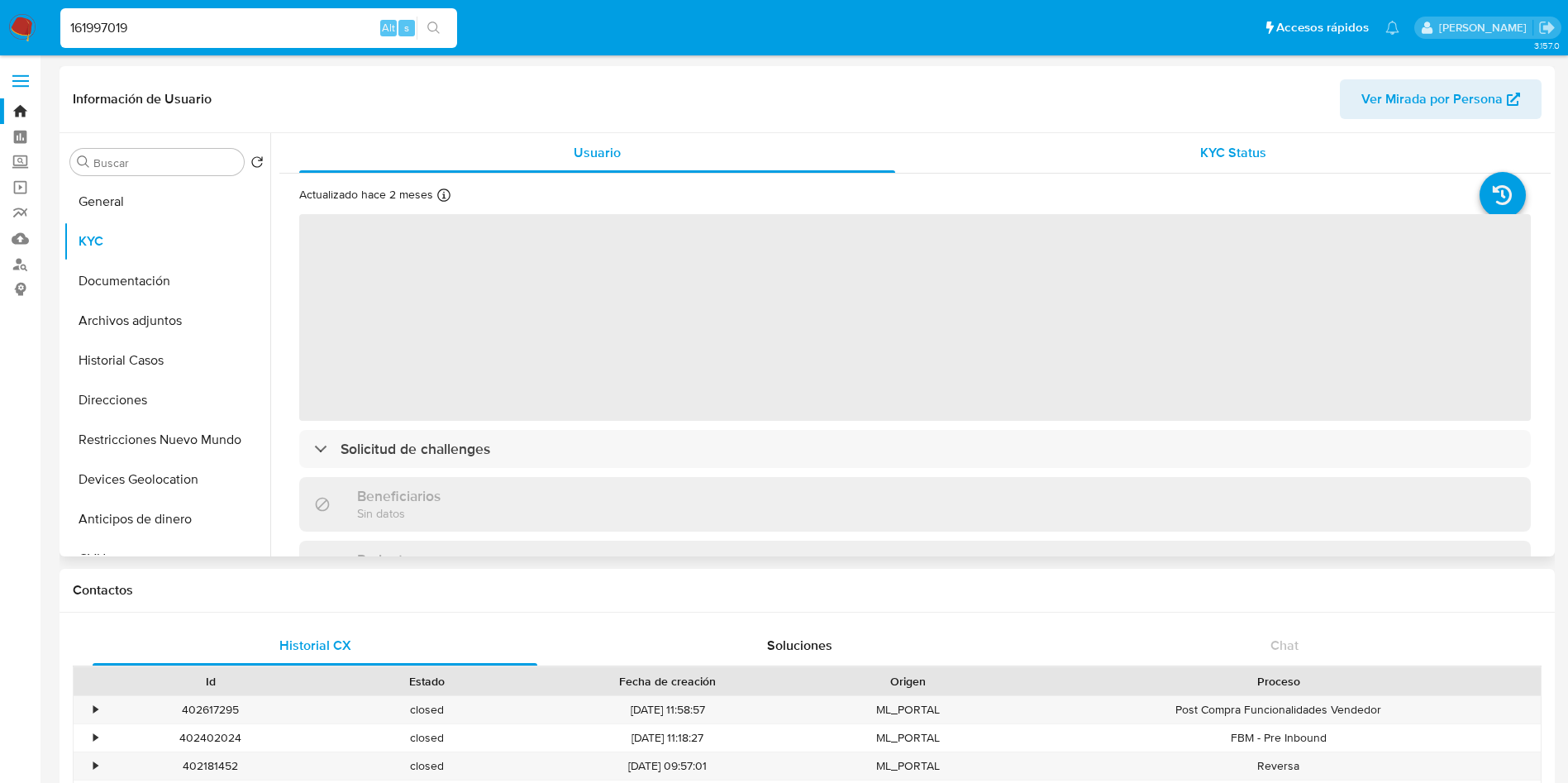
click at [1267, 150] on div "KYC Status" at bounding box center [1232, 153] width 596 height 40
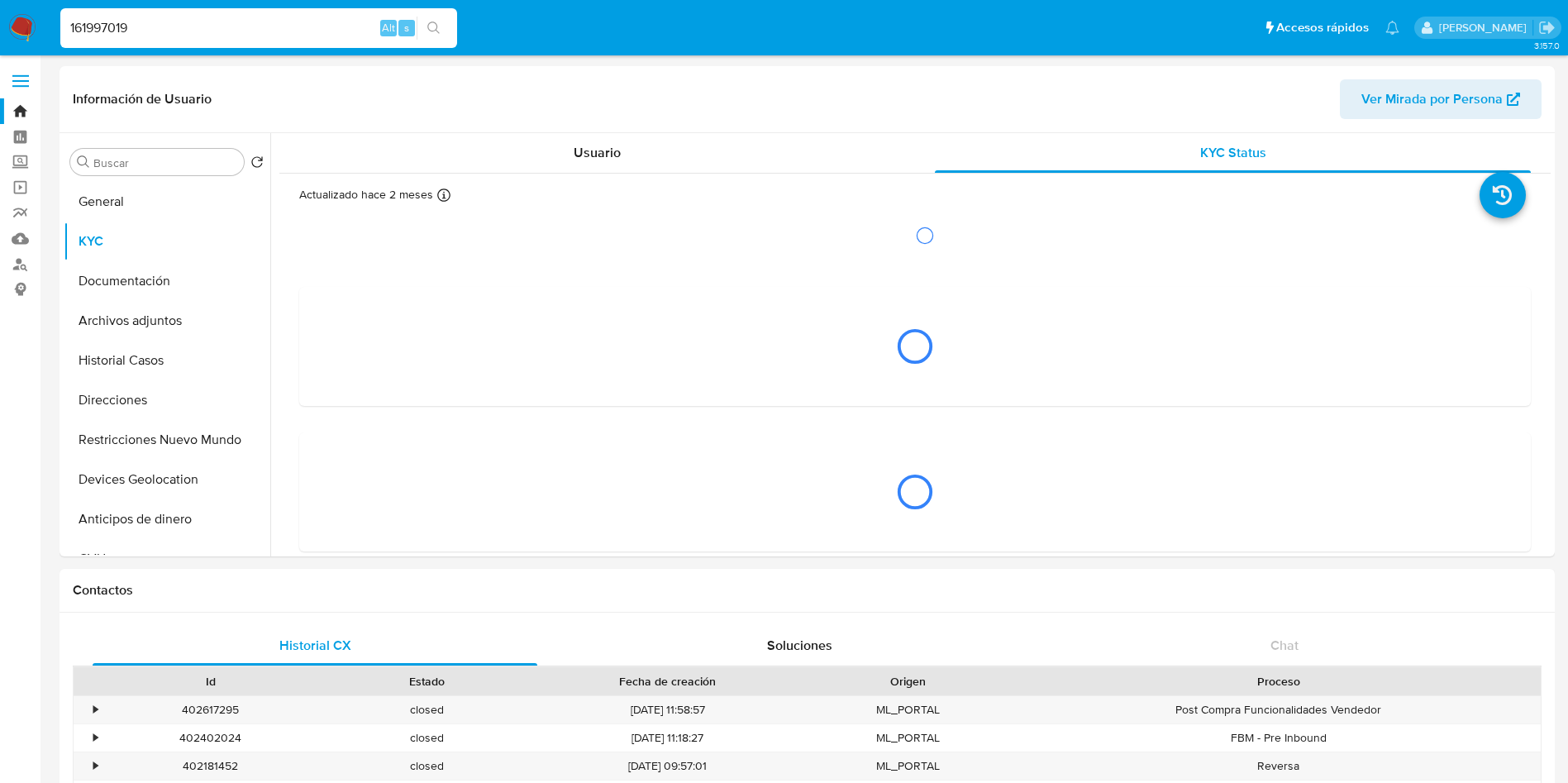
click at [325, 23] on input "161997019" at bounding box center [259, 28] width 397 height 22
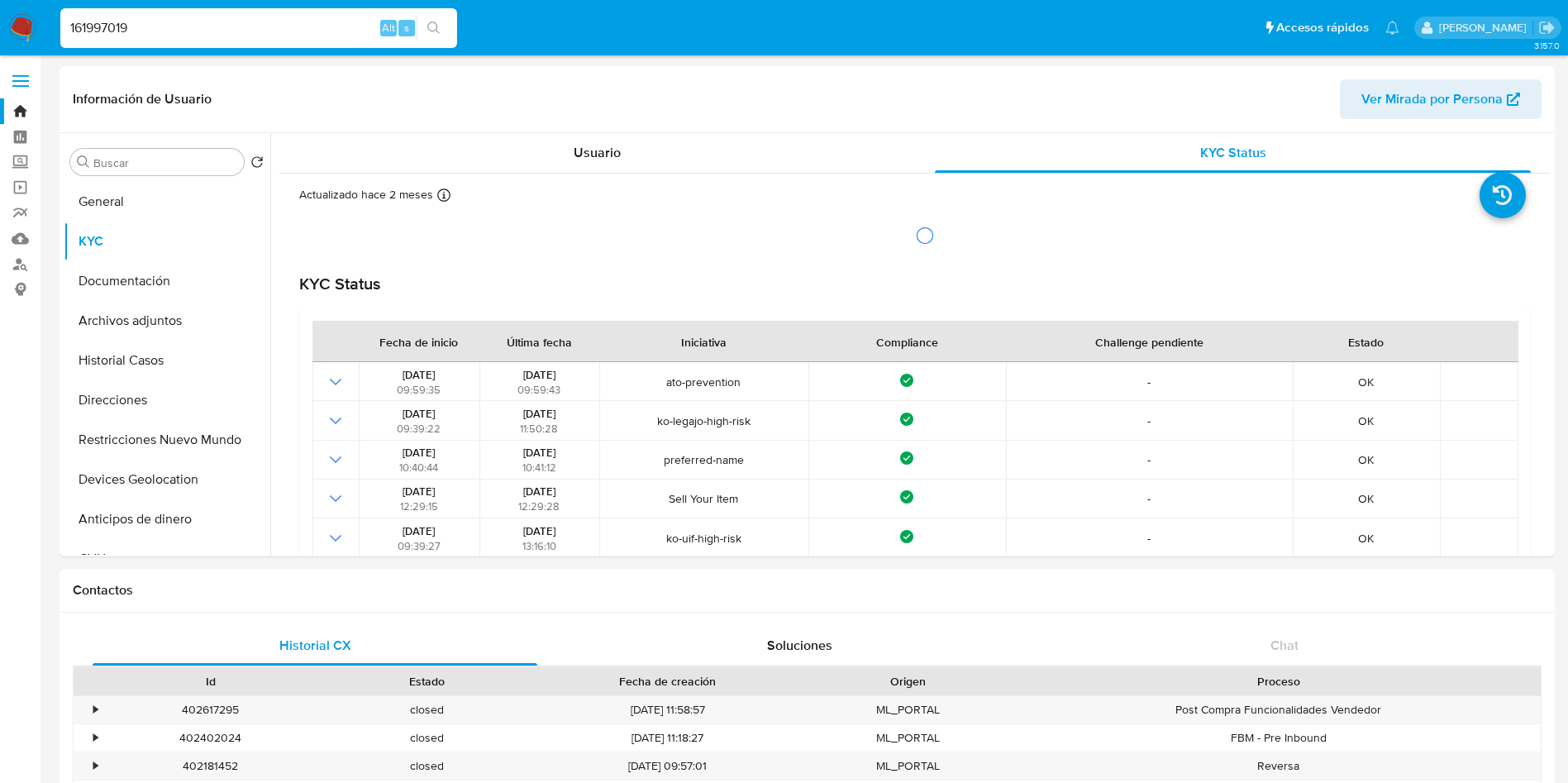
click at [325, 22] on input "161997019" at bounding box center [259, 28] width 397 height 22
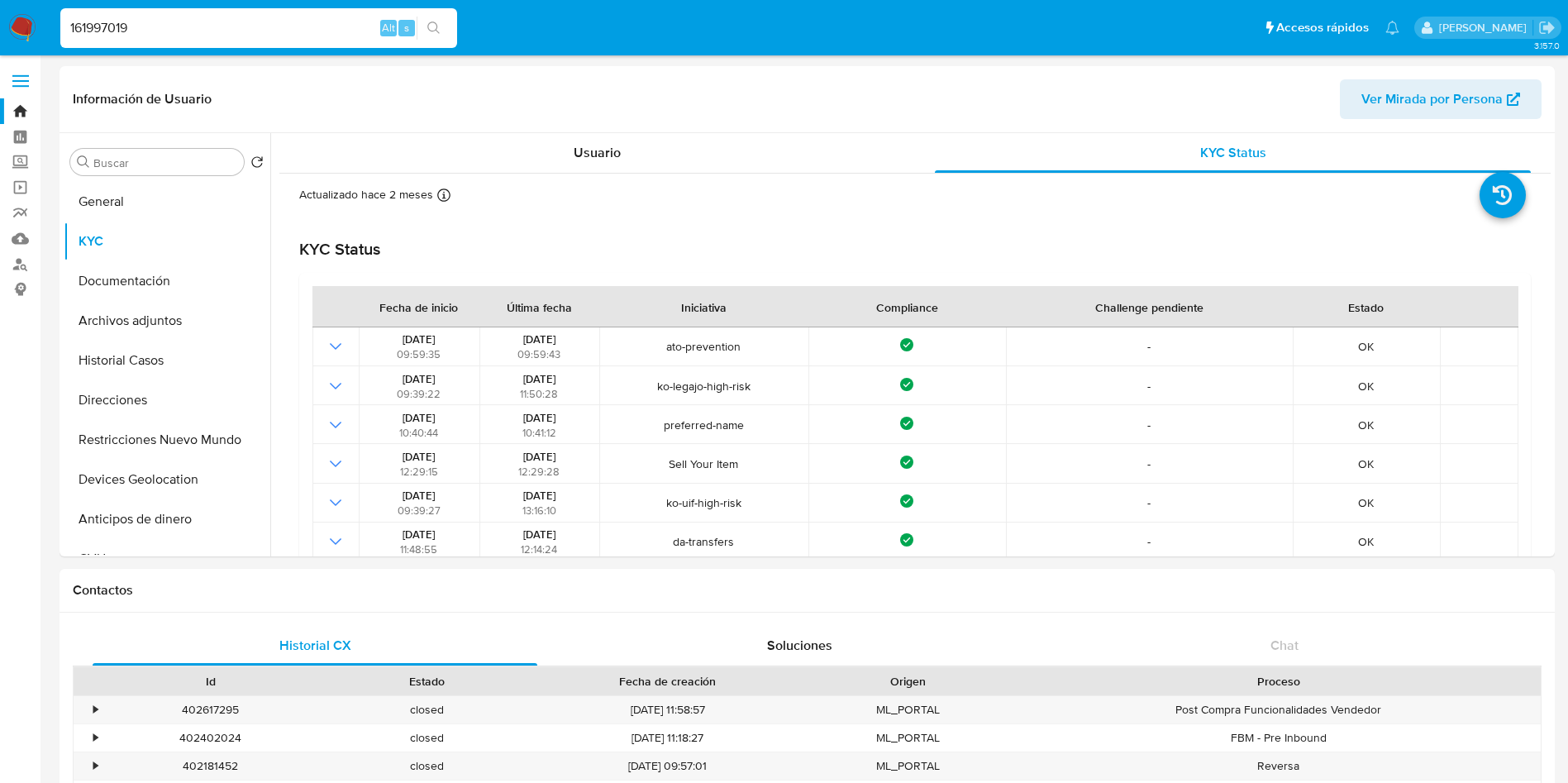
paste input "725085400"
type input "725085400"
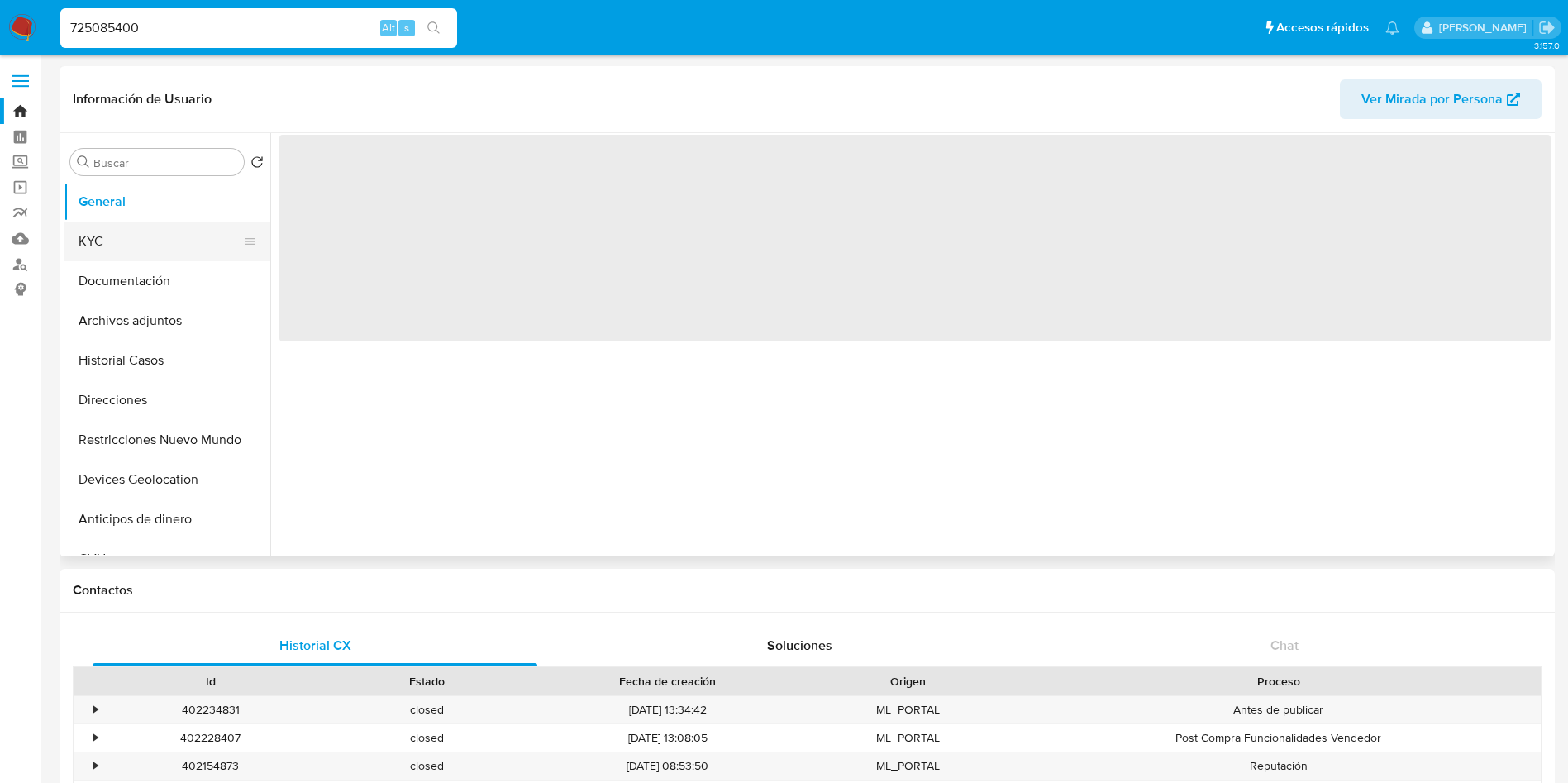
click at [125, 240] on button "KYC" at bounding box center [161, 241] width 194 height 40
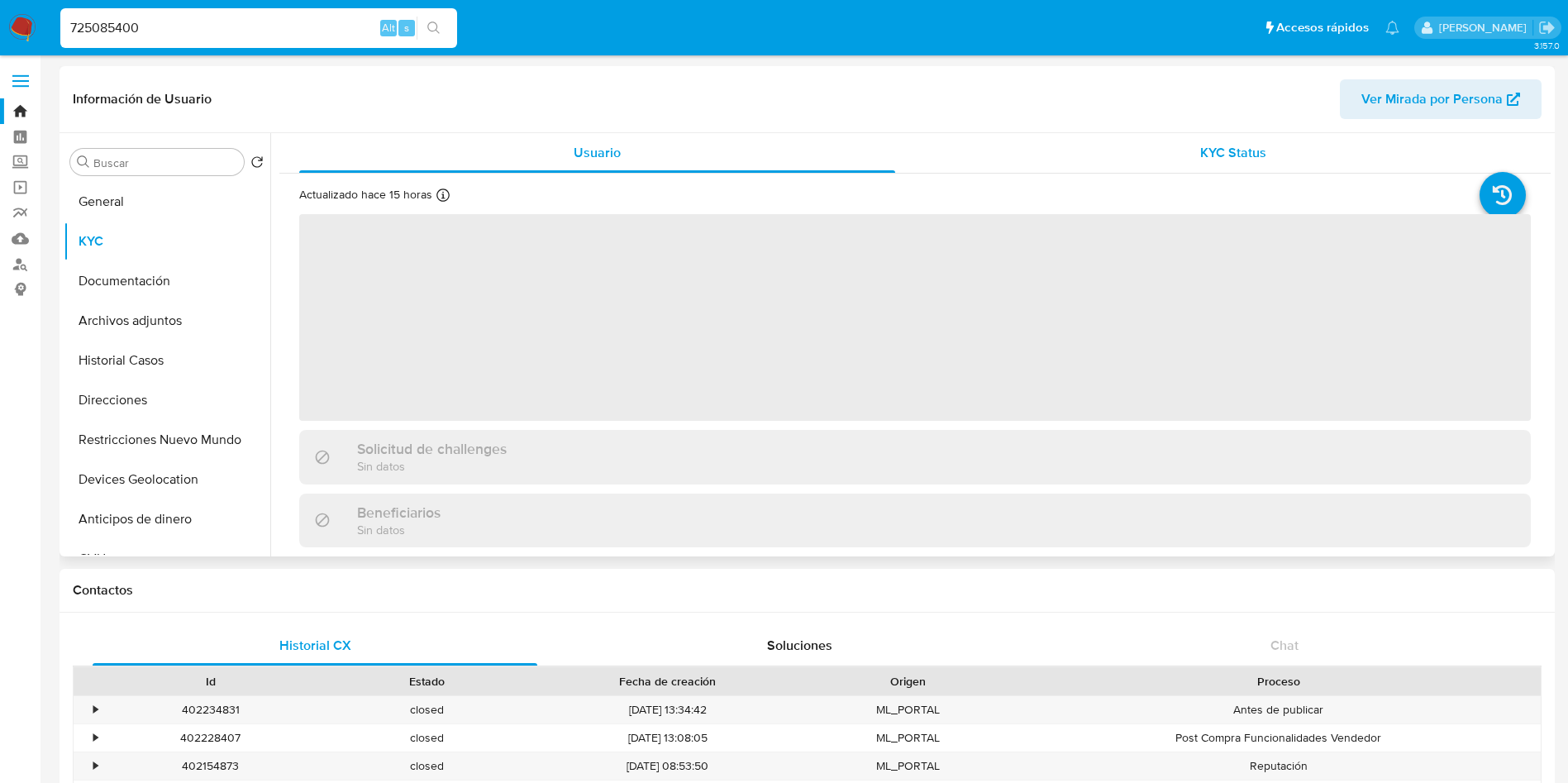
select select "10"
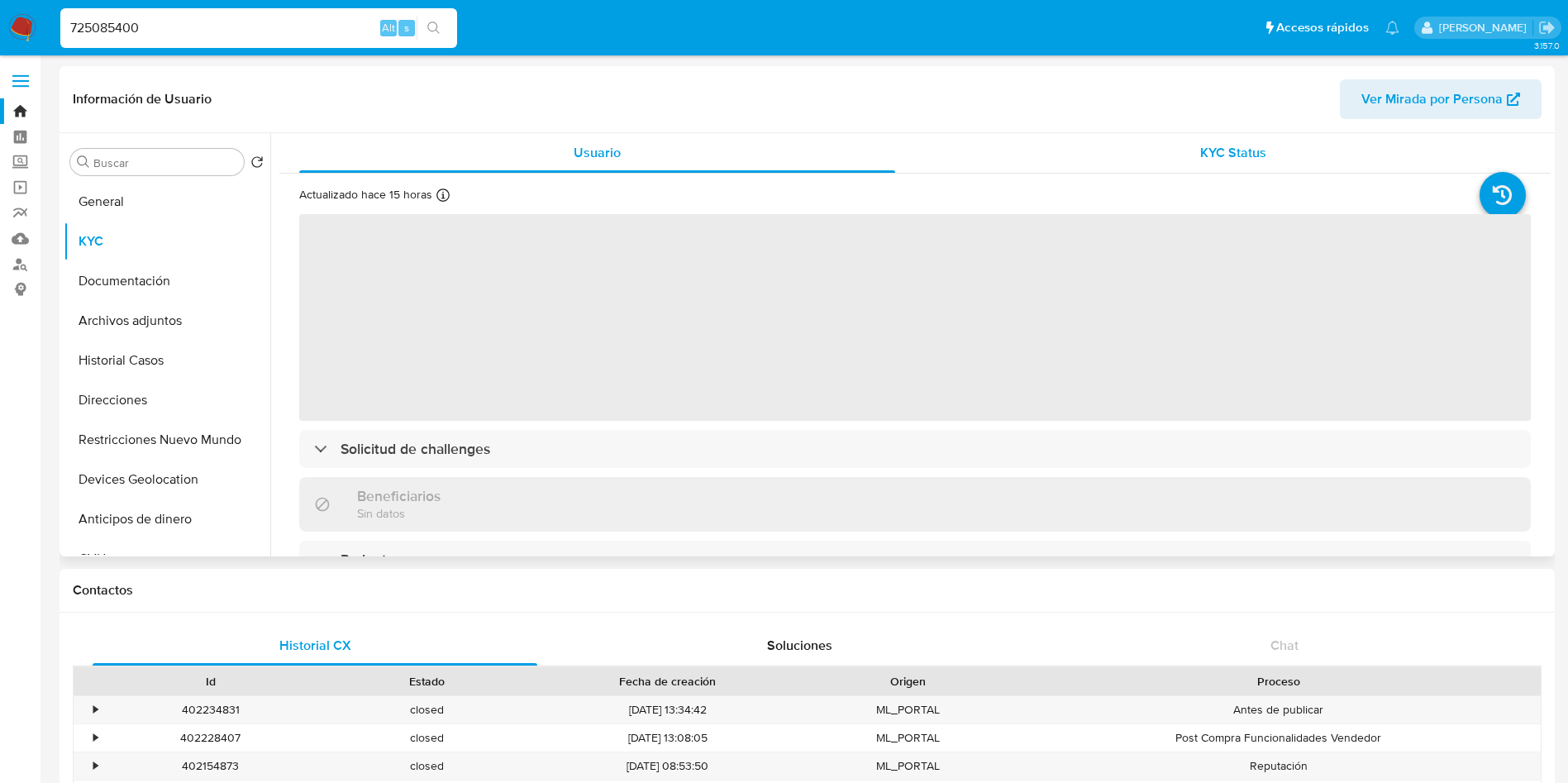
click at [1319, 158] on div "KYC Status" at bounding box center [1232, 153] width 596 height 40
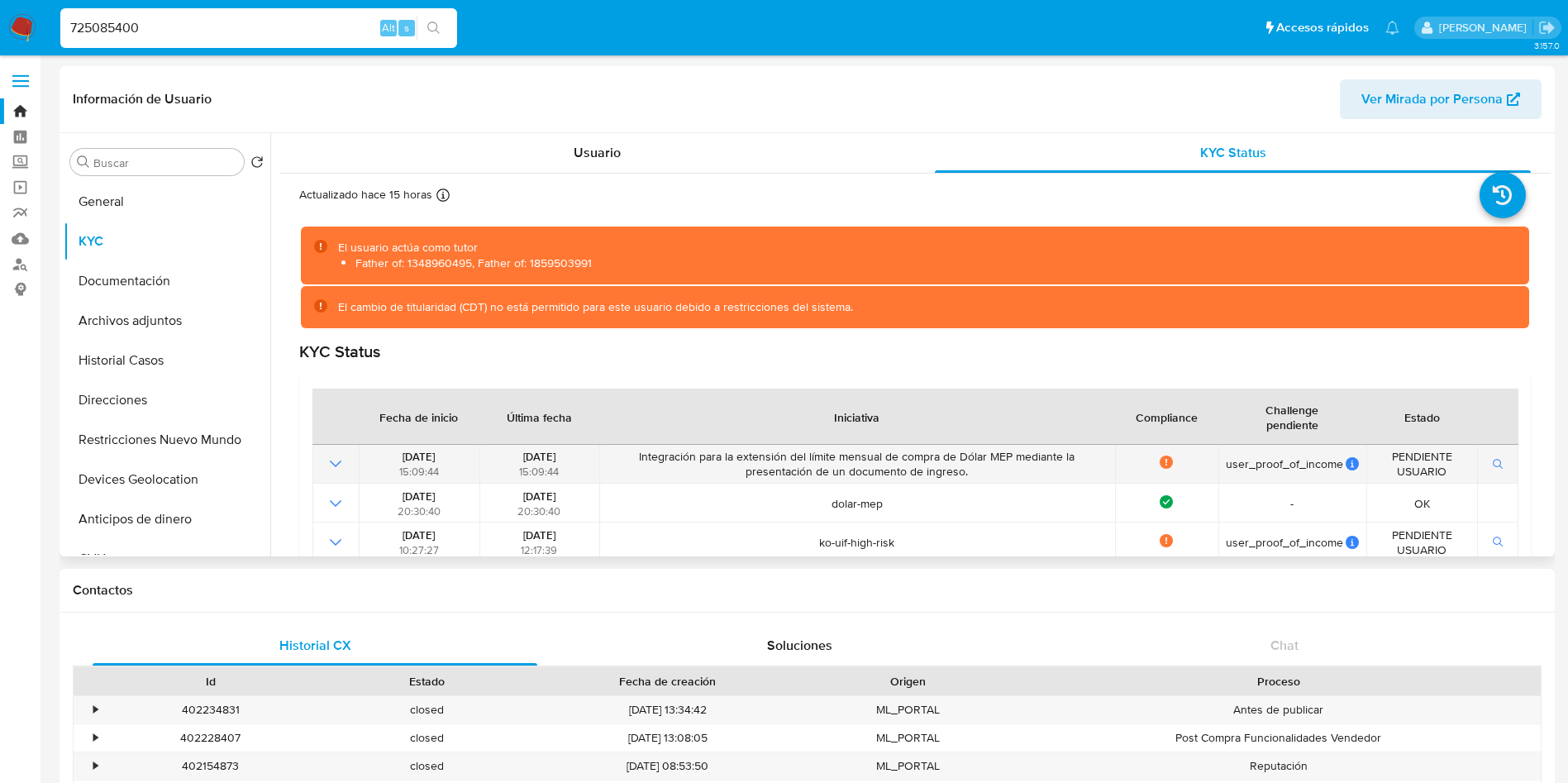
scroll to position [124, 0]
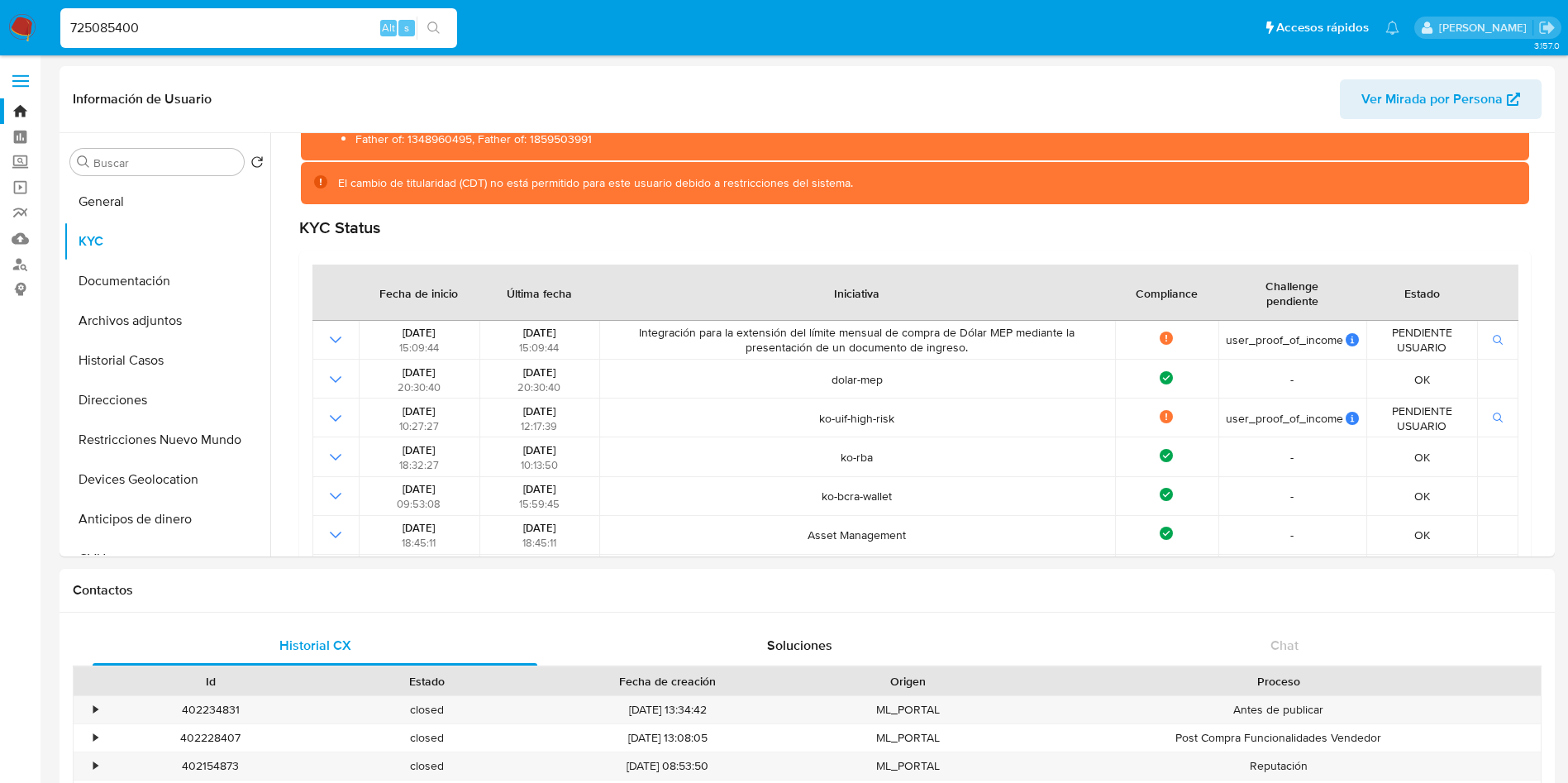
click at [266, 23] on input "725085400" at bounding box center [259, 28] width 397 height 22
paste input "2094995245"
type input "2094995245"
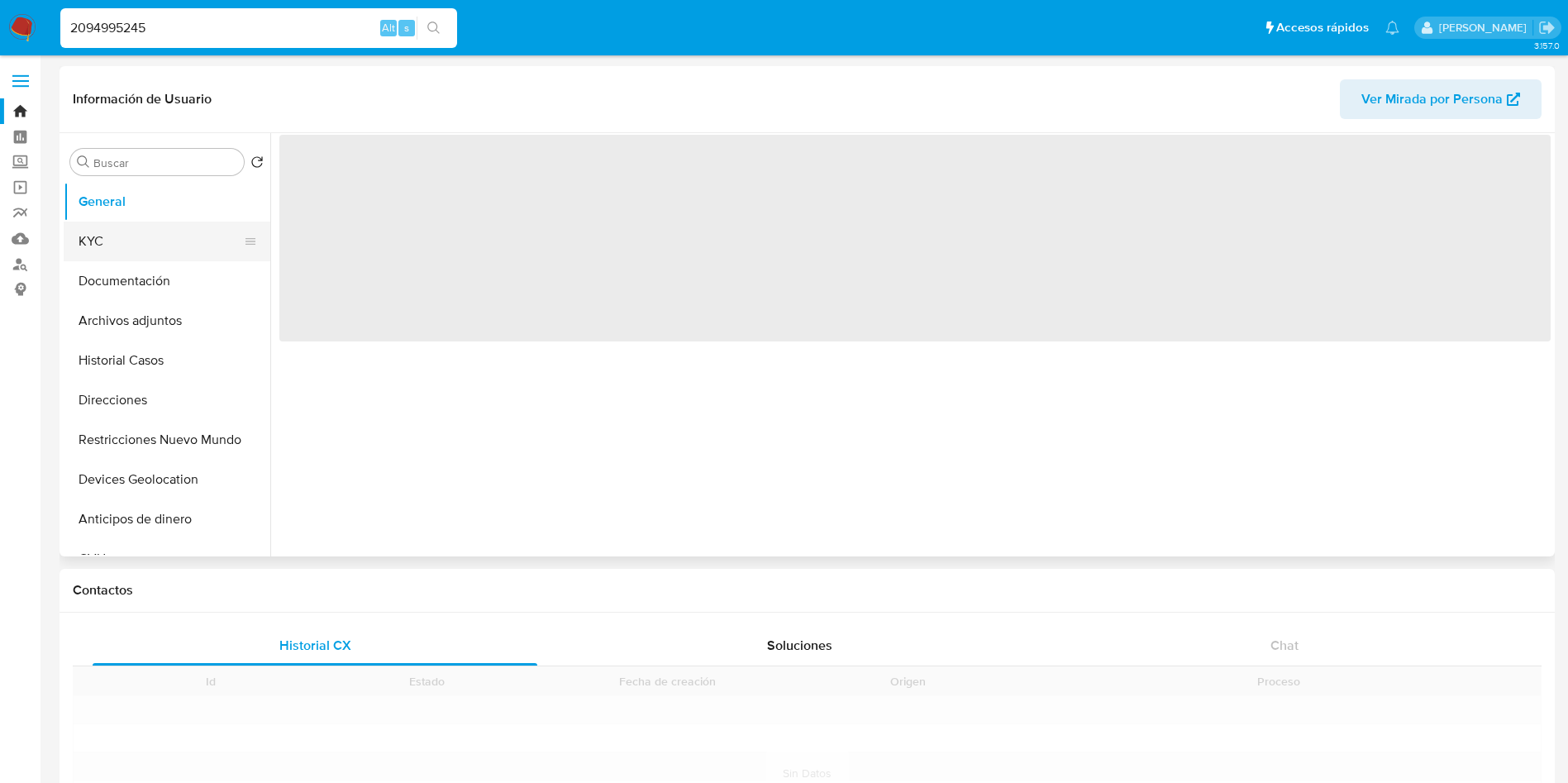
click at [128, 234] on button "KYC" at bounding box center [161, 241] width 194 height 40
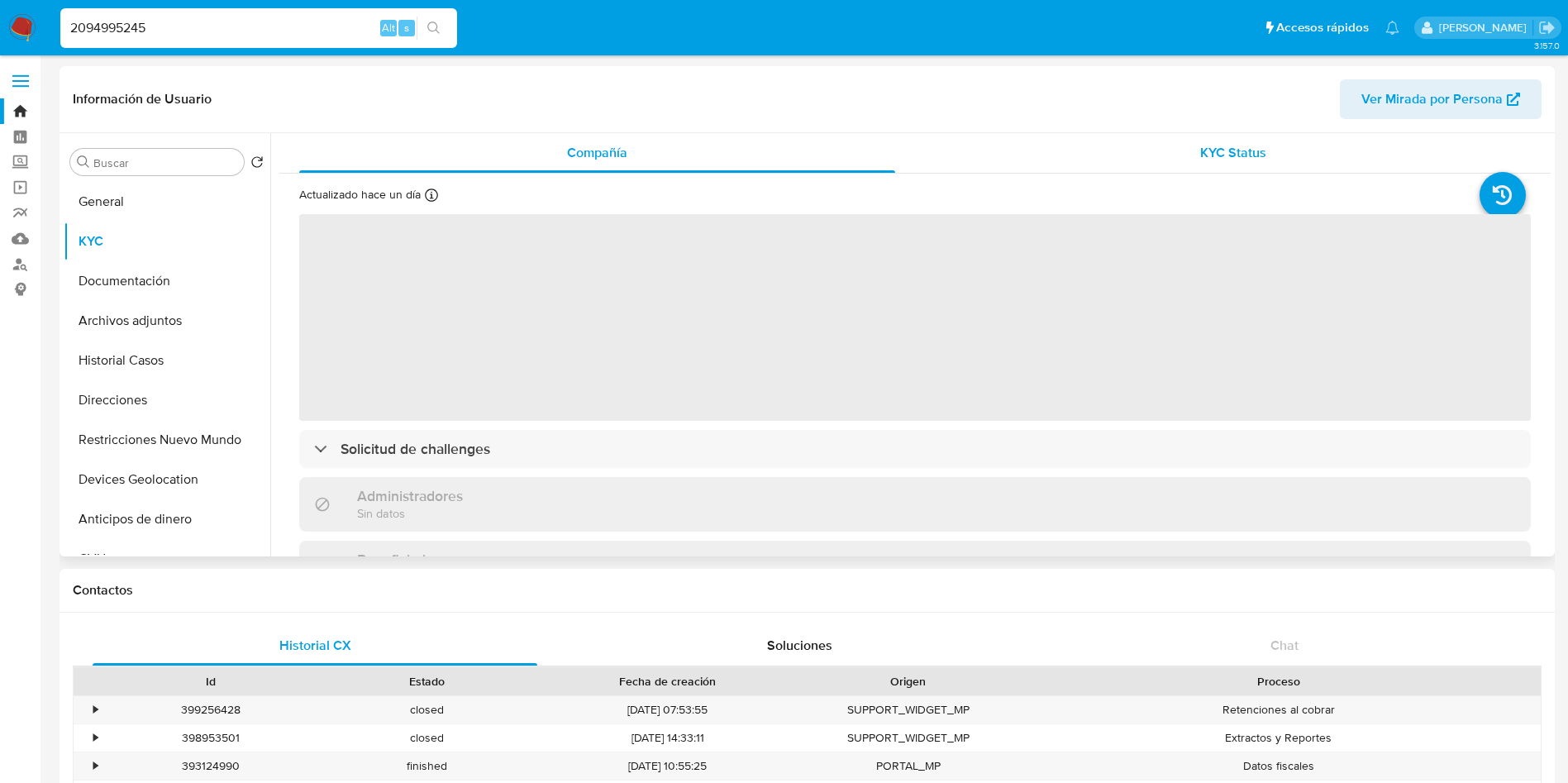
click at [1078, 164] on div "KYC Status" at bounding box center [1232, 153] width 596 height 40
select select "10"
